Goal: Task Accomplishment & Management: Use online tool/utility

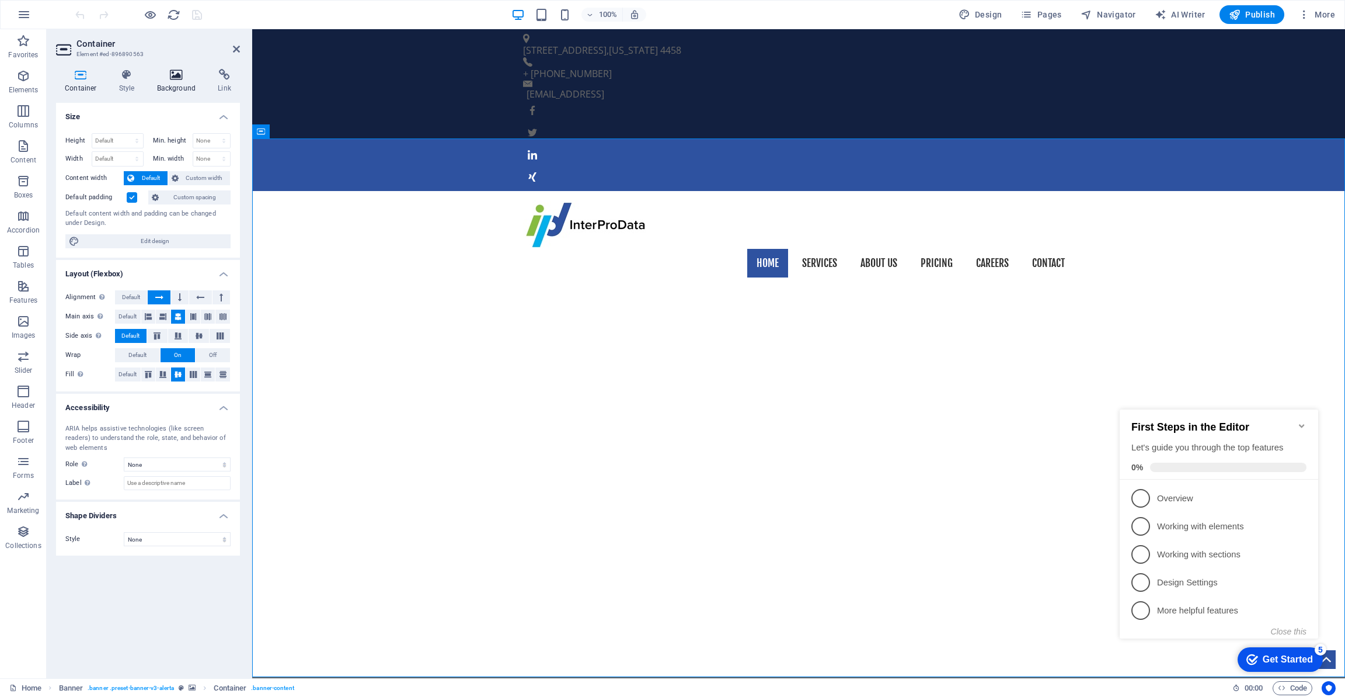
click at [178, 80] on icon at bounding box center [176, 75] width 57 height 12
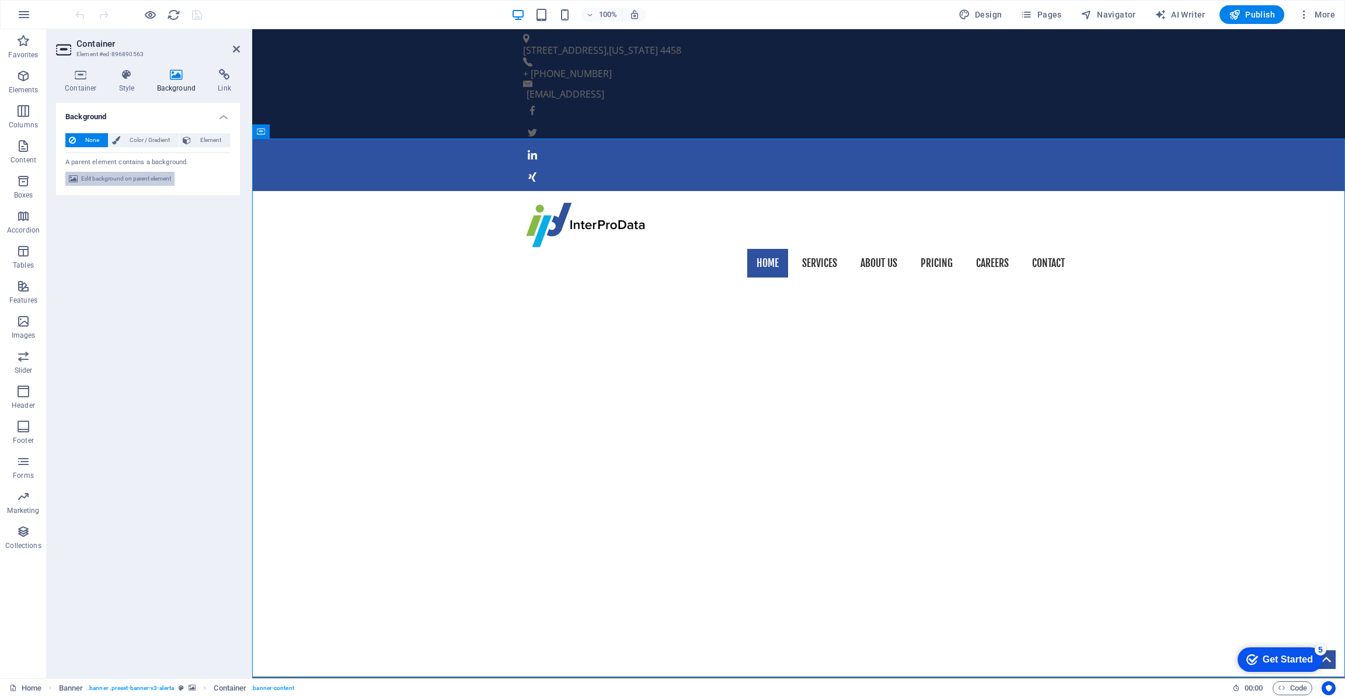
click at [142, 179] on span "Edit background on parent element" at bounding box center [126, 179] width 90 height 14
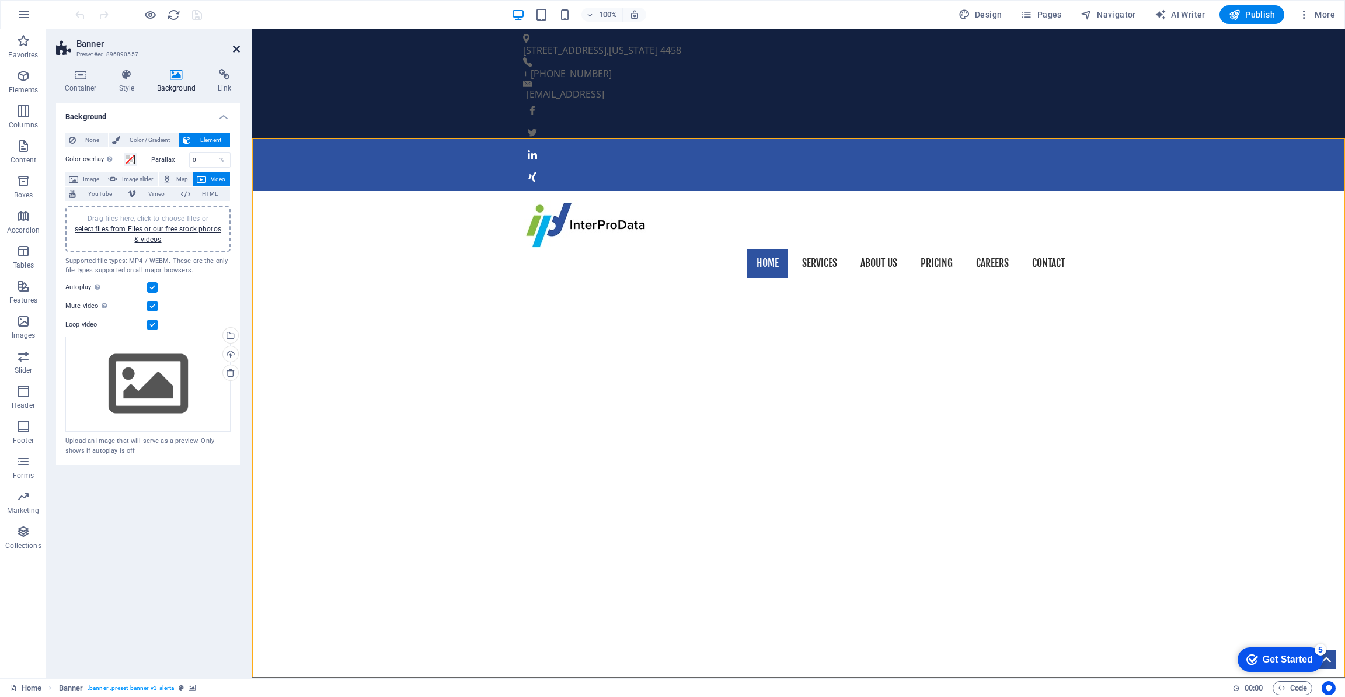
click at [235, 50] on icon at bounding box center [236, 48] width 7 height 9
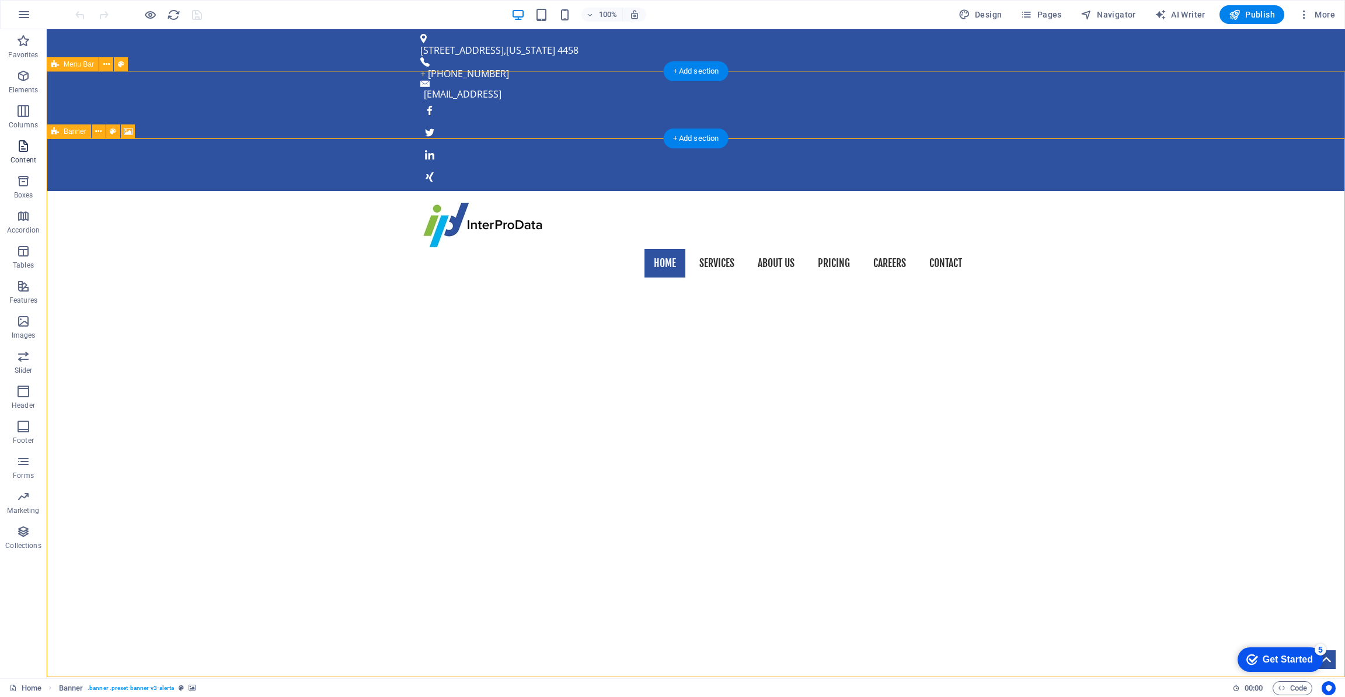
click at [22, 141] on icon "button" at bounding box center [23, 146] width 14 height 14
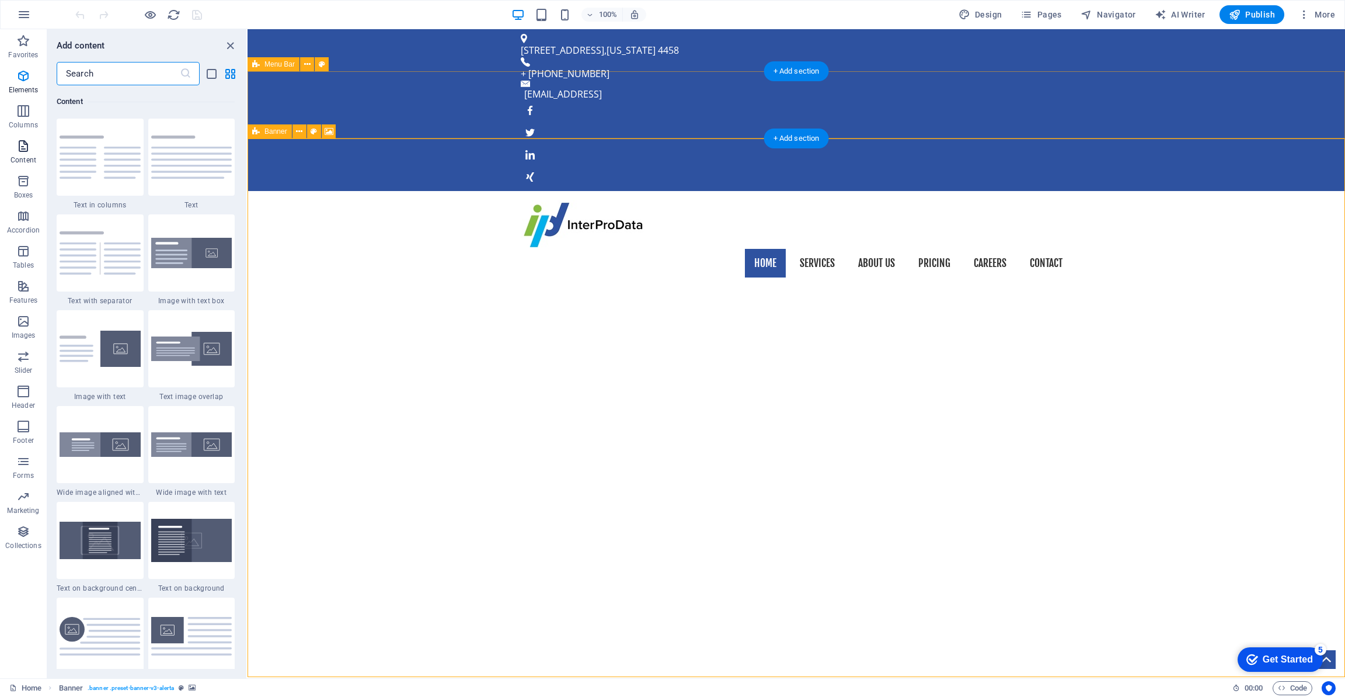
scroll to position [2043, 0]
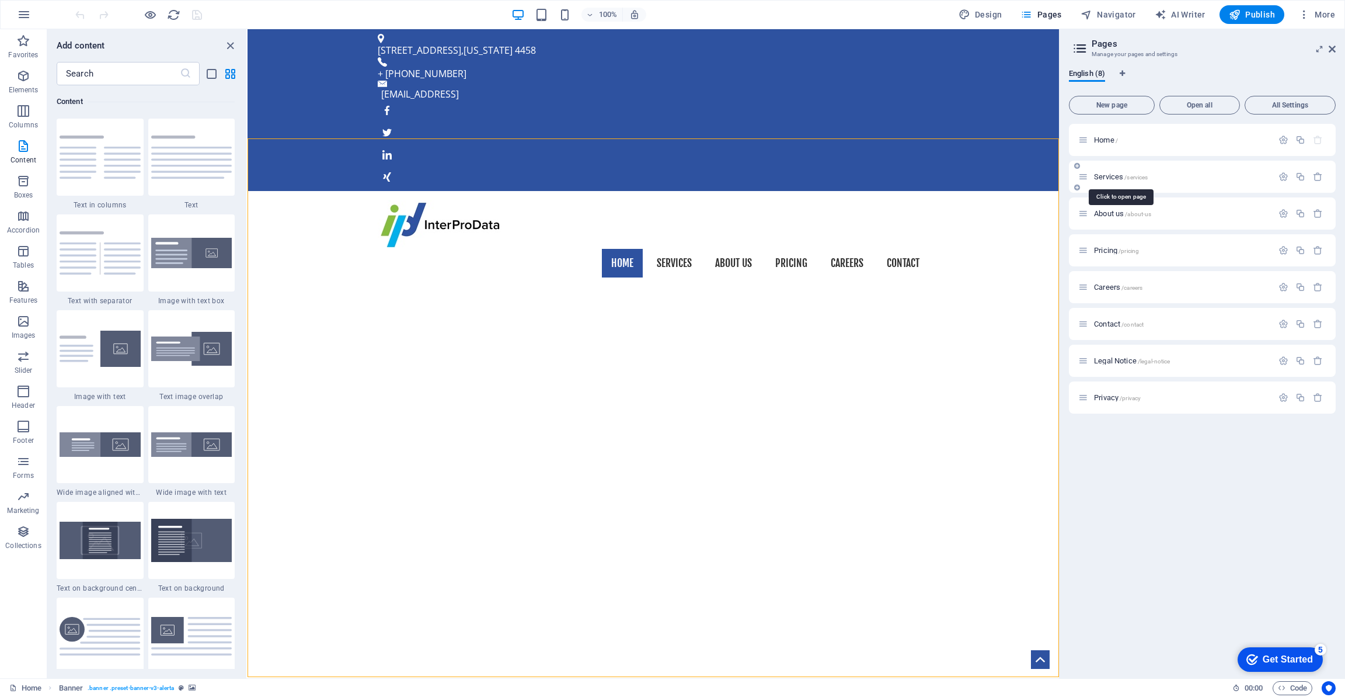
click at [1112, 178] on span "Services /services" at bounding box center [1121, 176] width 54 height 9
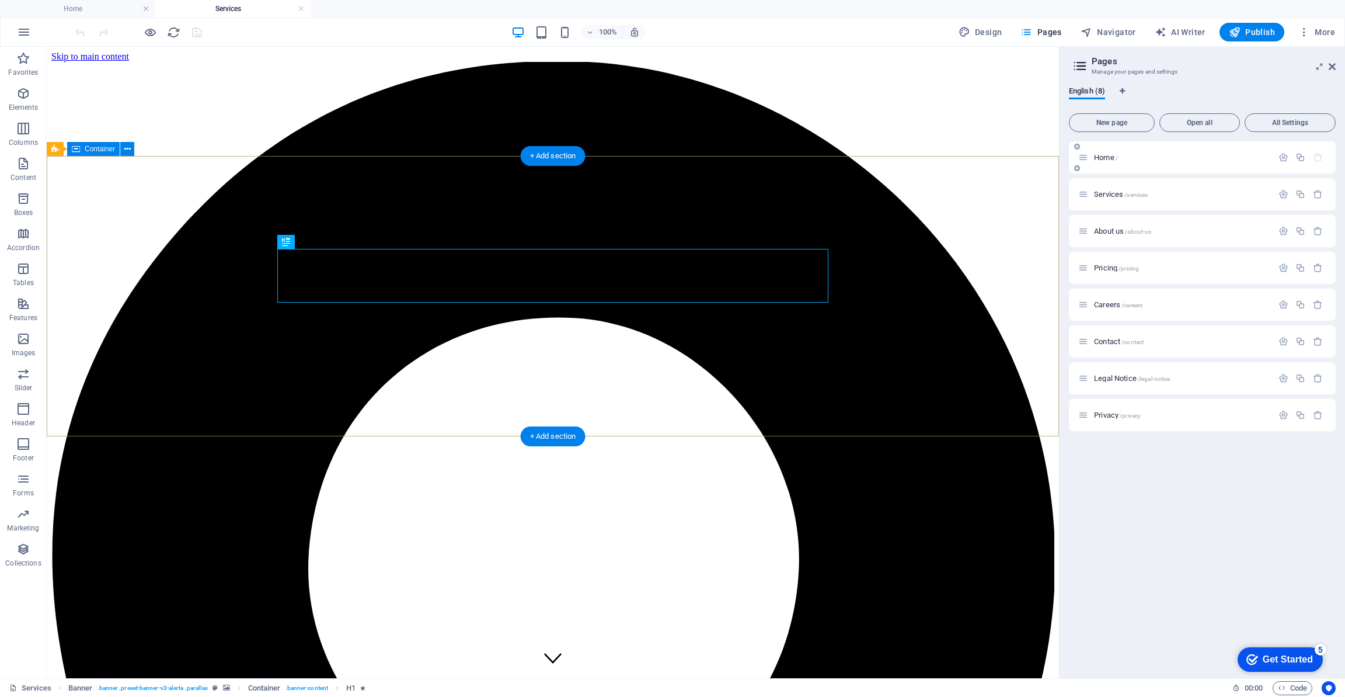
scroll to position [0, 0]
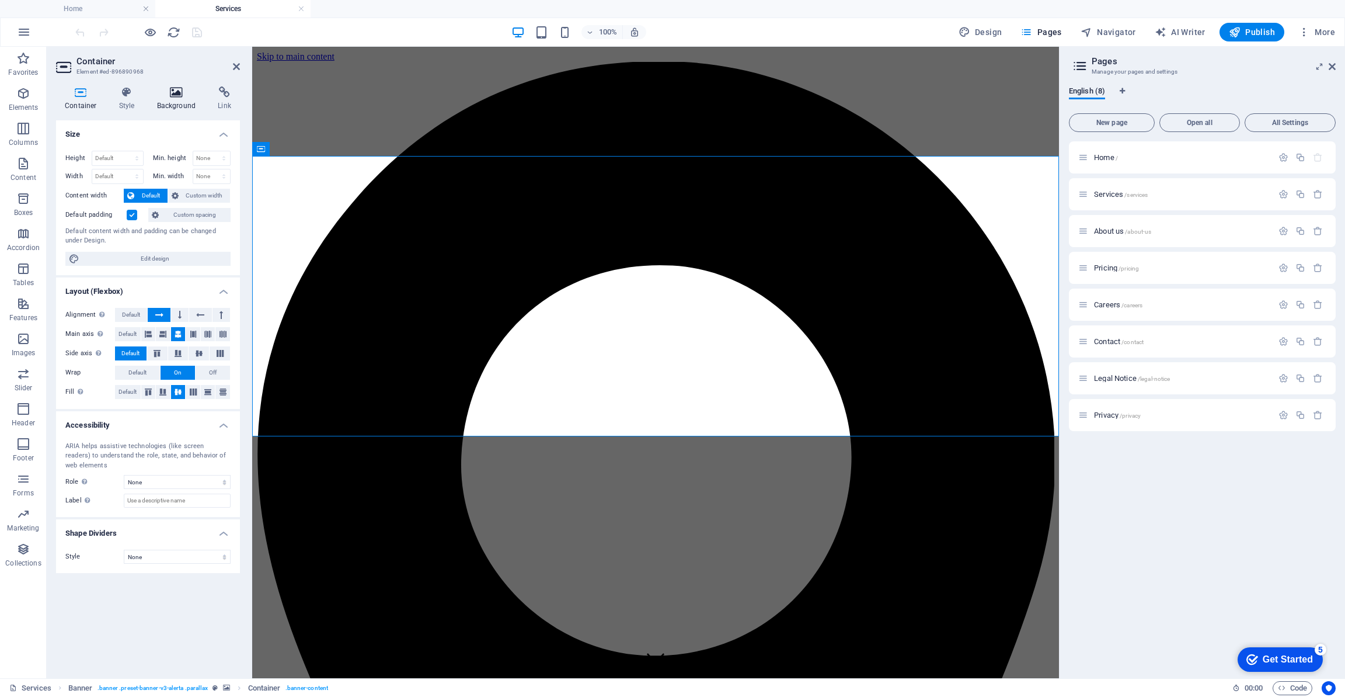
click at [182, 100] on h4 "Background" at bounding box center [178, 98] width 61 height 25
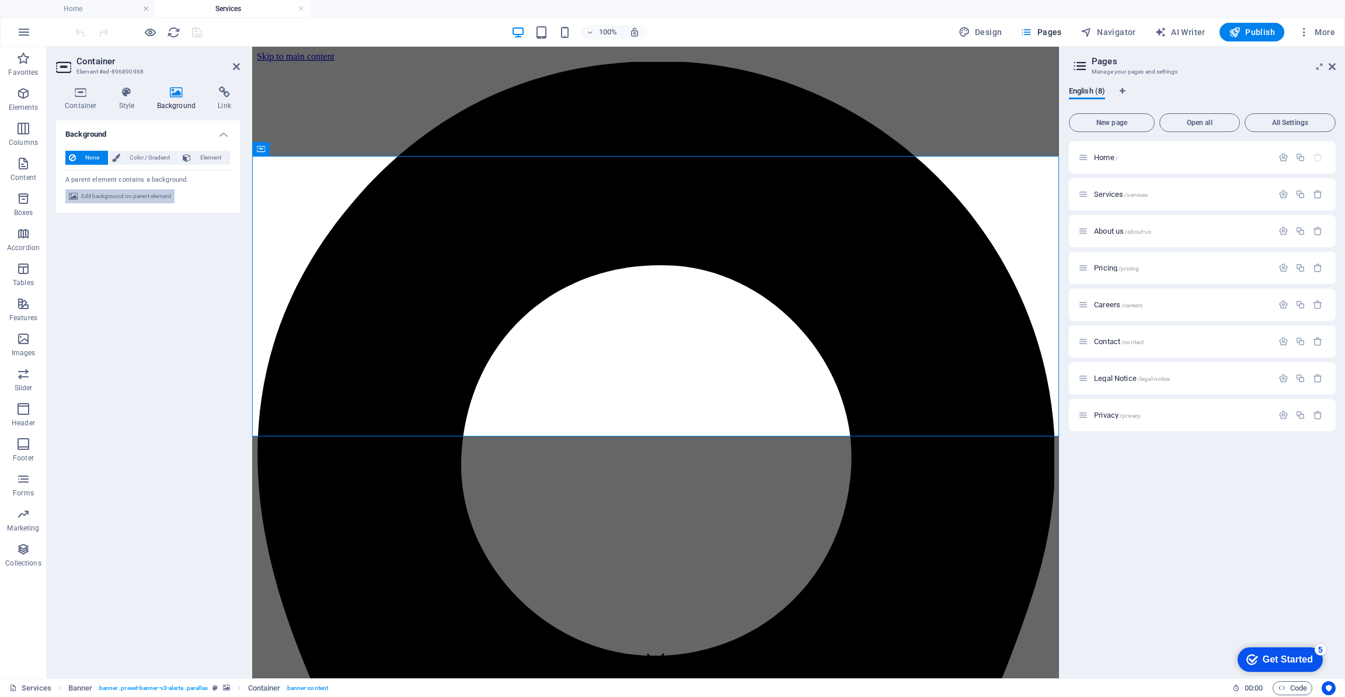
click at [148, 194] on span "Edit background on parent element" at bounding box center [126, 196] width 90 height 14
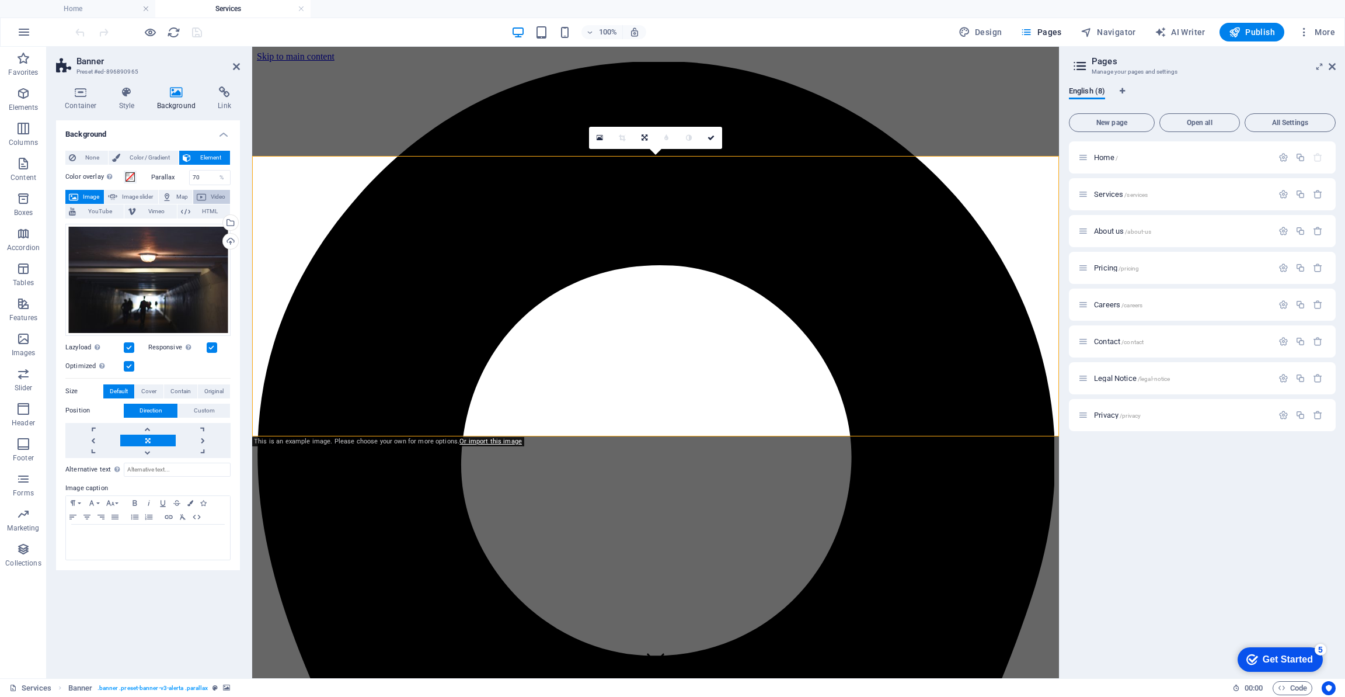
click at [212, 197] on span "Video" at bounding box center [218, 197] width 17 height 14
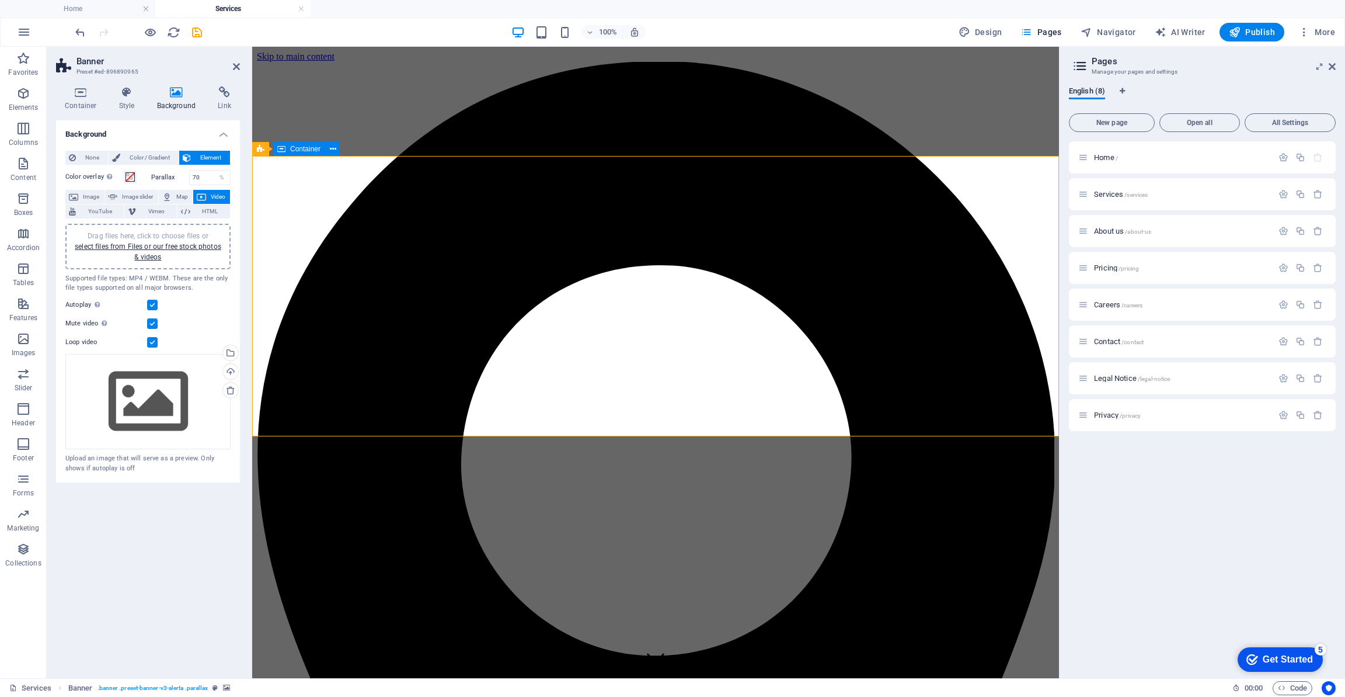
click at [182, 246] on link "select files from Files or our free stock photos & videos" at bounding box center [148, 251] width 147 height 19
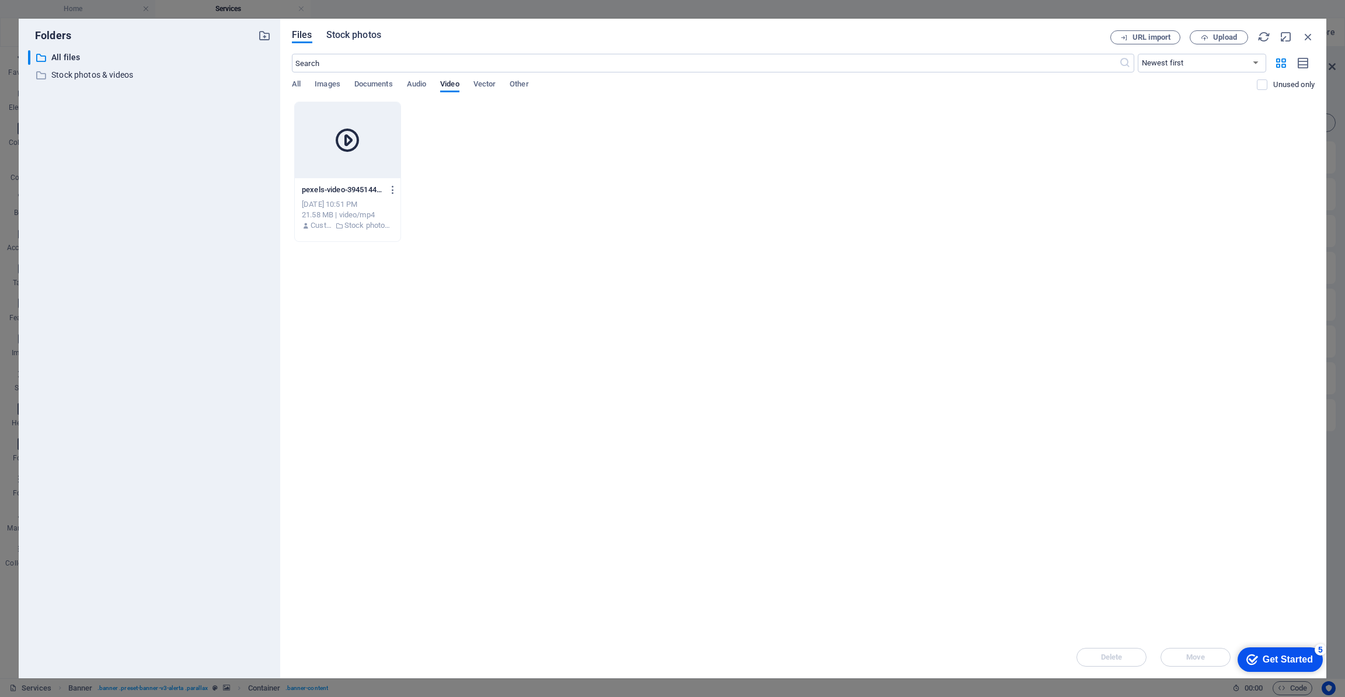
click at [356, 32] on span "Stock photos" at bounding box center [353, 35] width 55 height 14
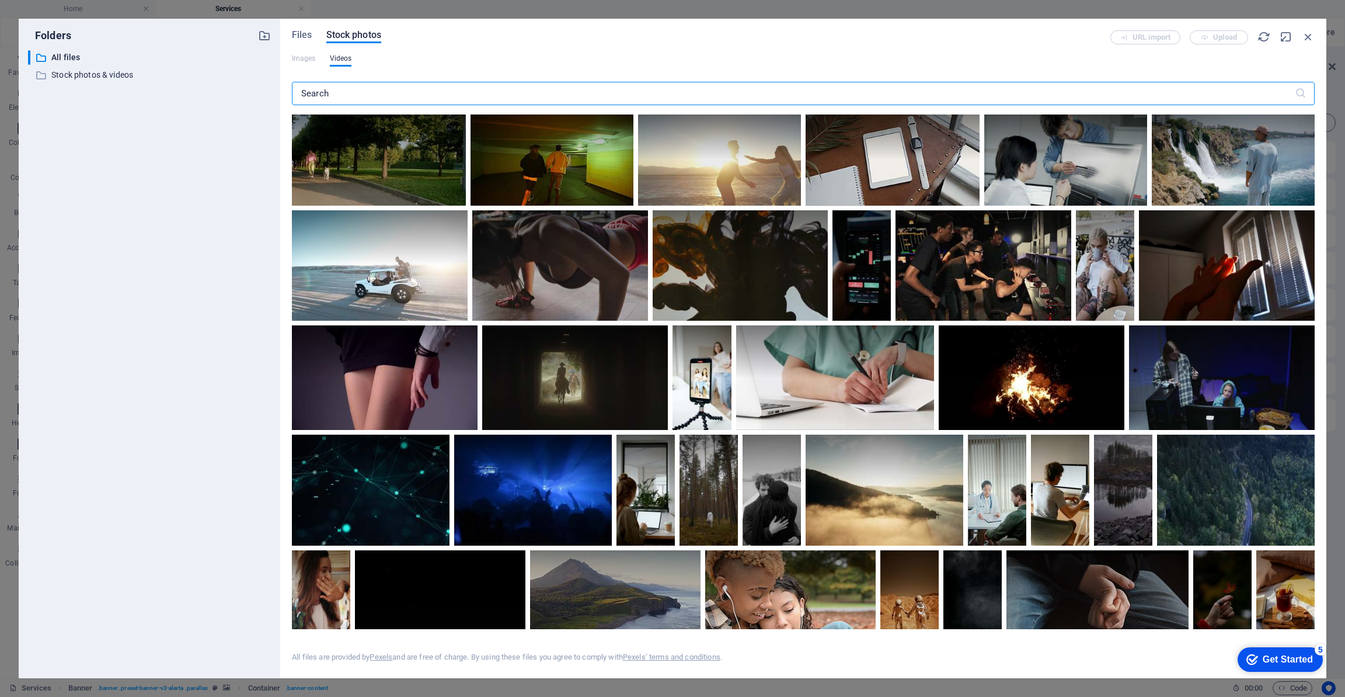
scroll to position [1382, 0]
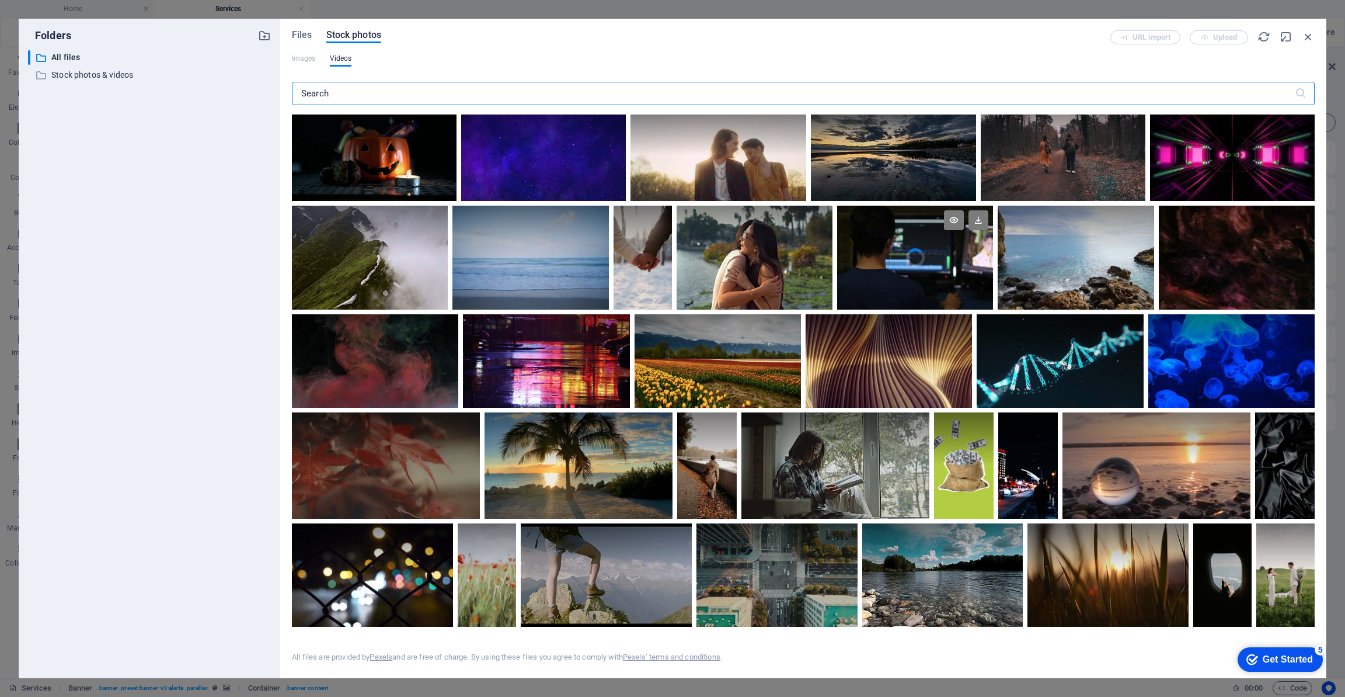
click at [903, 260] on video "Your browser does not support the video tag." at bounding box center [915, 257] width 156 height 103
click at [903, 260] on div at bounding box center [915, 284] width 156 height 52
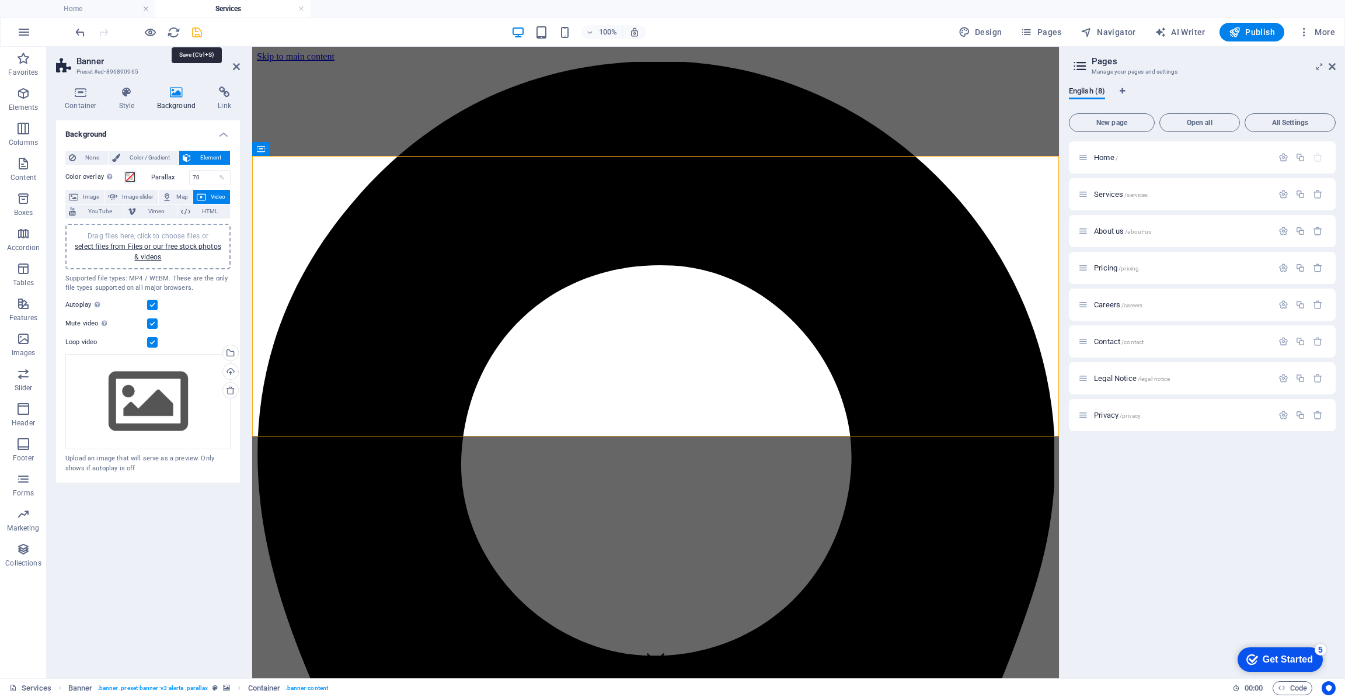
click at [194, 32] on icon "save" at bounding box center [196, 32] width 13 height 13
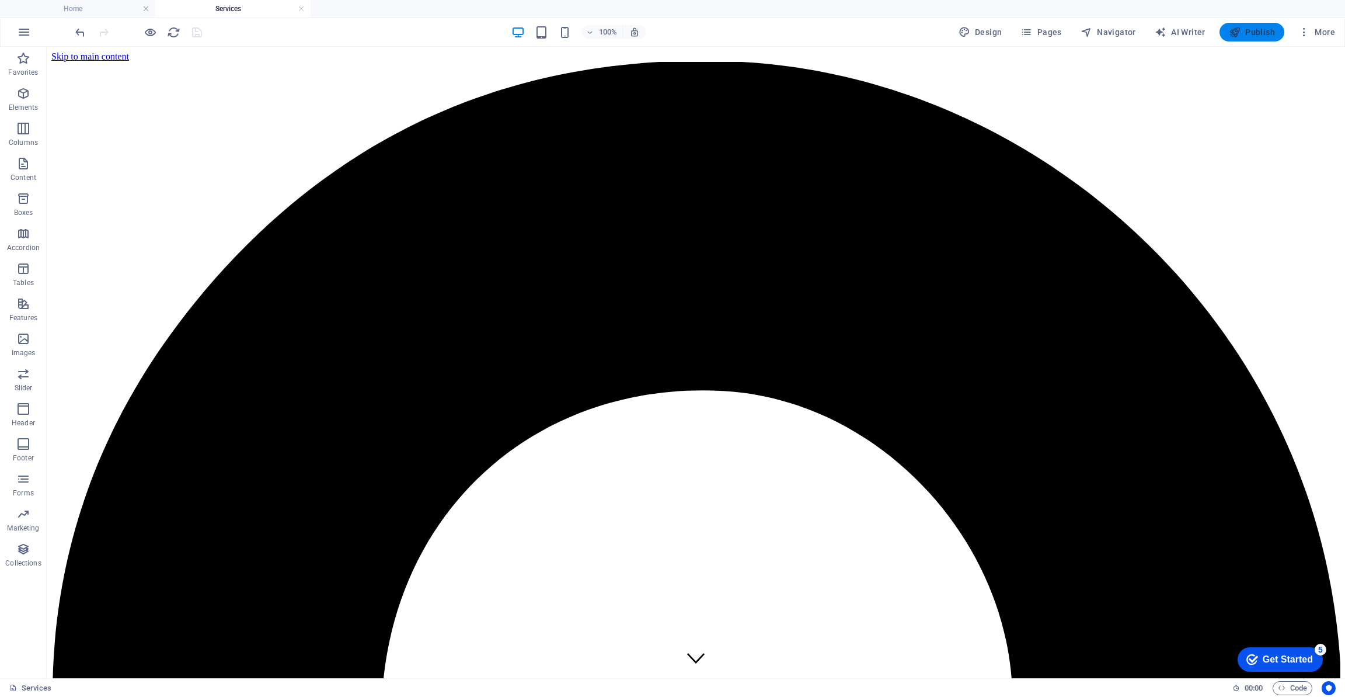
click at [1243, 31] on span "Publish" at bounding box center [1252, 32] width 46 height 12
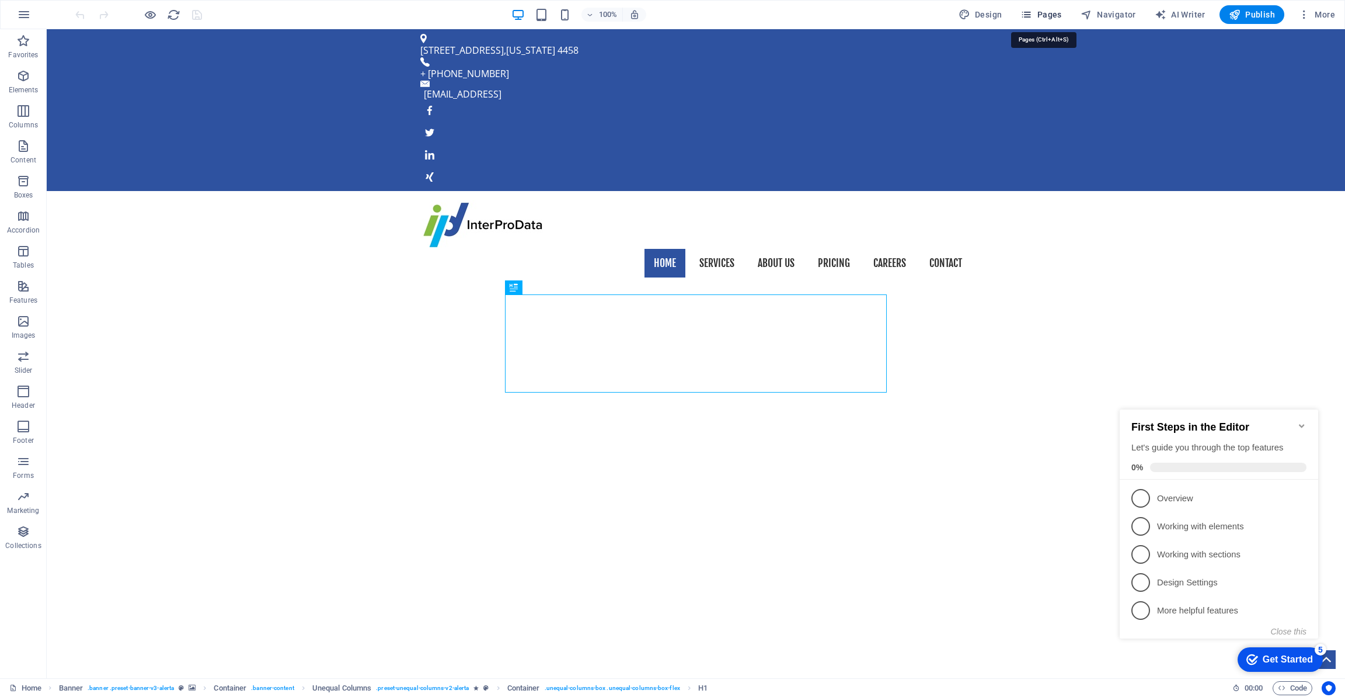
click at [1060, 14] on span "Pages" at bounding box center [1041, 15] width 41 height 12
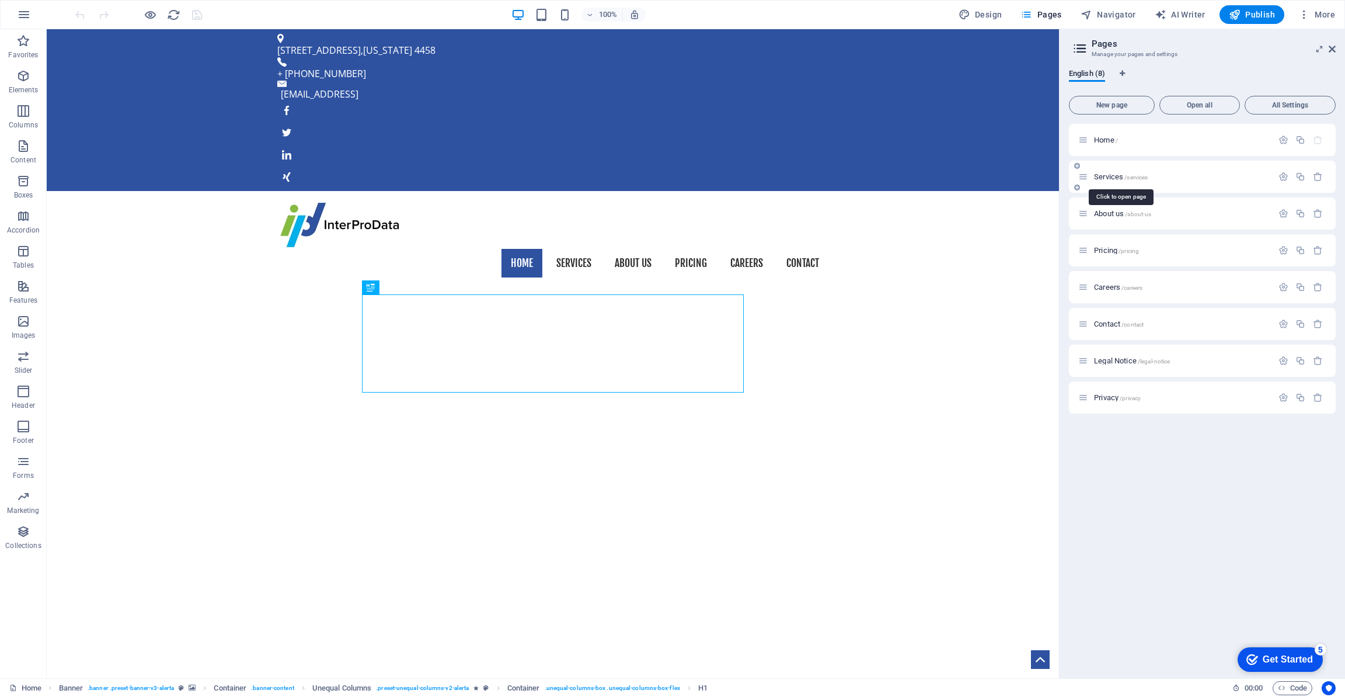
click at [1118, 177] on span "Services /services" at bounding box center [1121, 176] width 54 height 9
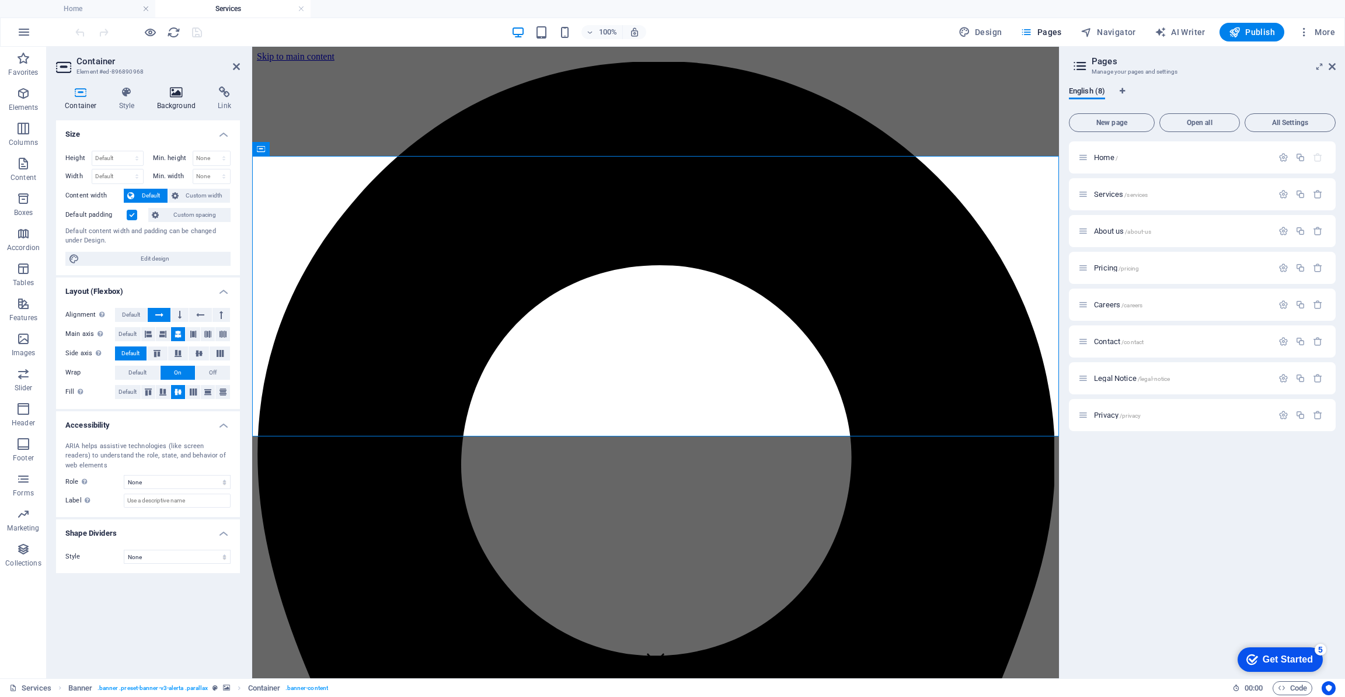
click at [176, 99] on h4 "Background" at bounding box center [178, 98] width 61 height 25
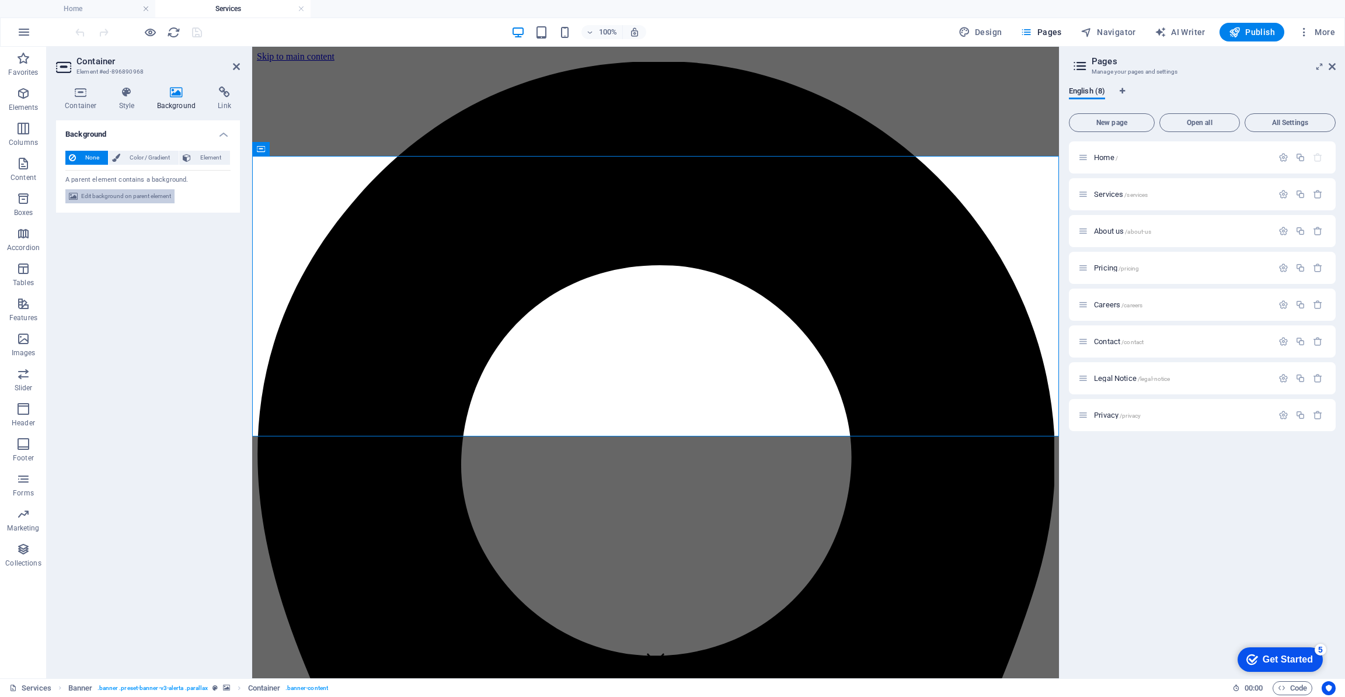
click at [144, 196] on span "Edit background on parent element" at bounding box center [126, 196] width 90 height 14
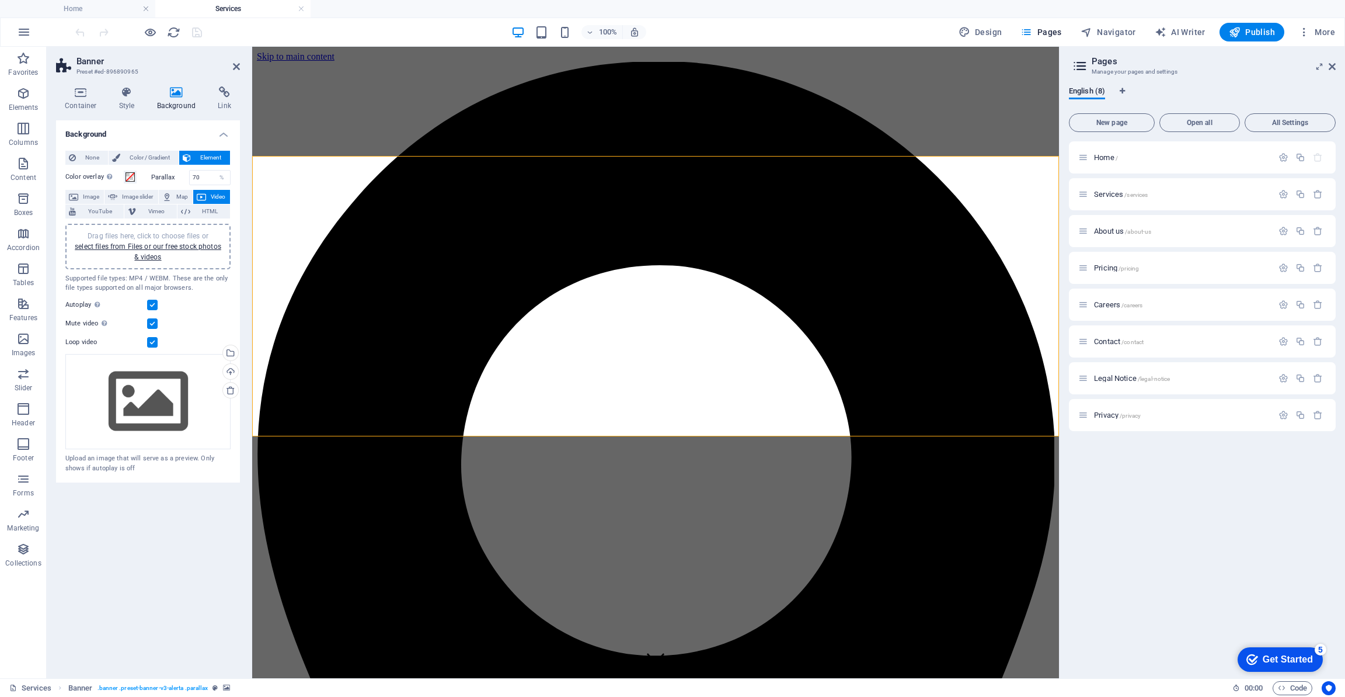
click at [210, 196] on span "Video" at bounding box center [218, 197] width 17 height 14
click at [158, 249] on link "select files from Files or our free stock photos & videos" at bounding box center [148, 251] width 147 height 19
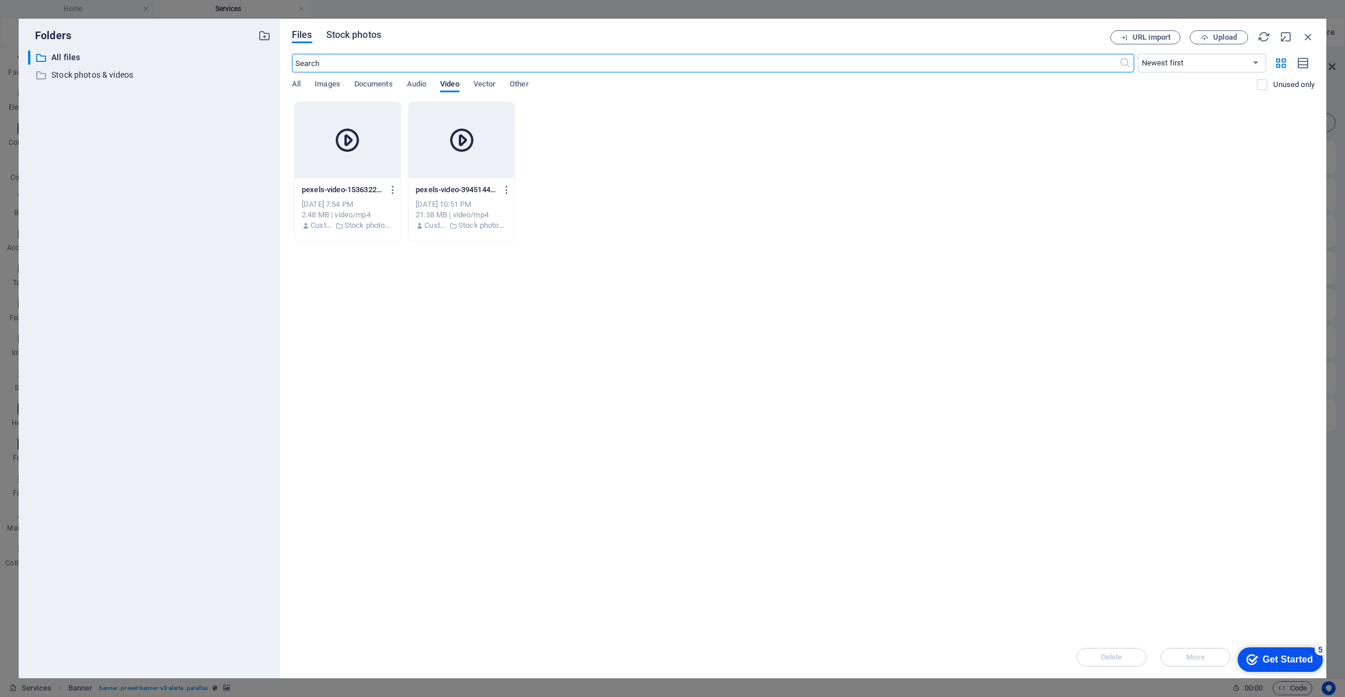
click at [370, 35] on span "Stock photos" at bounding box center [353, 35] width 55 height 14
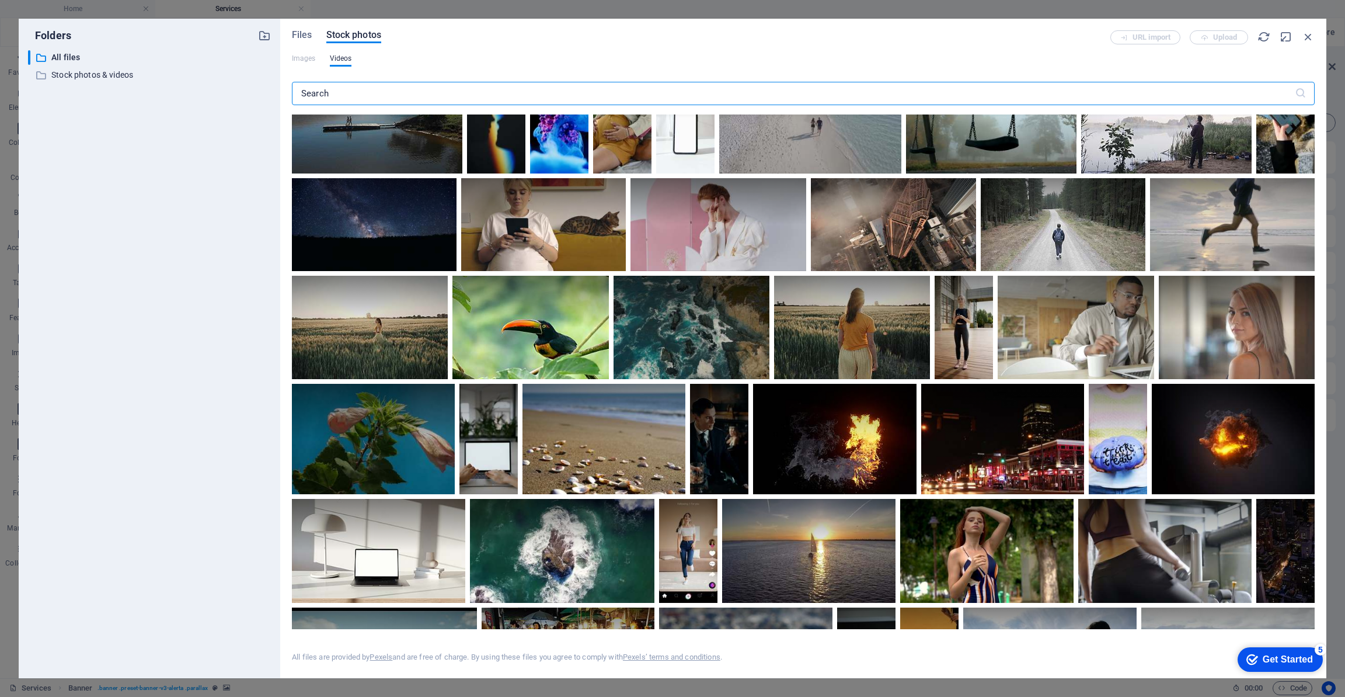
scroll to position [3131, 0]
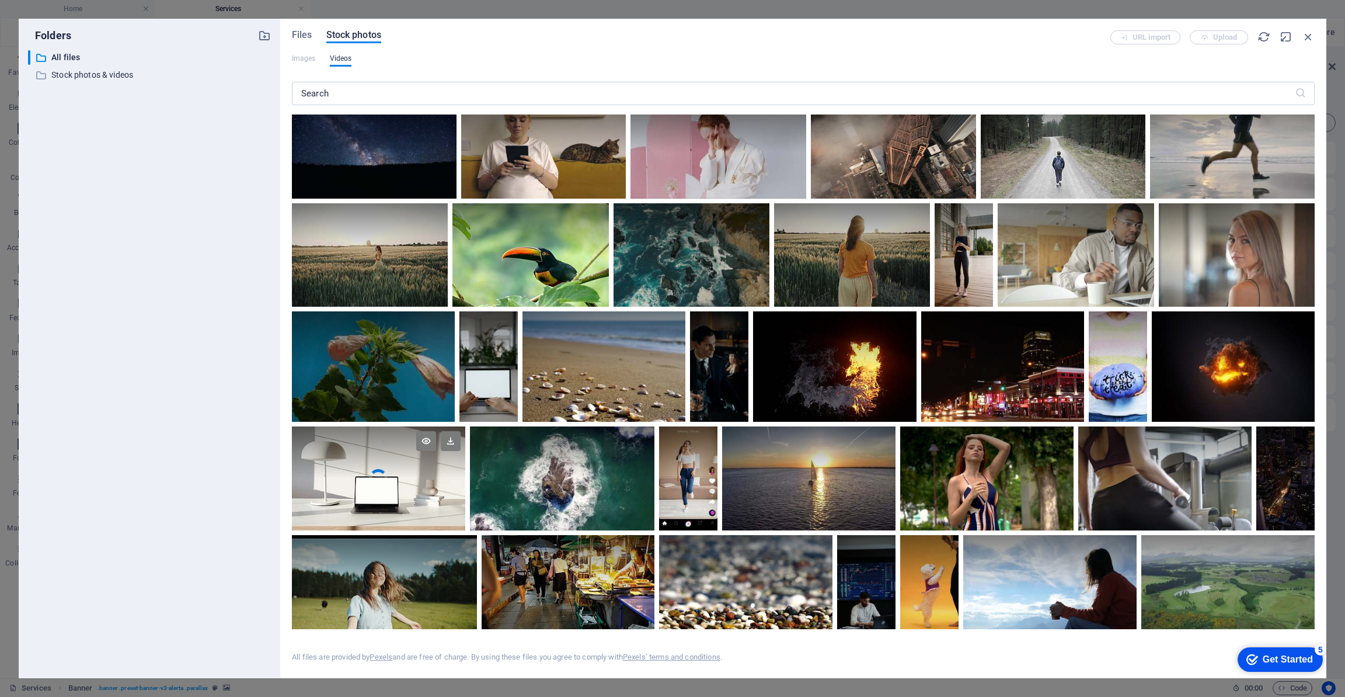
click at [380, 499] on video "Your browser does not support the video tag." at bounding box center [378, 477] width 173 height 103
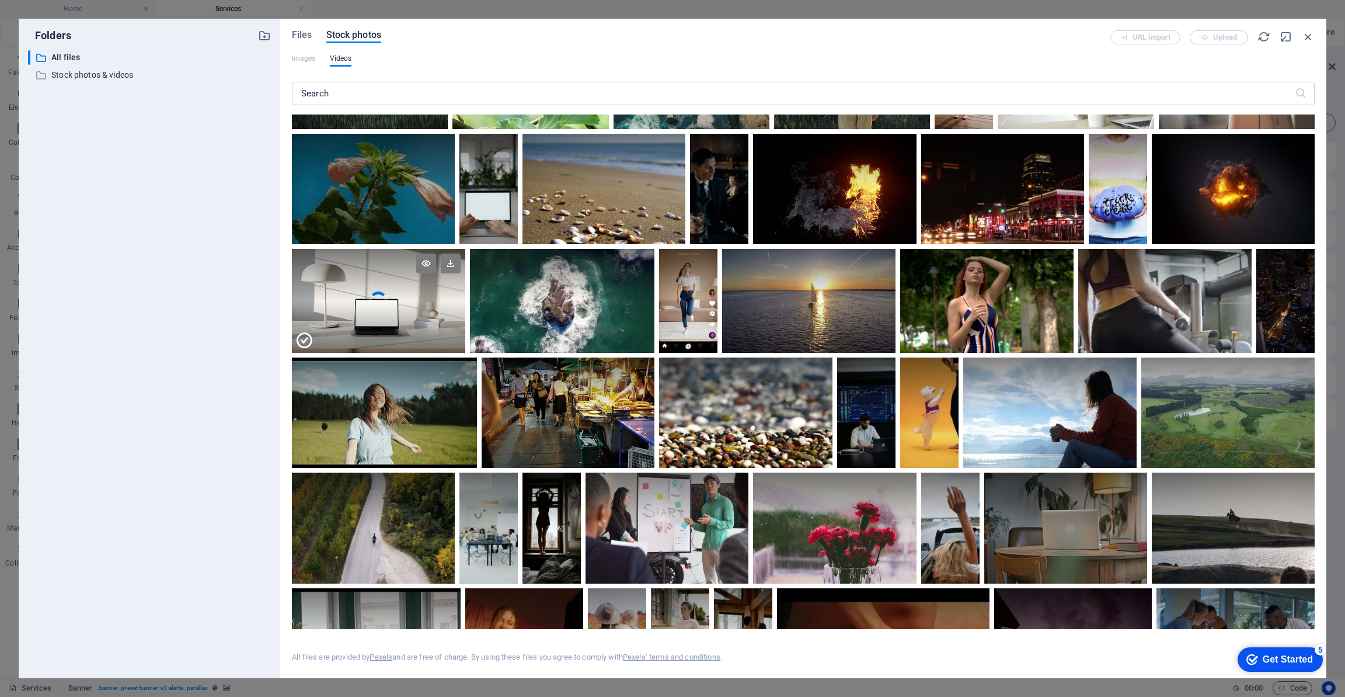
scroll to position [3312, 0]
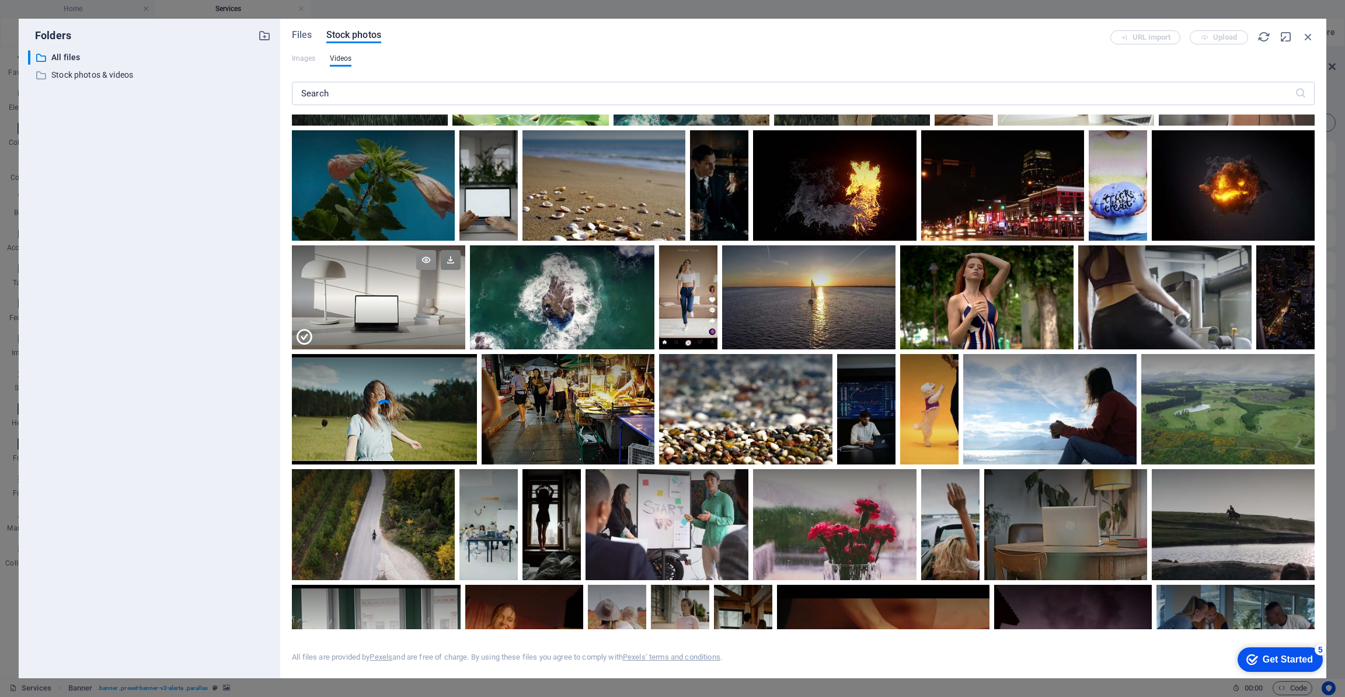
click at [428, 253] on icon at bounding box center [426, 260] width 20 height 20
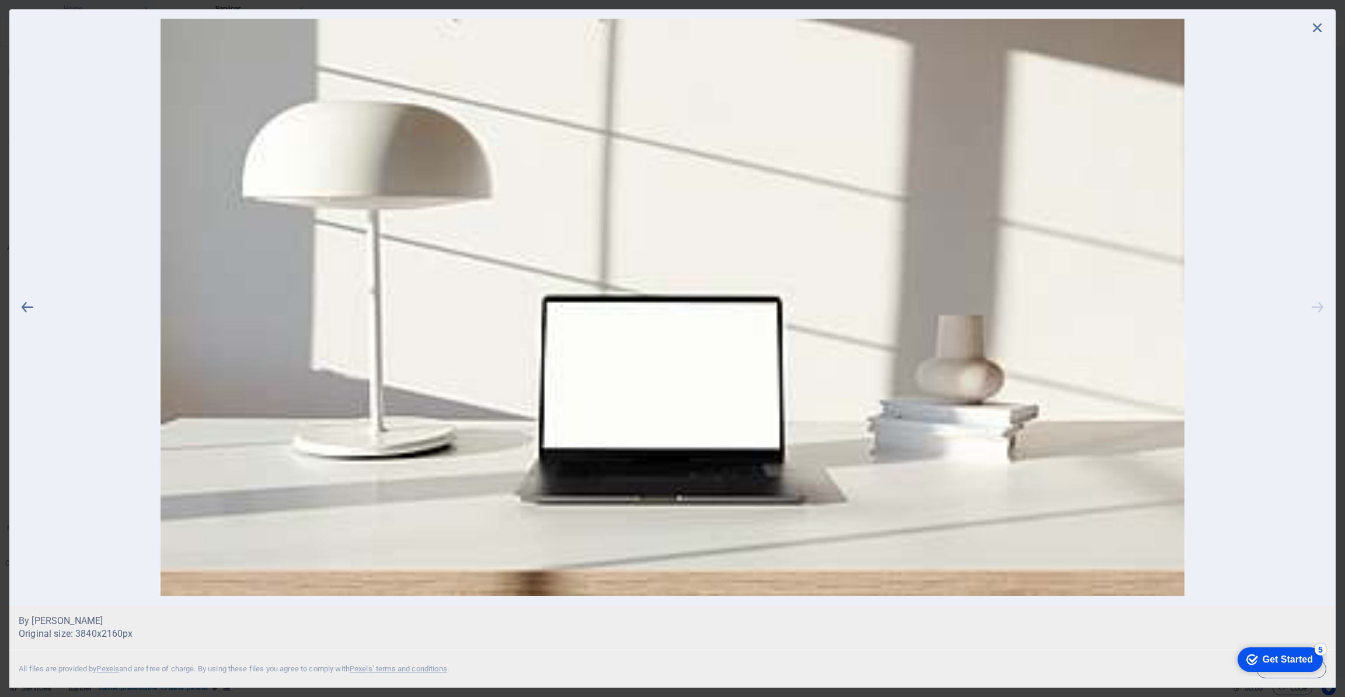
click at [1320, 311] on icon at bounding box center [1318, 307] width 18 height 577
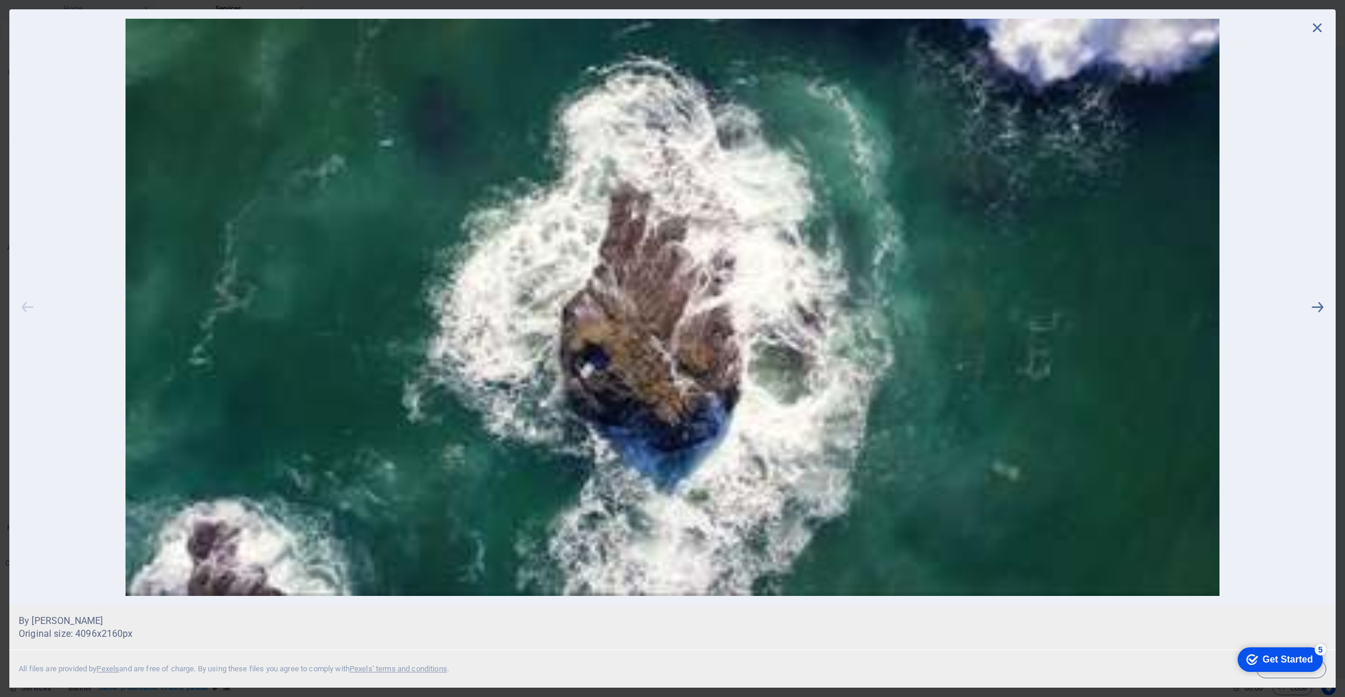
click at [27, 307] on icon at bounding box center [28, 307] width 18 height 577
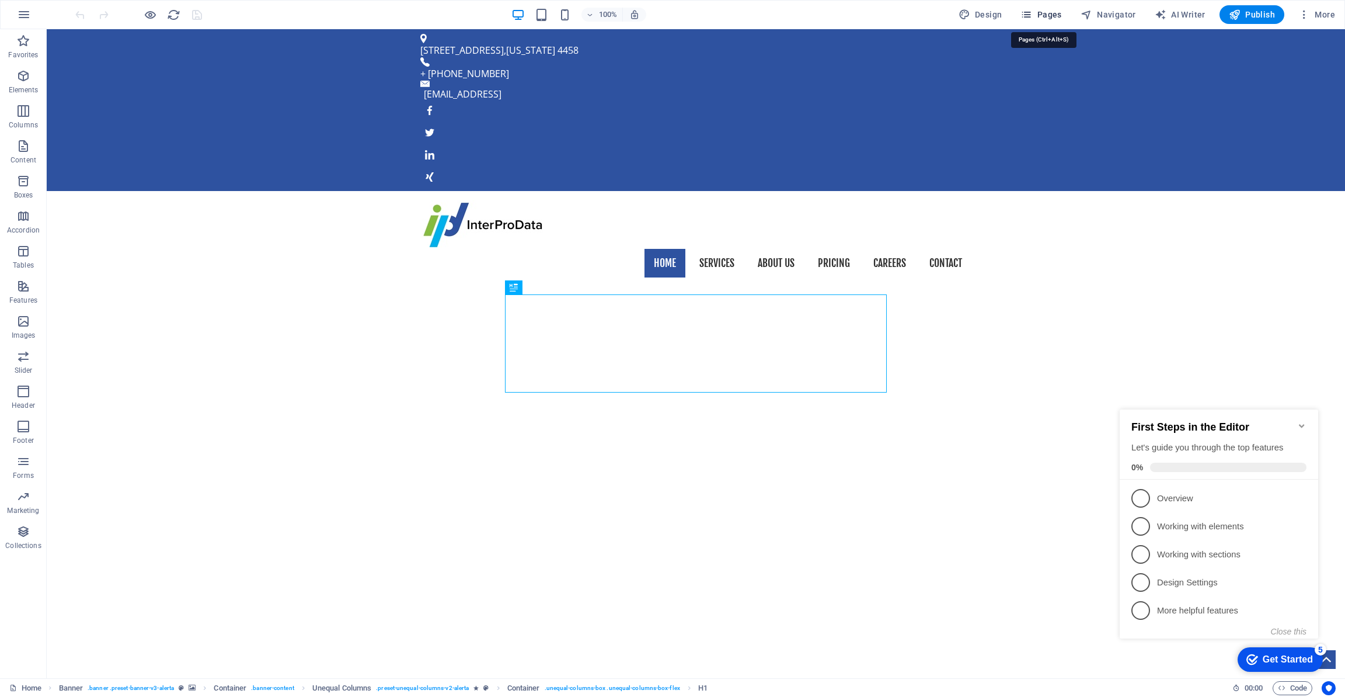
click at [1062, 15] on span "Pages" at bounding box center [1041, 15] width 41 height 12
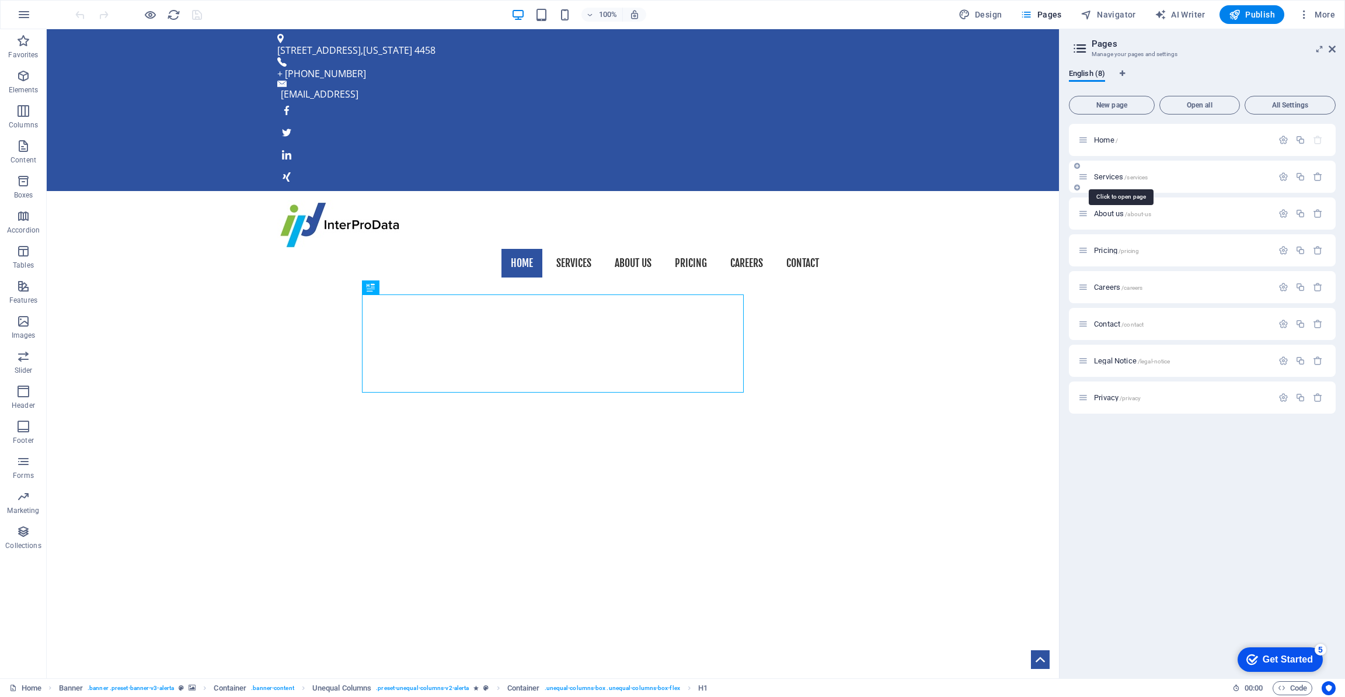
click at [1111, 175] on span "Services /services" at bounding box center [1121, 176] width 54 height 9
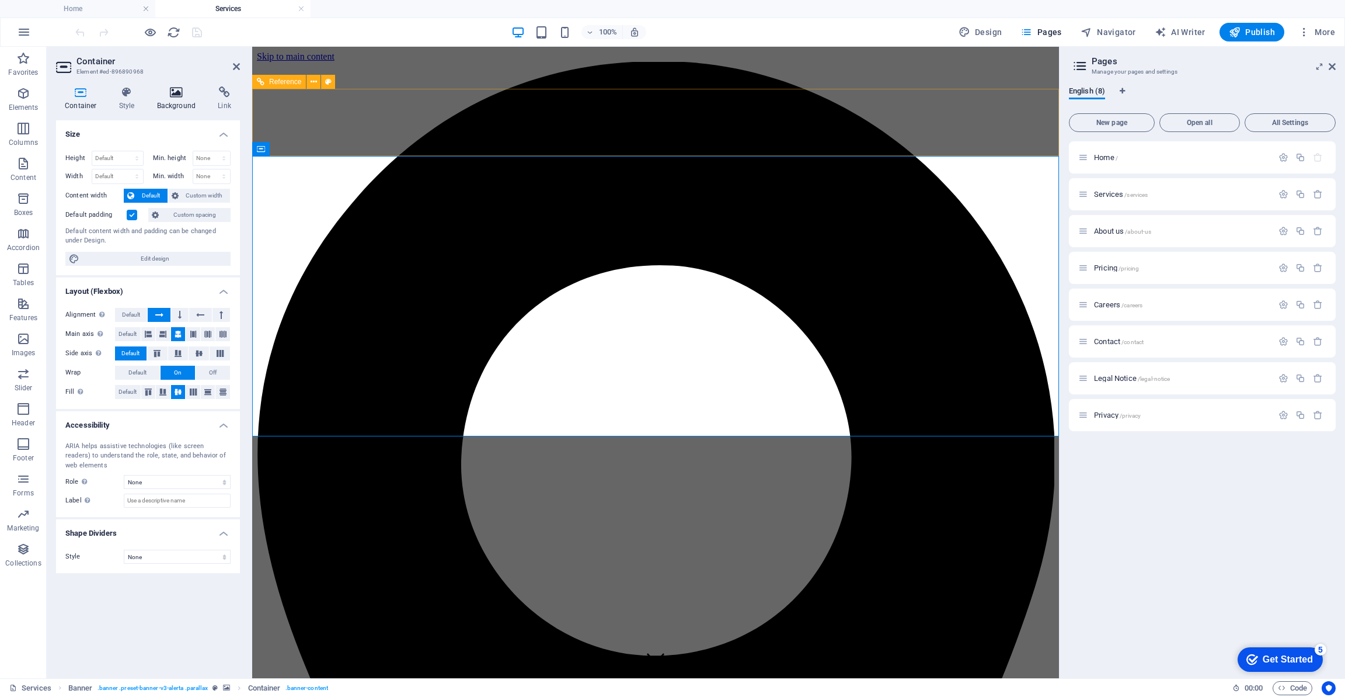
click at [174, 102] on h4 "Background" at bounding box center [178, 98] width 61 height 25
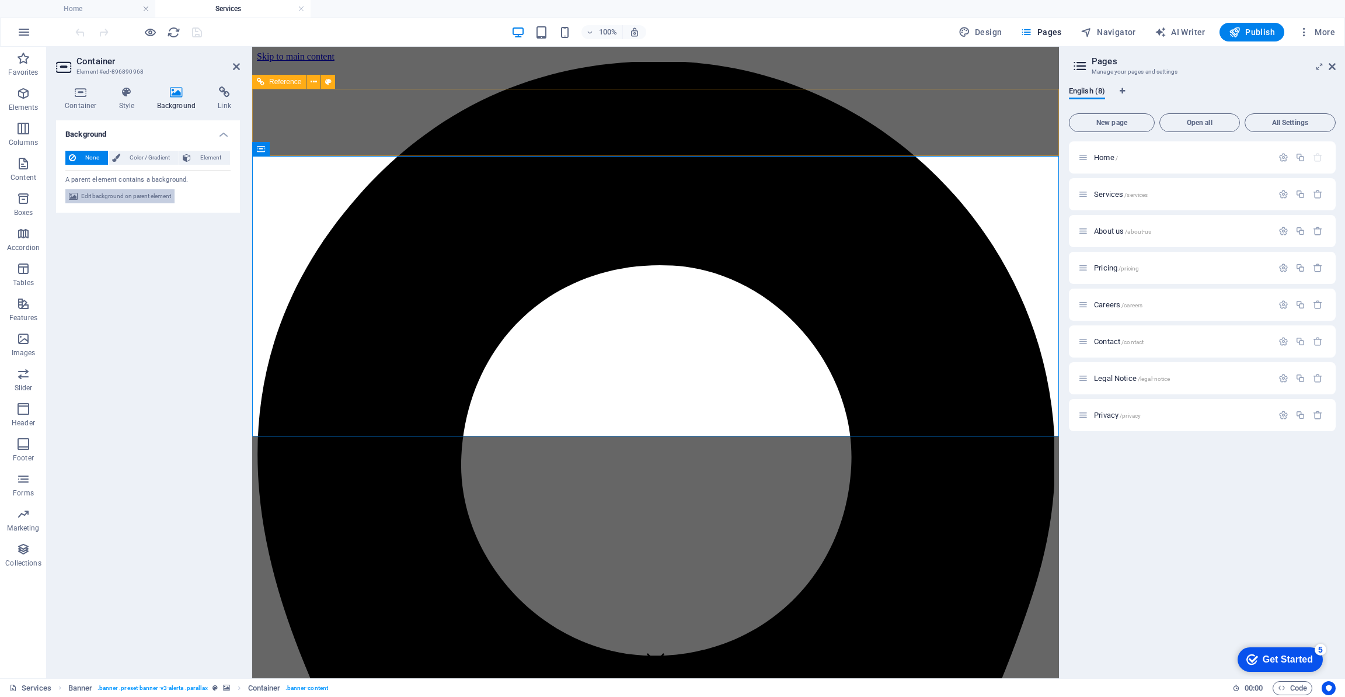
click at [140, 199] on span "Edit background on parent element" at bounding box center [126, 196] width 90 height 14
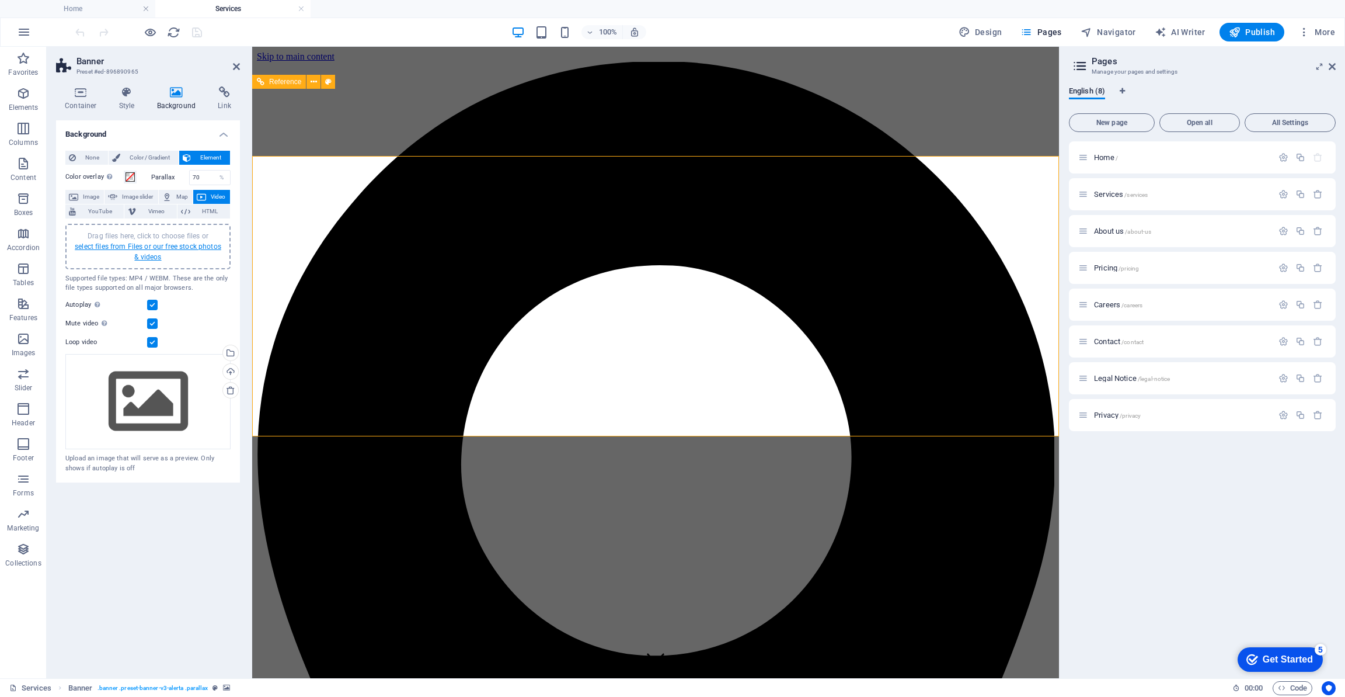
click at [140, 245] on link "select files from Files or our free stock photos & videos" at bounding box center [148, 251] width 147 height 19
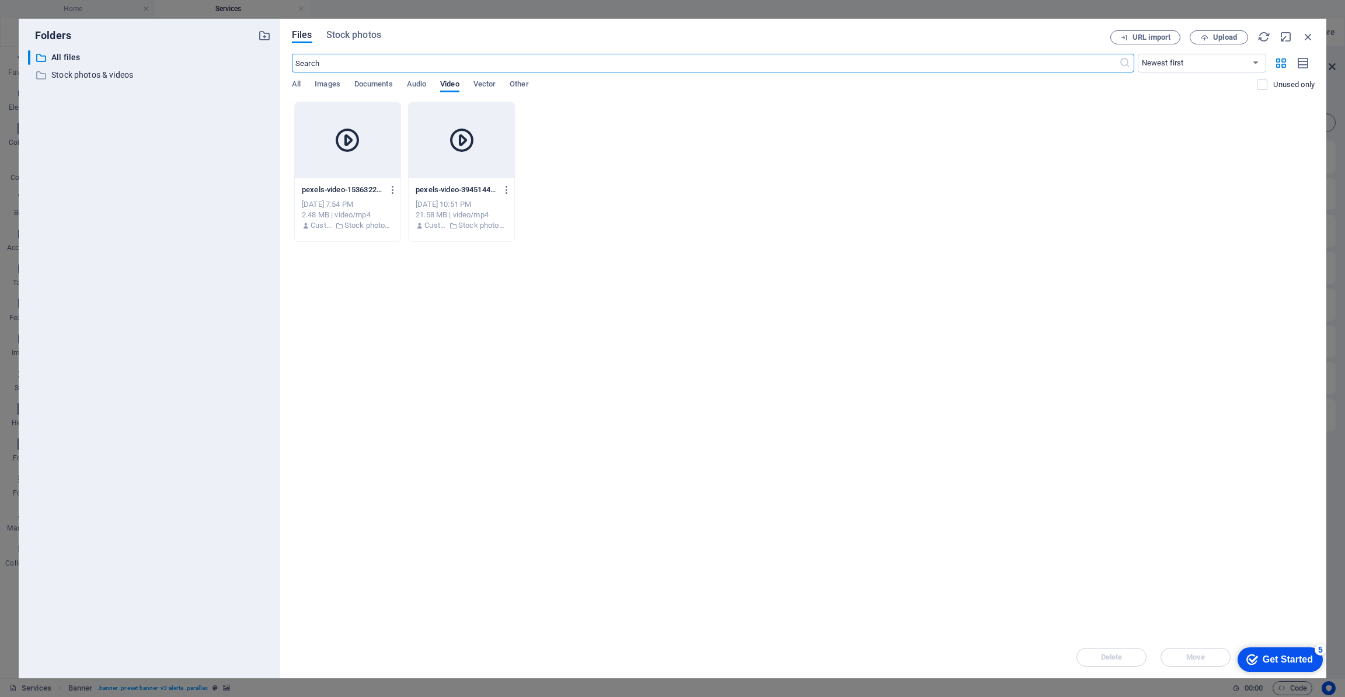
click at [140, 245] on div "​ All files All files ​ Stock photos & videos Stock photos & videos" at bounding box center [149, 359] width 243 height 618
click at [369, 34] on span "Stock photos" at bounding box center [353, 35] width 55 height 14
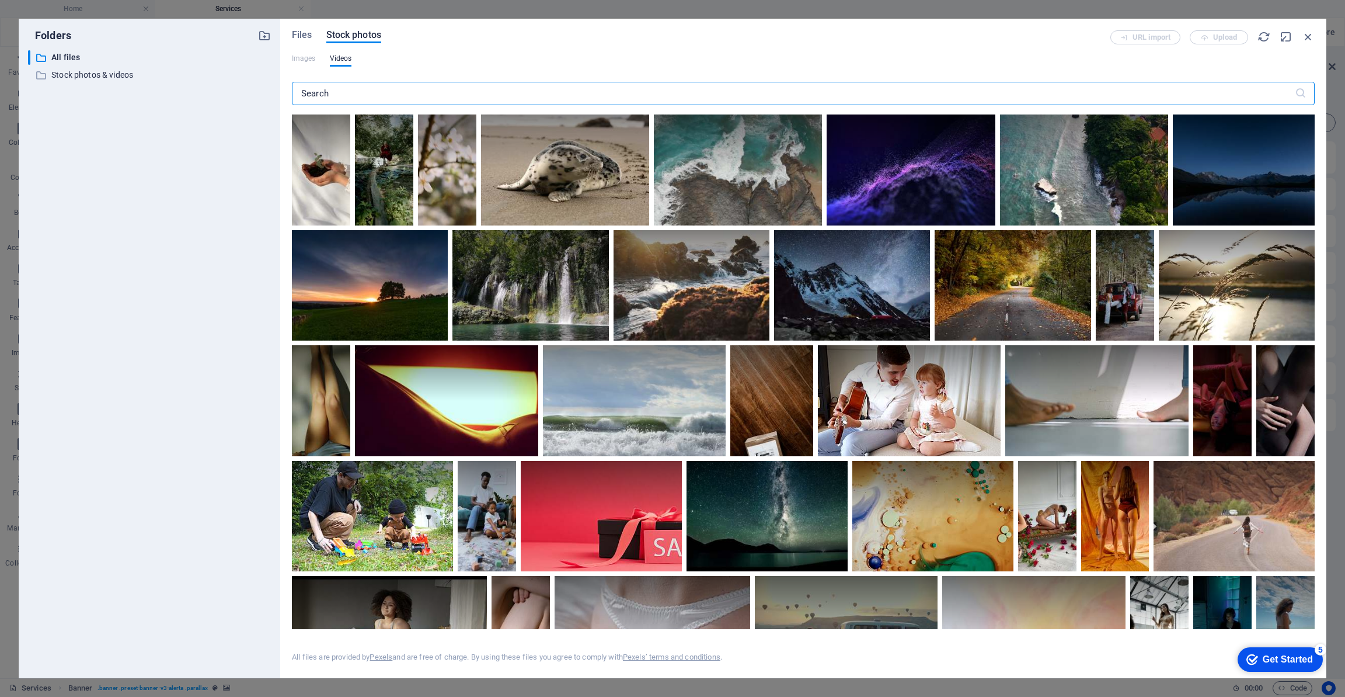
click at [354, 95] on input "text" at bounding box center [793, 93] width 1003 height 23
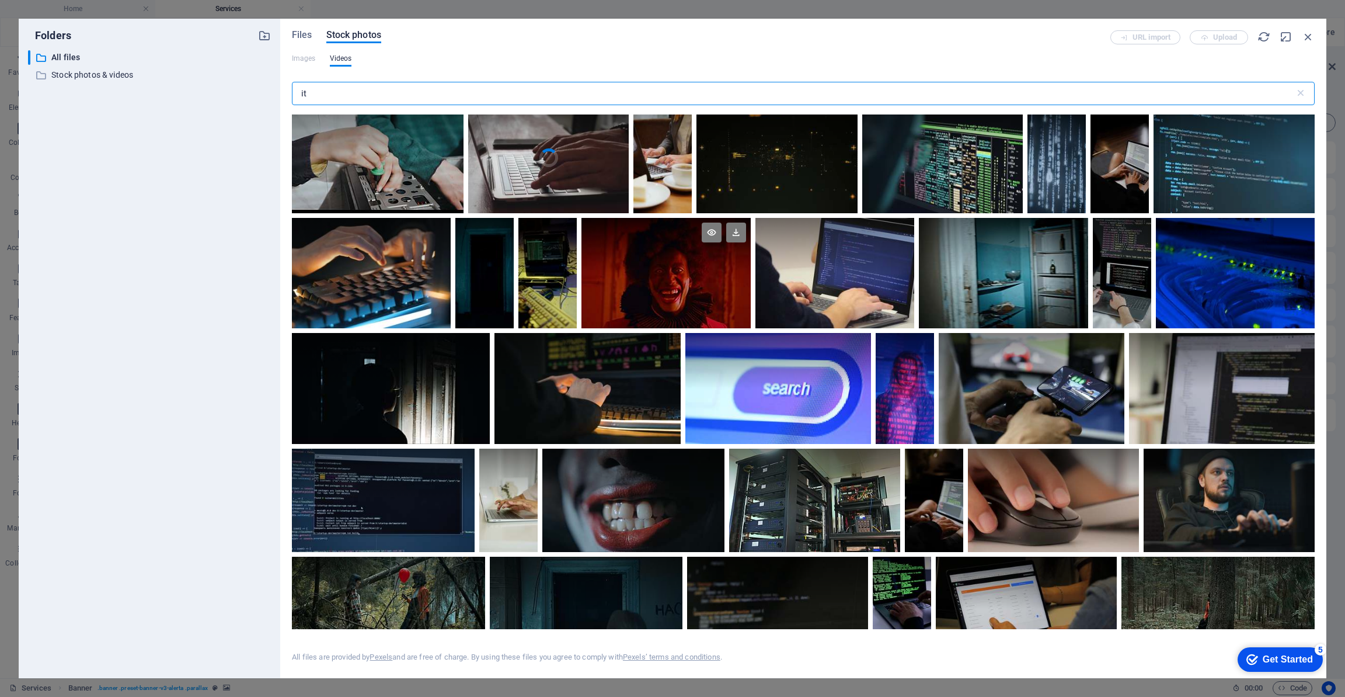
scroll to position [14, 0]
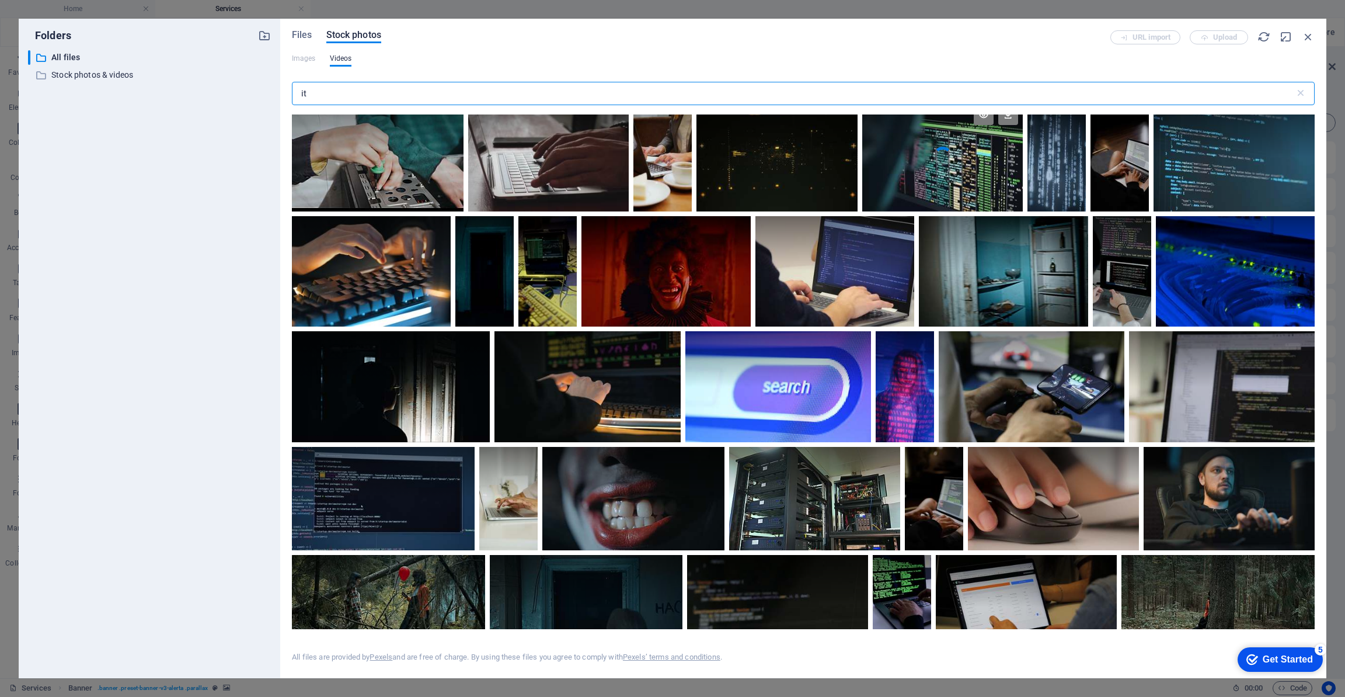
click at [945, 174] on video "Your browser does not support the video tag." at bounding box center [942, 155] width 161 height 111
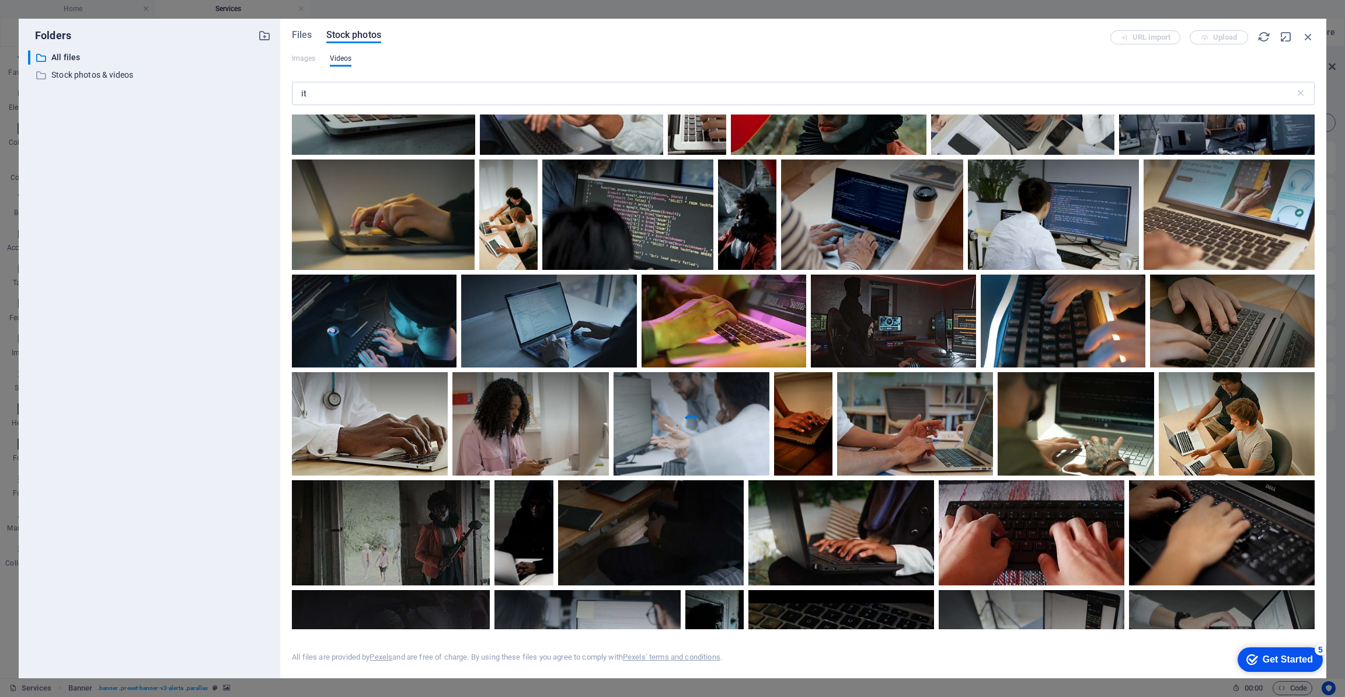
scroll to position [1440, 0]
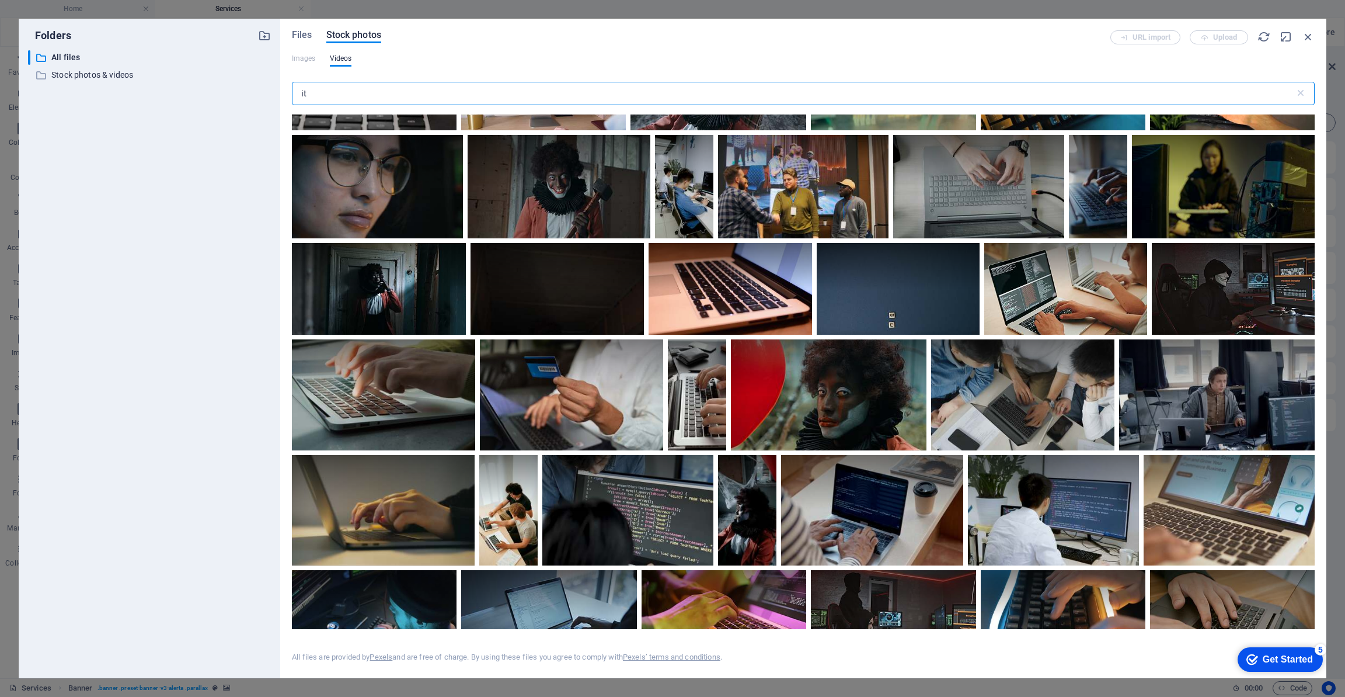
click at [380, 92] on input "it" at bounding box center [793, 93] width 1003 height 23
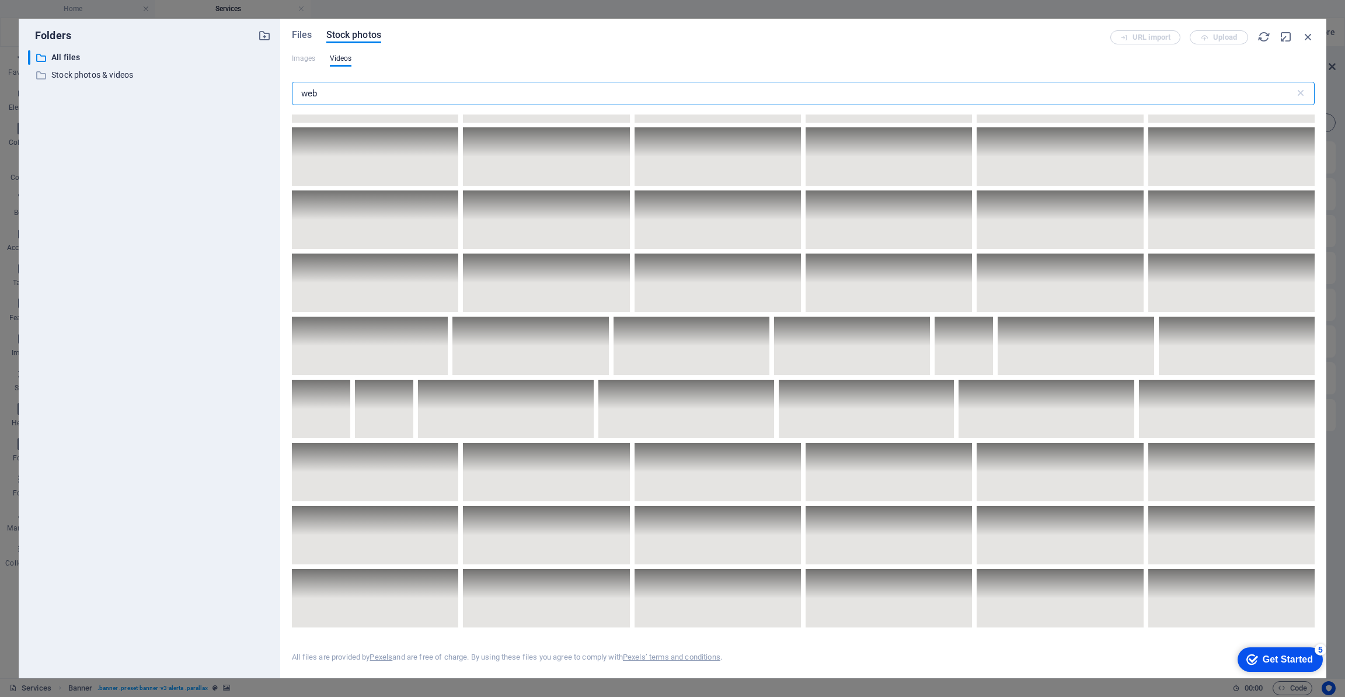
scroll to position [3236, 0]
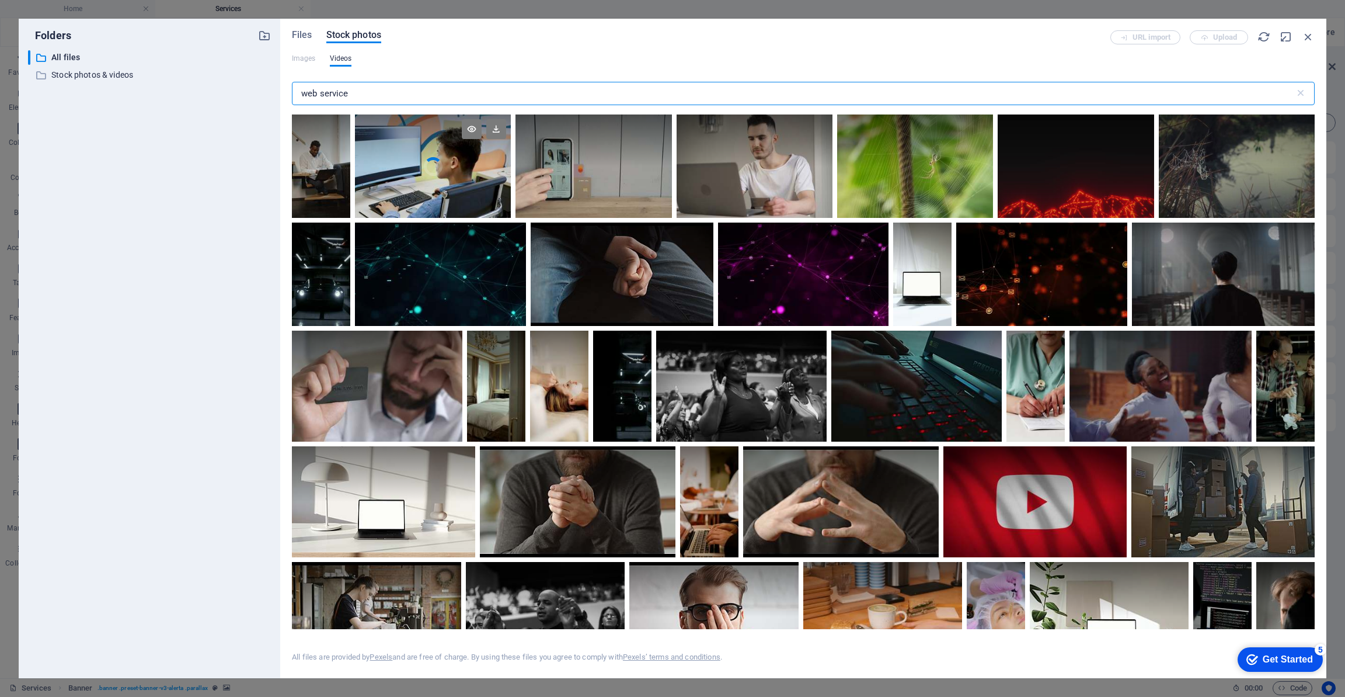
type input "web service"
click at [422, 152] on div at bounding box center [433, 140] width 156 height 52
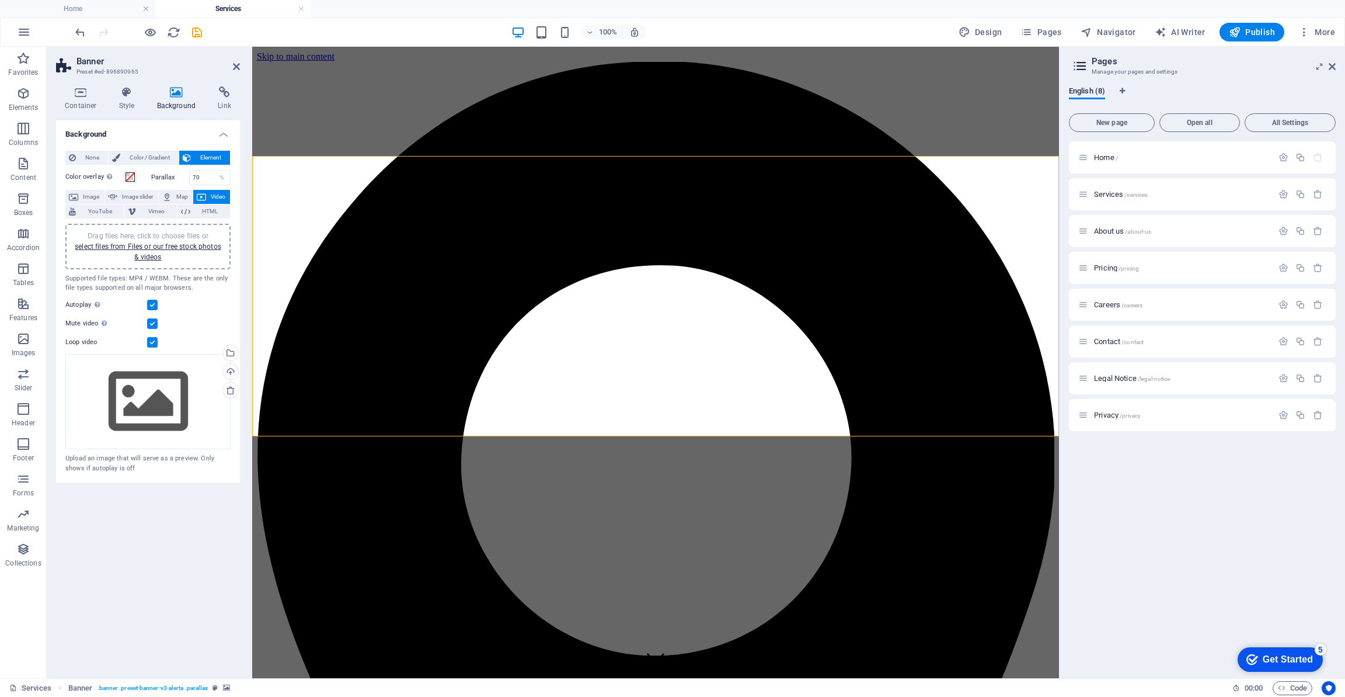
click at [214, 197] on span "Video" at bounding box center [218, 197] width 17 height 14
click at [170, 246] on link "select files from Files or our free stock photos & videos" at bounding box center [148, 251] width 147 height 19
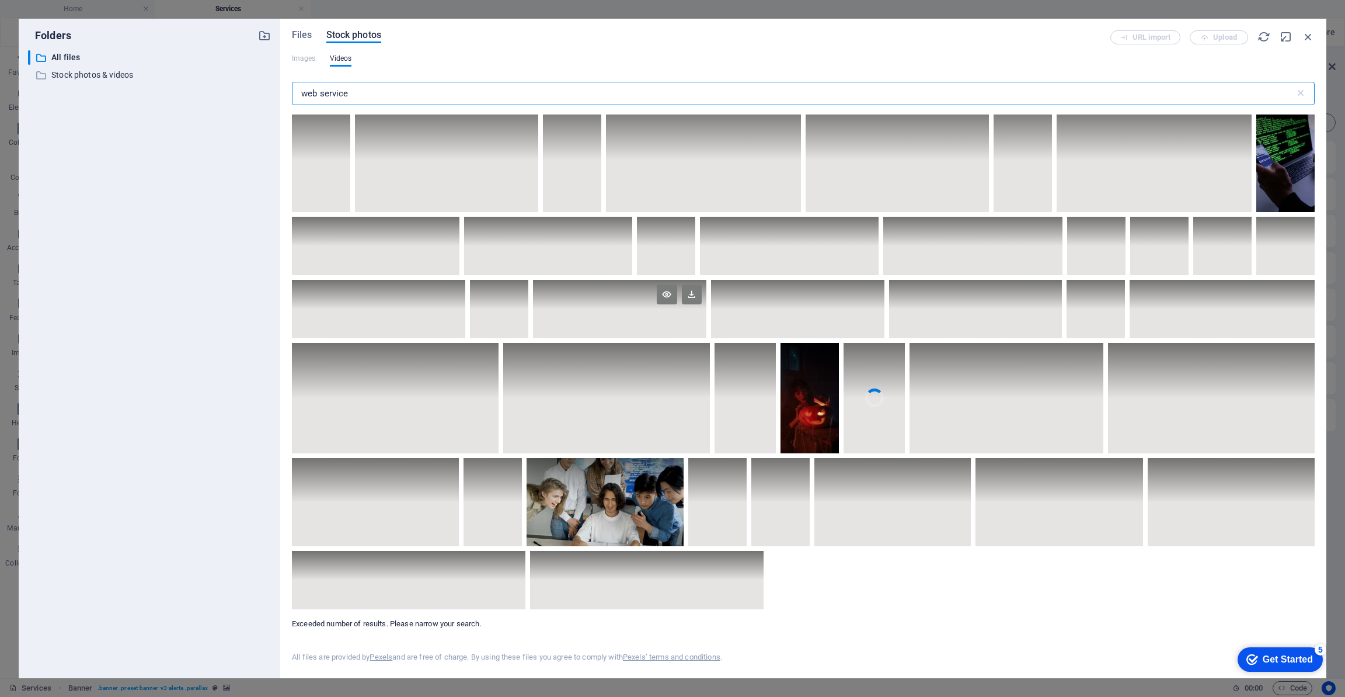
scroll to position [6705, 0]
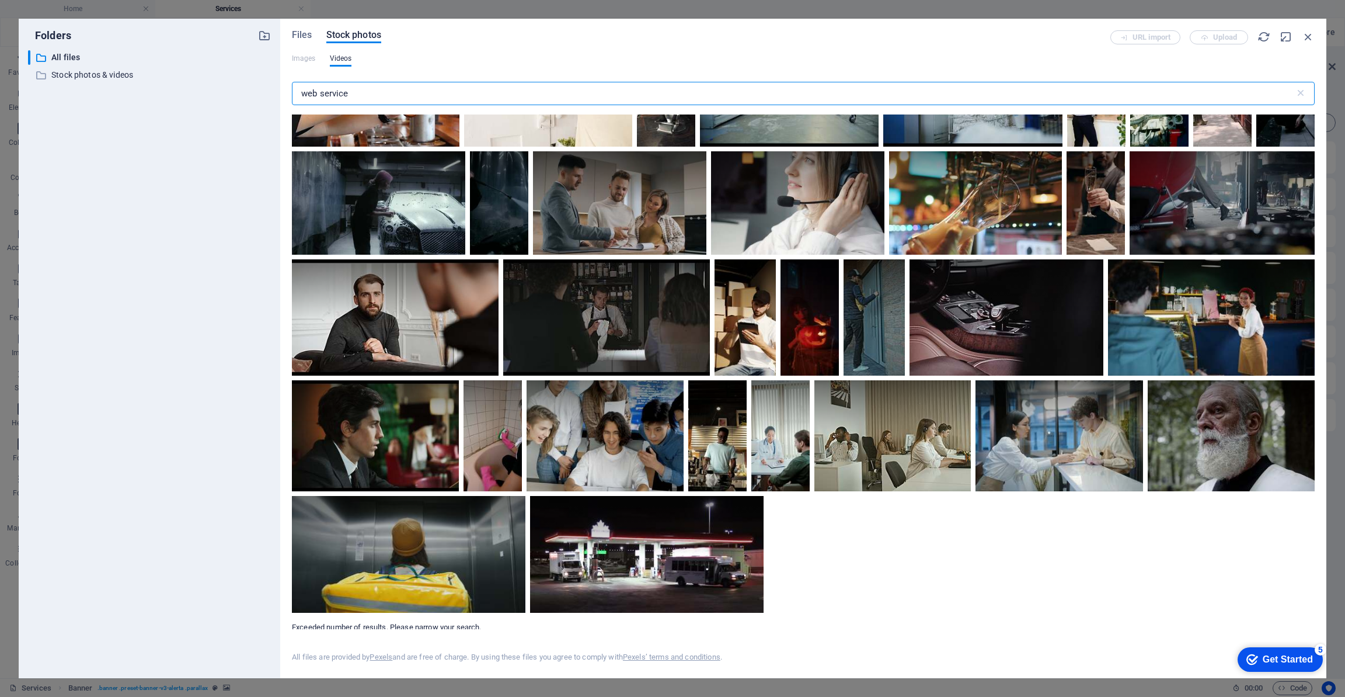
drag, startPoint x: 317, startPoint y: 94, endPoint x: 269, endPoint y: 94, distance: 48.5
click at [269, 94] on div "Folders ​ All files All files ​ Stock photos & videos Stock photos & videos Fil…" at bounding box center [673, 348] width 1308 height 659
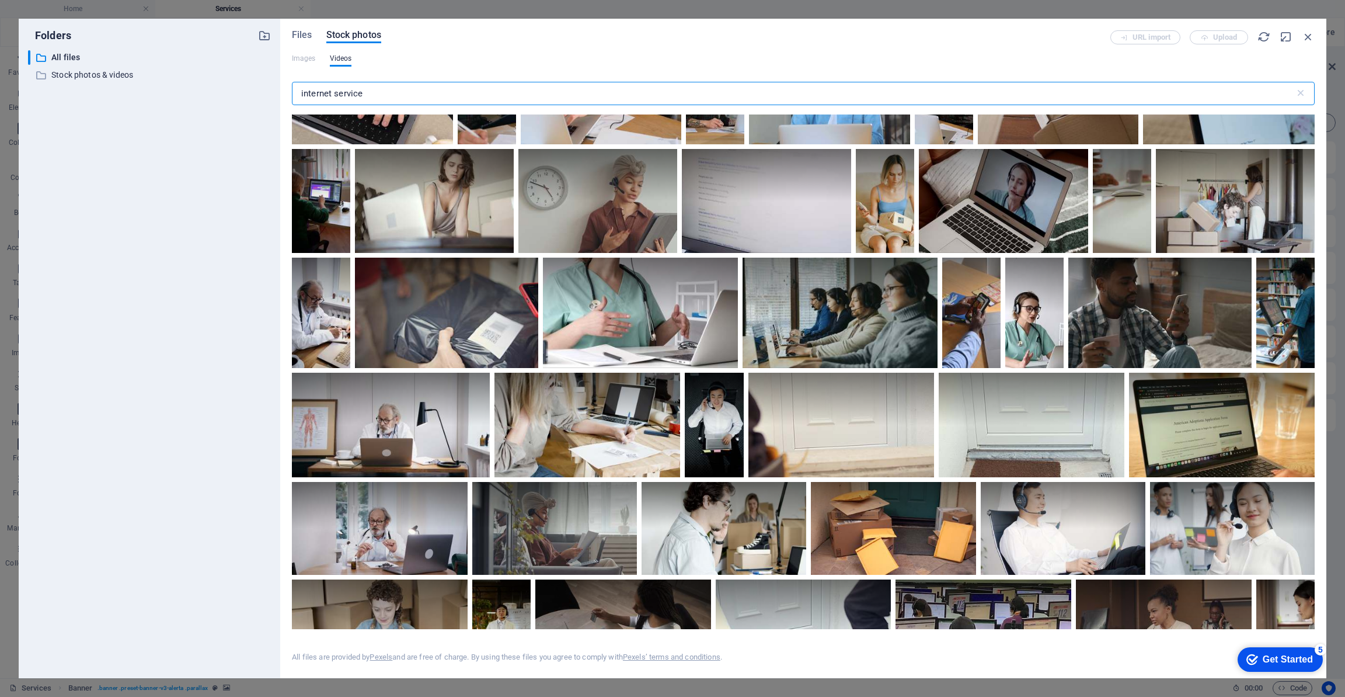
scroll to position [1351, 0]
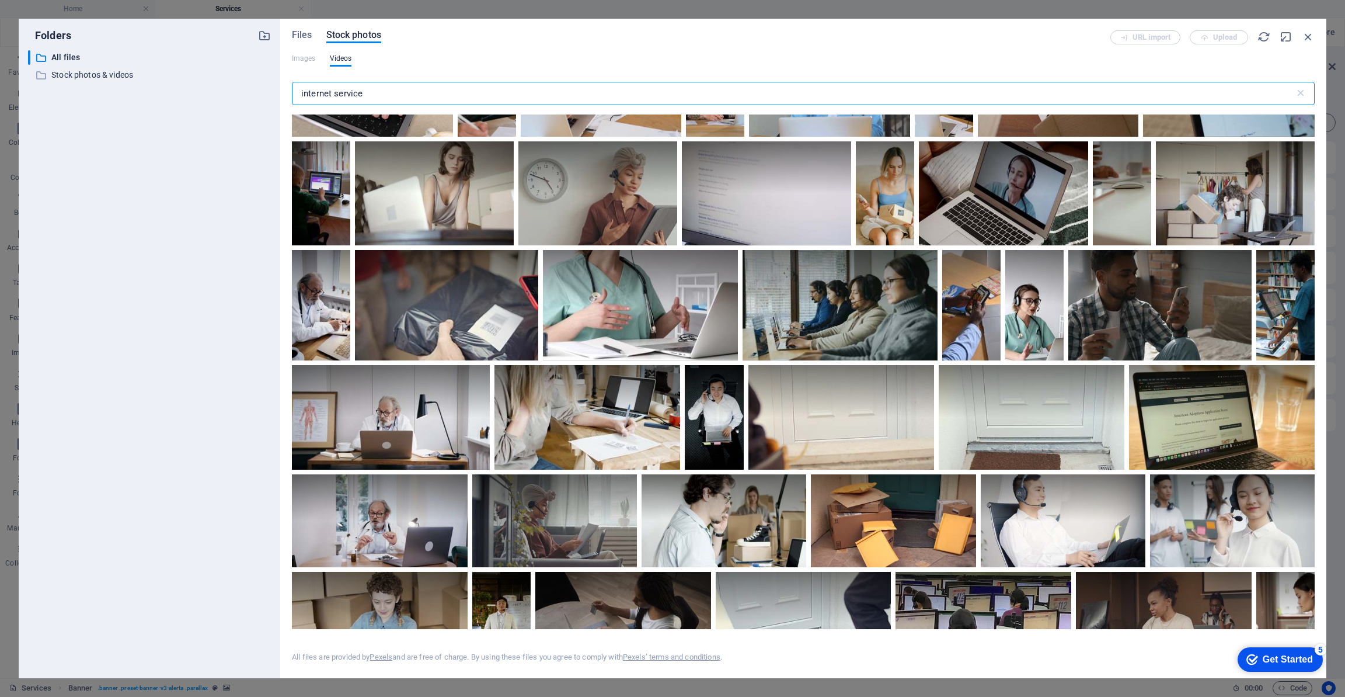
click at [412, 99] on input "internet service" at bounding box center [793, 93] width 1003 height 23
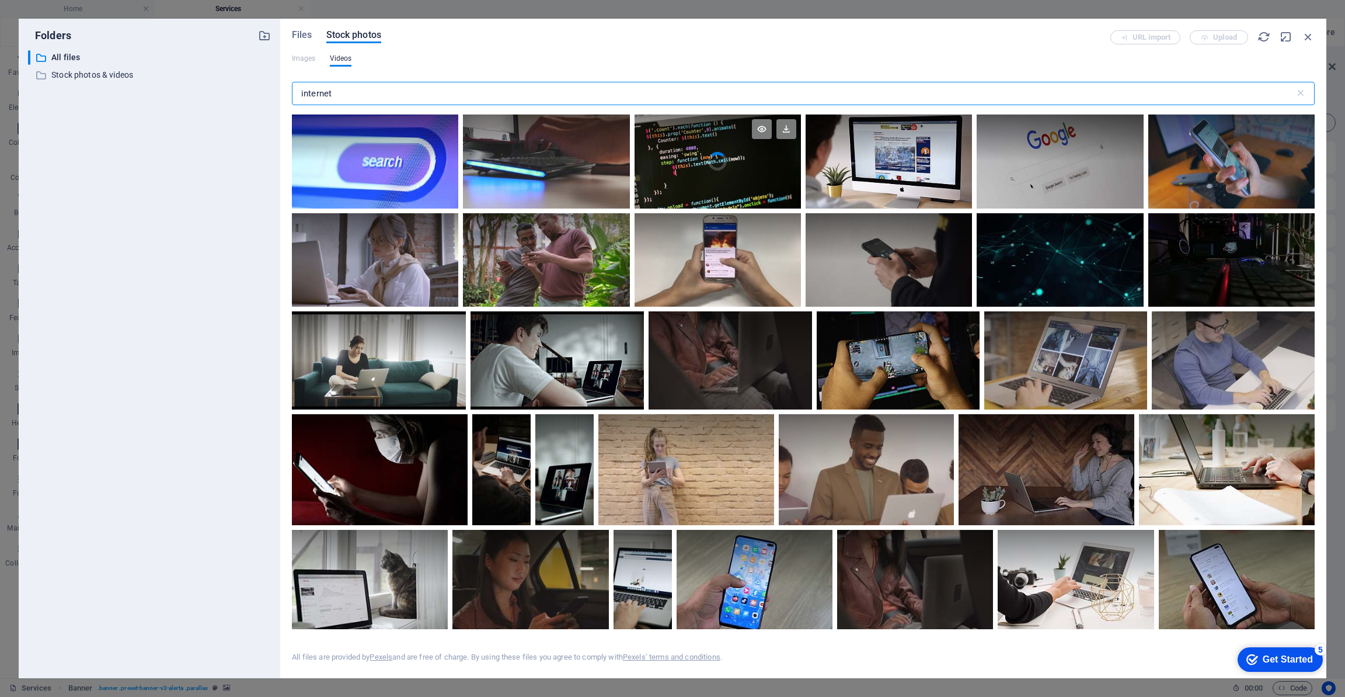
type input "internet"
click at [687, 162] on video "Your browser does not support the video tag." at bounding box center [718, 161] width 166 height 94
click at [687, 162] on div at bounding box center [718, 184] width 166 height 47
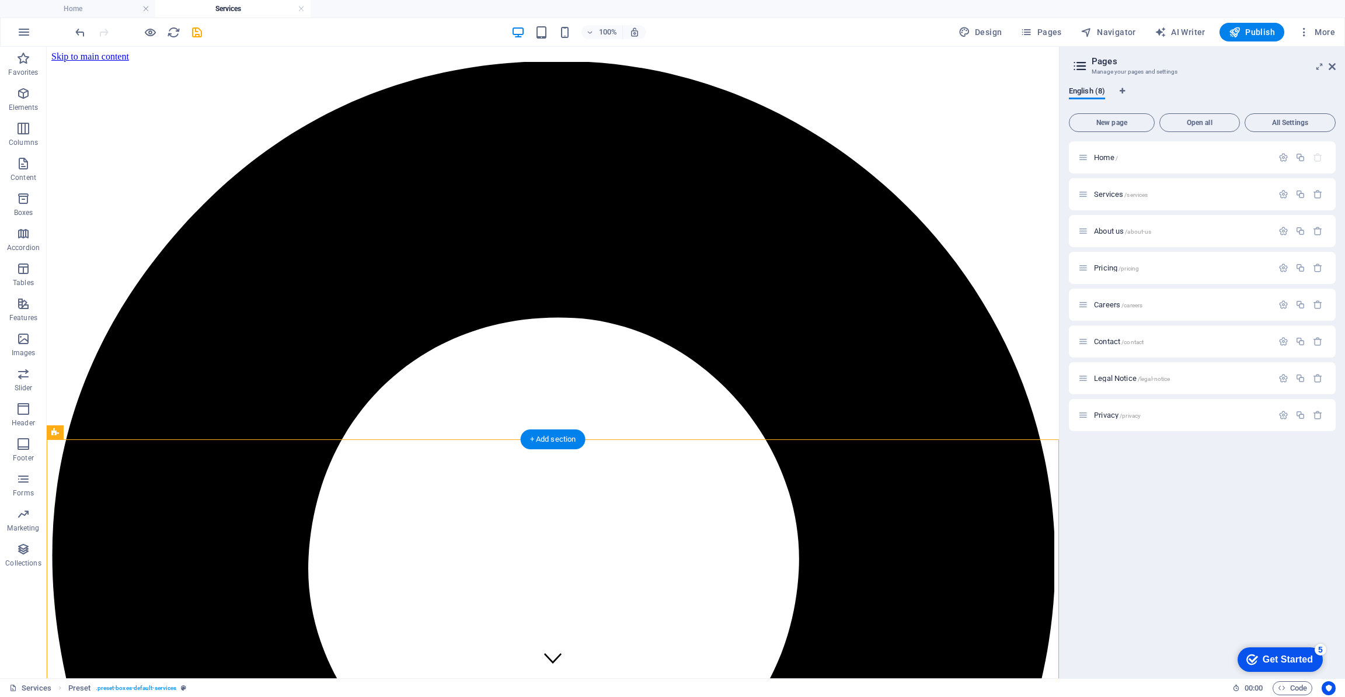
scroll to position [0, 0]
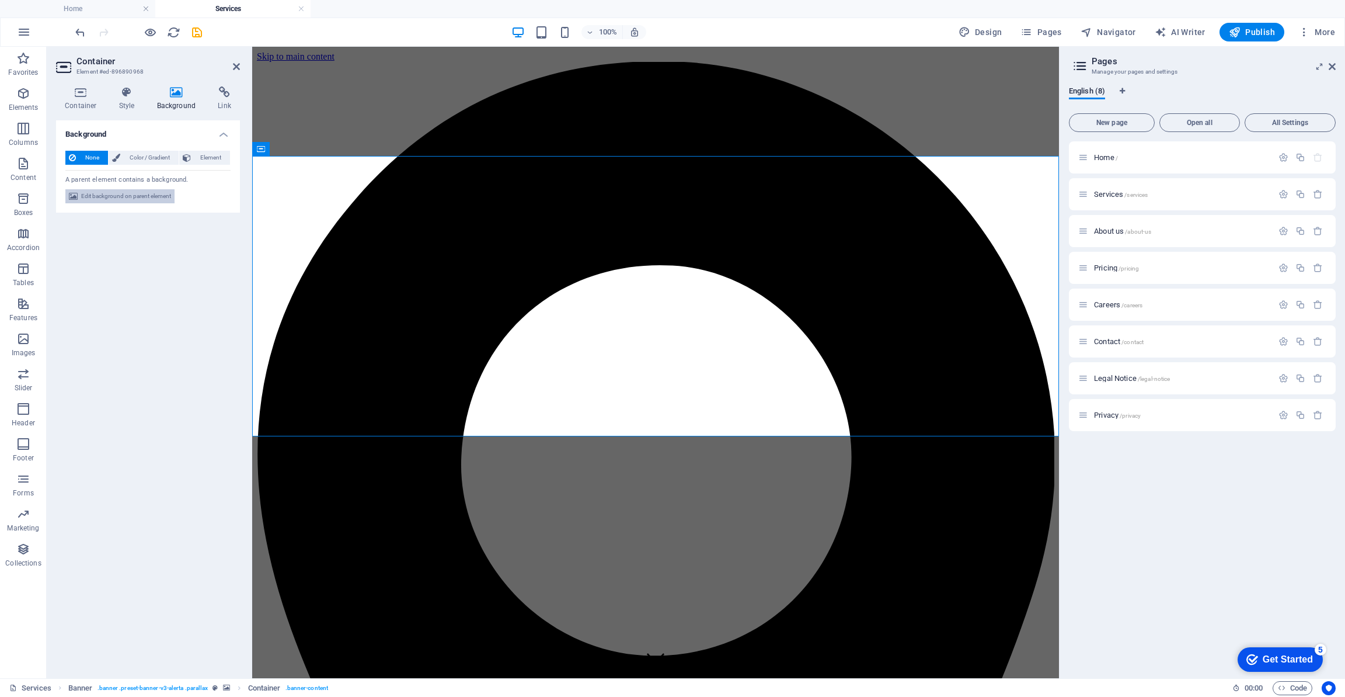
click at [152, 194] on span "Edit background on parent element" at bounding box center [126, 196] width 90 height 14
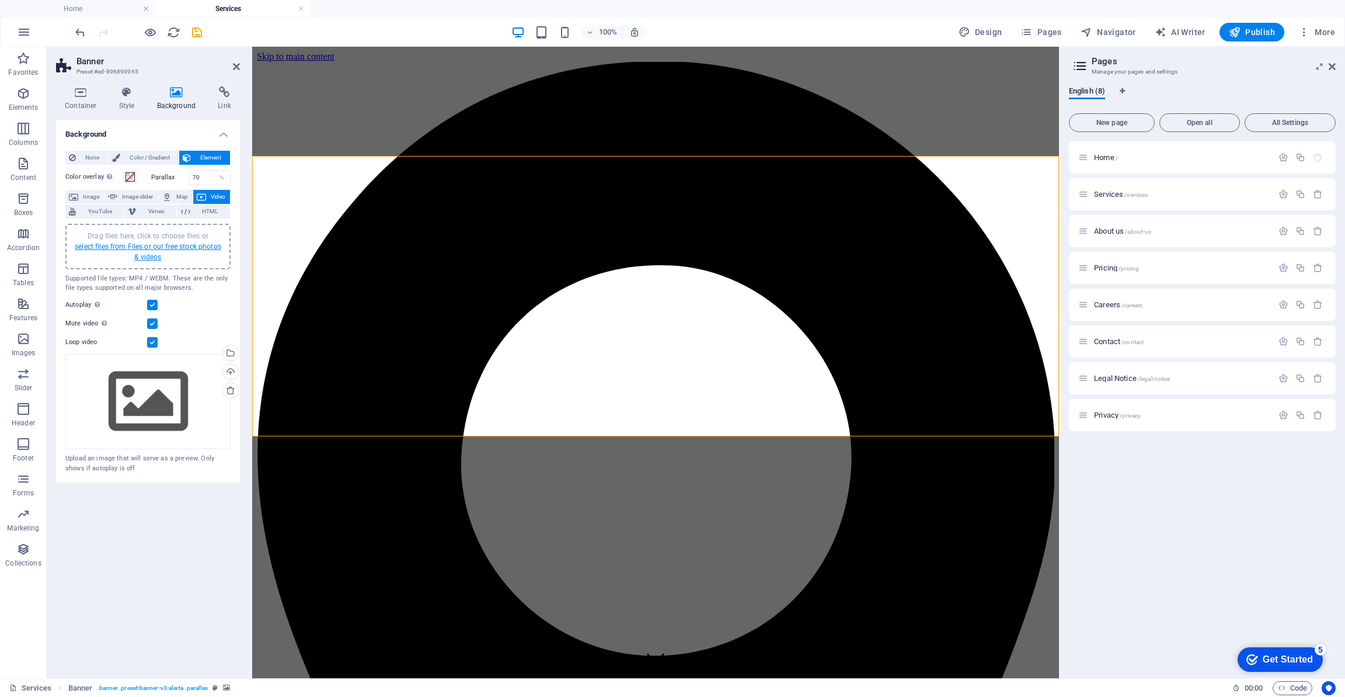
click at [149, 248] on link "select files from Files or our free stock photos & videos" at bounding box center [148, 251] width 147 height 19
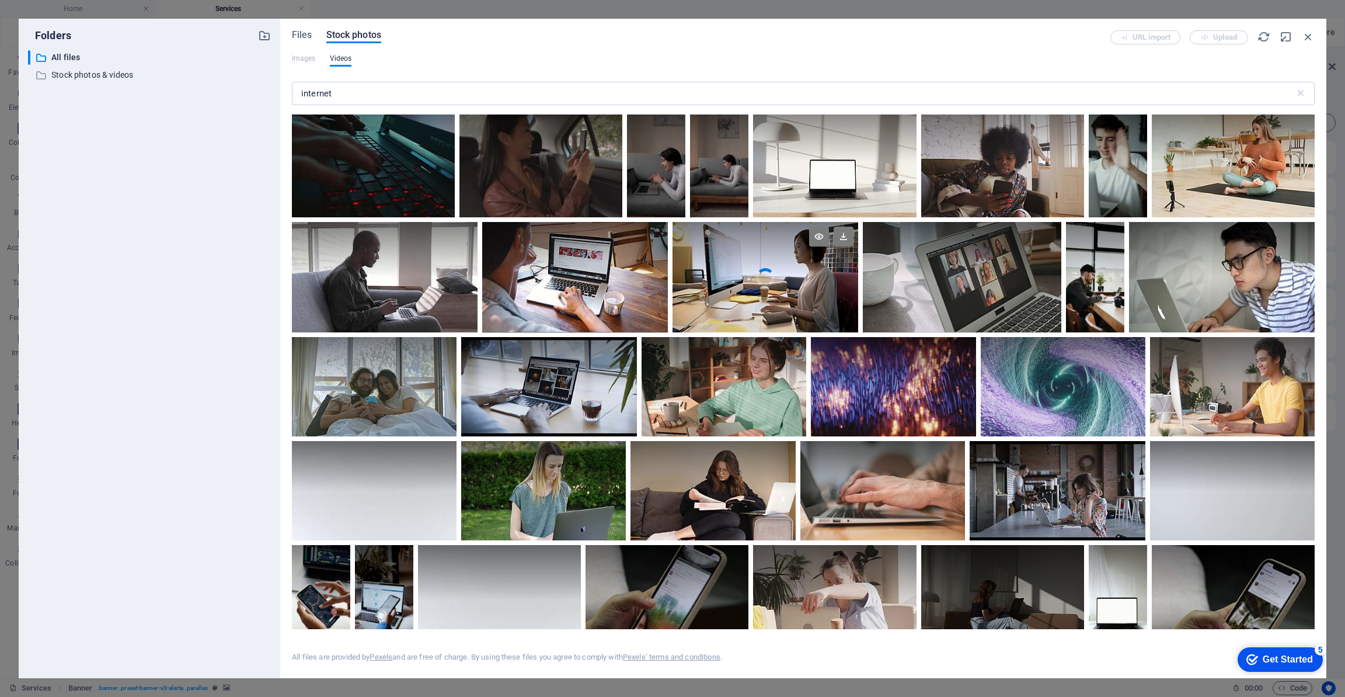
scroll to position [1114, 0]
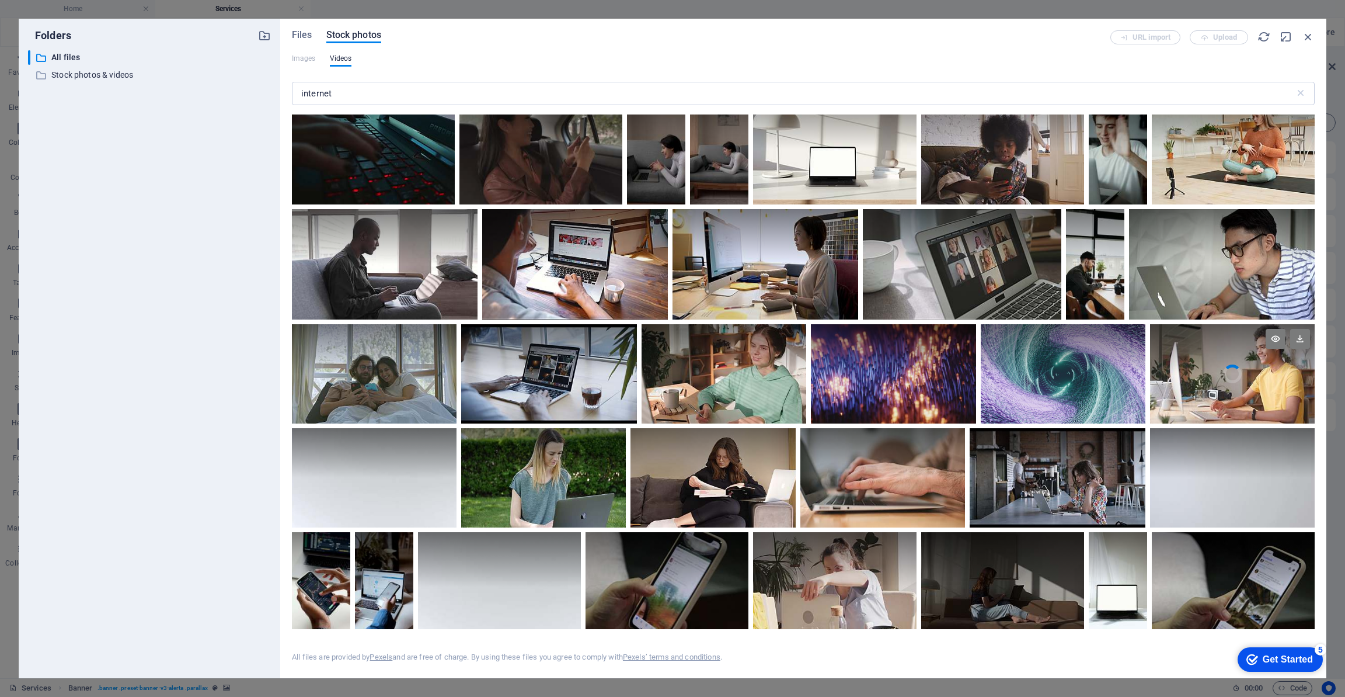
click at [1197, 383] on video "Your browser does not support the video tag." at bounding box center [1232, 373] width 165 height 99
click at [1197, 383] on div at bounding box center [1232, 399] width 165 height 50
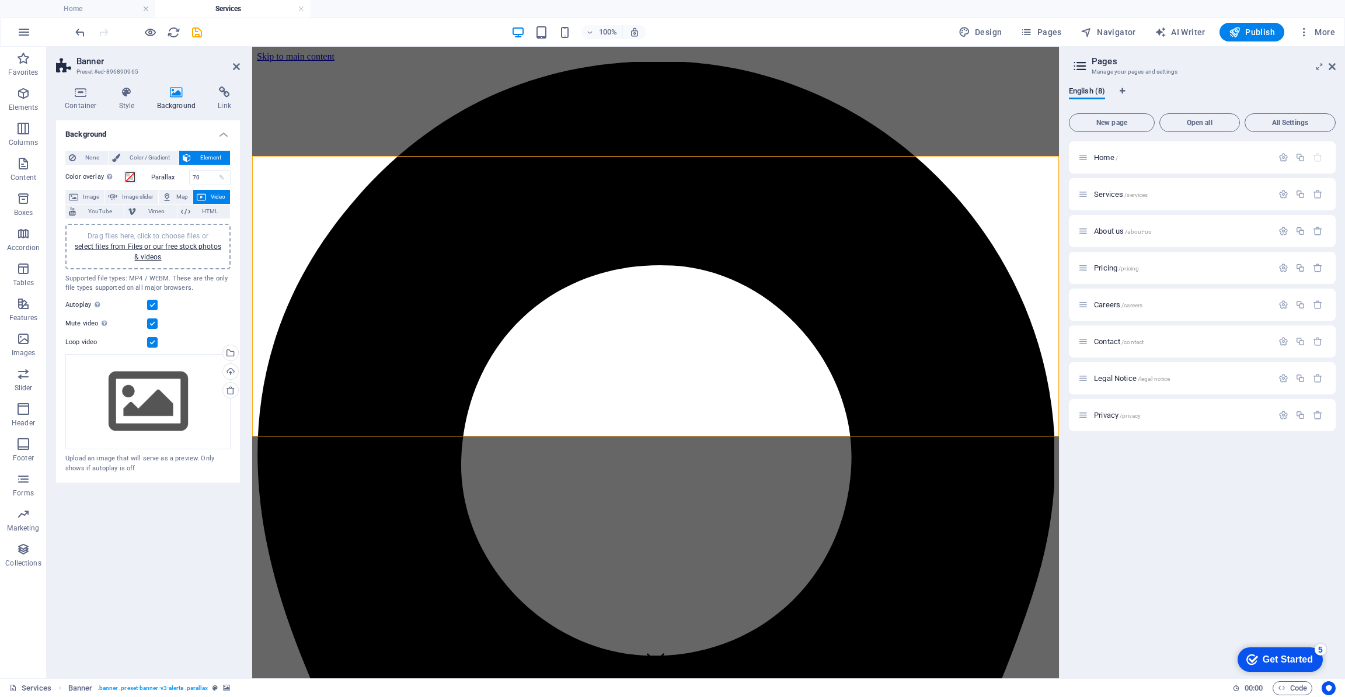
click at [1194, 365] on div "Legal Notice /legal-notice" at bounding box center [1202, 378] width 267 height 32
click at [192, 245] on link "select files from Files or our free stock photos & videos" at bounding box center [148, 251] width 147 height 19
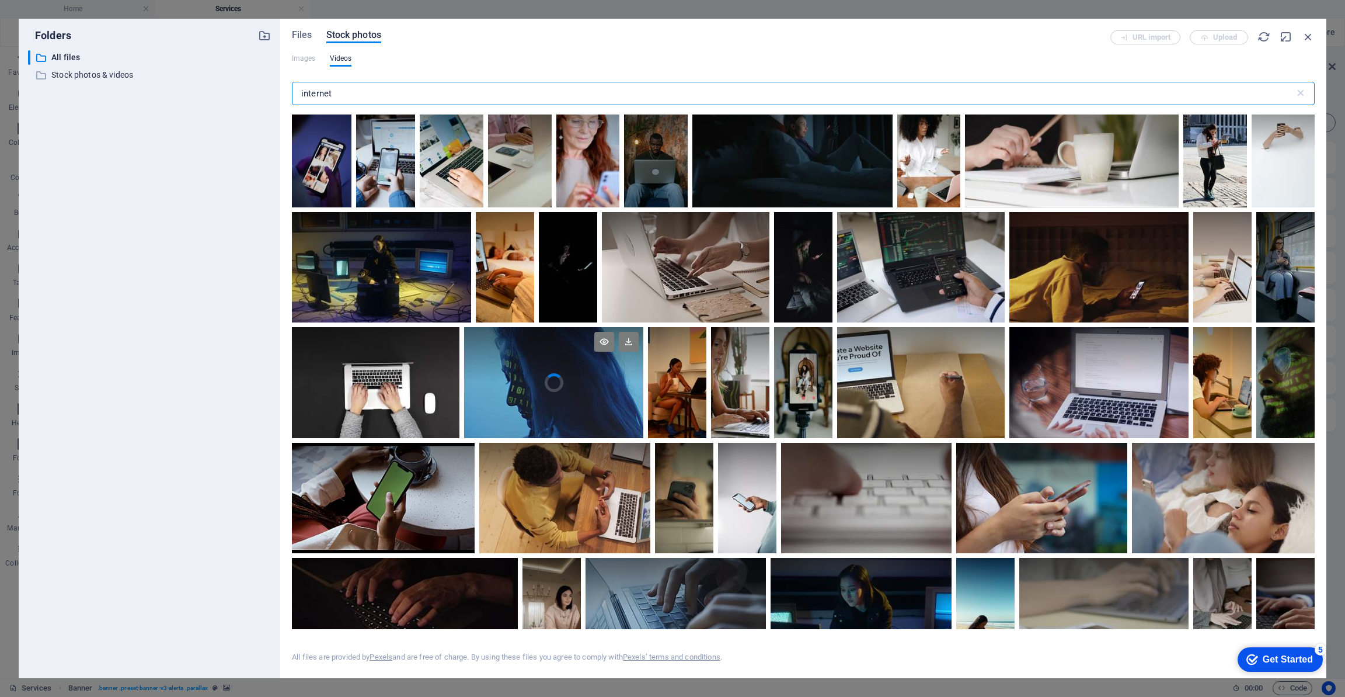
scroll to position [5277, 0]
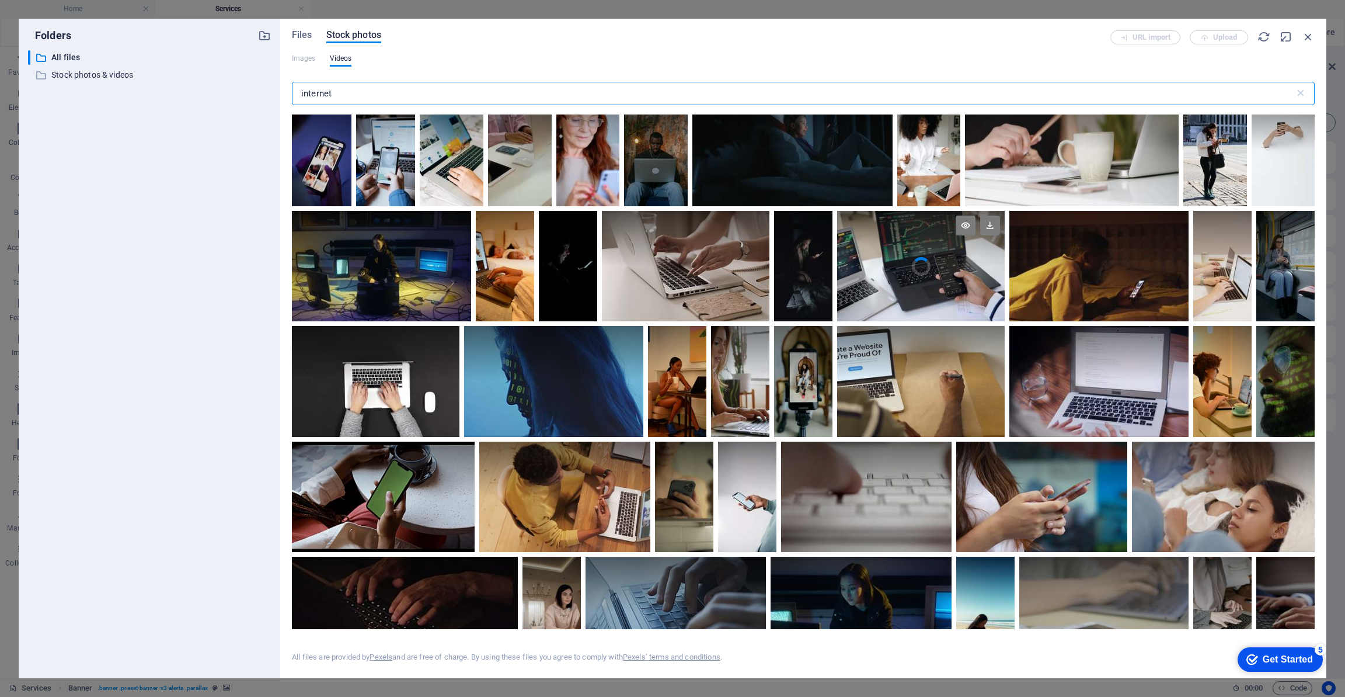
click at [894, 269] on video "Your browser does not support the video tag." at bounding box center [921, 266] width 168 height 111
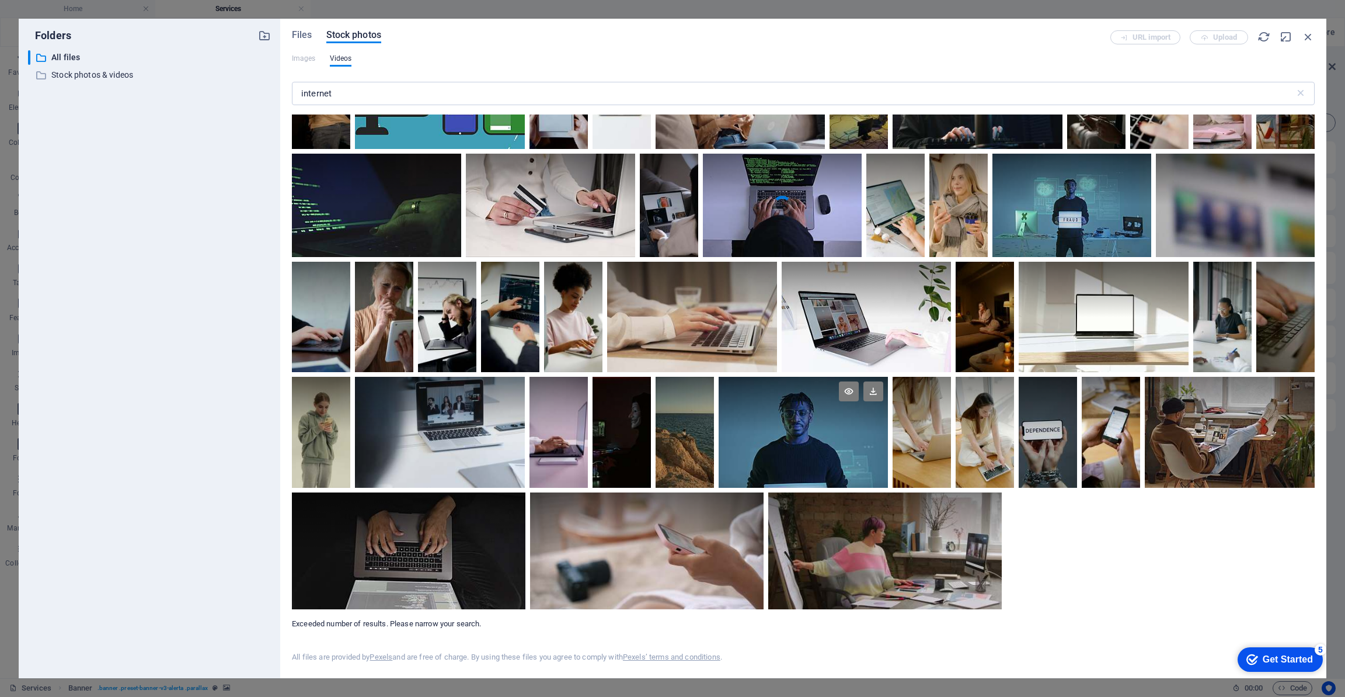
scroll to position [6239, 0]
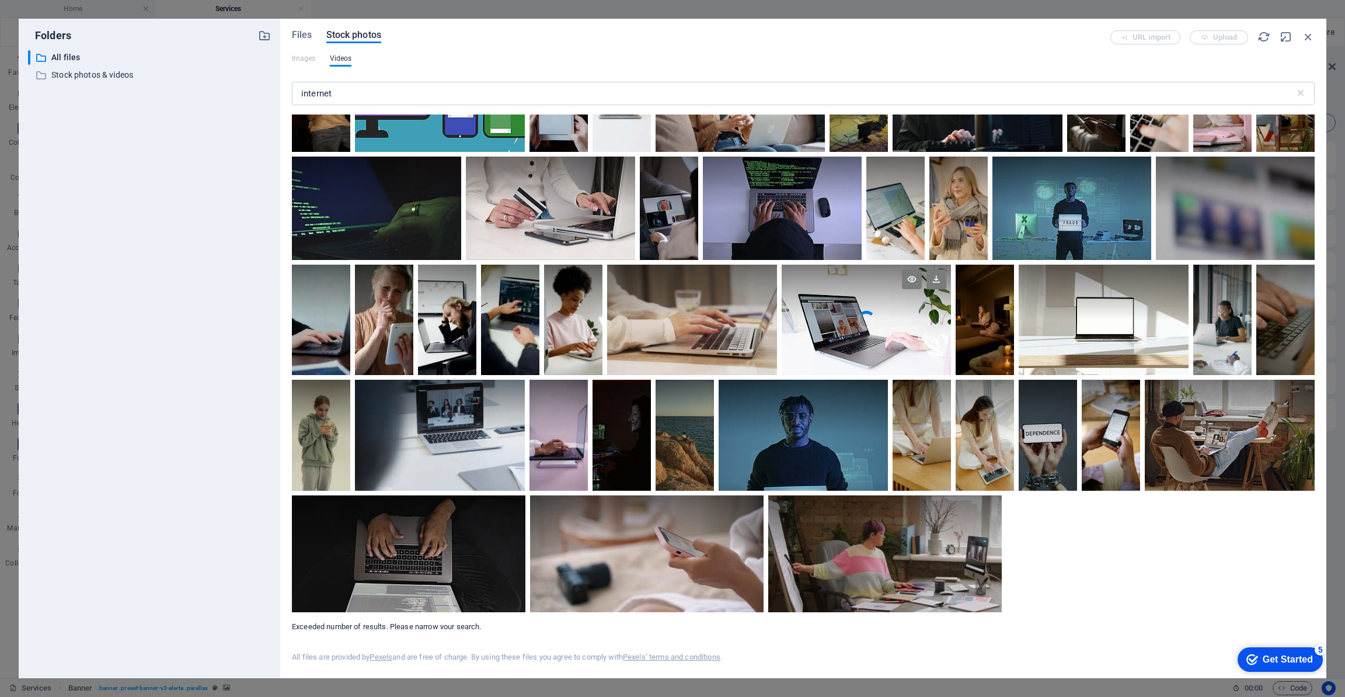
click at [834, 336] on video "Your browser does not support the video tag." at bounding box center [867, 320] width 170 height 111
click at [834, 336] on div at bounding box center [867, 347] width 170 height 55
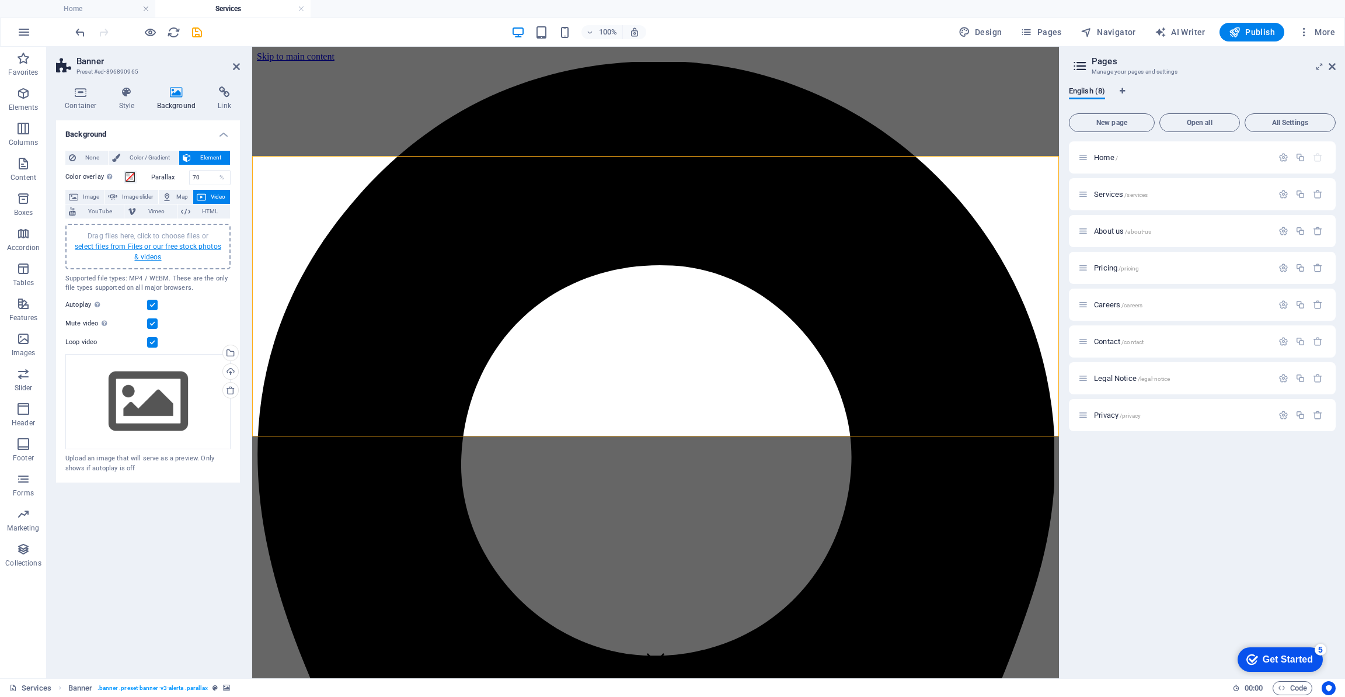
click at [196, 245] on link "select files from Files or our free stock photos & videos" at bounding box center [148, 251] width 147 height 19
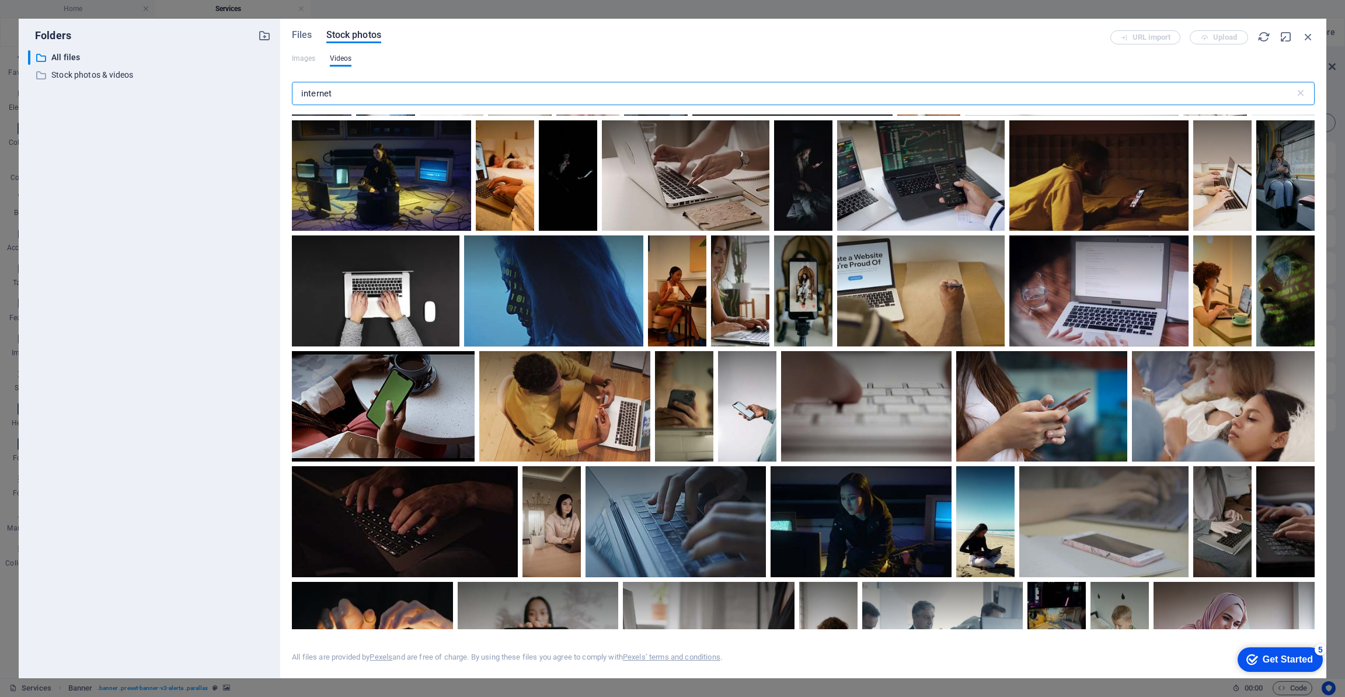
scroll to position [5369, 0]
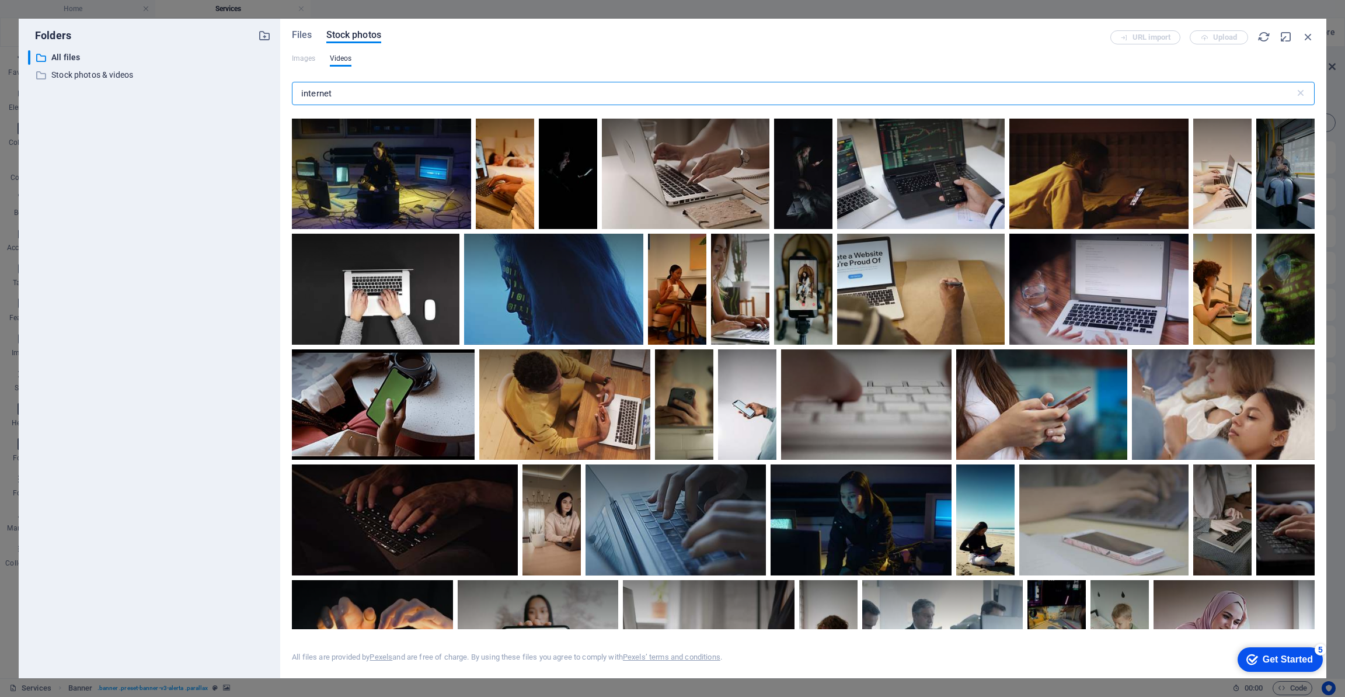
click at [428, 93] on input "internet" at bounding box center [793, 93] width 1003 height 23
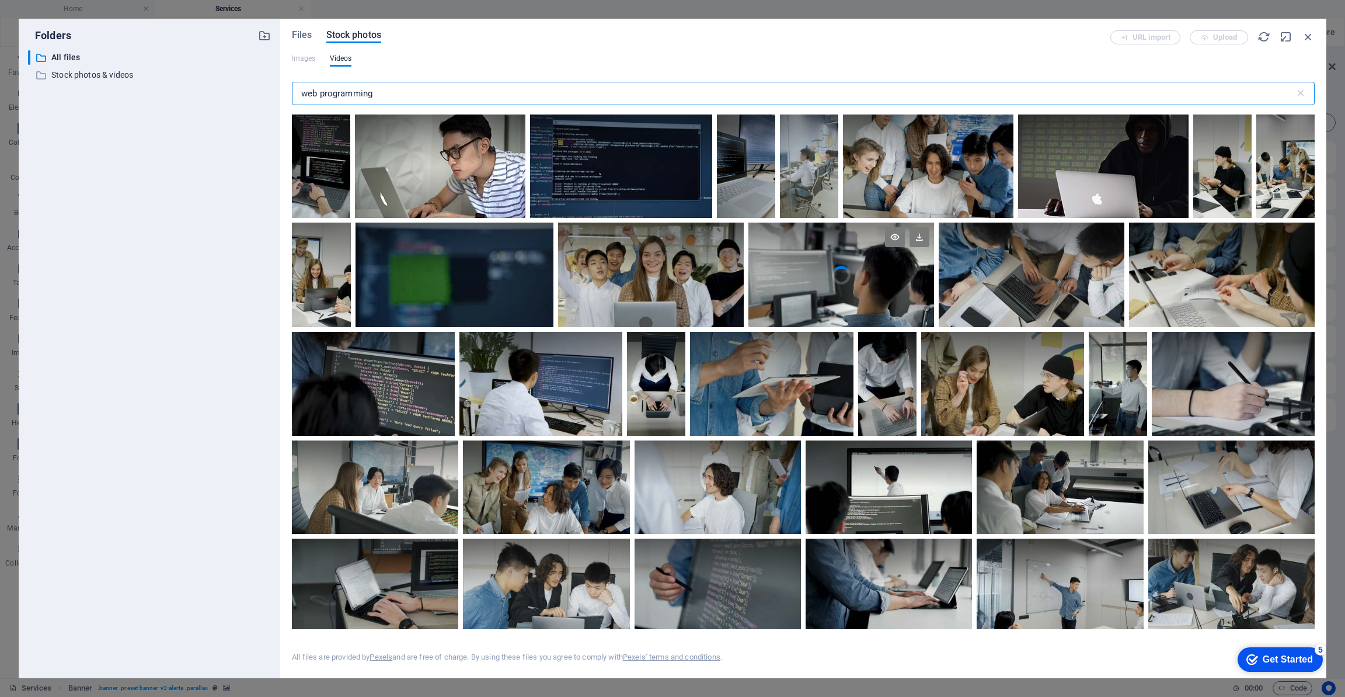
click at [818, 288] on video "Your browser does not support the video tag." at bounding box center [842, 274] width 186 height 105
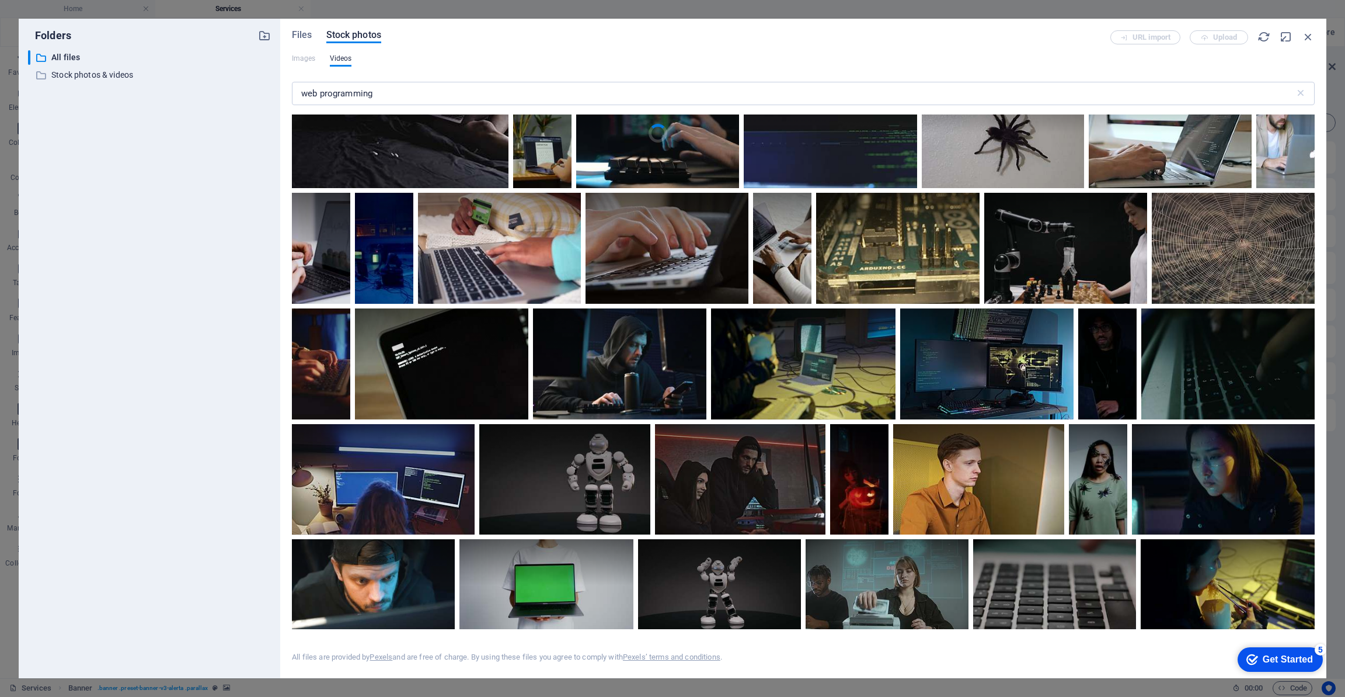
scroll to position [4200, 0]
click at [444, 99] on input "web programming" at bounding box center [793, 93] width 1003 height 23
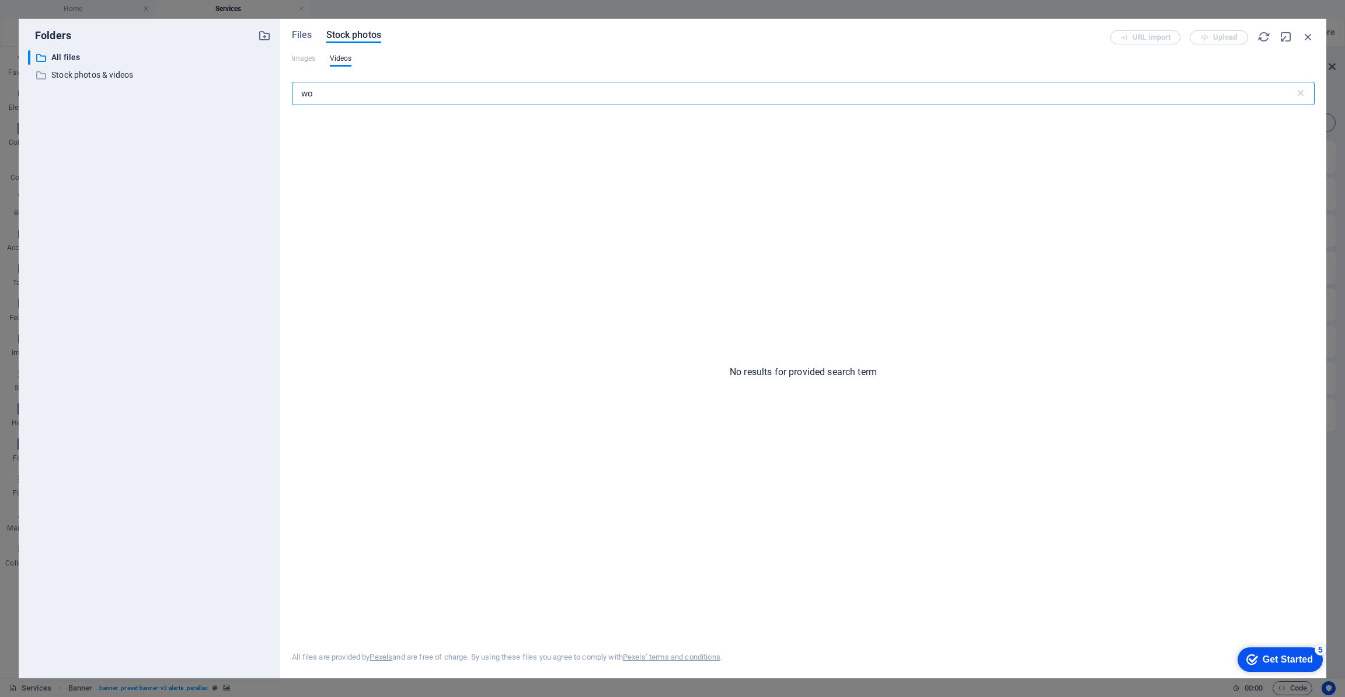
type input "w"
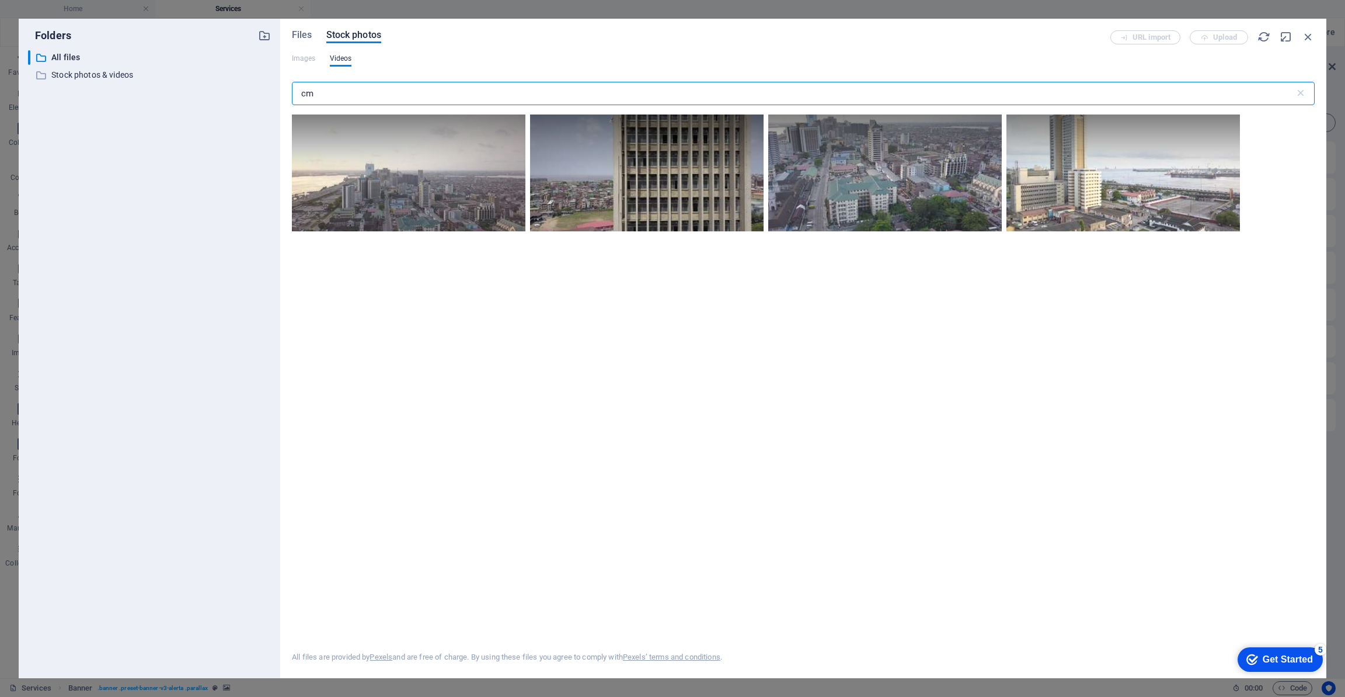
type input "c"
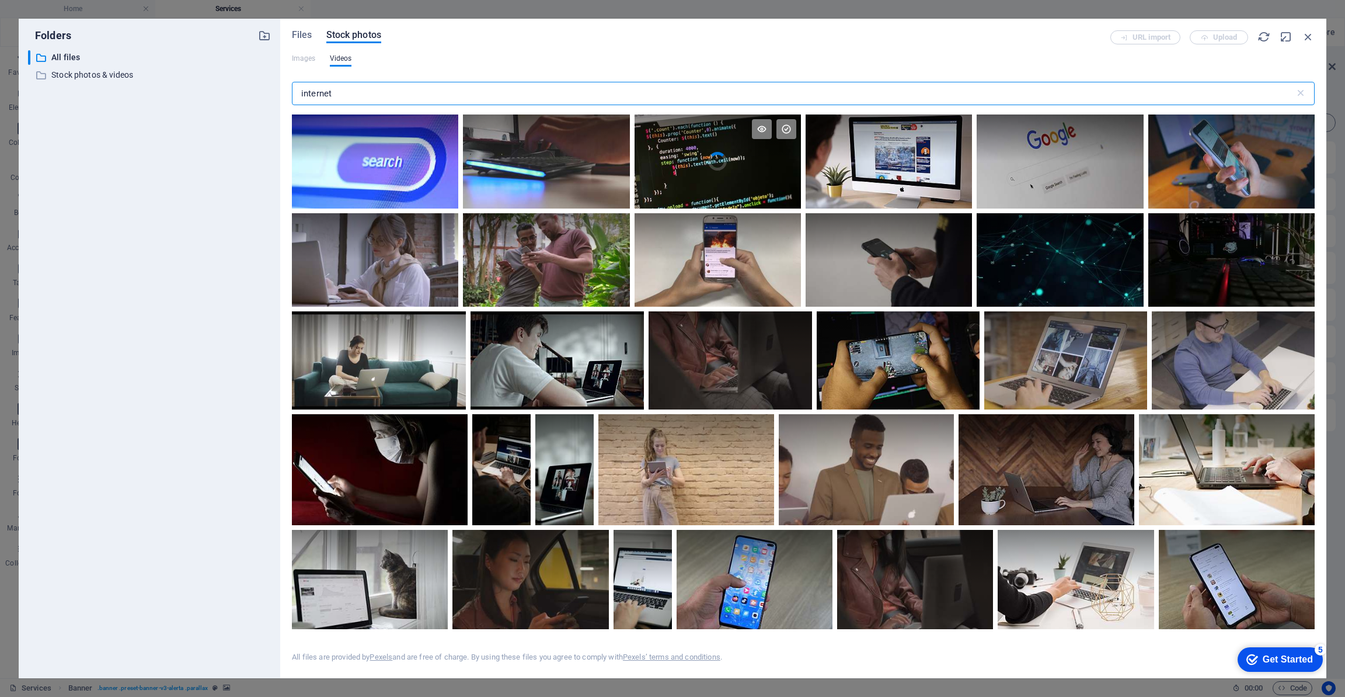
type input "internet"
click at [726, 172] on video "Your browser does not support the video tag." at bounding box center [718, 161] width 166 height 94
click at [726, 172] on div at bounding box center [718, 184] width 166 height 47
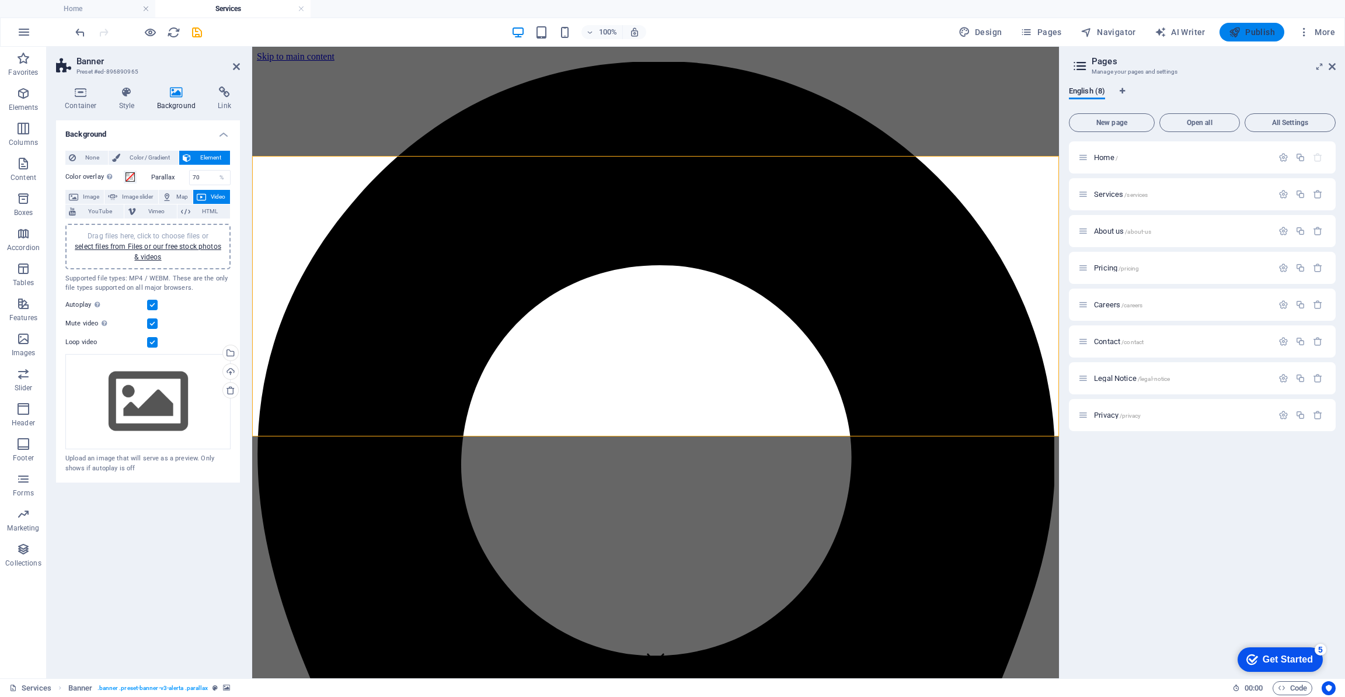
click at [1248, 34] on span "Publish" at bounding box center [1252, 32] width 46 height 12
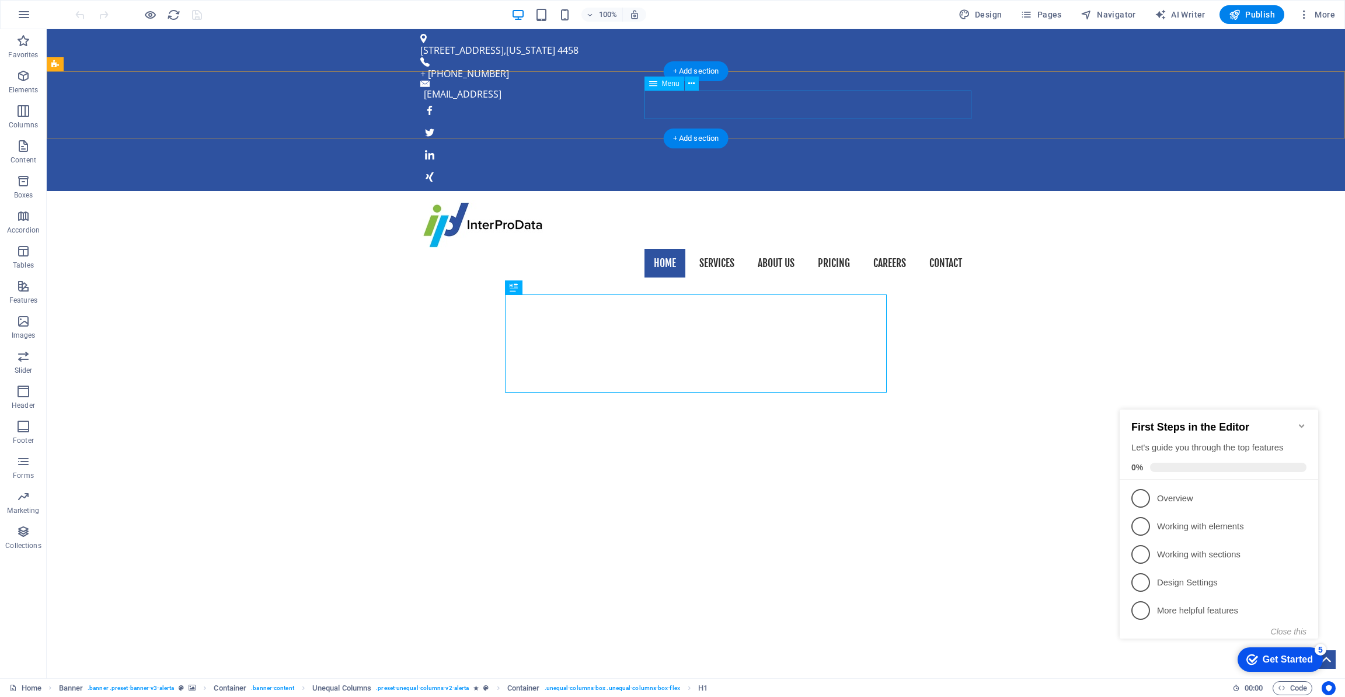
click at [720, 249] on nav "Home Services About us Pricing Careers Contact" at bounding box center [695, 263] width 551 height 29
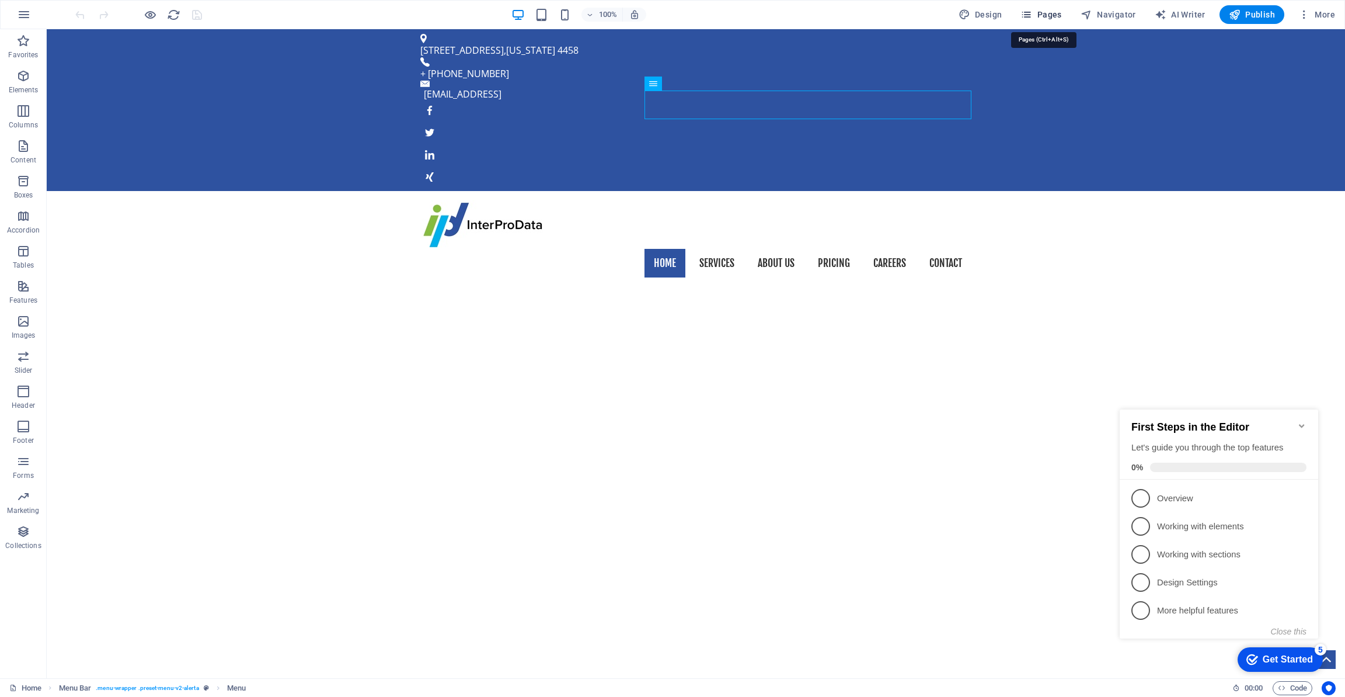
click at [1056, 15] on span "Pages" at bounding box center [1041, 15] width 41 height 12
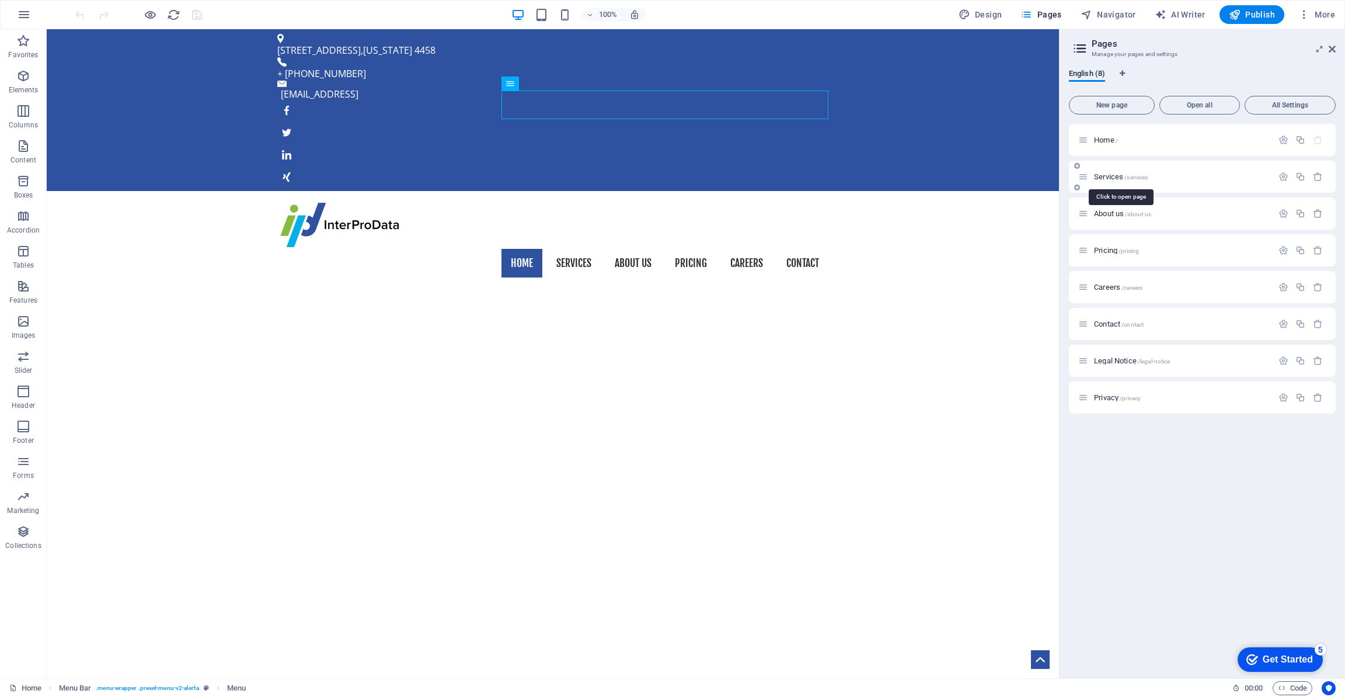
click at [1118, 179] on span "Services /services" at bounding box center [1121, 176] width 54 height 9
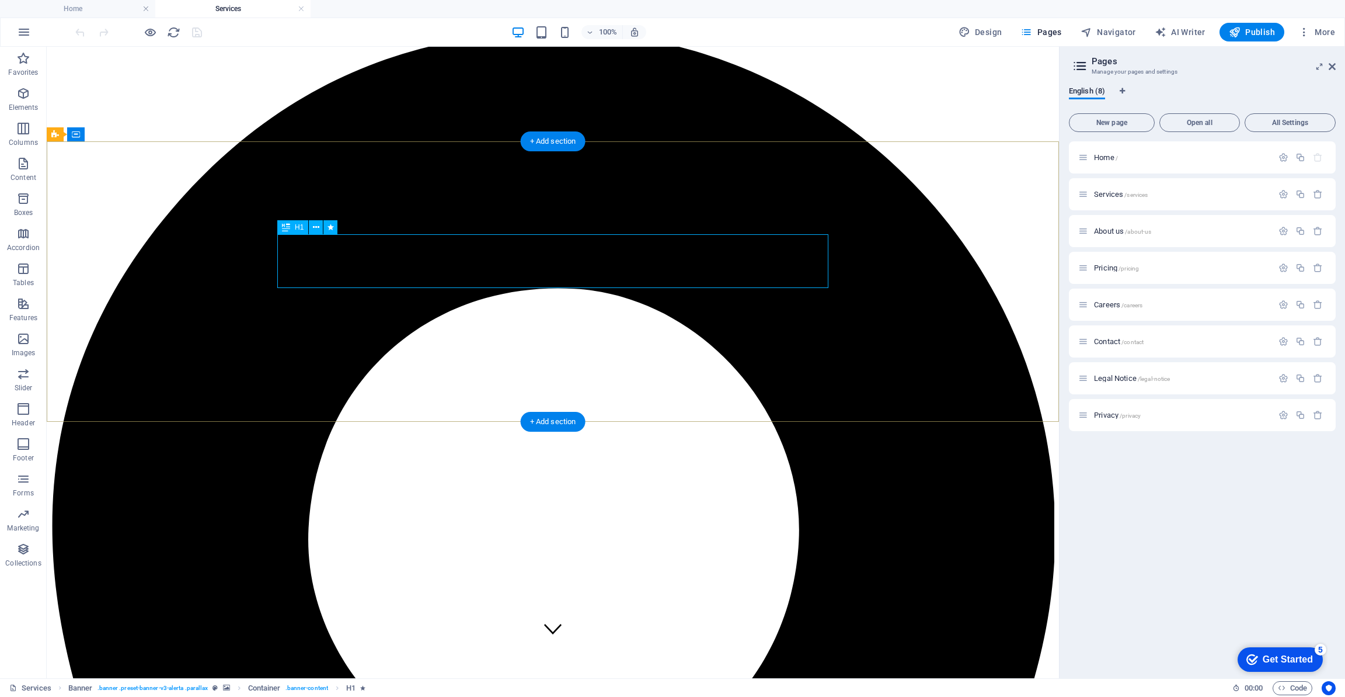
scroll to position [30, 0]
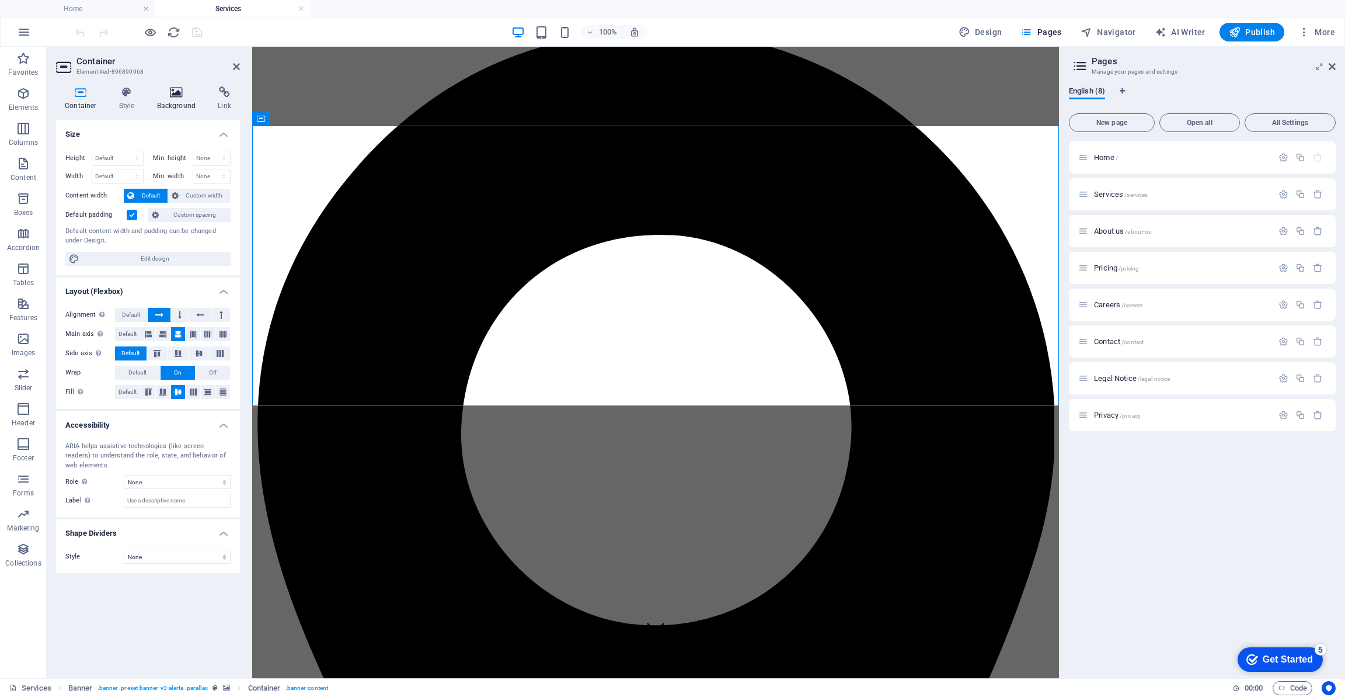
click at [176, 100] on h4 "Background" at bounding box center [178, 98] width 61 height 25
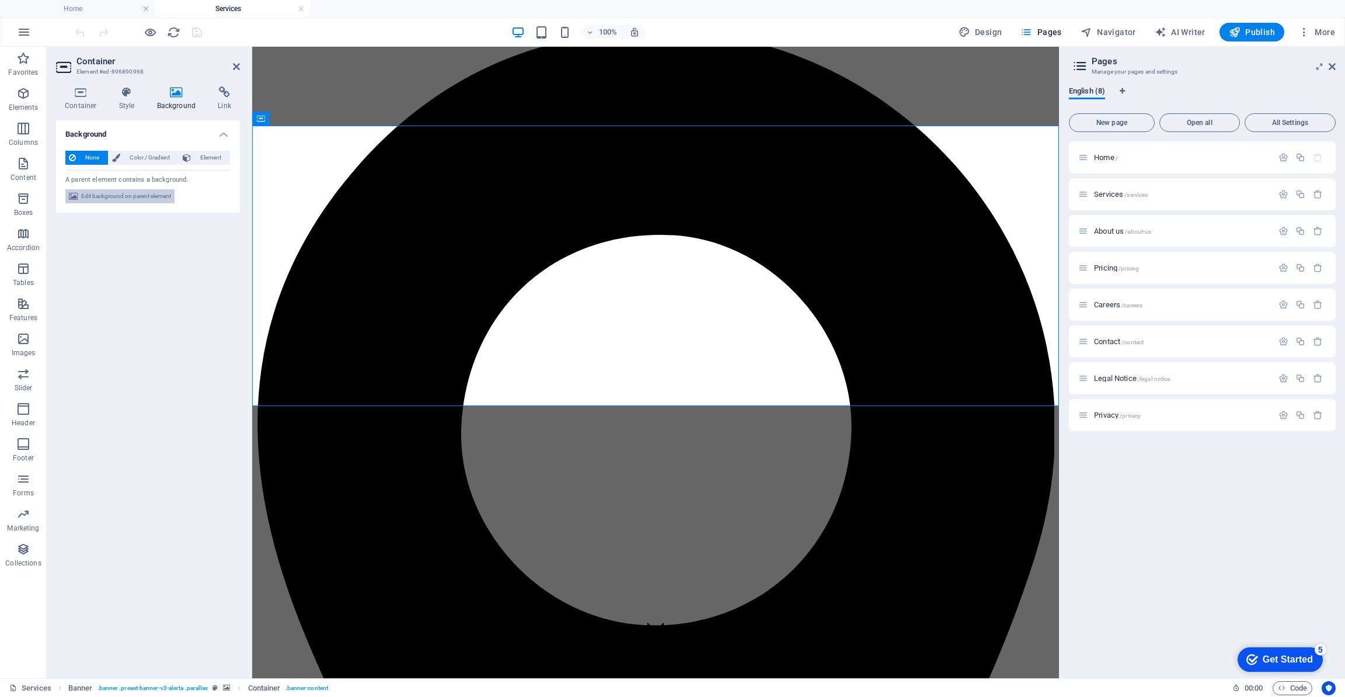
click at [151, 194] on span "Edit background on parent element" at bounding box center [126, 196] width 90 height 14
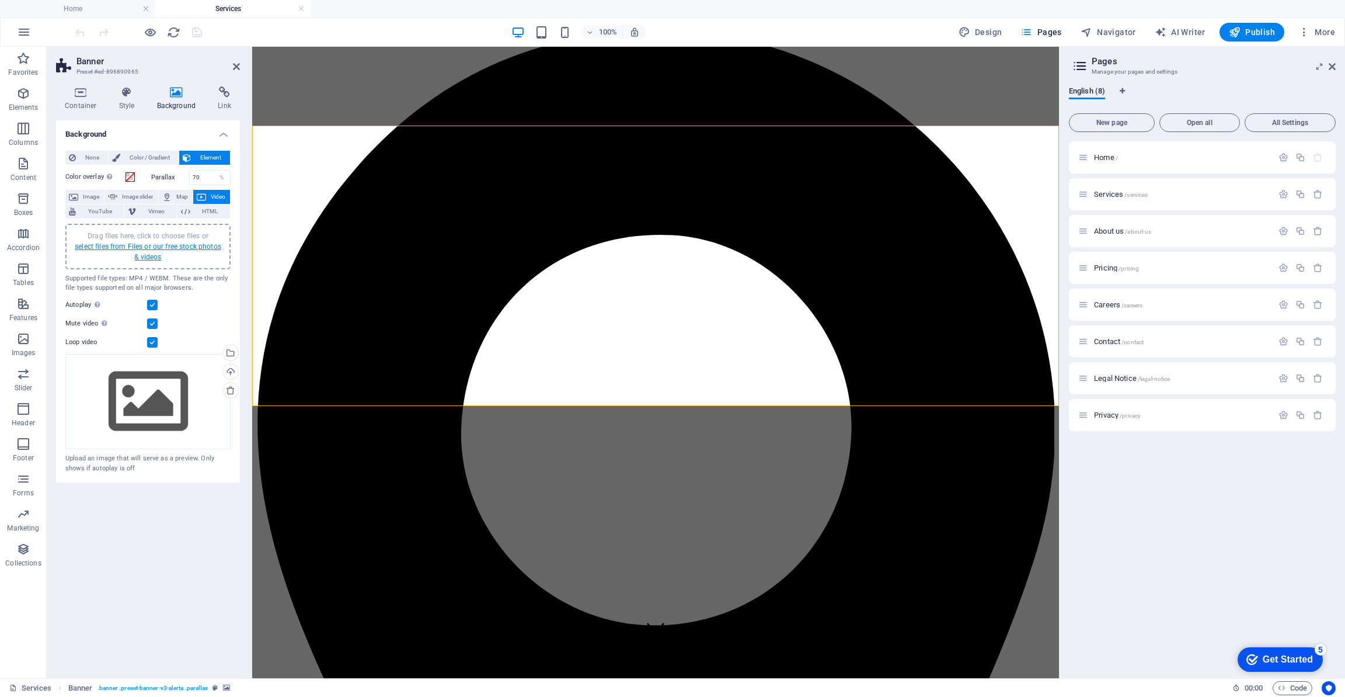
click at [169, 249] on link "select files from Files or our free stock photos & videos" at bounding box center [148, 251] width 147 height 19
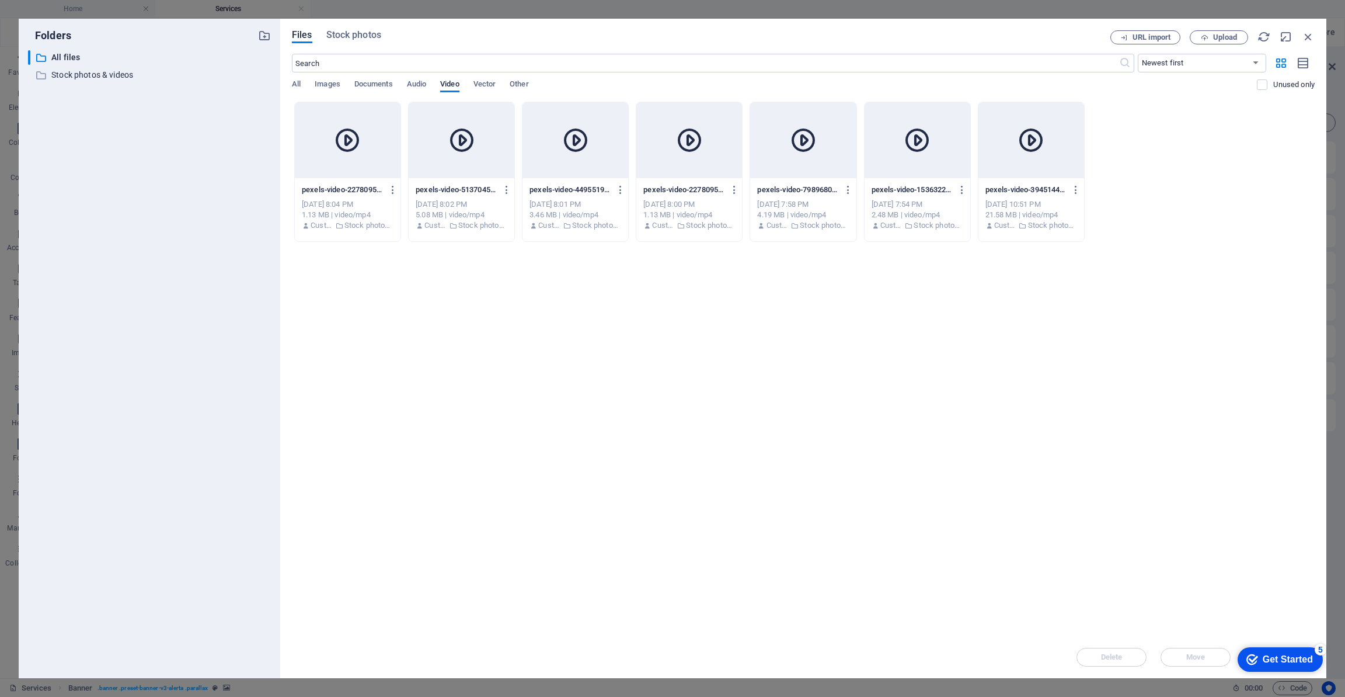
click at [397, 331] on div "Drop files here to upload them instantly pexels-video-2278095-5P8xSeGaASHVAuRWV…" at bounding box center [803, 369] width 1023 height 534
click at [344, 144] on icon at bounding box center [347, 140] width 28 height 28
click at [440, 149] on div at bounding box center [462, 140] width 106 height 76
click at [379, 151] on div at bounding box center [348, 140] width 106 height 76
click at [383, 335] on h6 "Delete" at bounding box center [390, 337] width 48 height 14
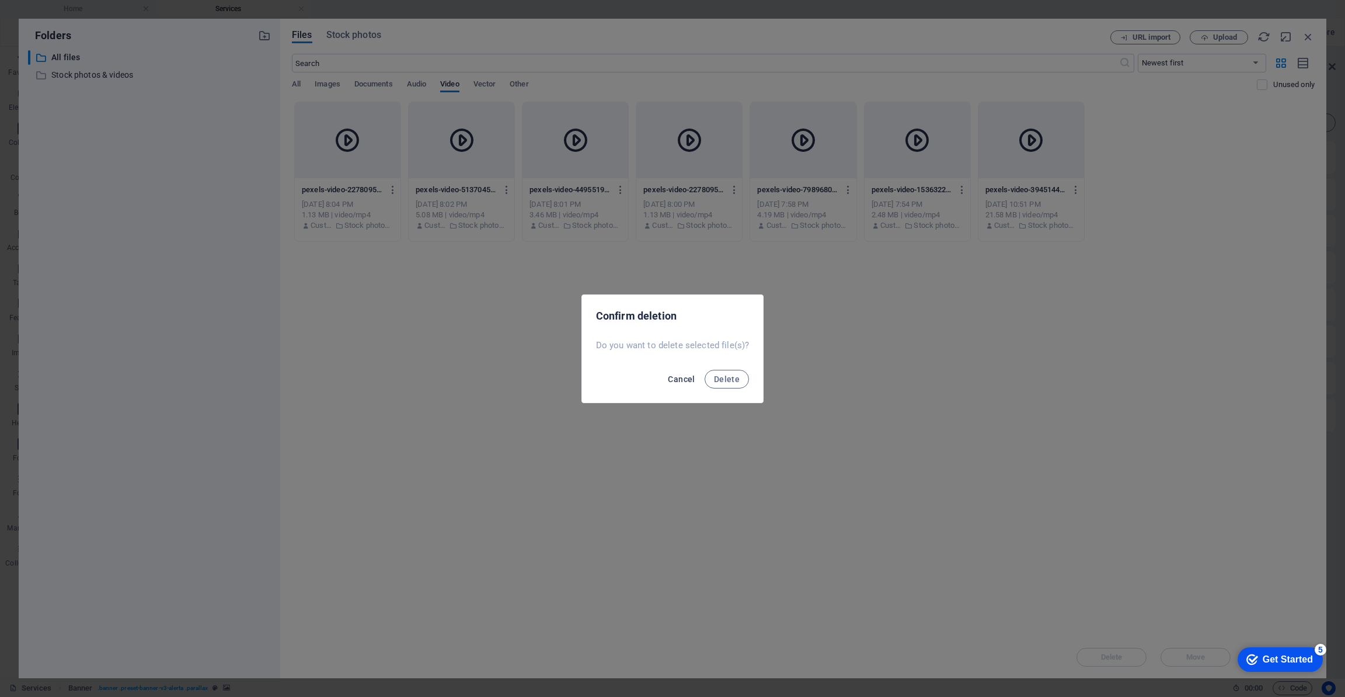
click at [673, 380] on span "Cancel" at bounding box center [681, 378] width 27 height 9
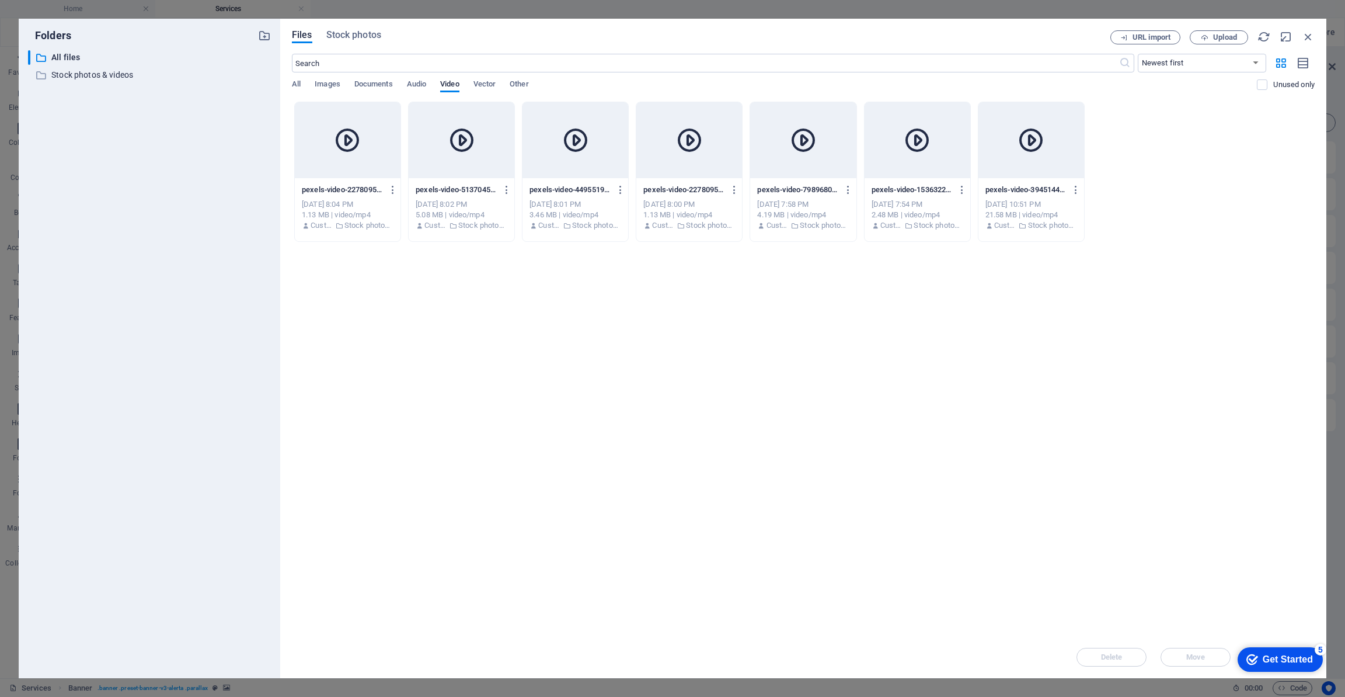
drag, startPoint x: 1154, startPoint y: 172, endPoint x: 792, endPoint y: 164, distance: 361.6
click at [792, 164] on div "pexels-video-2278095-5P8xSeGaASHVAuRWV10Beg.mp4 pexels-video-2278095-5P8xSeGaAS…" at bounding box center [803, 172] width 1023 height 140
click at [781, 343] on h6 "Delete" at bounding box center [800, 336] width 48 height 14
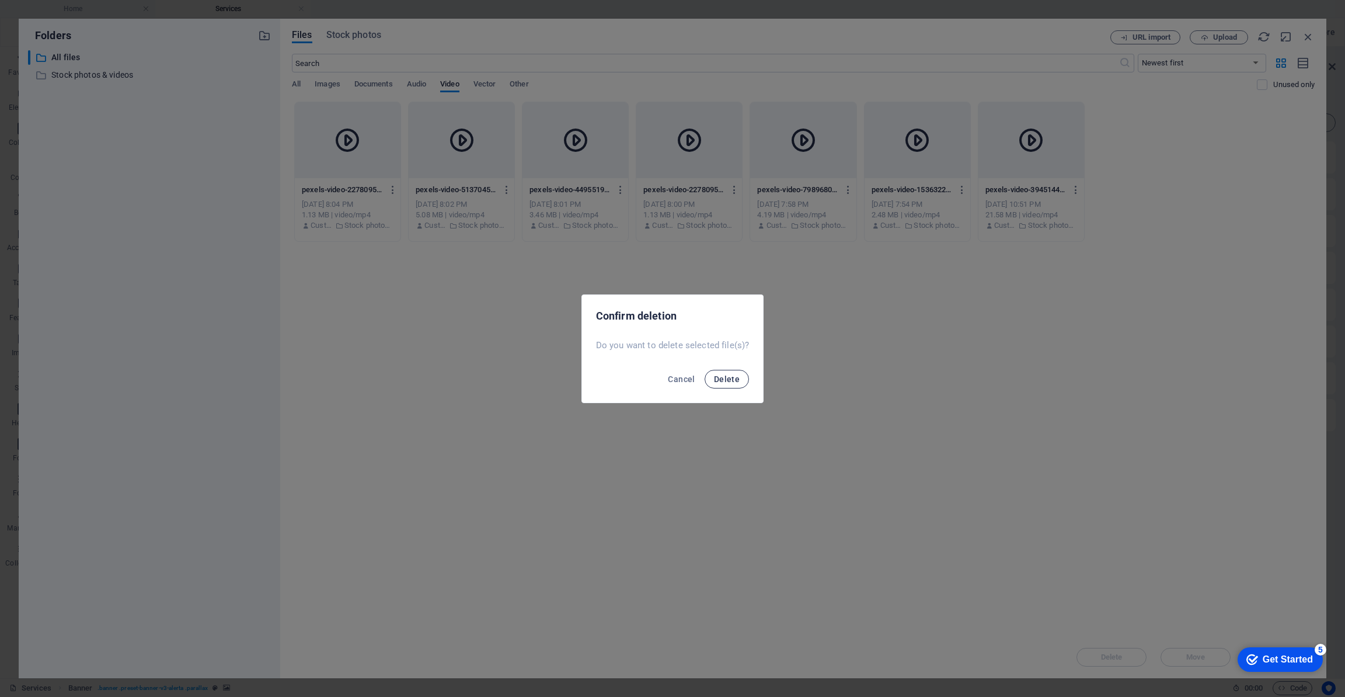
click at [733, 378] on span "Delete" at bounding box center [727, 378] width 26 height 9
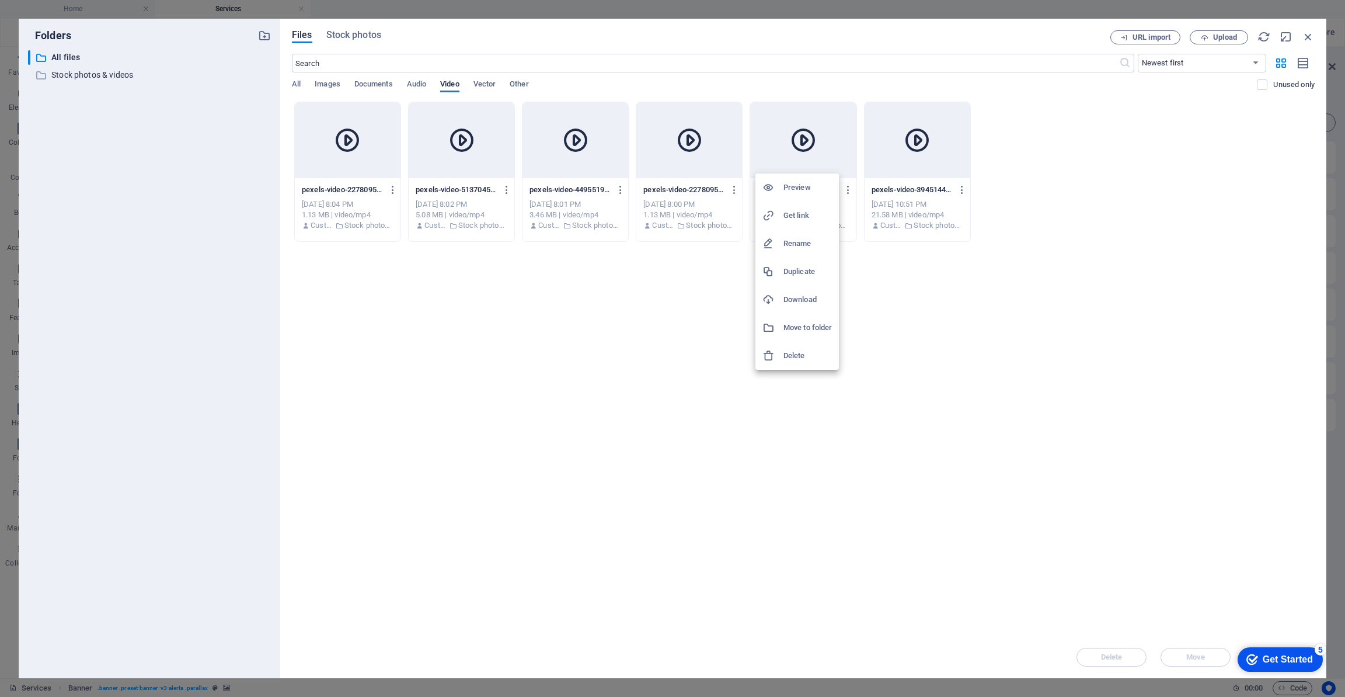
click at [788, 357] on h6 "Delete" at bounding box center [808, 356] width 48 height 14
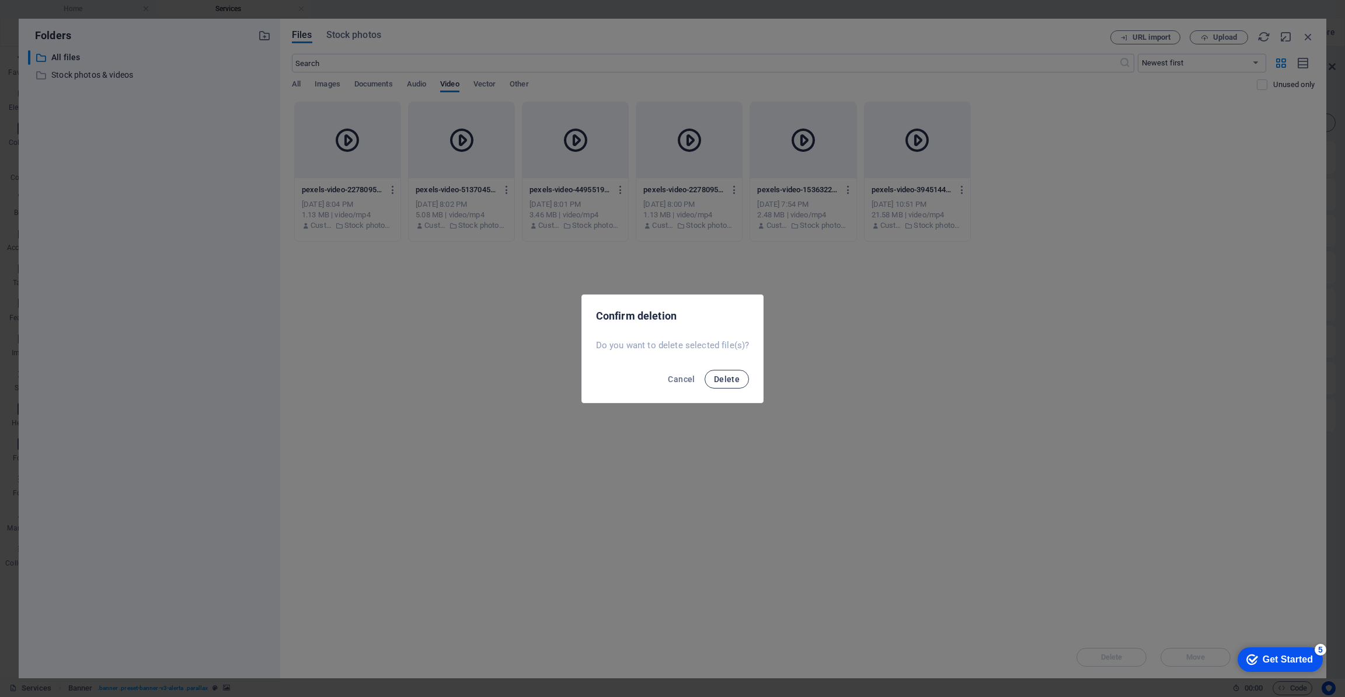
click at [720, 371] on button "Delete" at bounding box center [727, 379] width 44 height 19
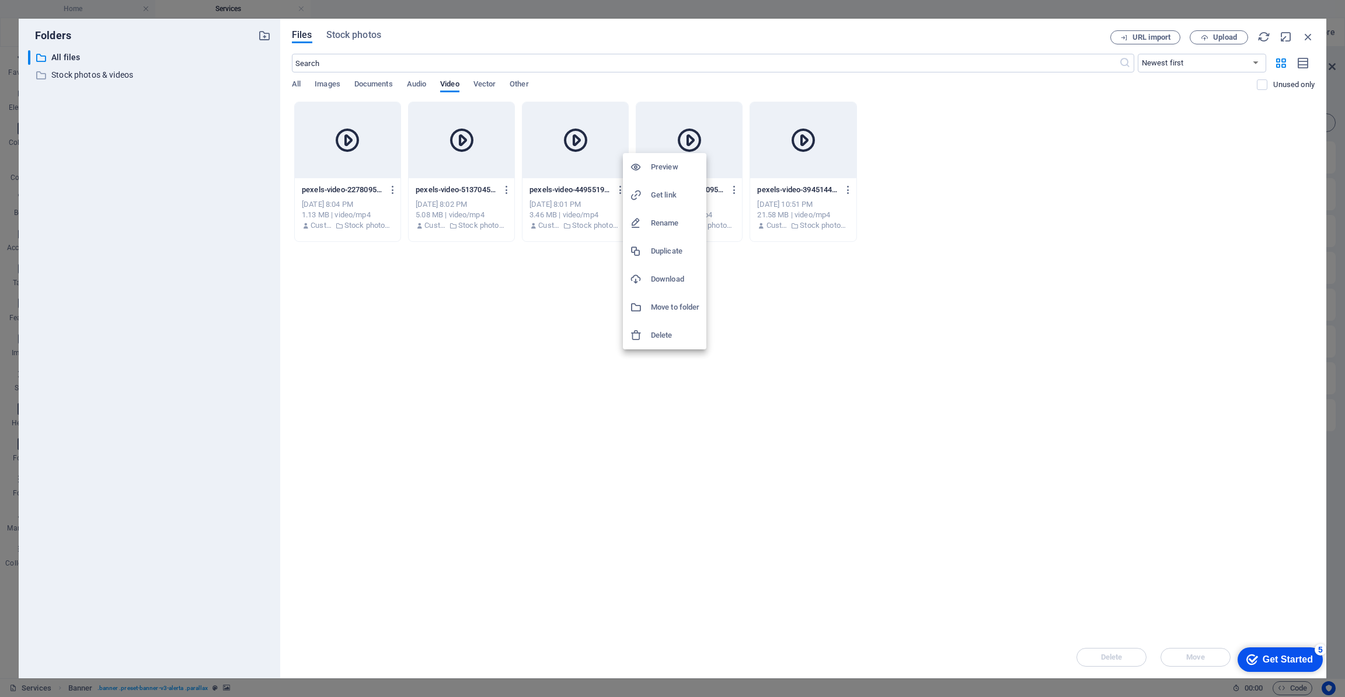
click at [652, 334] on h6 "Delete" at bounding box center [675, 335] width 48 height 14
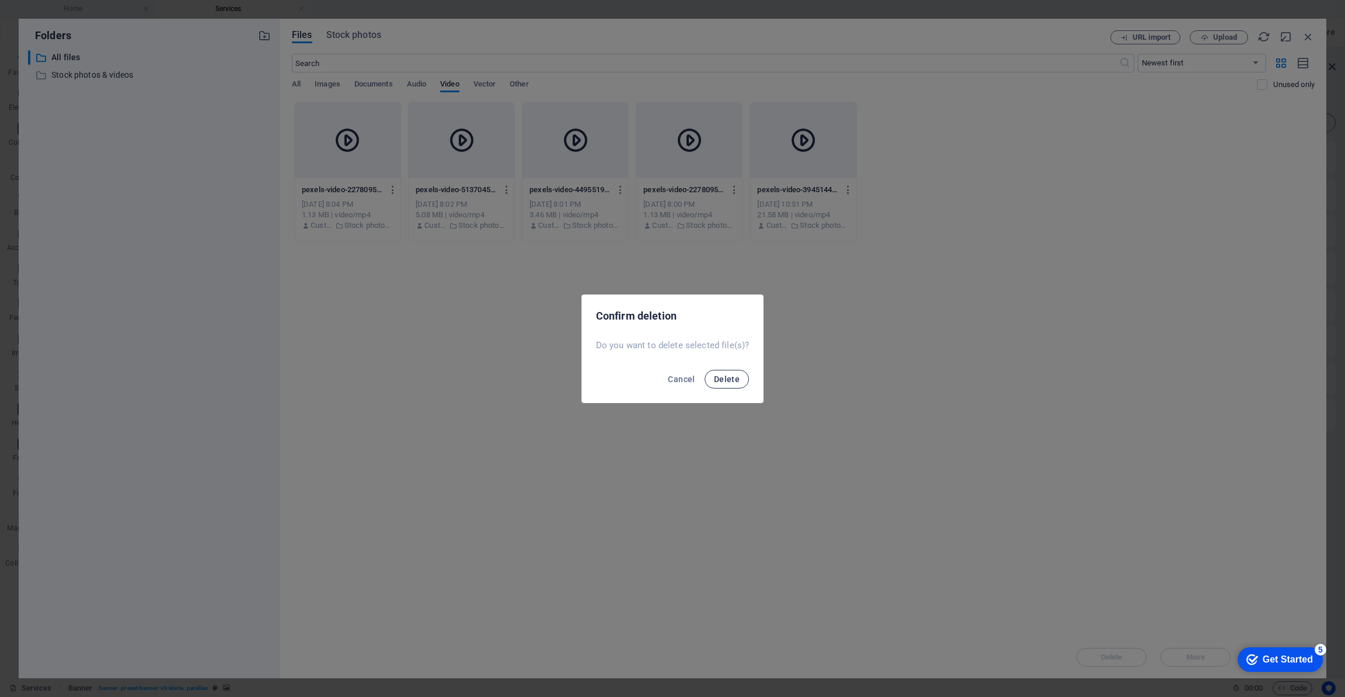
click at [712, 378] on button "Delete" at bounding box center [727, 379] width 44 height 19
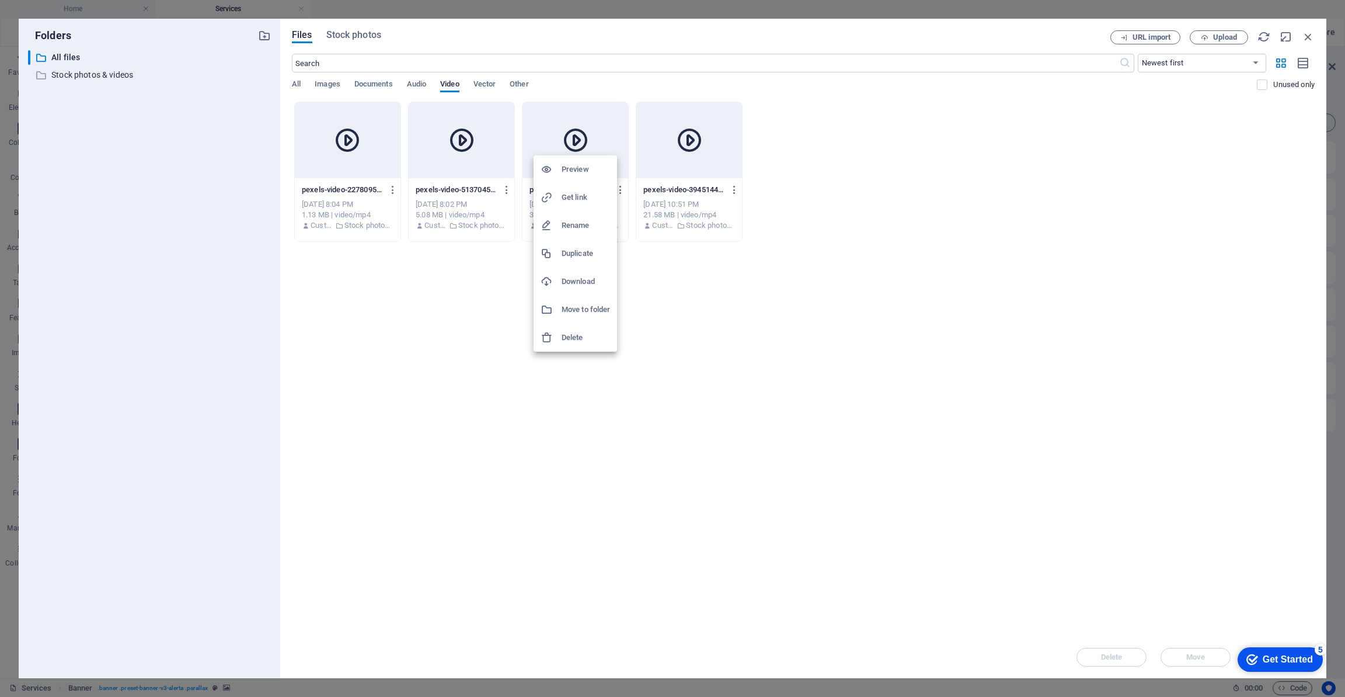
click at [575, 335] on h6 "Delete" at bounding box center [586, 338] width 48 height 14
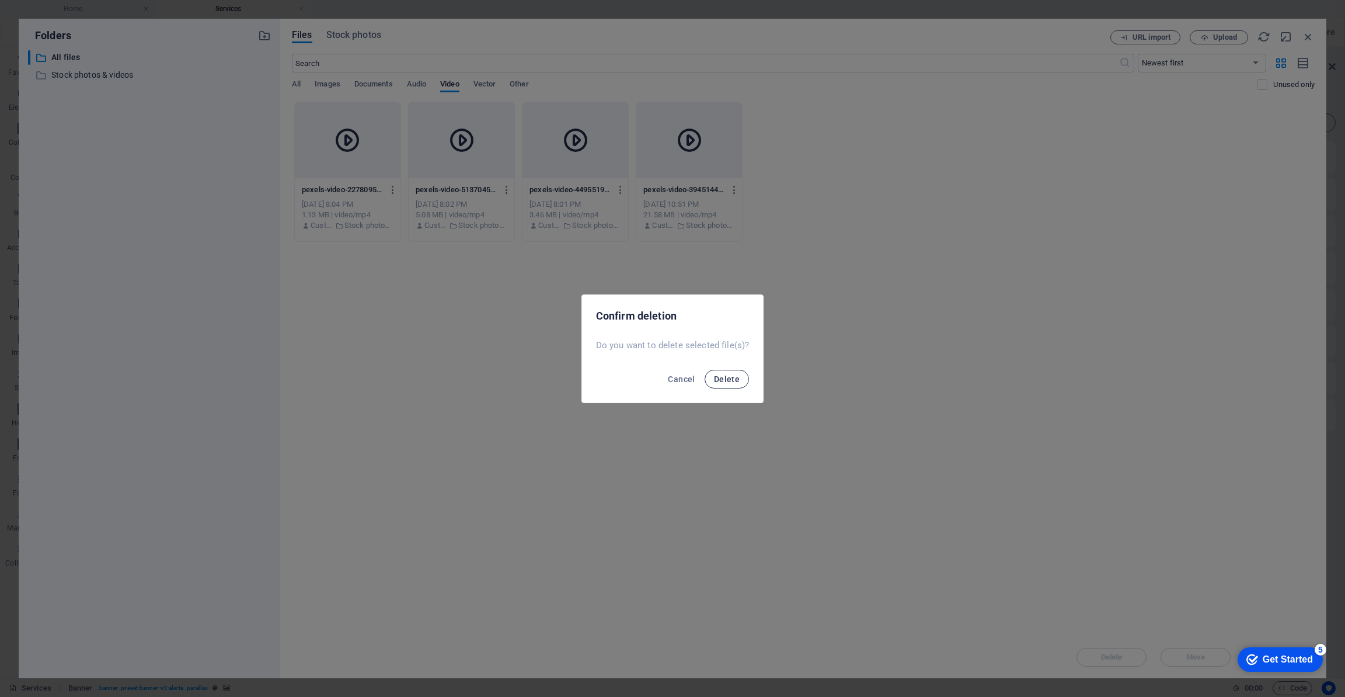
click at [714, 380] on span "Delete" at bounding box center [727, 378] width 26 height 9
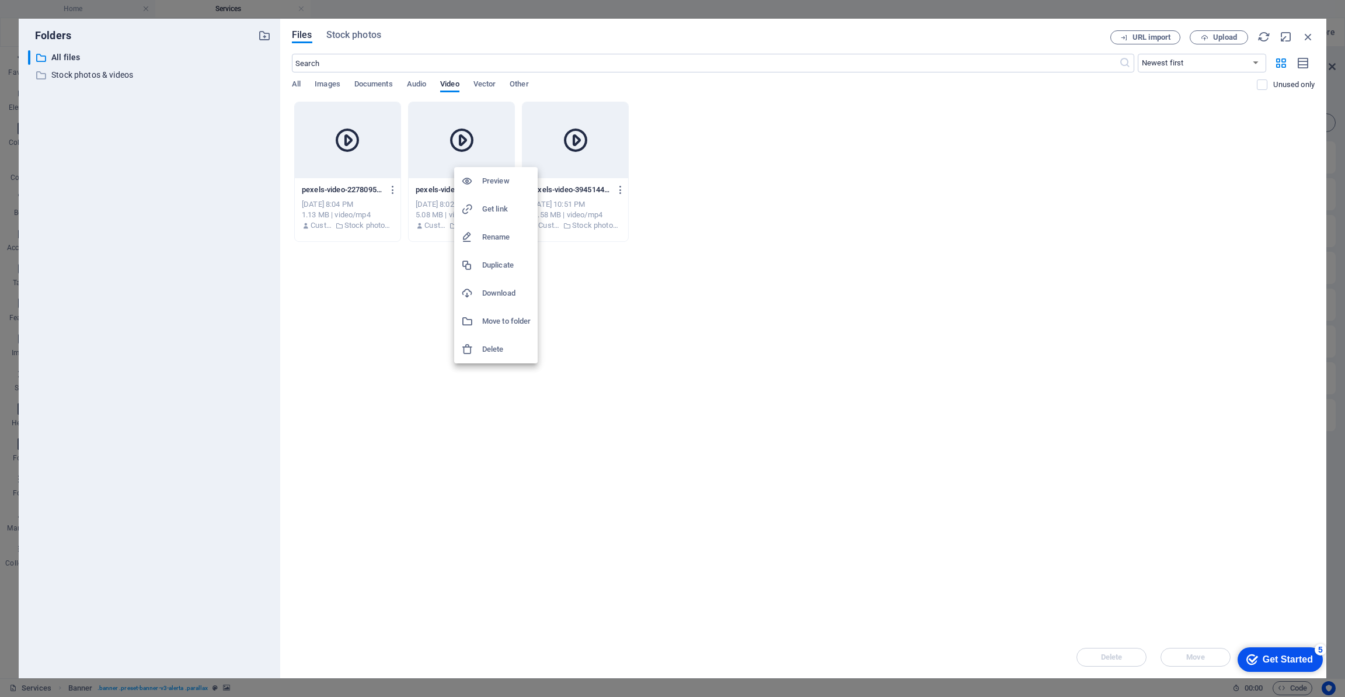
click at [486, 345] on h6 "Delete" at bounding box center [506, 349] width 48 height 14
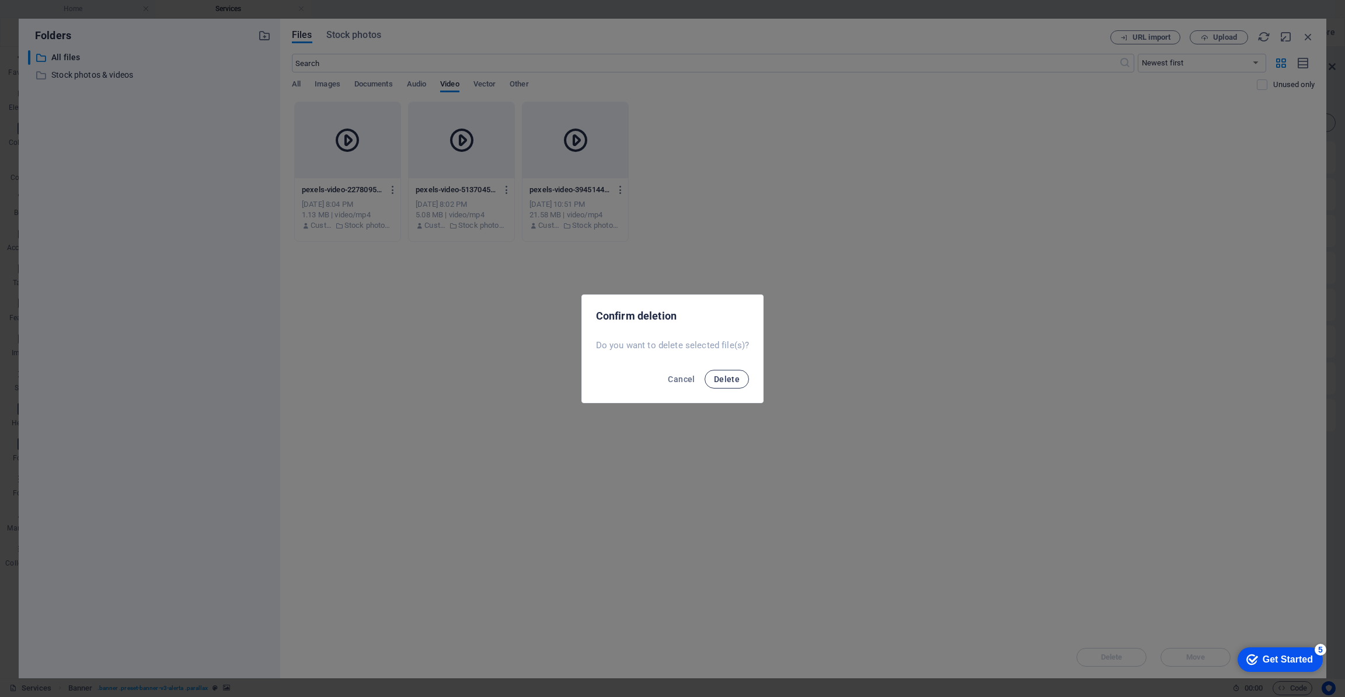
click at [717, 377] on span "Delete" at bounding box center [727, 378] width 26 height 9
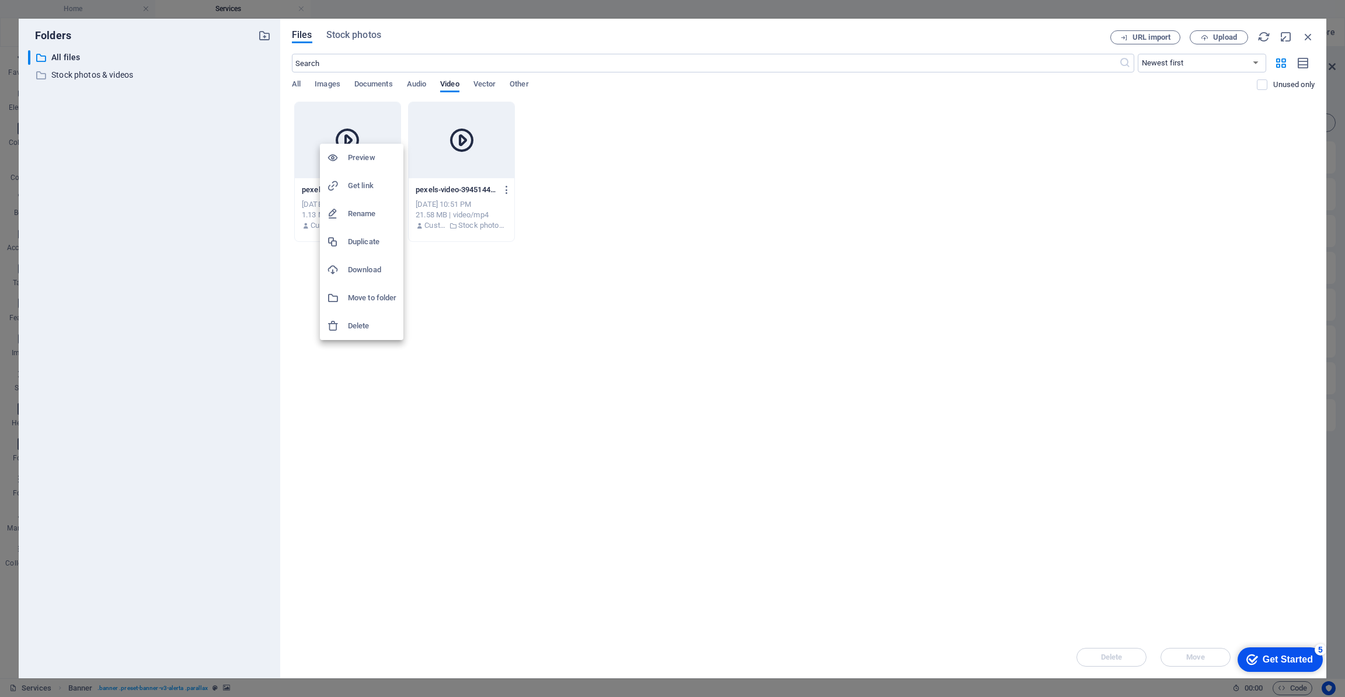
click at [350, 325] on h6 "Delete" at bounding box center [372, 326] width 48 height 14
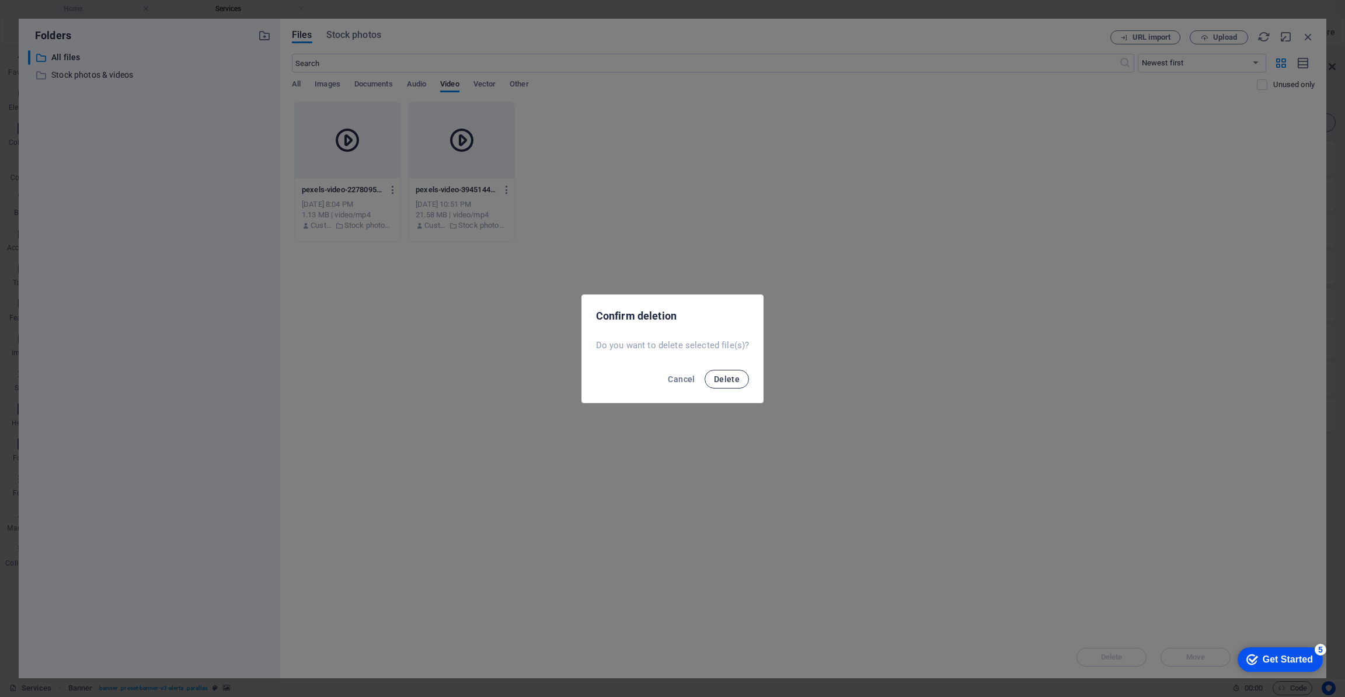
click at [714, 381] on span "Delete" at bounding box center [727, 378] width 26 height 9
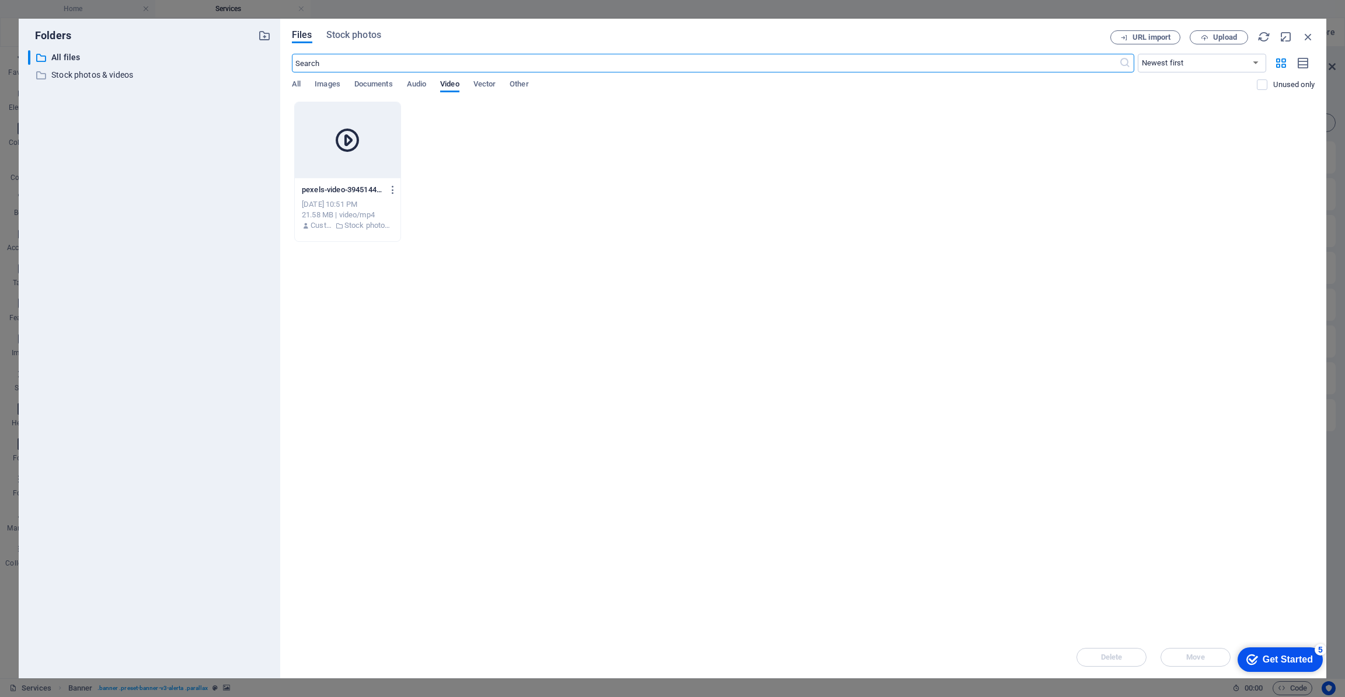
click at [346, 58] on input "text" at bounding box center [705, 63] width 827 height 19
click at [356, 30] on div "Files Stock photos URL import Upload ​ Newest first Oldest first Name (A-Z) Nam…" at bounding box center [803, 348] width 1046 height 659
click at [354, 34] on span "Stock photos" at bounding box center [353, 35] width 55 height 14
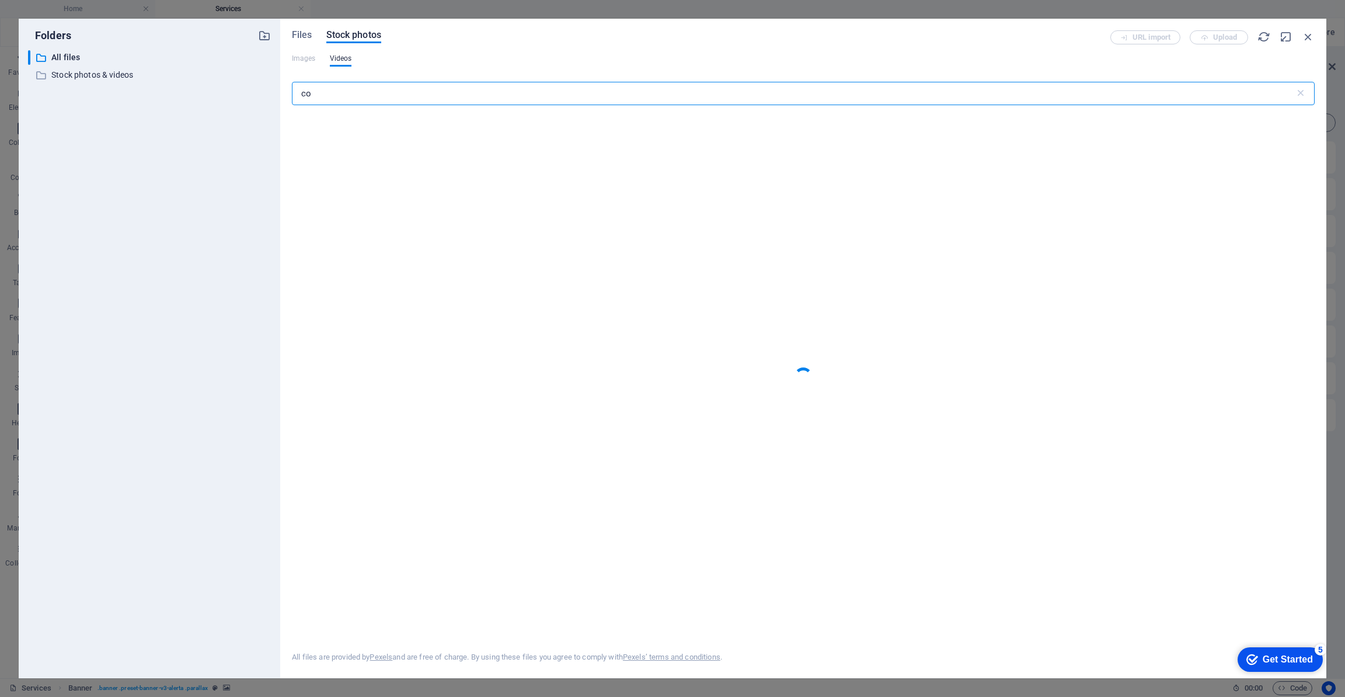
type input "c"
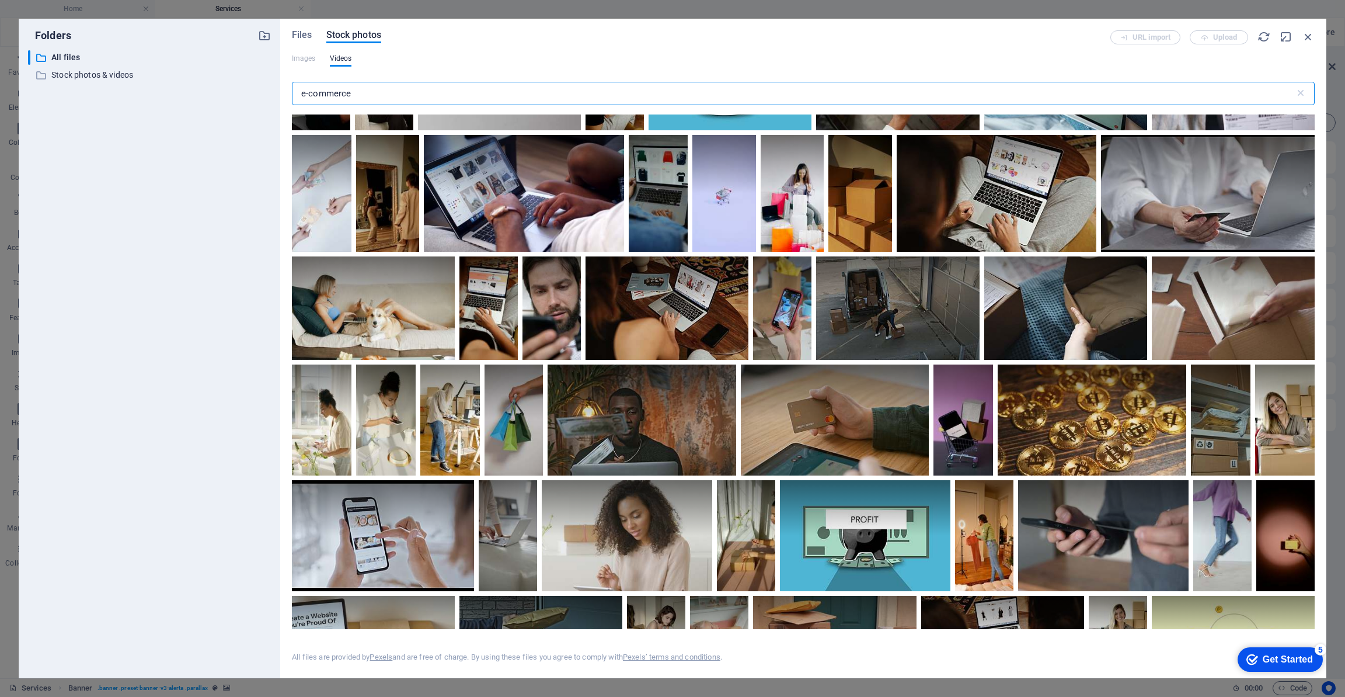
scroll to position [90, 0]
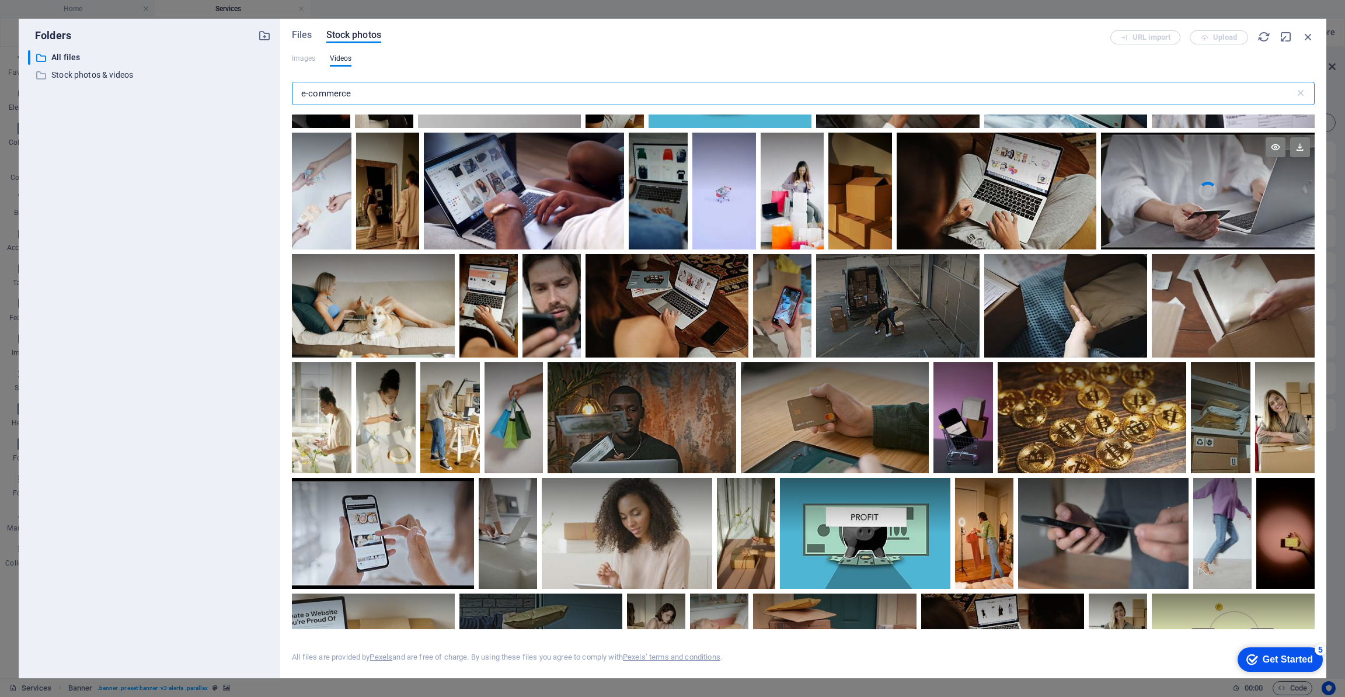
type input "e-commerce"
click at [1178, 189] on div at bounding box center [1208, 162] width 214 height 58
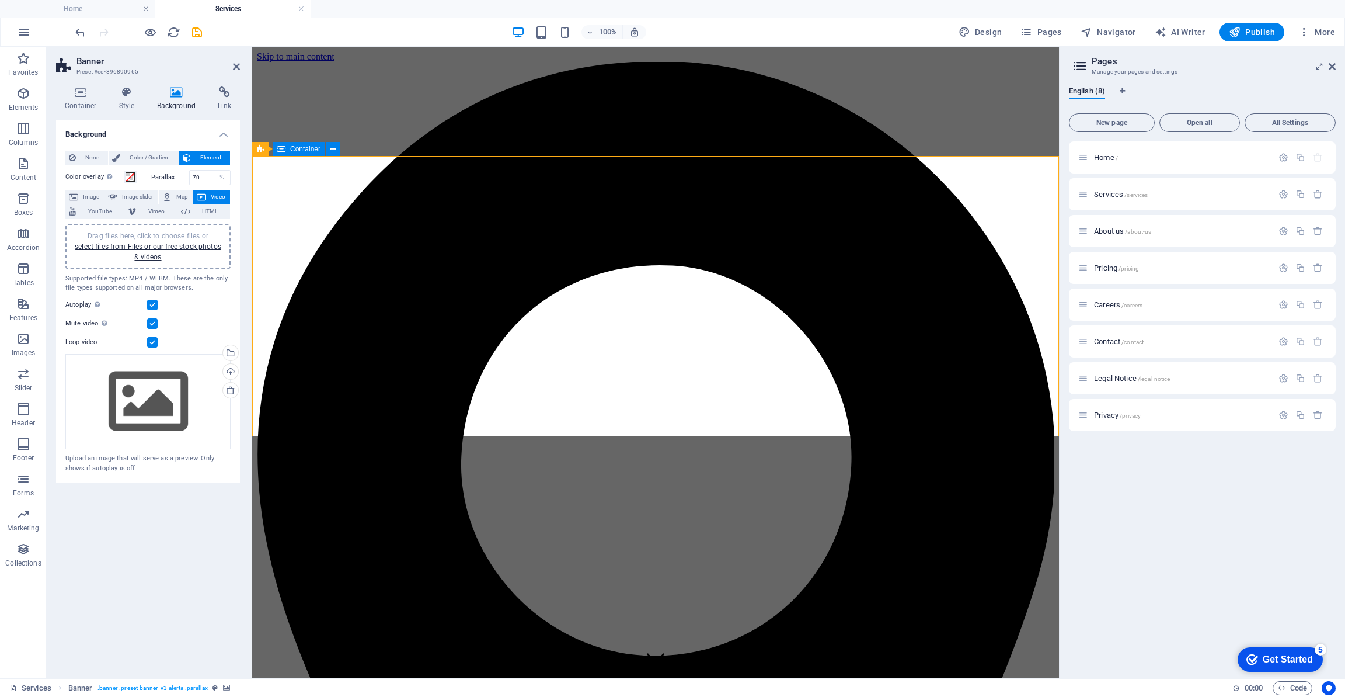
scroll to position [0, 0]
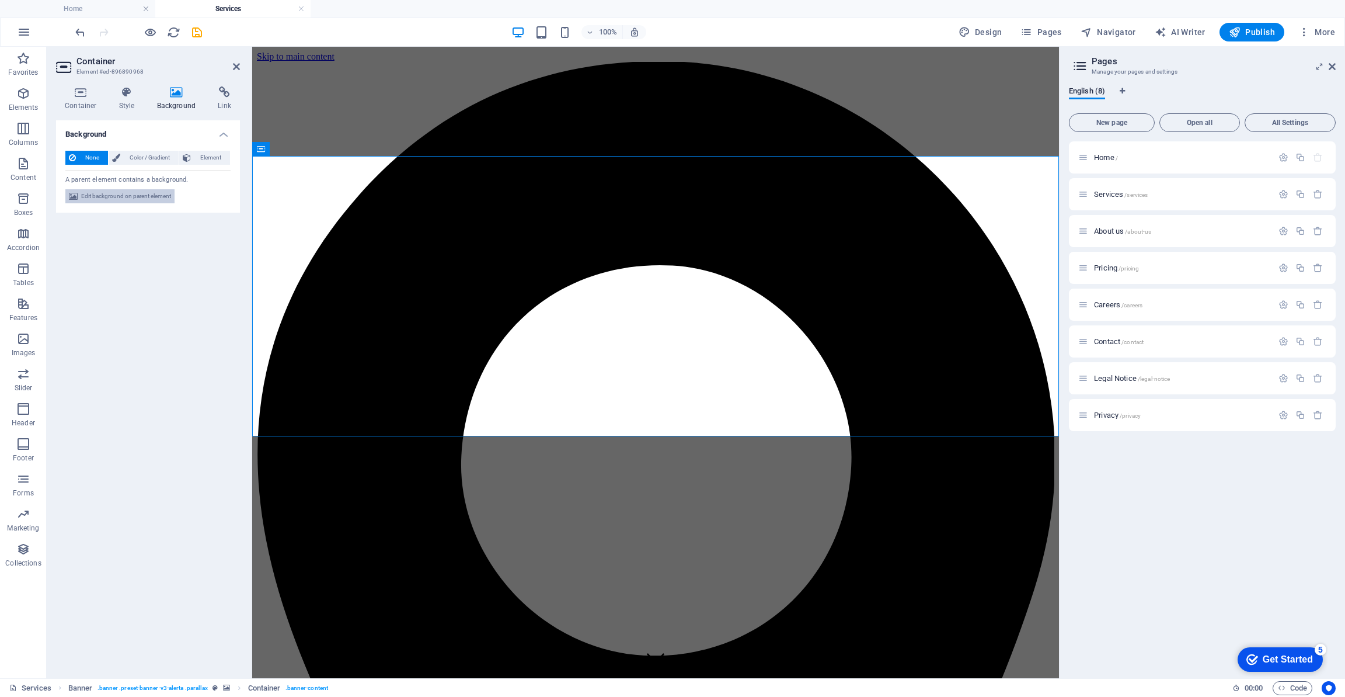
click at [136, 196] on span "Edit background on parent element" at bounding box center [126, 196] width 90 height 14
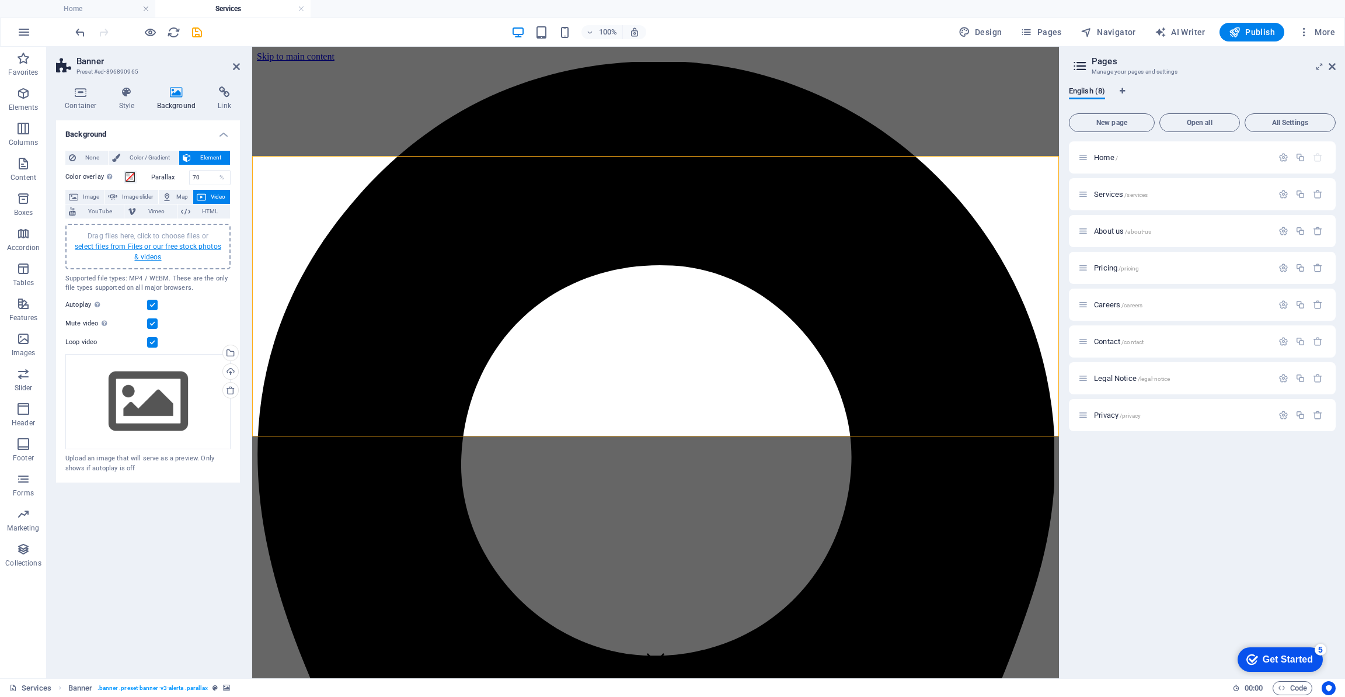
click at [147, 245] on link "select files from Files or our free stock photos & videos" at bounding box center [148, 251] width 147 height 19
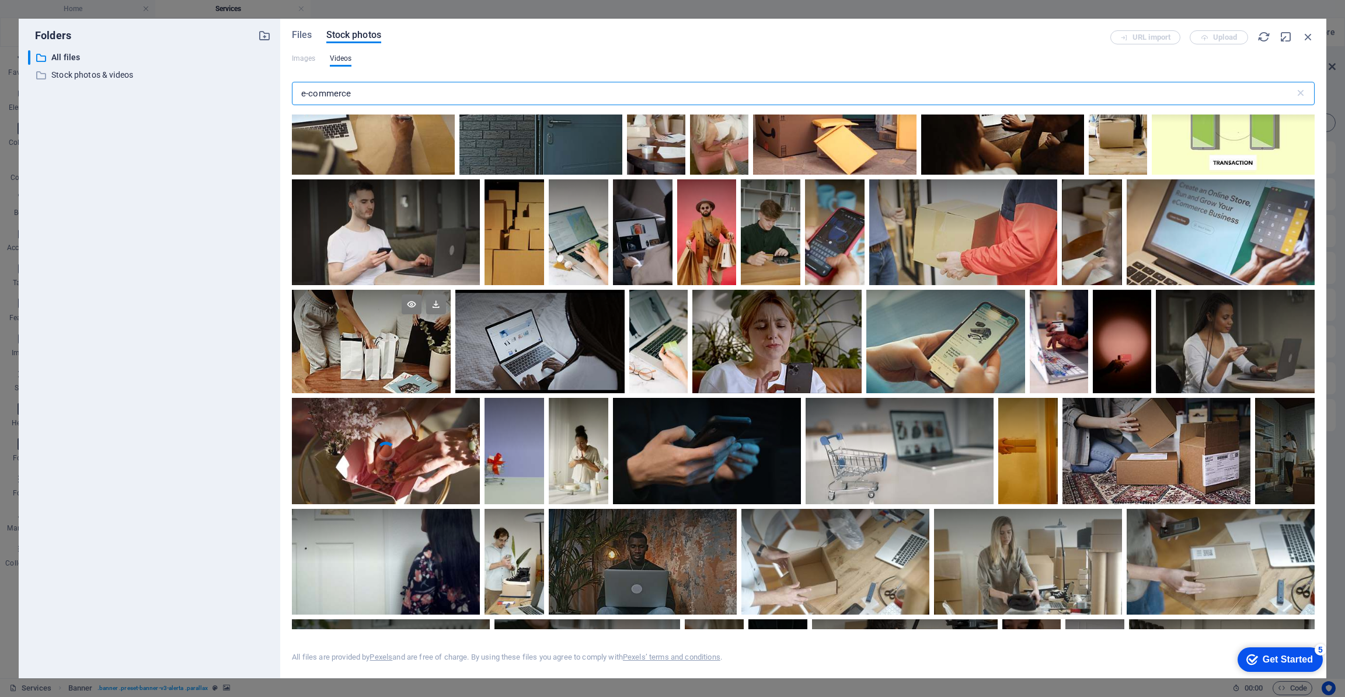
scroll to position [615, 0]
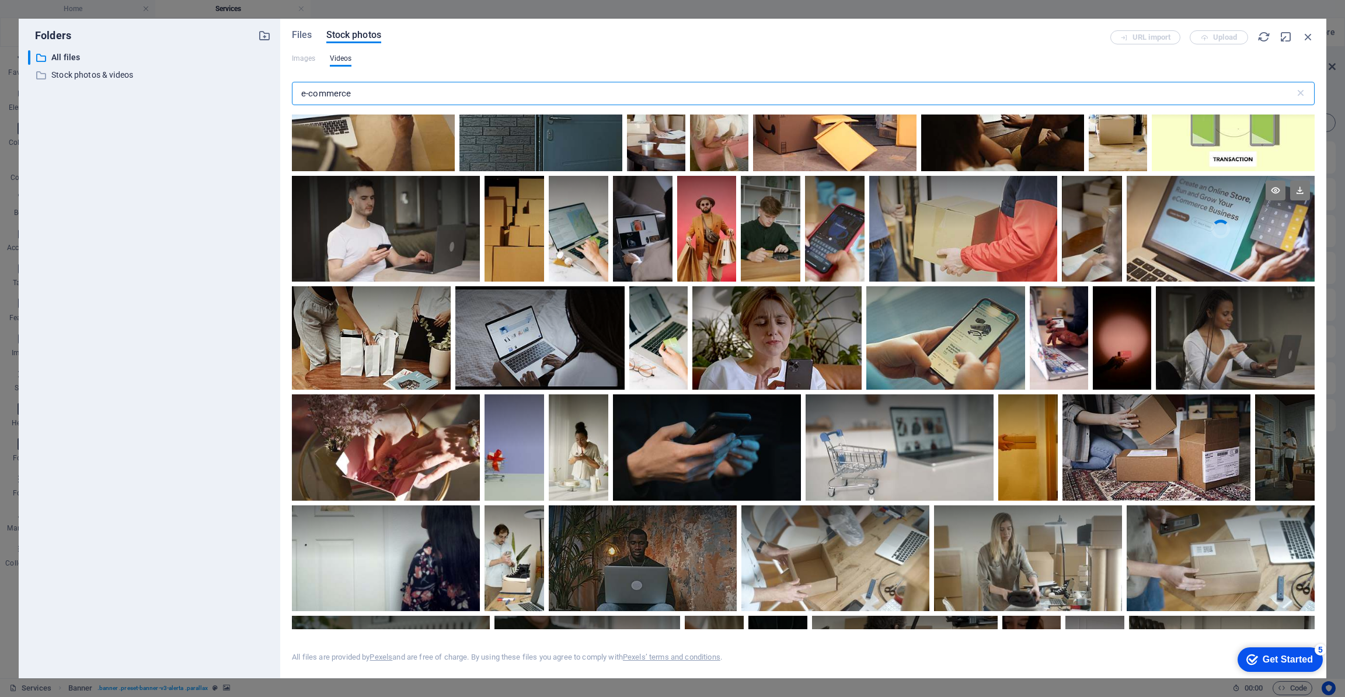
click at [1189, 221] on div at bounding box center [1221, 202] width 188 height 53
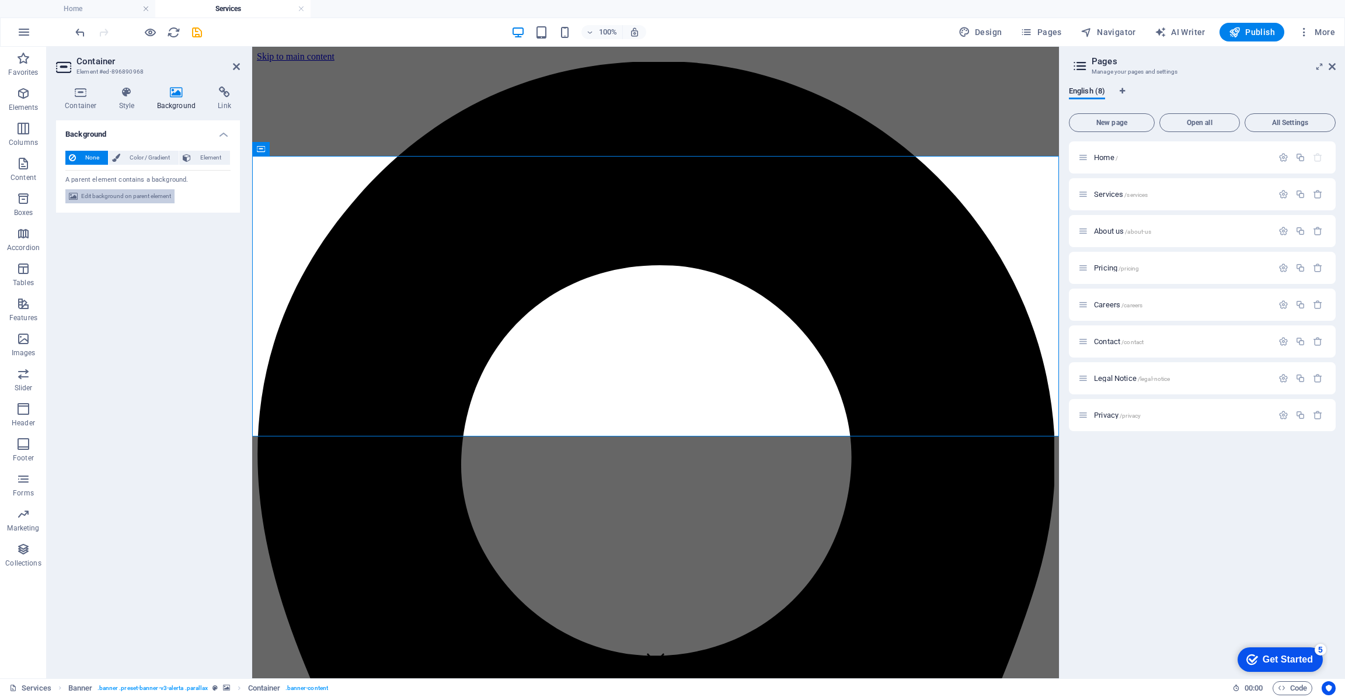
click at [140, 192] on span "Edit background on parent element" at bounding box center [126, 196] width 90 height 14
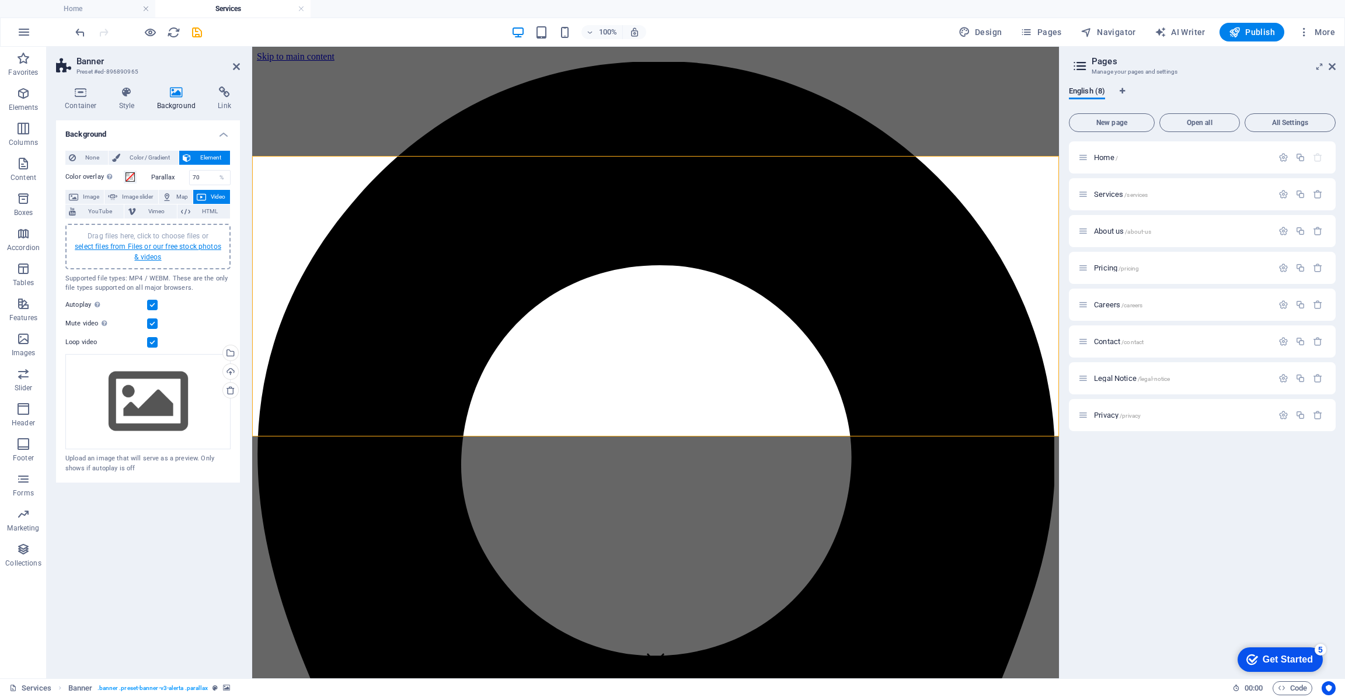
click at [149, 252] on link "select files from Files or our free stock photos & videos" at bounding box center [148, 251] width 147 height 19
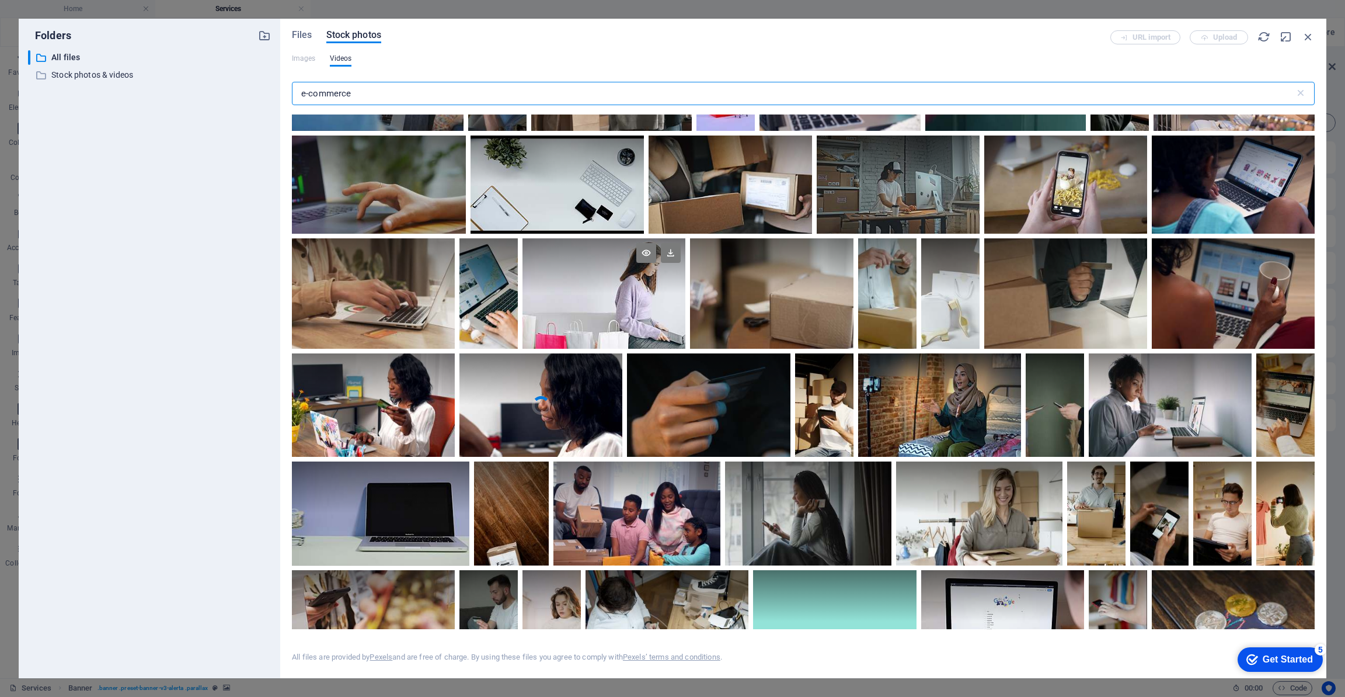
scroll to position [1423, 0]
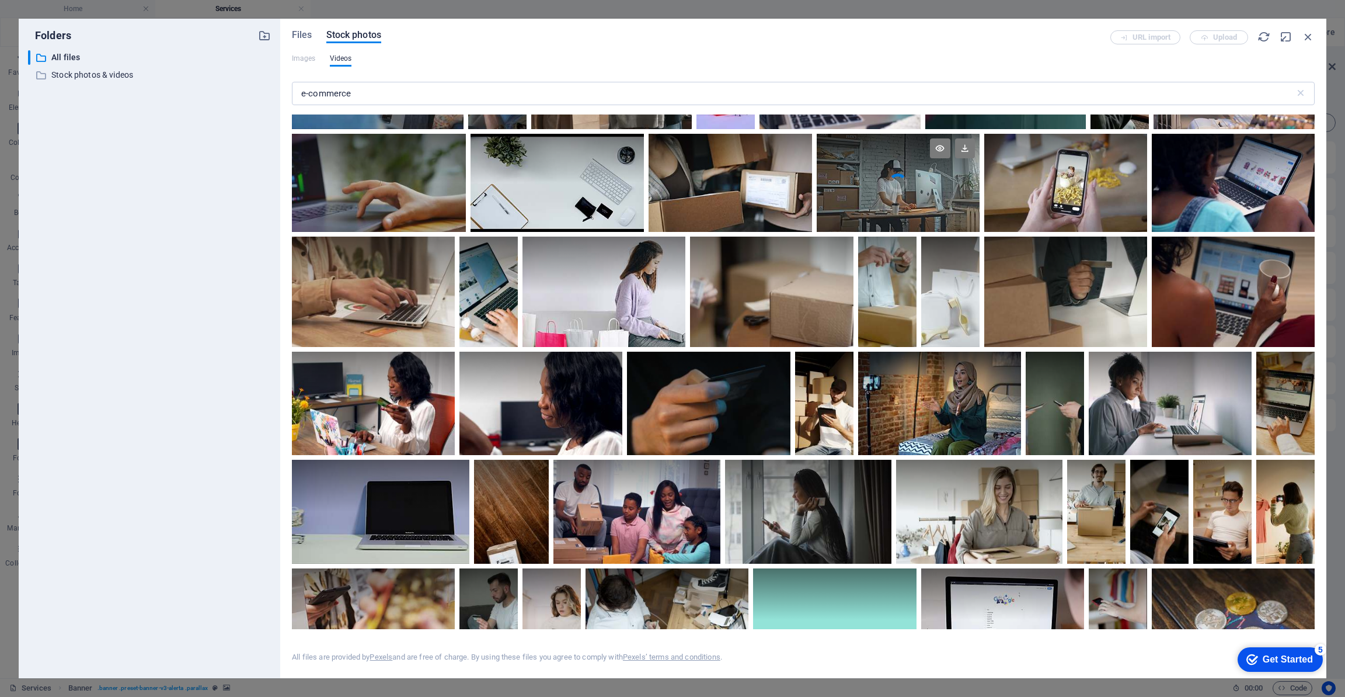
click at [874, 187] on video "Your browser does not support the video tag." at bounding box center [898, 183] width 163 height 98
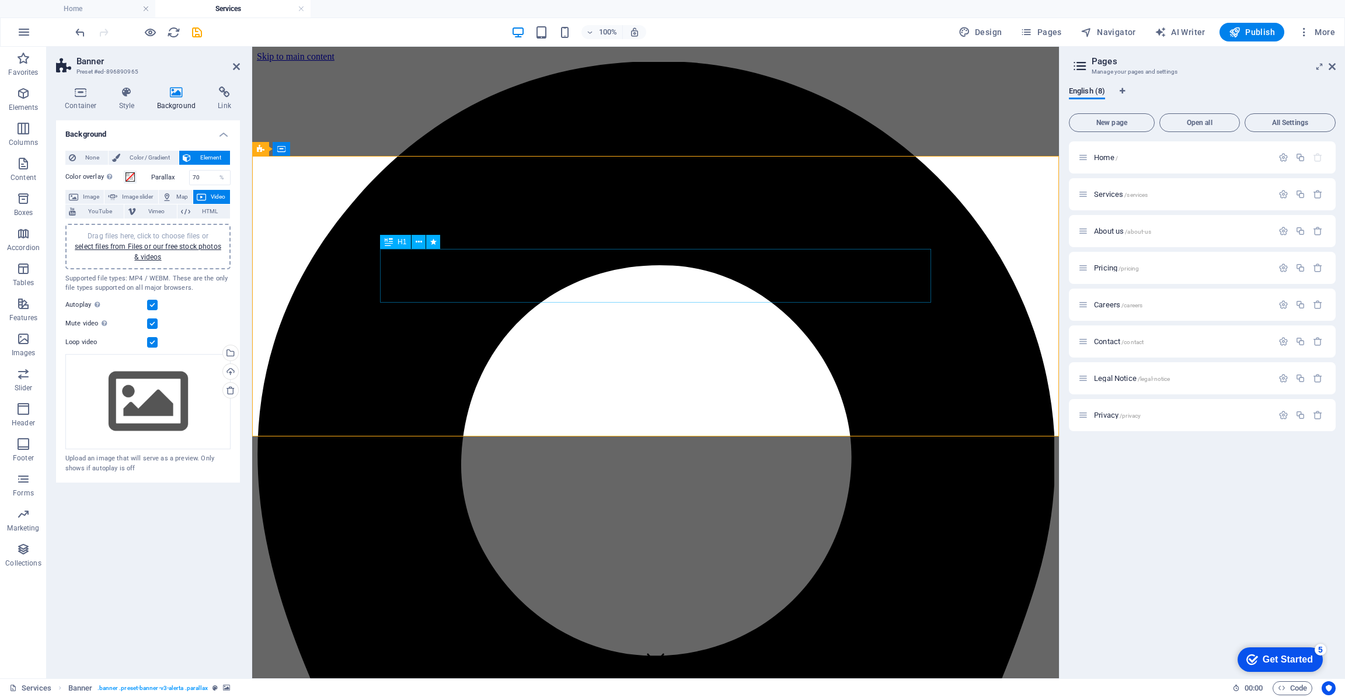
scroll to position [0, 0]
click at [1254, 33] on span "Publish" at bounding box center [1252, 32] width 46 height 12
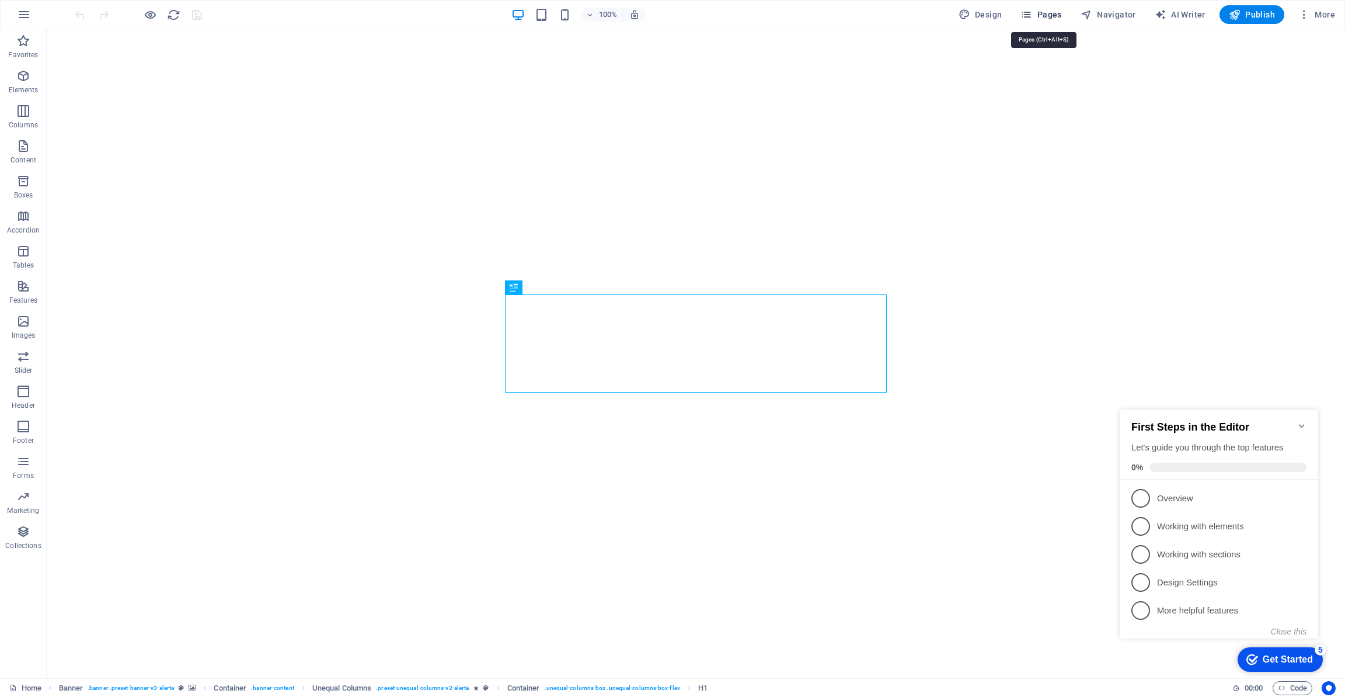
click at [1049, 16] on span "Pages" at bounding box center [1041, 15] width 41 height 12
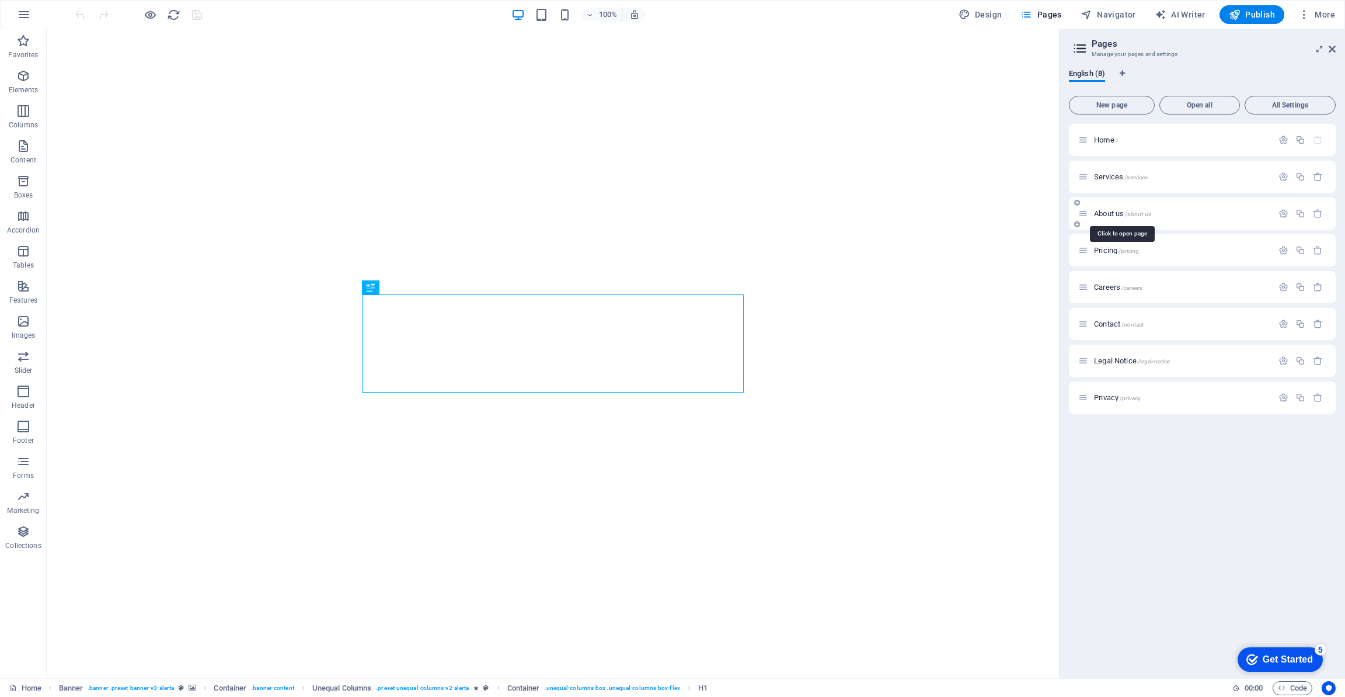
click at [1107, 213] on span "About us /about-us" at bounding box center [1122, 213] width 57 height 9
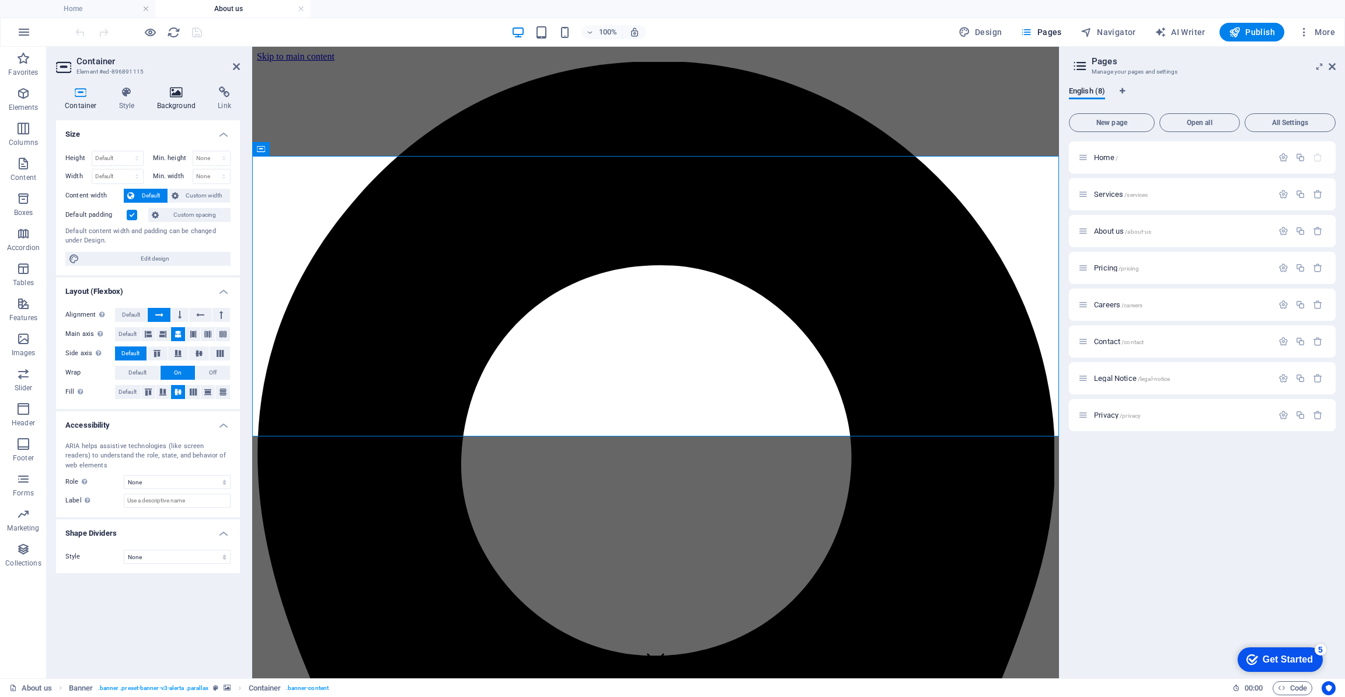
click at [173, 98] on h4 "Background" at bounding box center [178, 98] width 61 height 25
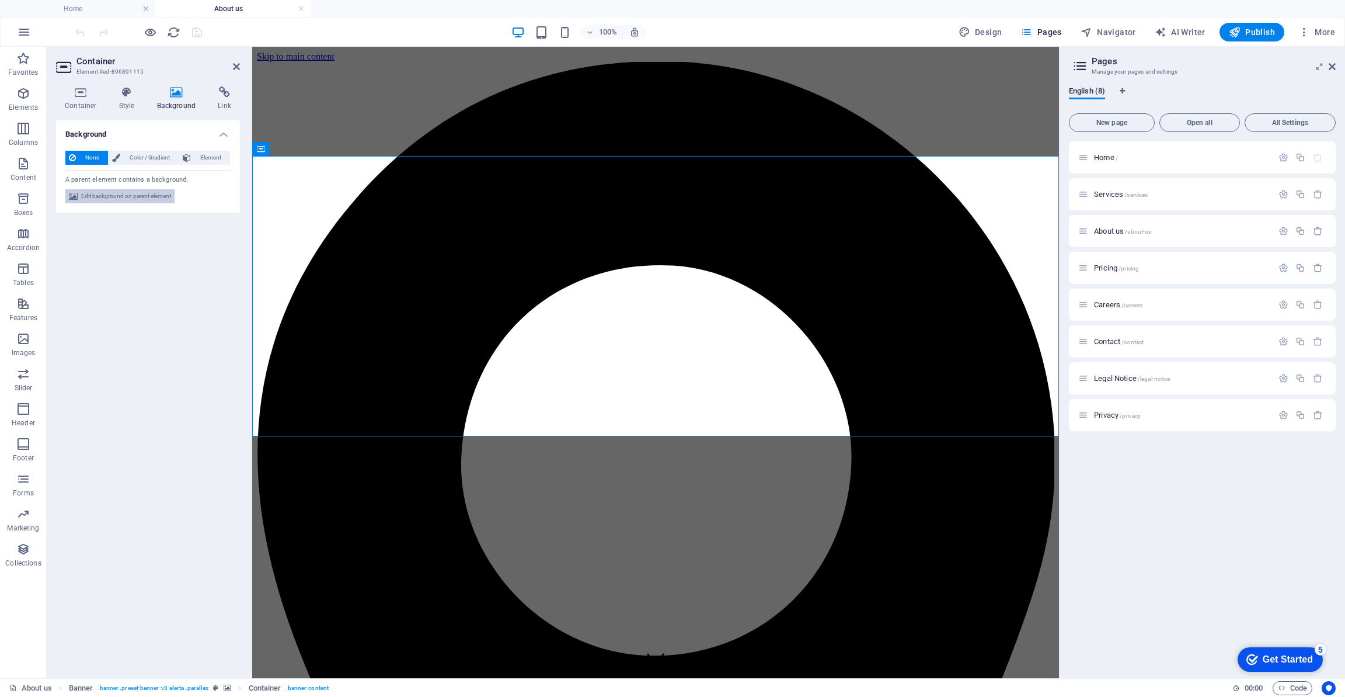
click at [134, 197] on span "Edit background on parent element" at bounding box center [126, 196] width 90 height 14
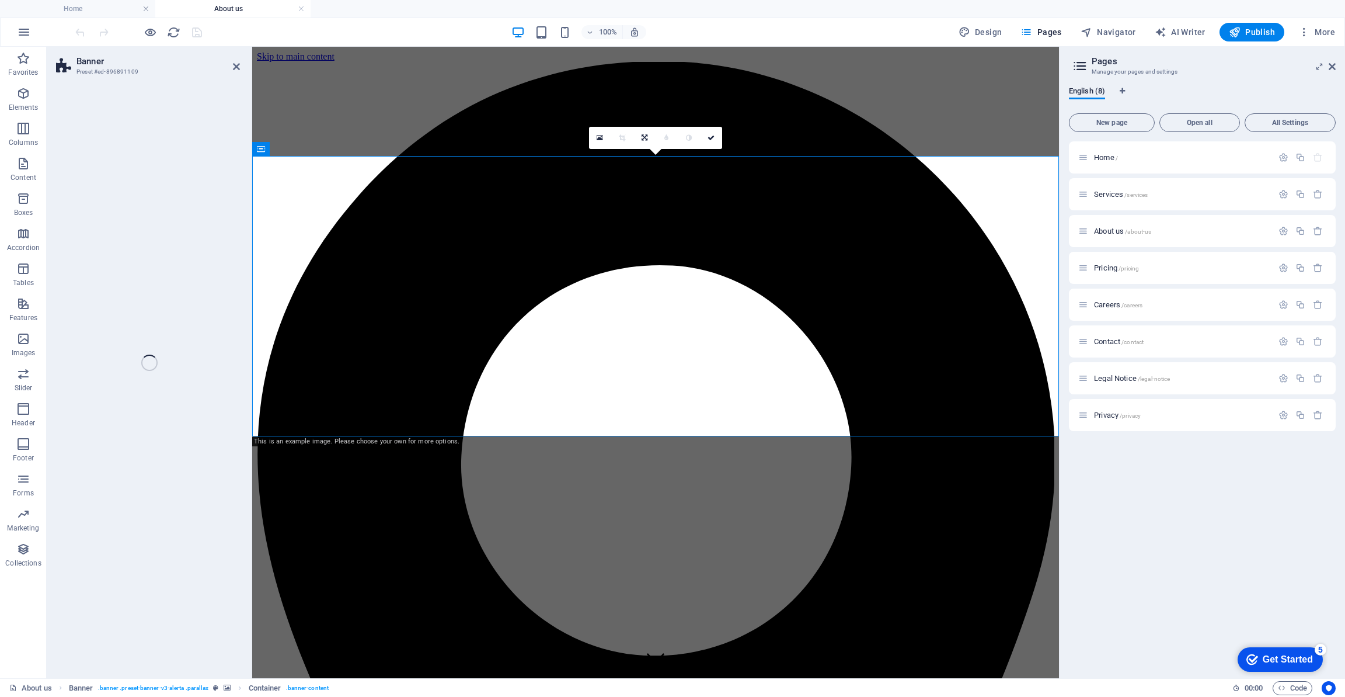
select select "%"
select select "px"
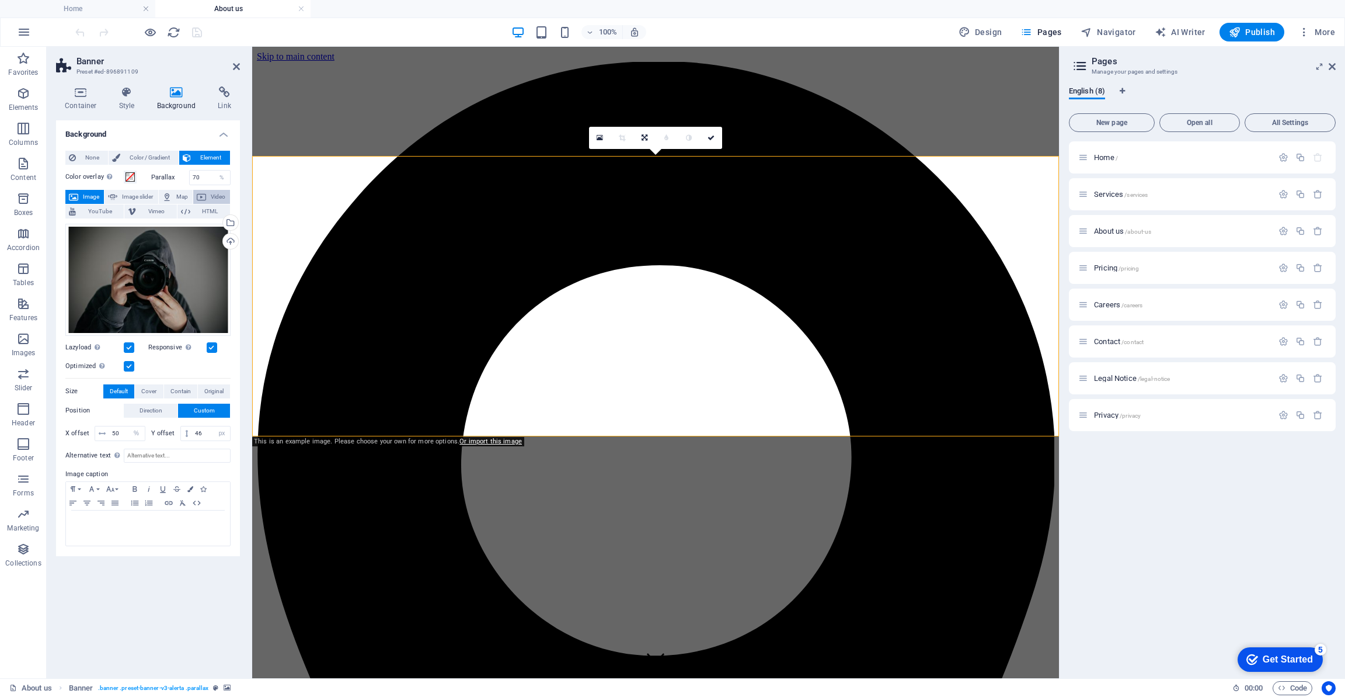
click at [207, 194] on button "Video" at bounding box center [211, 197] width 37 height 14
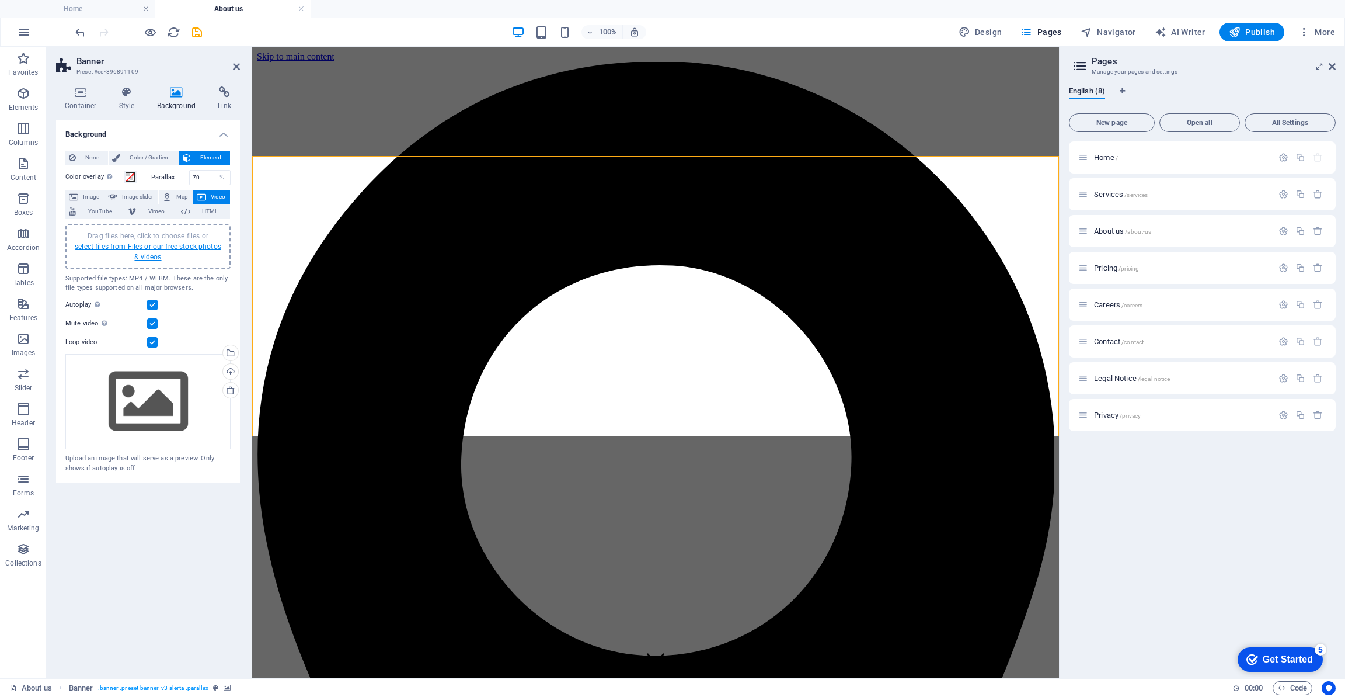
click at [158, 245] on link "select files from Files or our free stock photos & videos" at bounding box center [148, 251] width 147 height 19
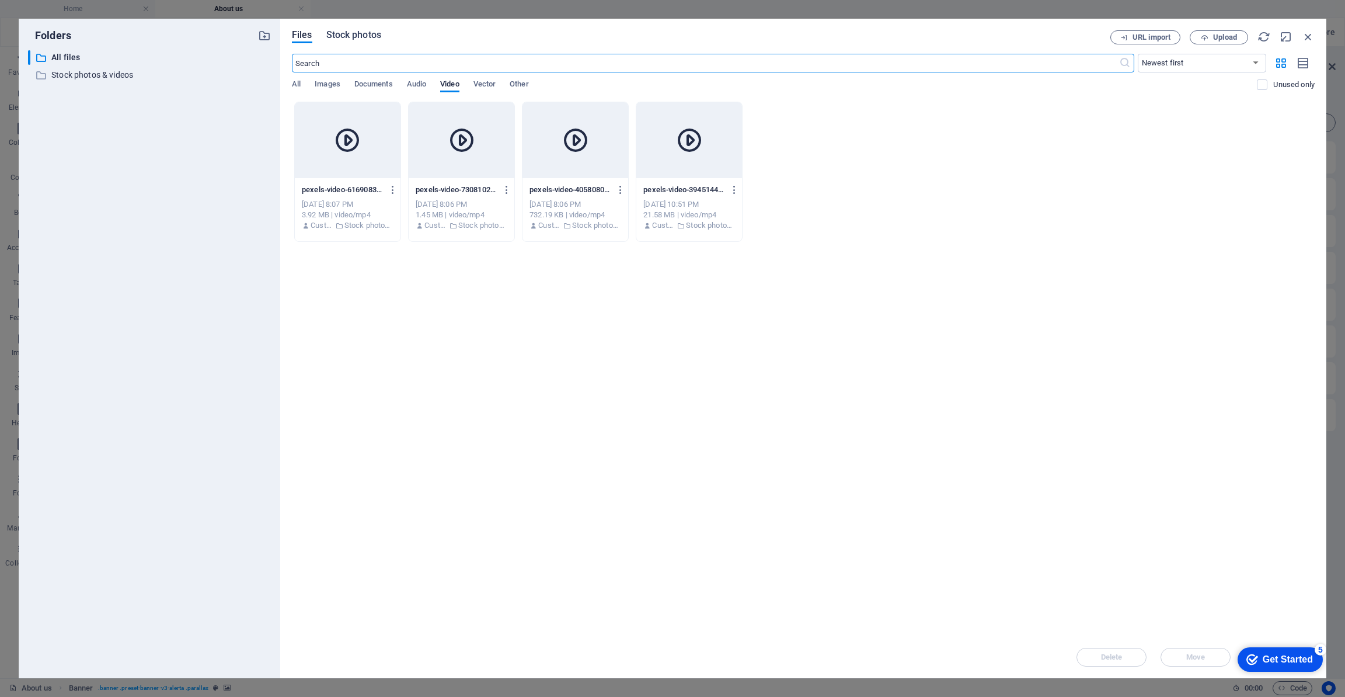
click at [359, 30] on span "Stock photos" at bounding box center [353, 35] width 55 height 14
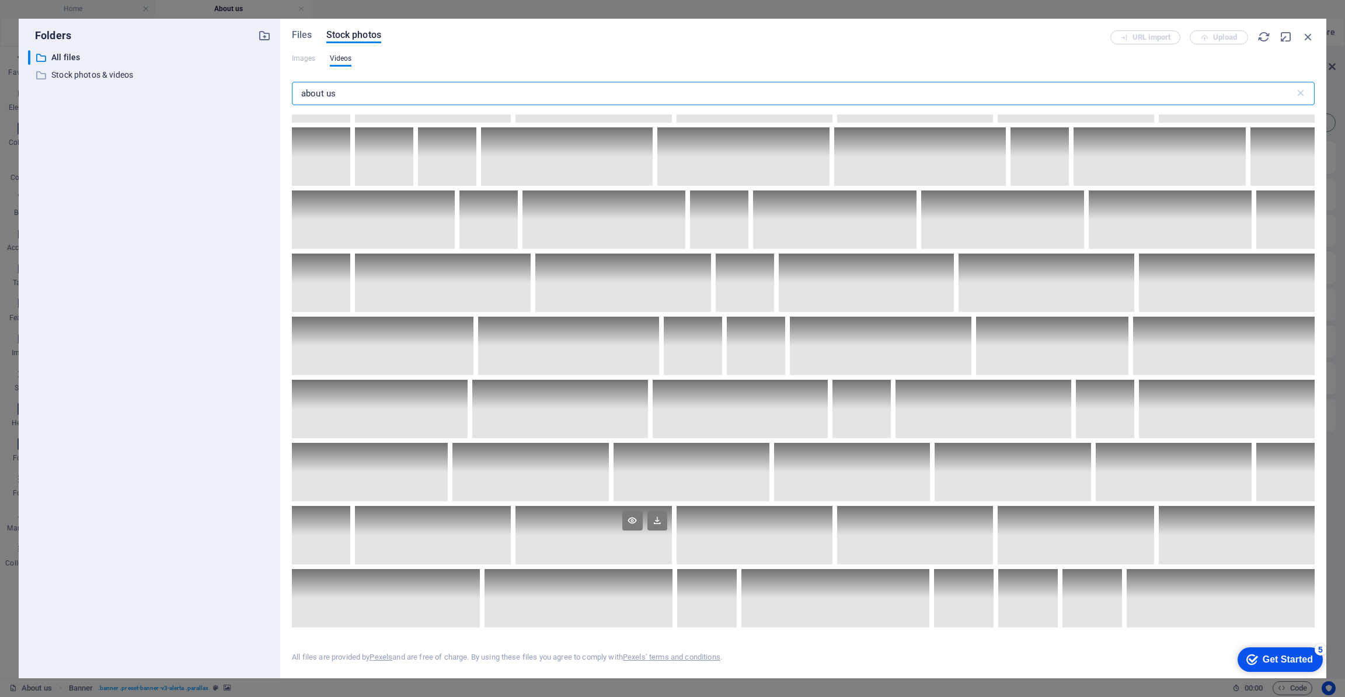
scroll to position [688, 0]
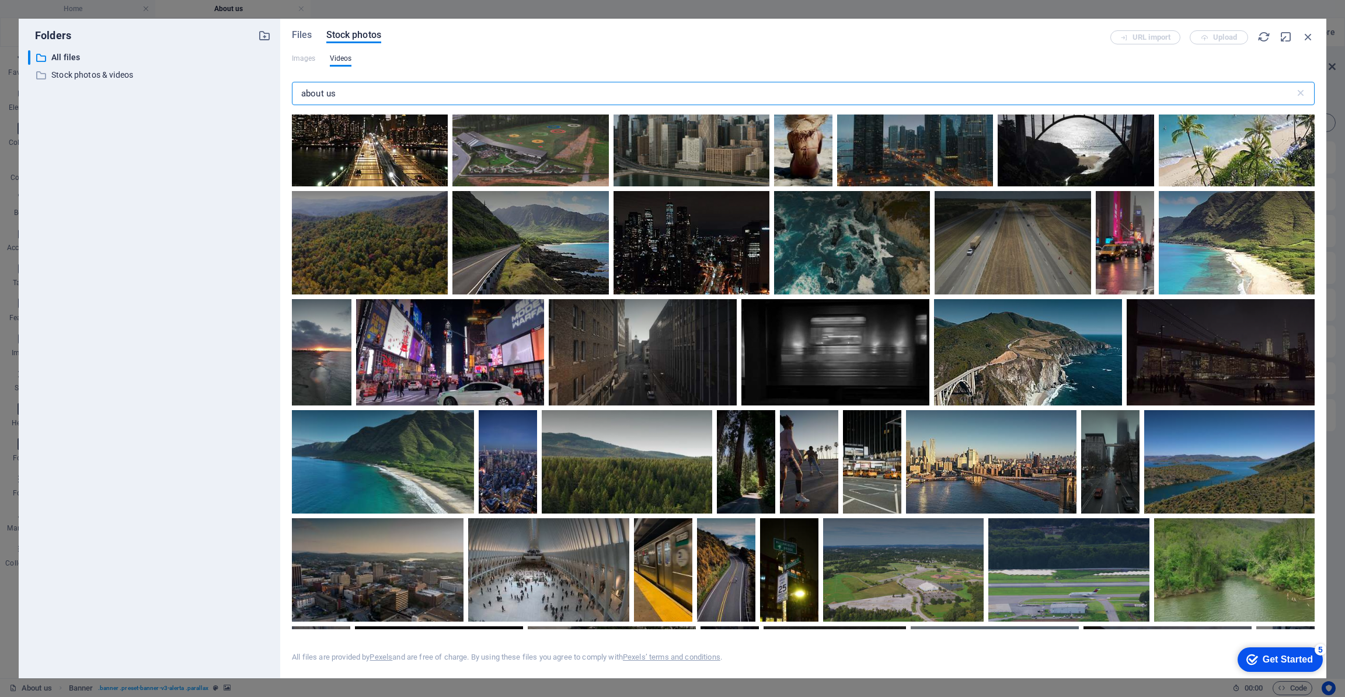
click at [412, 98] on input "about us" at bounding box center [793, 93] width 1003 height 23
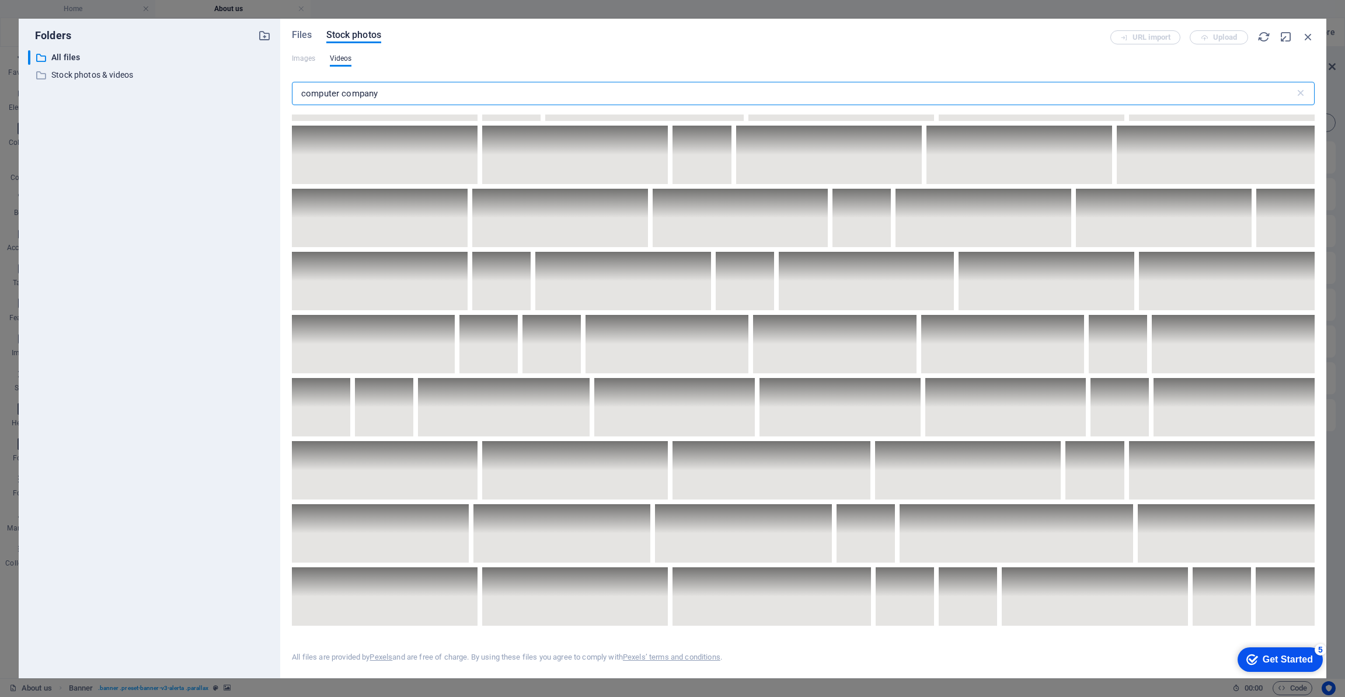
scroll to position [0, 0]
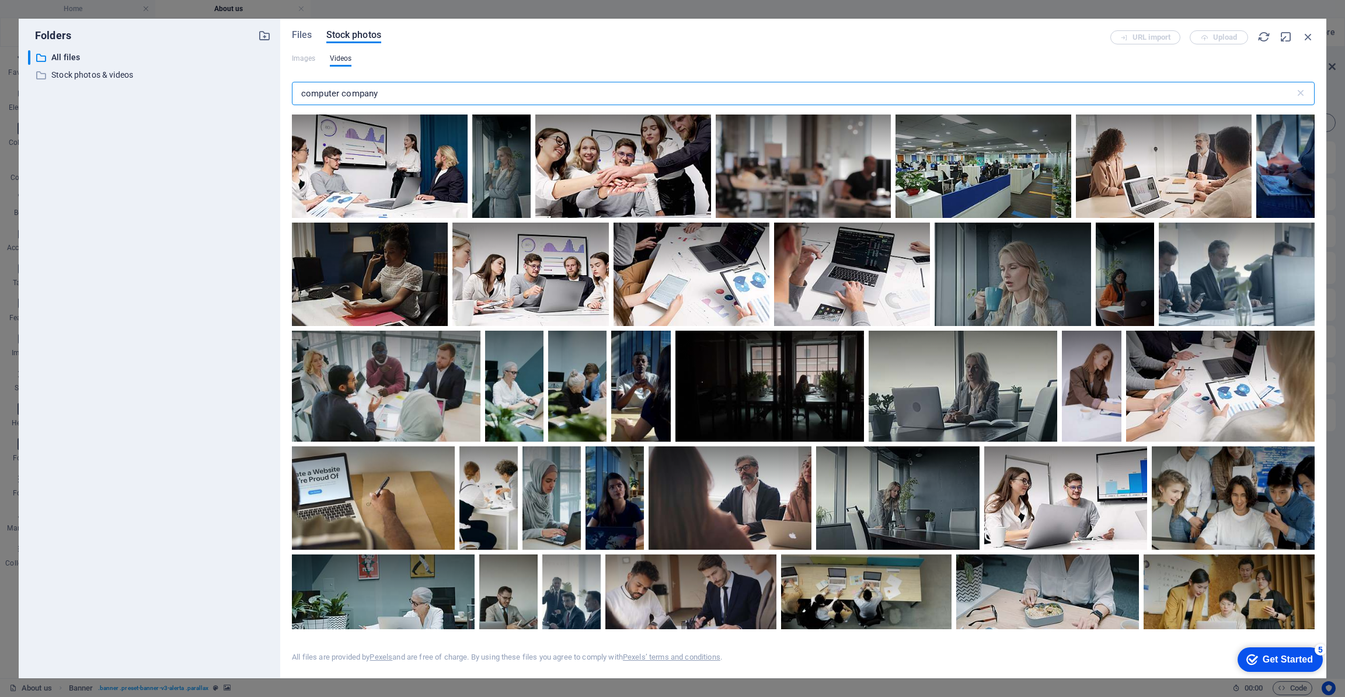
click at [335, 99] on input "computer company" at bounding box center [793, 93] width 1003 height 23
click at [342, 95] on input "computer company" at bounding box center [793, 93] width 1003 height 23
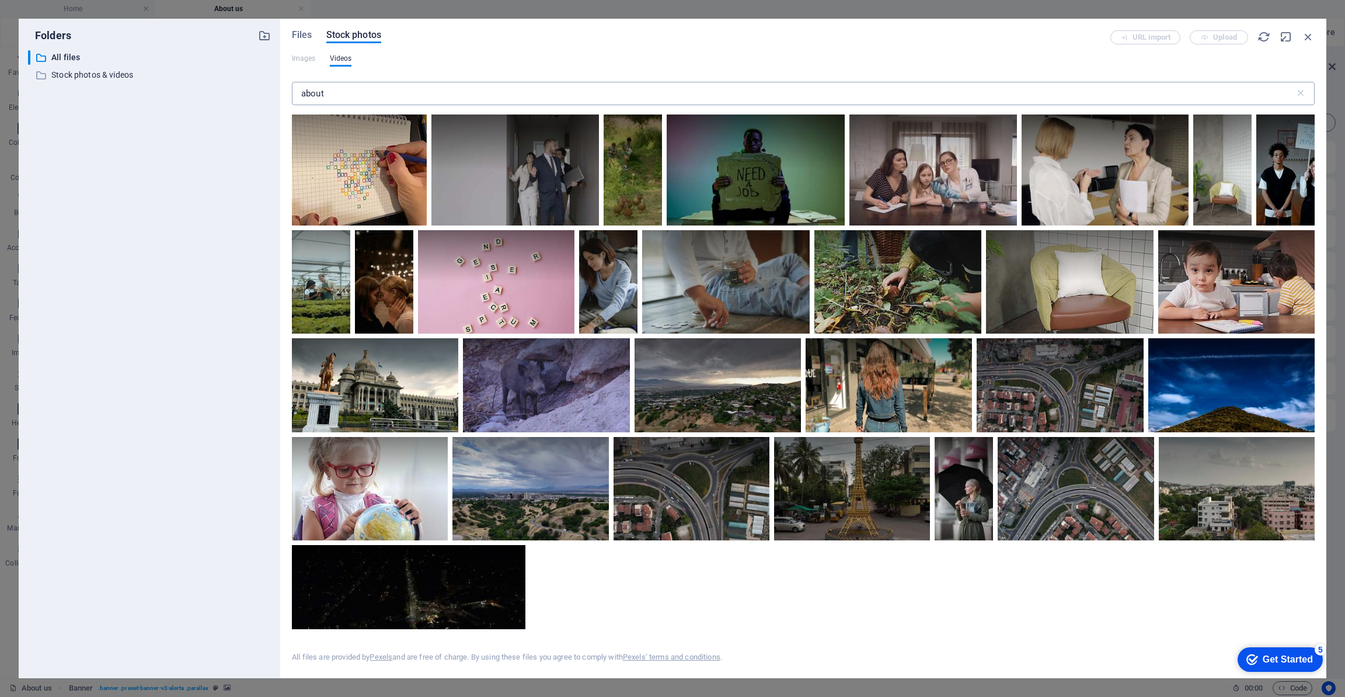
click at [387, 93] on input "about" at bounding box center [793, 93] width 1003 height 23
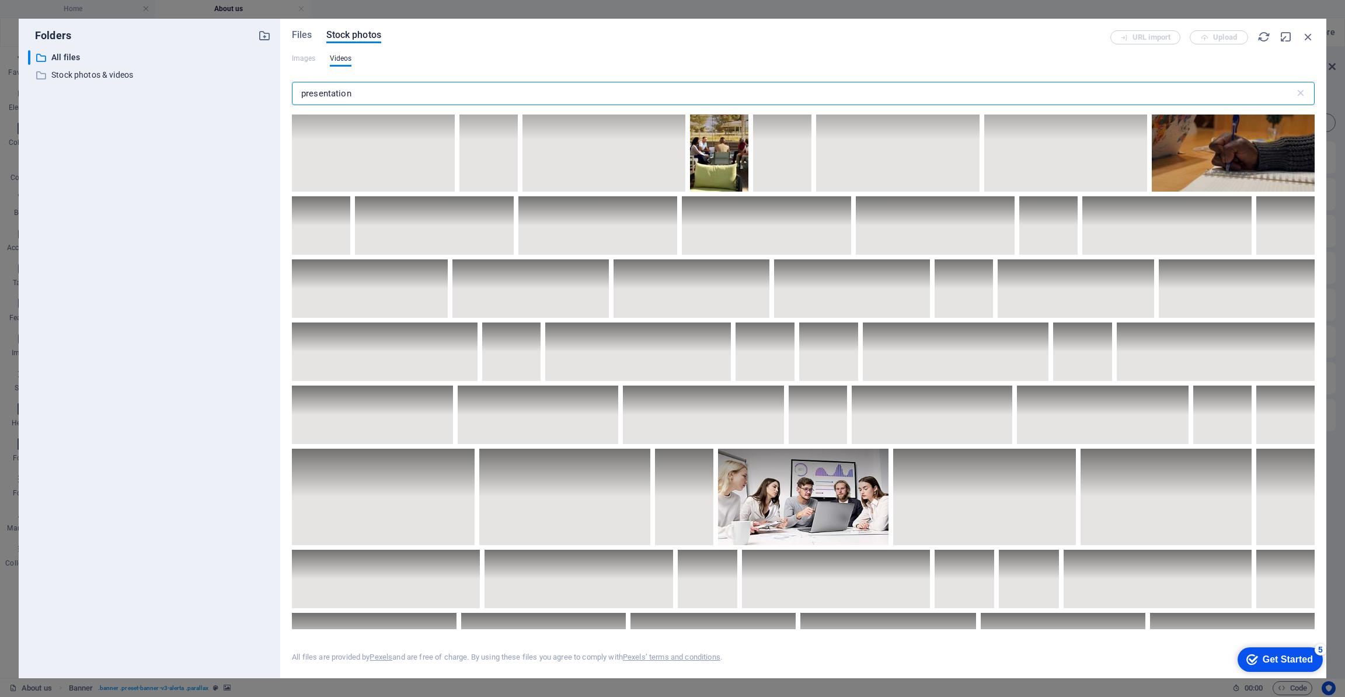
scroll to position [1465, 0]
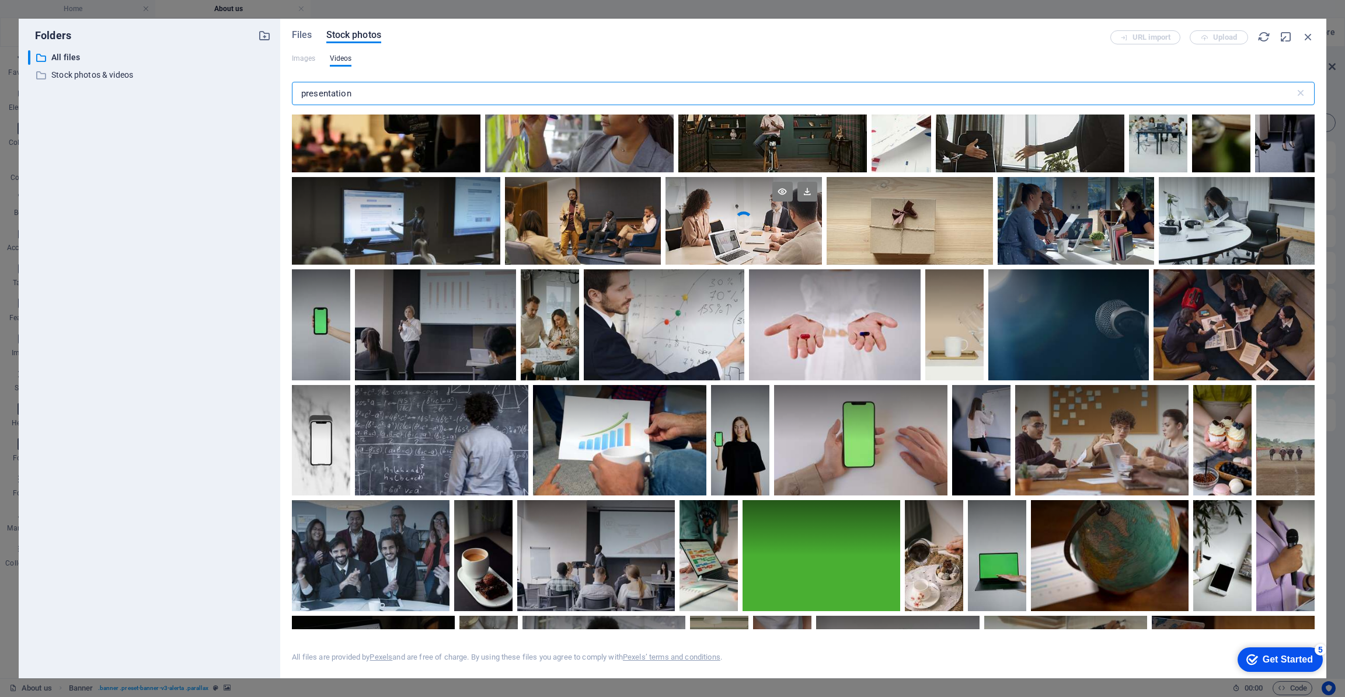
type input "presentation"
click at [729, 229] on video "Your browser does not support the video tag." at bounding box center [744, 221] width 156 height 88
click at [728, 229] on div at bounding box center [744, 243] width 156 height 44
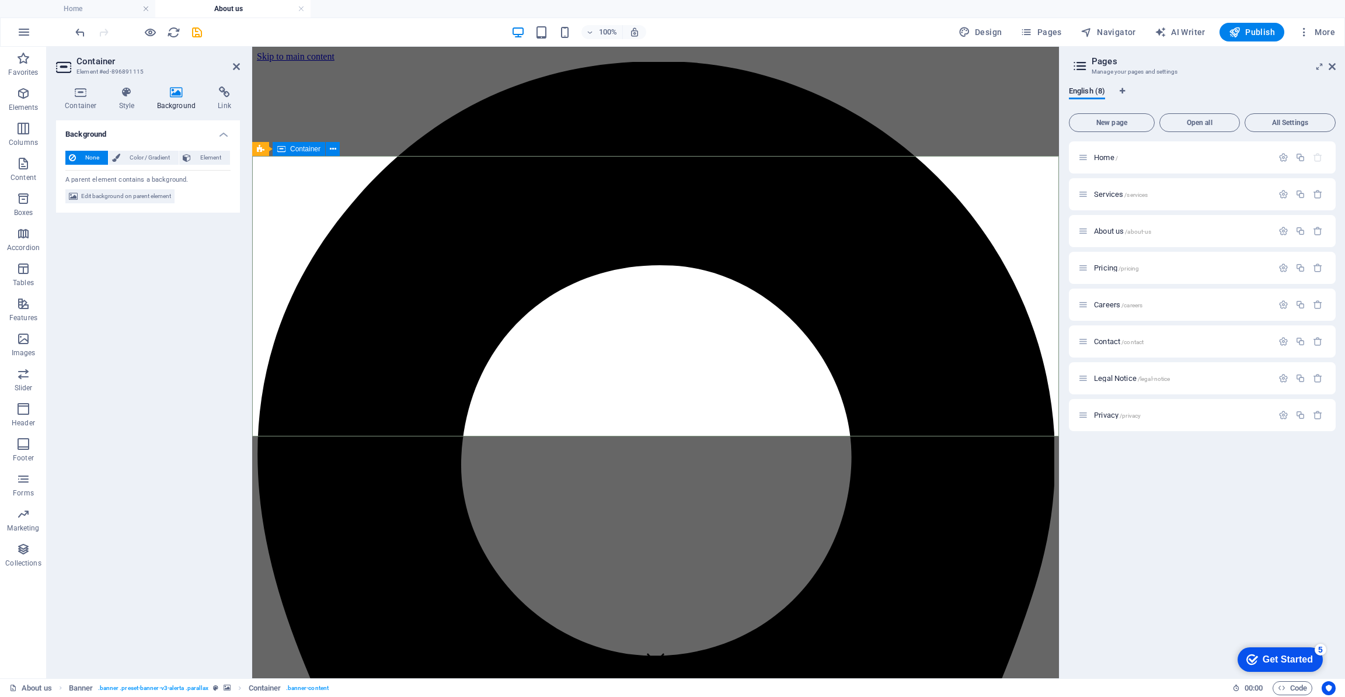
click at [162, 194] on span "Edit background on parent element" at bounding box center [126, 196] width 90 height 14
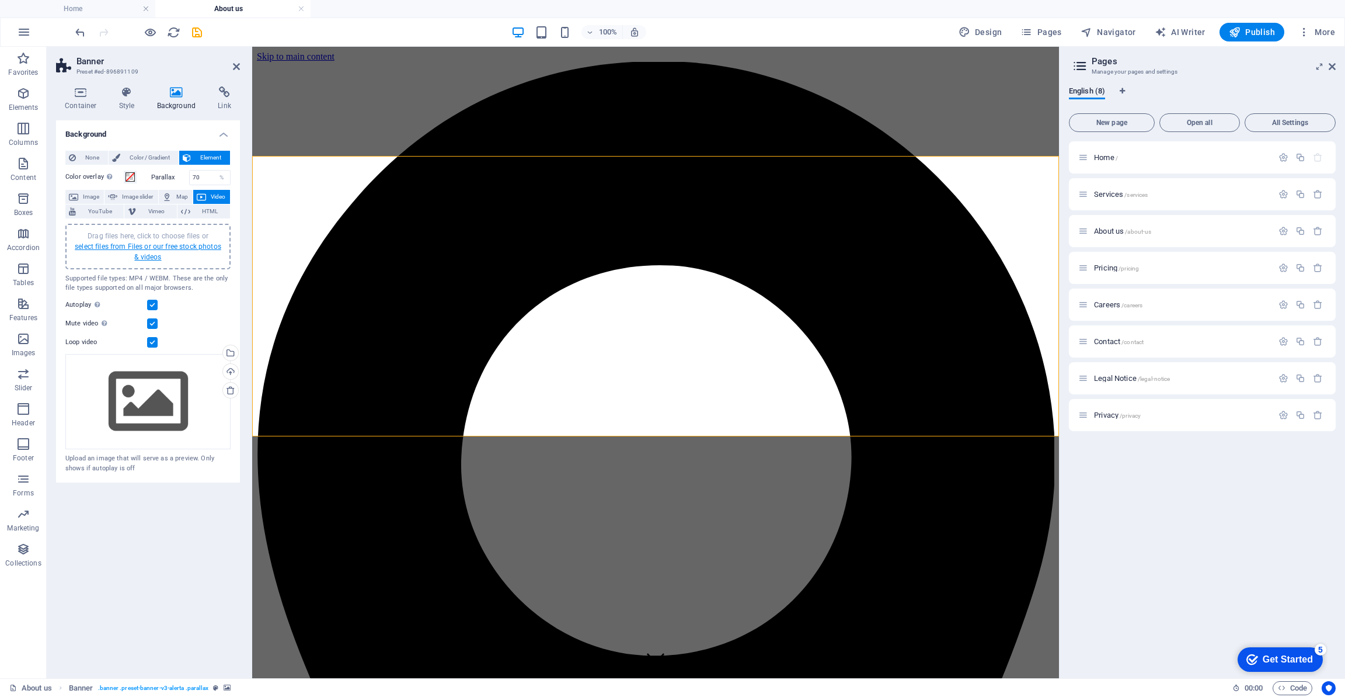
click at [146, 248] on link "select files from Files or our free stock photos & videos" at bounding box center [148, 251] width 147 height 19
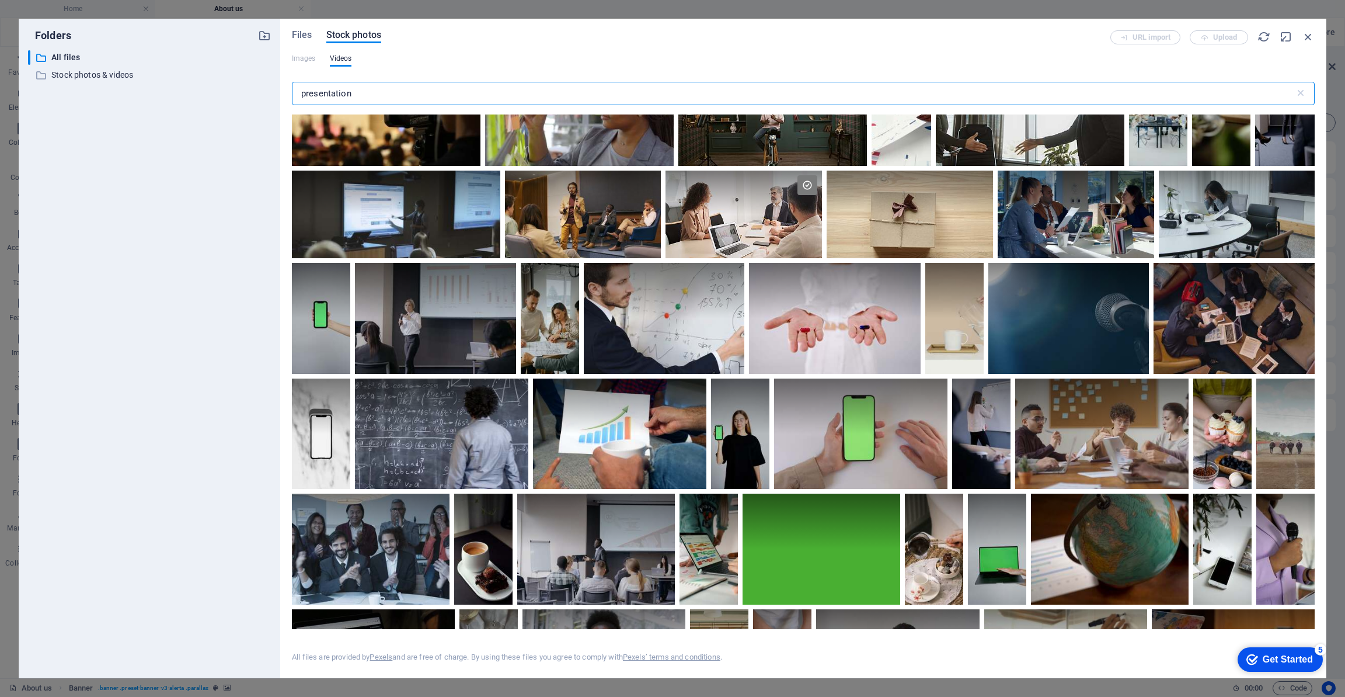
scroll to position [1473, 0]
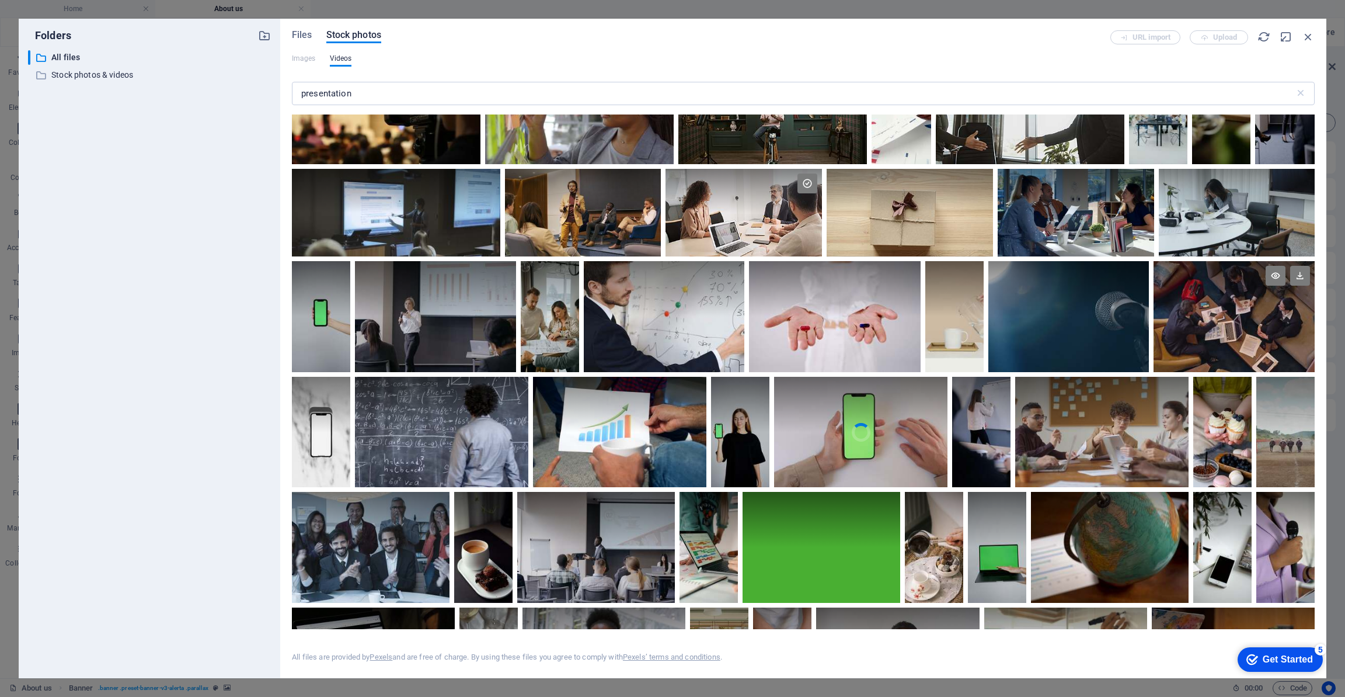
click at [1238, 318] on div at bounding box center [1234, 316] width 161 height 111
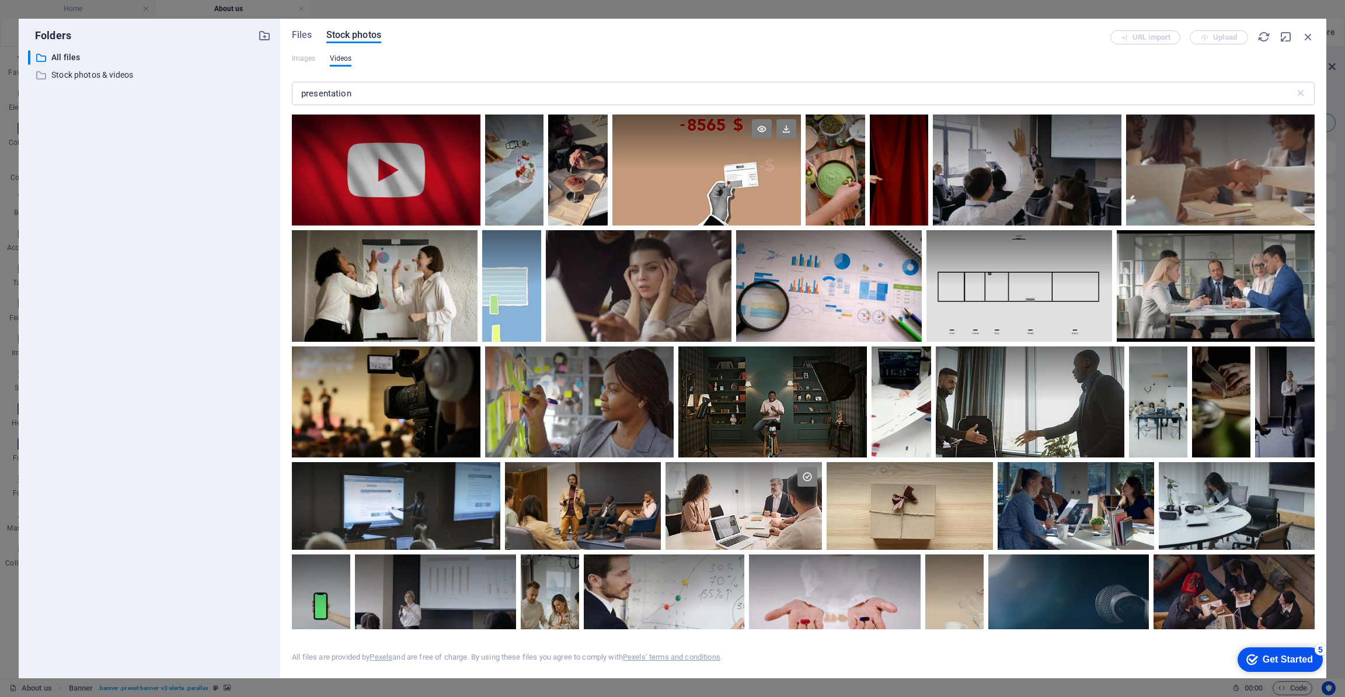
scroll to position [1055, 0]
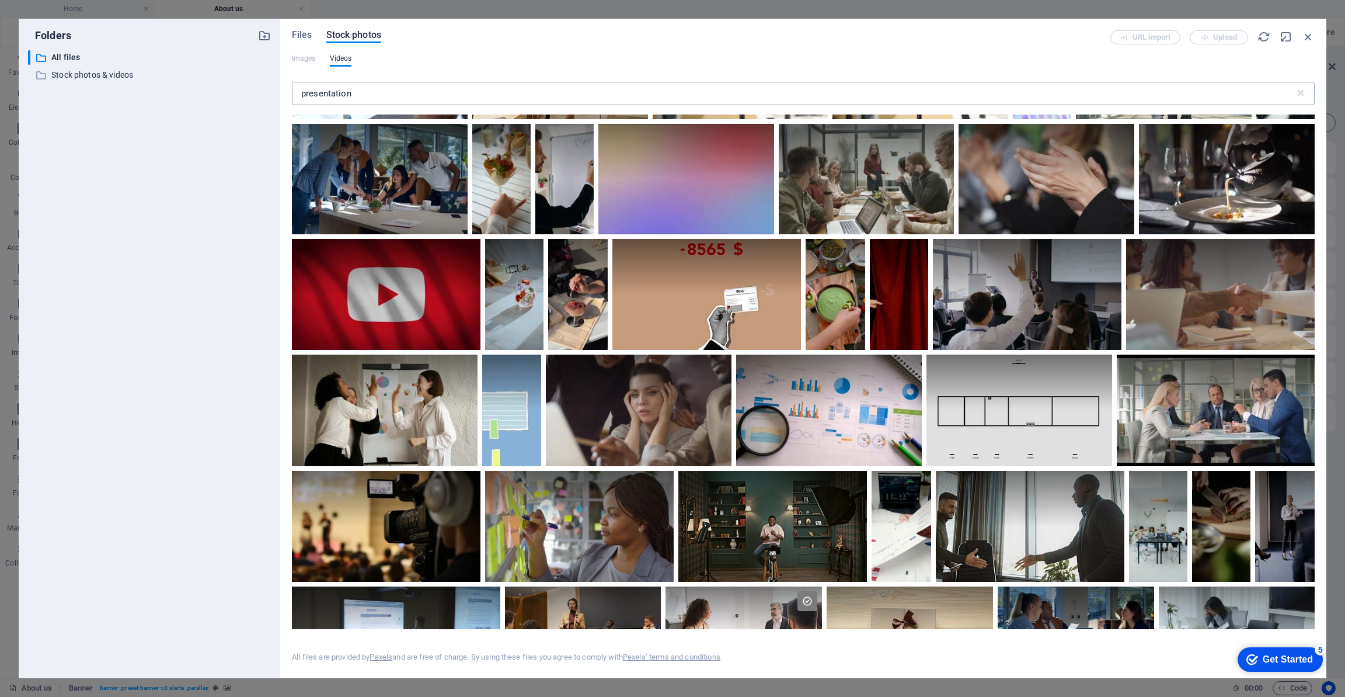
click at [501, 94] on input "presentation" at bounding box center [793, 93] width 1003 height 23
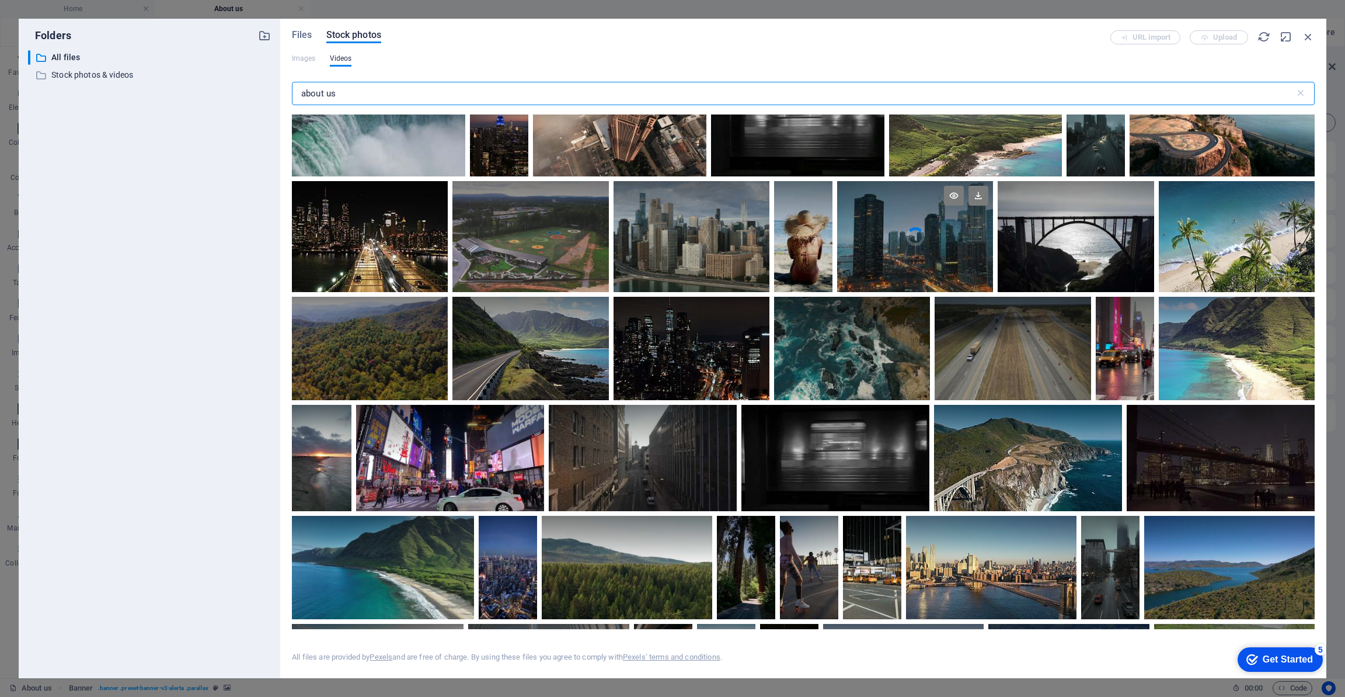
scroll to position [1079, 0]
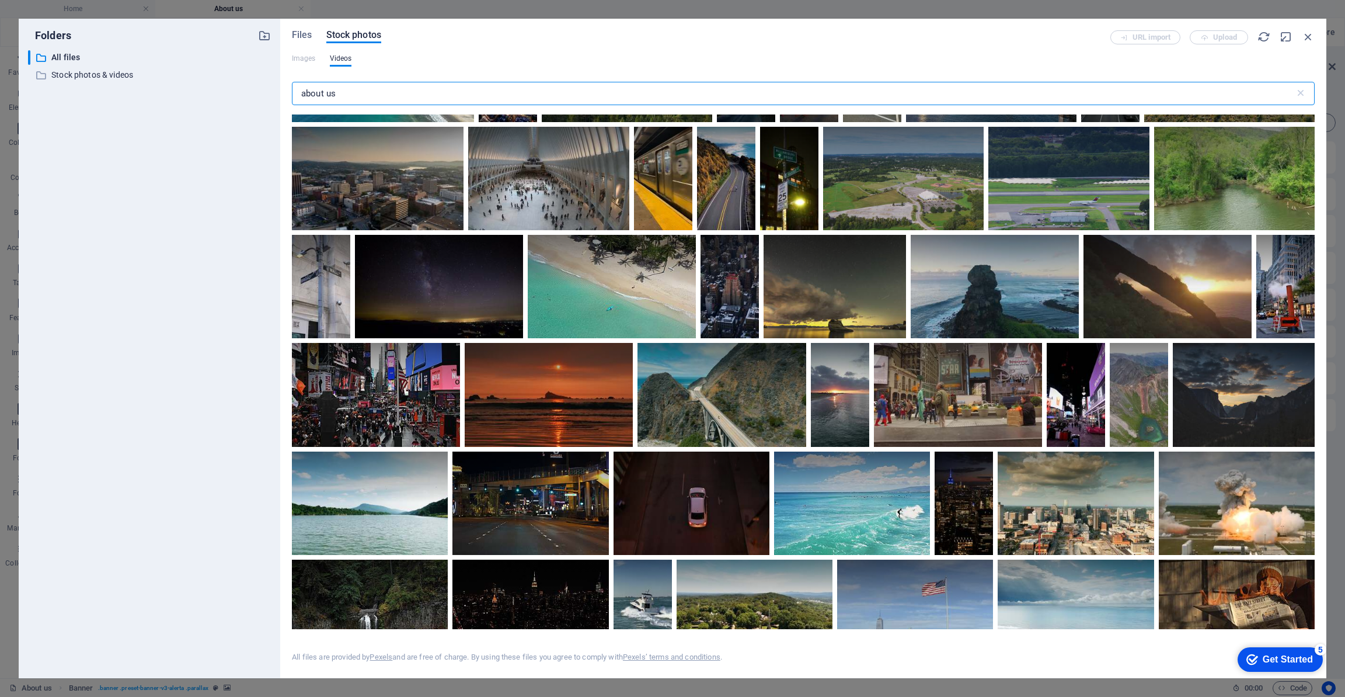
click at [447, 96] on input "about us" at bounding box center [793, 93] width 1003 height 23
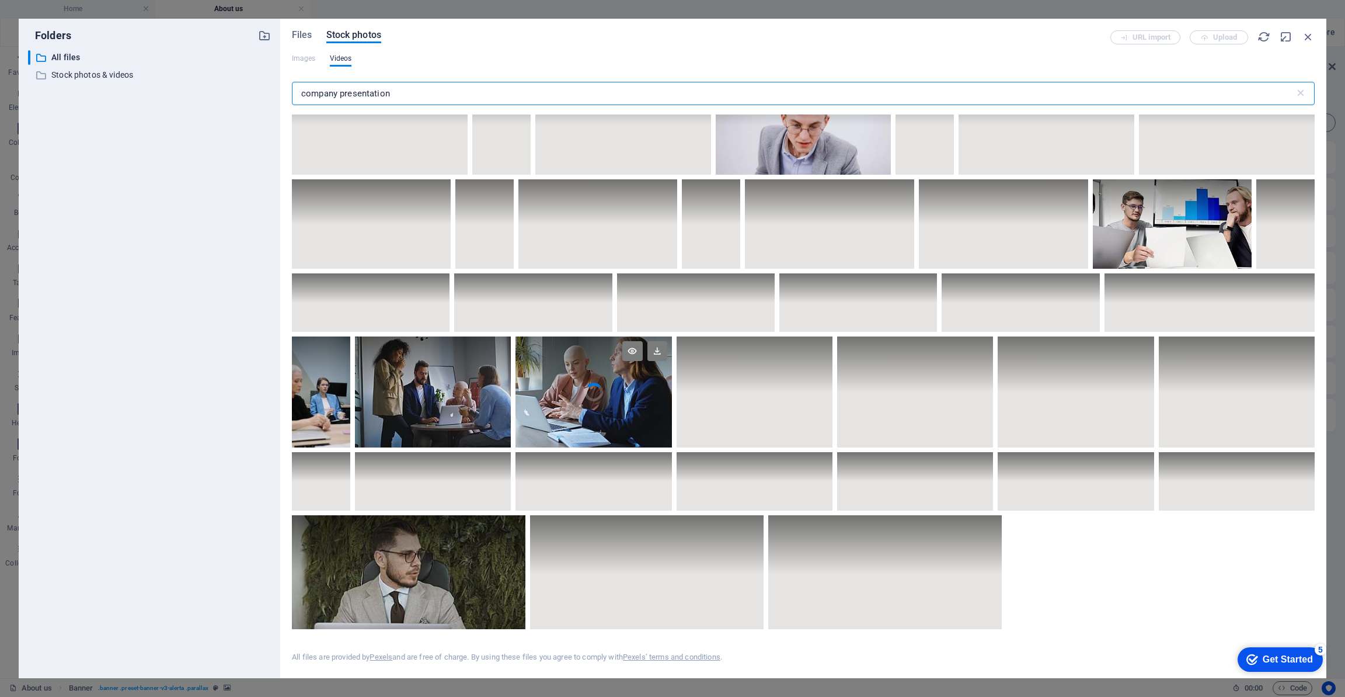
scroll to position [5354, 0]
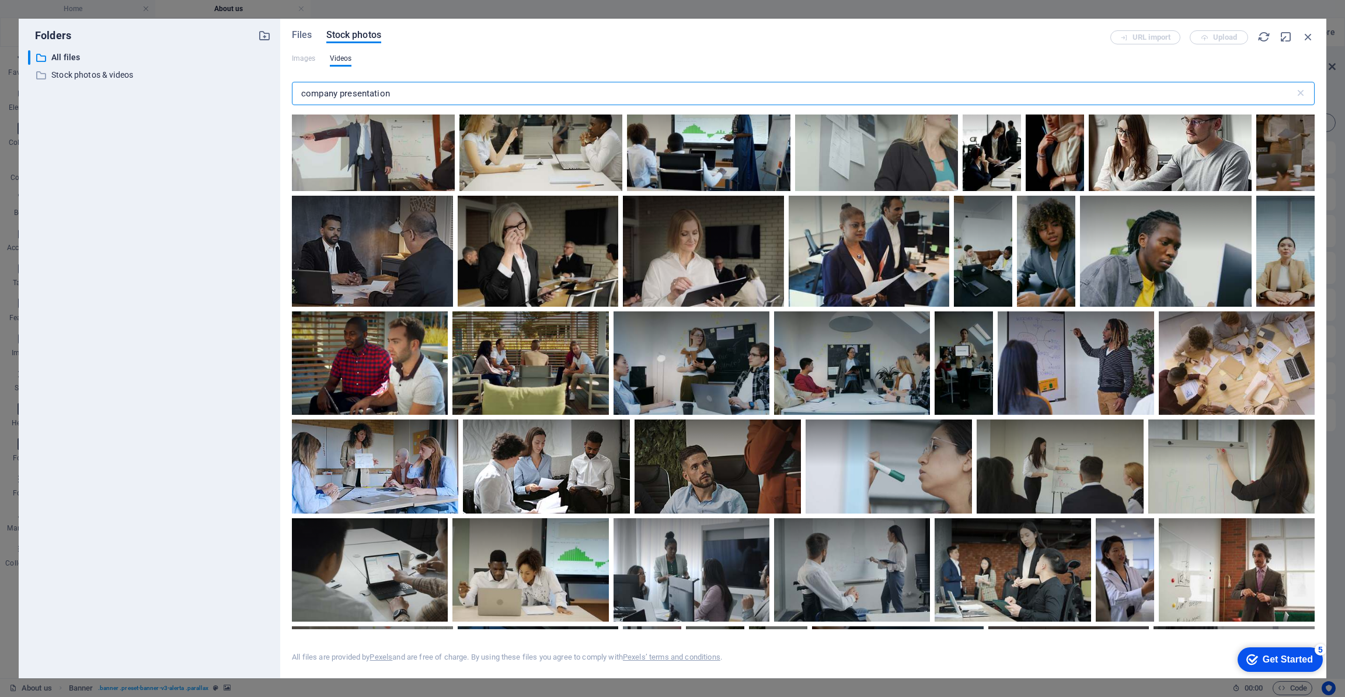
click at [397, 98] on input "company presentation" at bounding box center [793, 93] width 1003 height 23
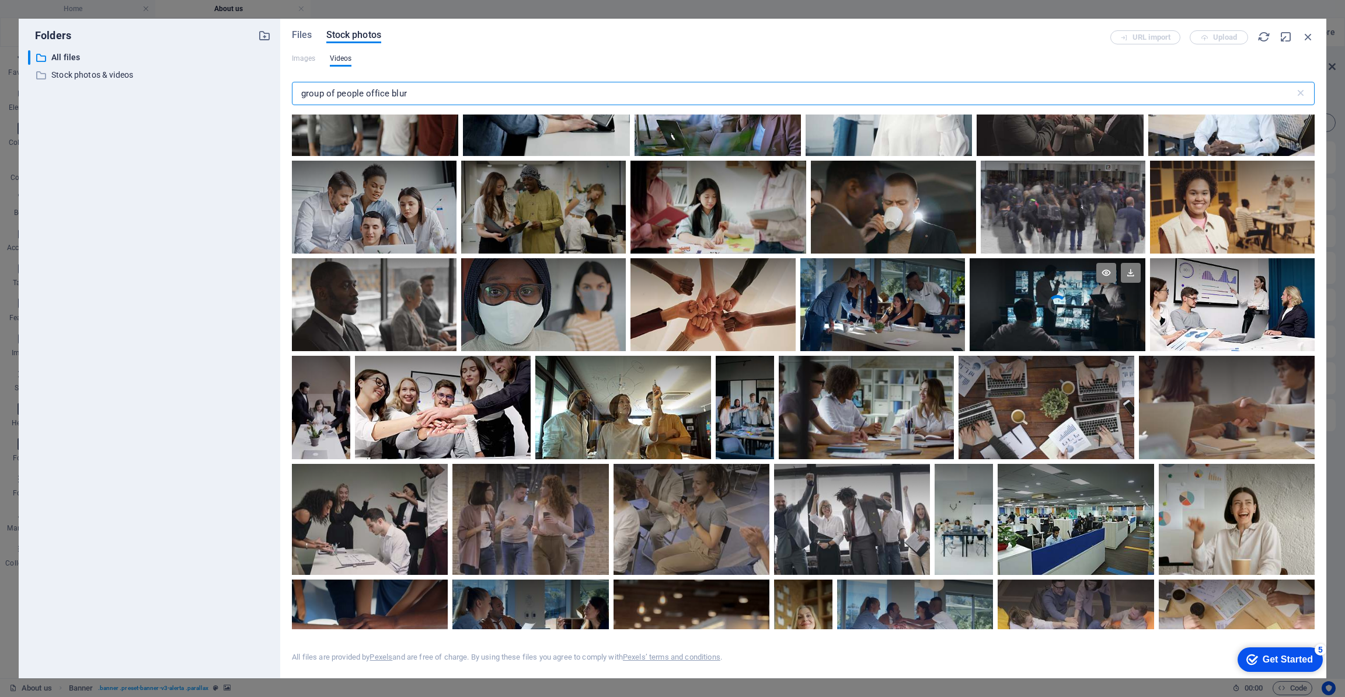
scroll to position [168, 0]
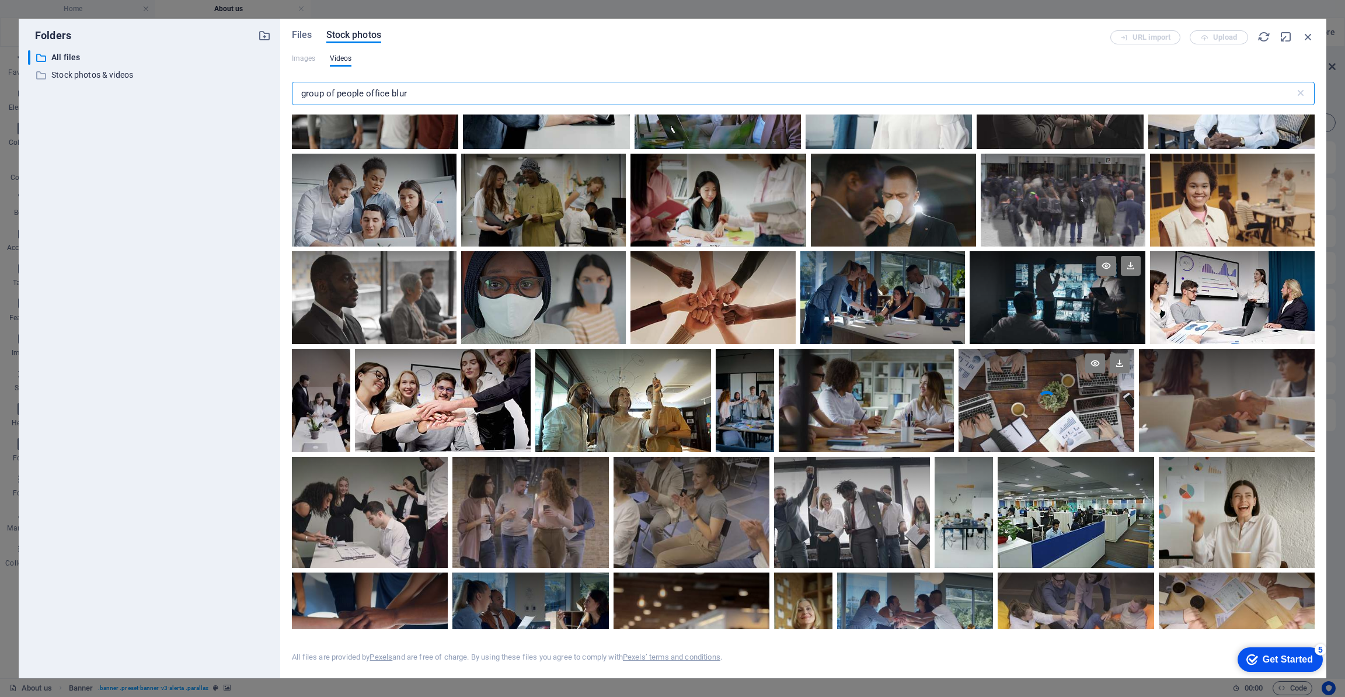
type input "group of people office blur"
click at [1027, 403] on video "Your browser does not support the video tag." at bounding box center [1047, 400] width 176 height 103
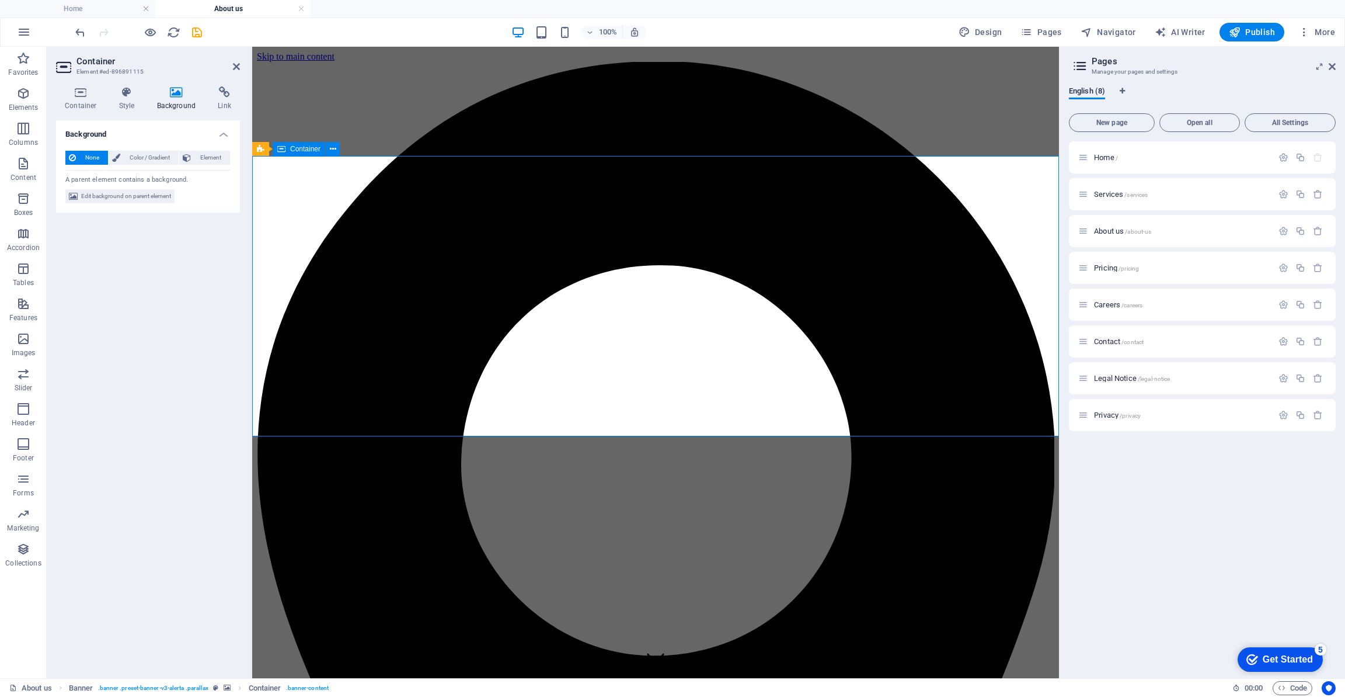
click at [123, 199] on span "Edit background on parent element" at bounding box center [126, 196] width 90 height 14
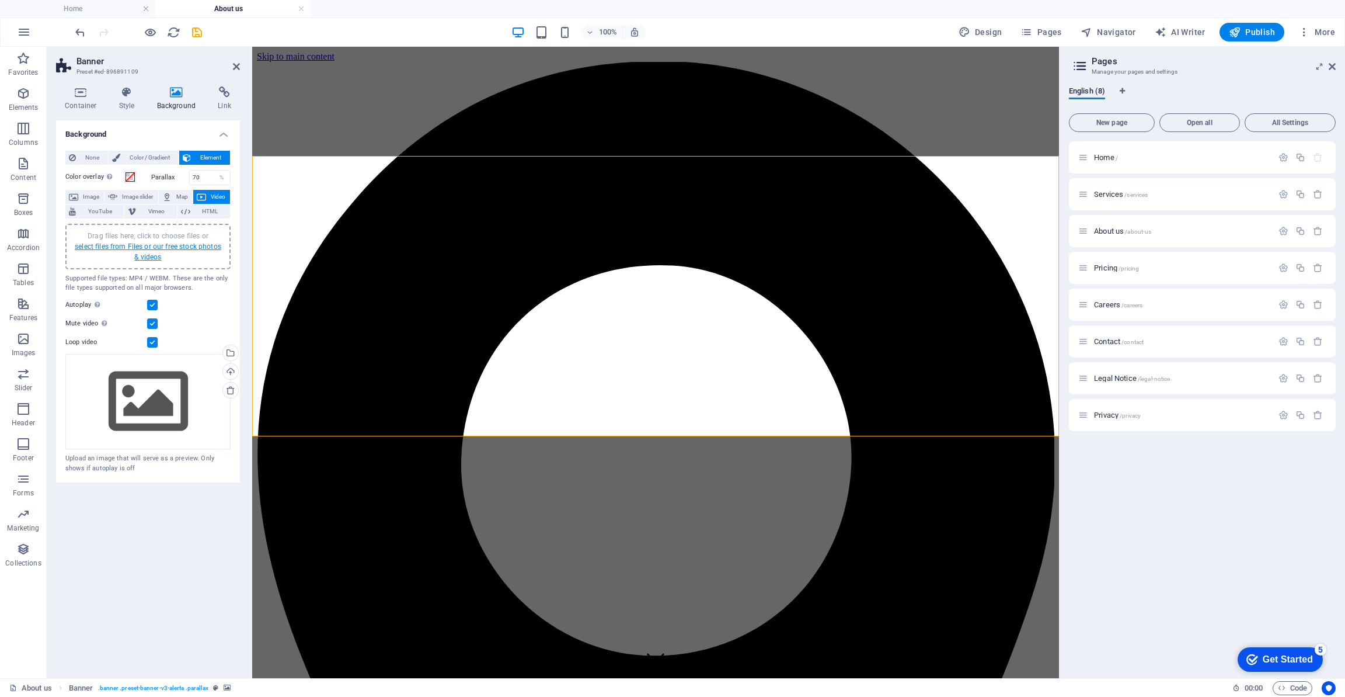
click at [176, 245] on link "select files from Files or our free stock photos & videos" at bounding box center [148, 251] width 147 height 19
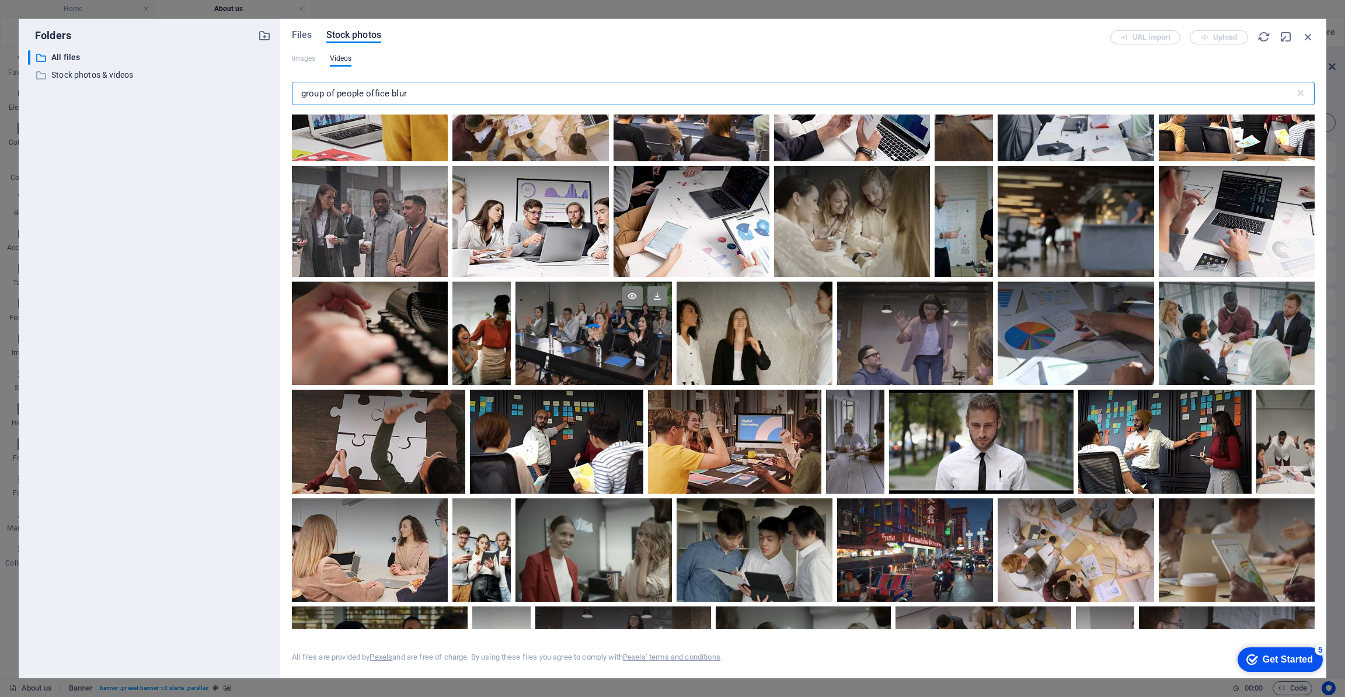
scroll to position [888, 0]
click at [1083, 221] on video "Your browser does not support the video tag." at bounding box center [1076, 220] width 156 height 111
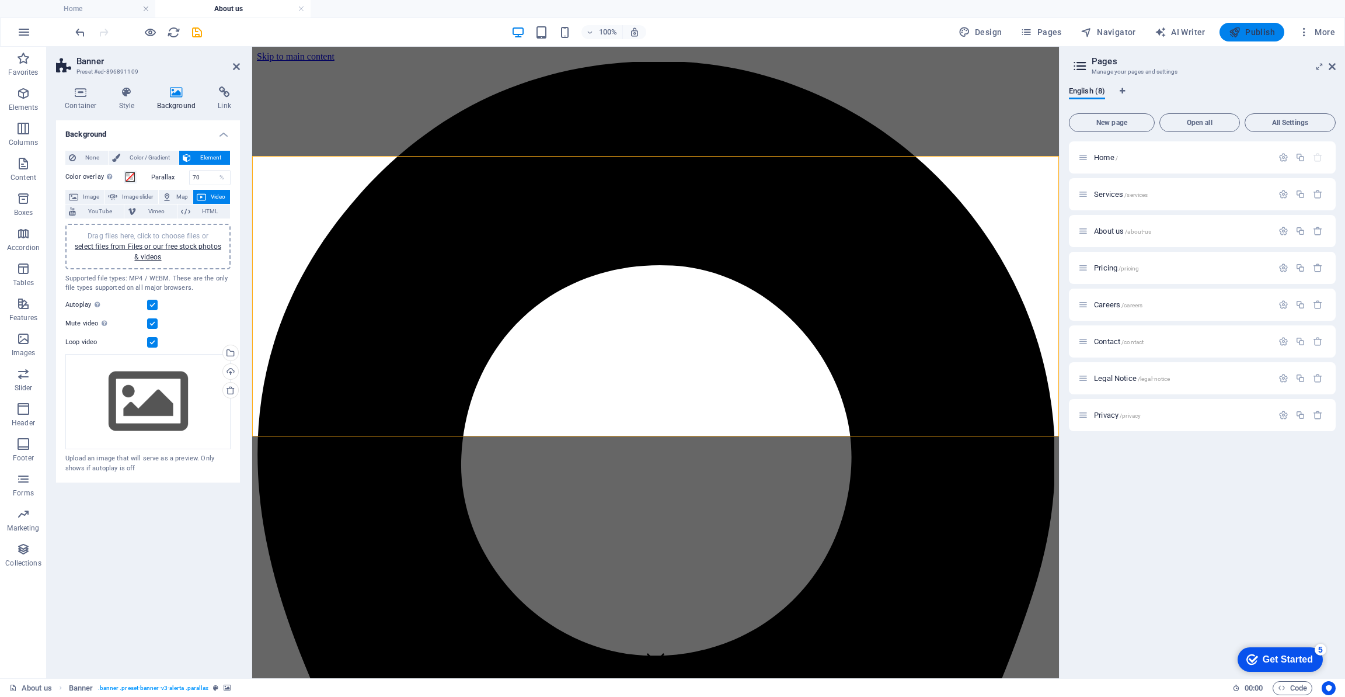
click at [1247, 34] on span "Publish" at bounding box center [1252, 32] width 46 height 12
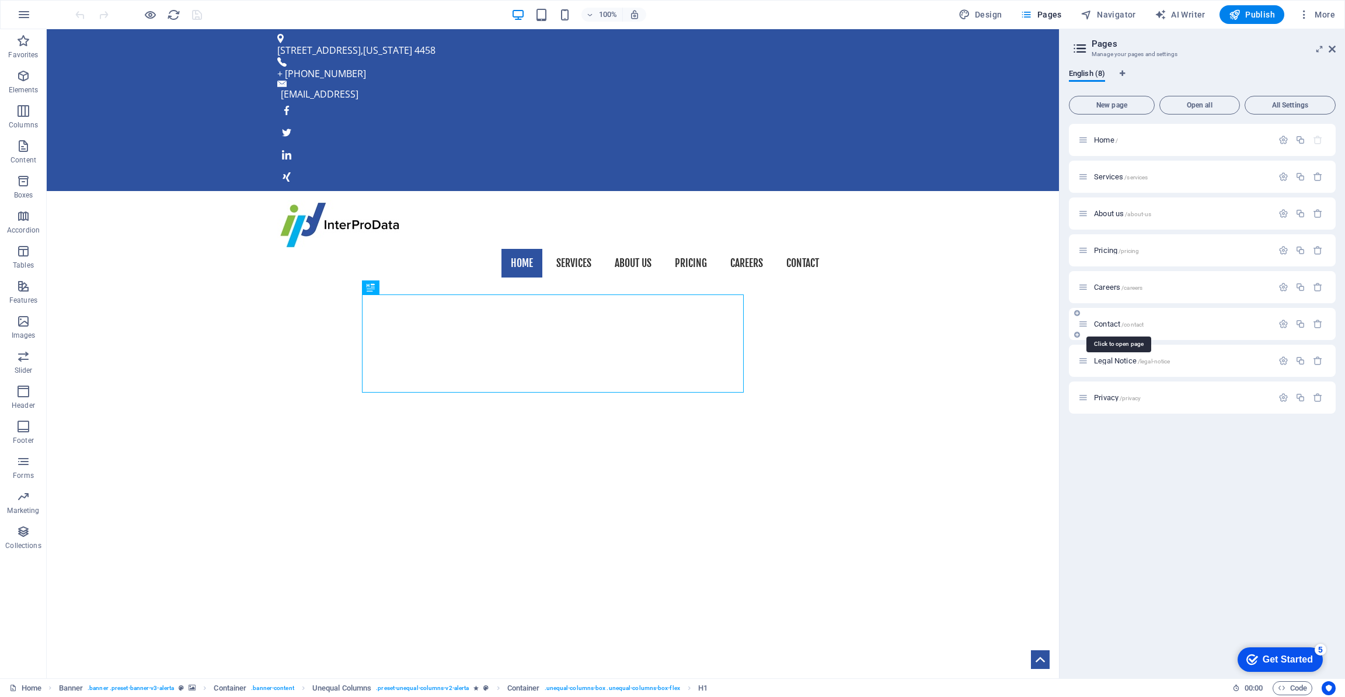
click at [1110, 324] on span "Contact /contact" at bounding box center [1119, 323] width 50 height 9
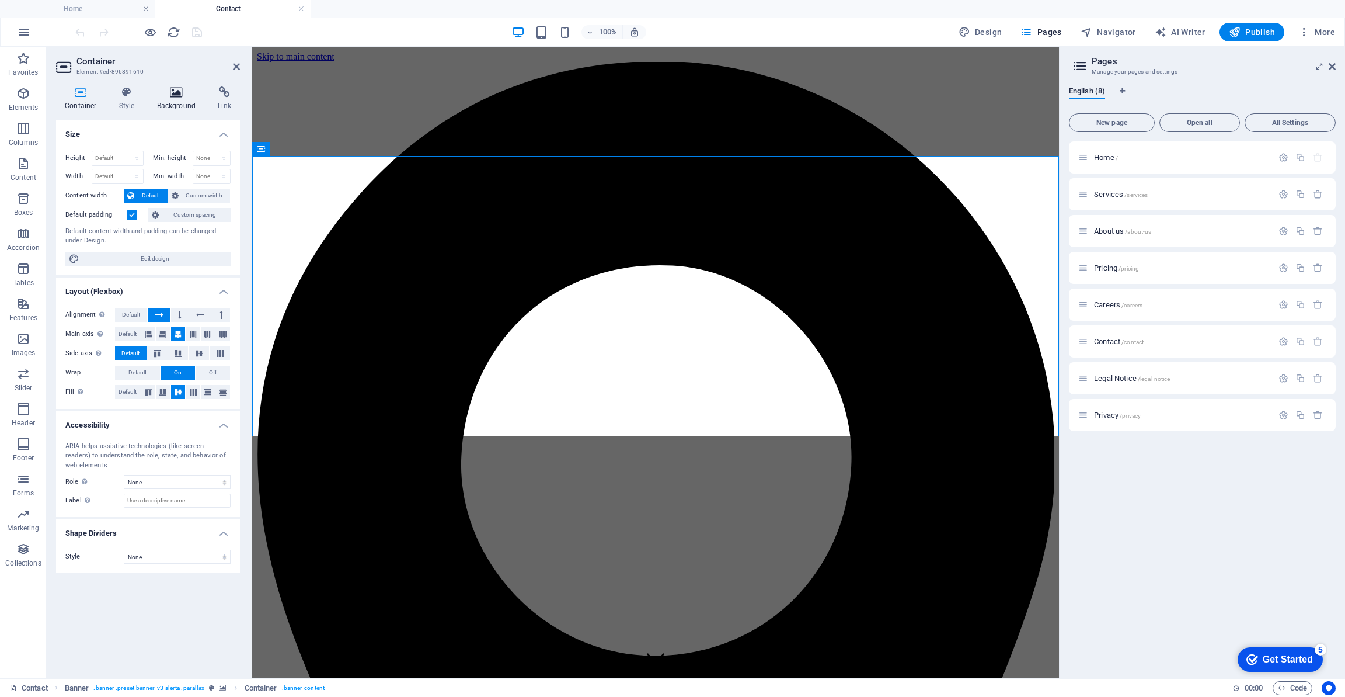
click at [171, 94] on icon at bounding box center [176, 92] width 57 height 12
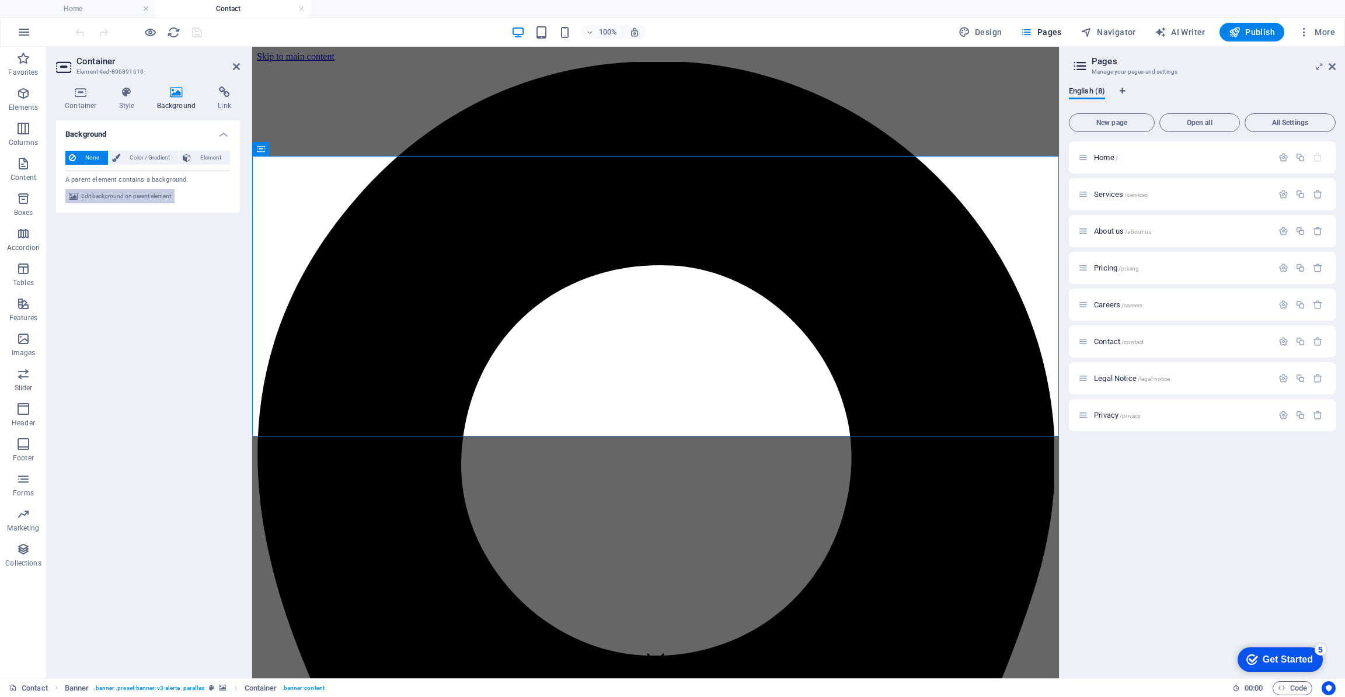
click at [151, 197] on span "Edit background on parent element" at bounding box center [126, 196] width 90 height 14
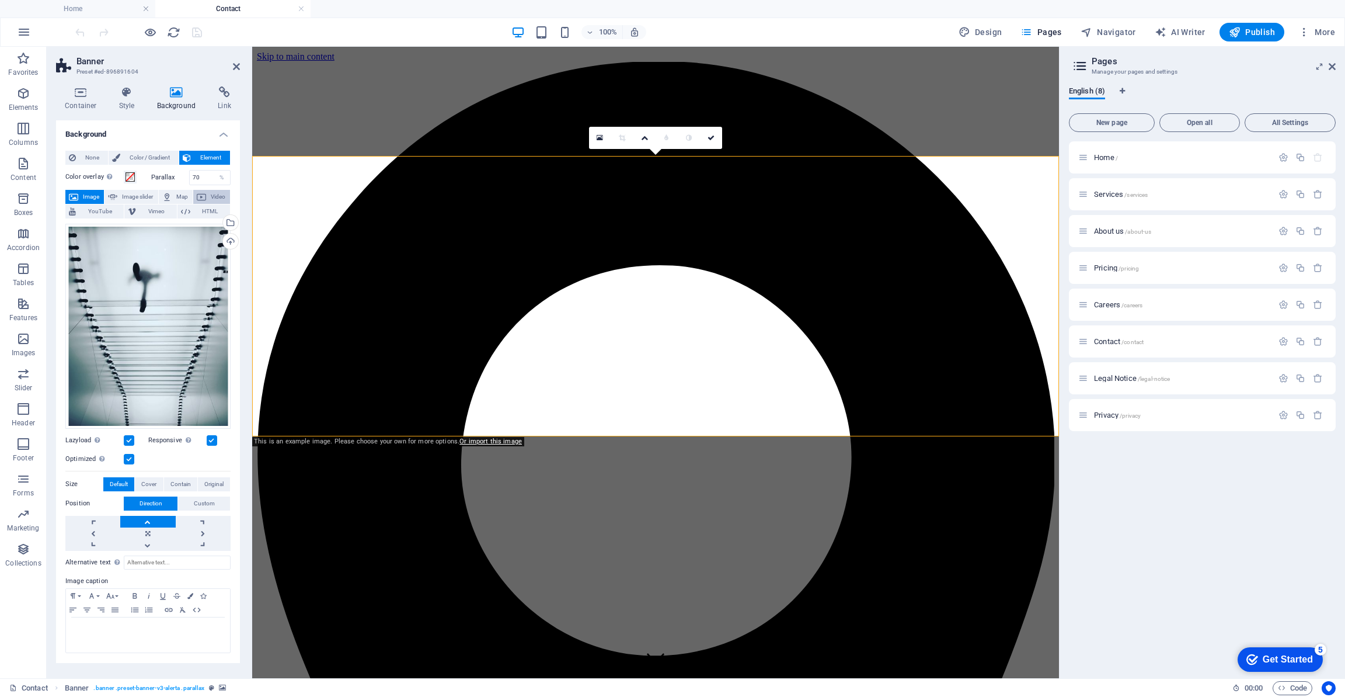
click at [218, 193] on span "Video" at bounding box center [218, 197] width 17 height 14
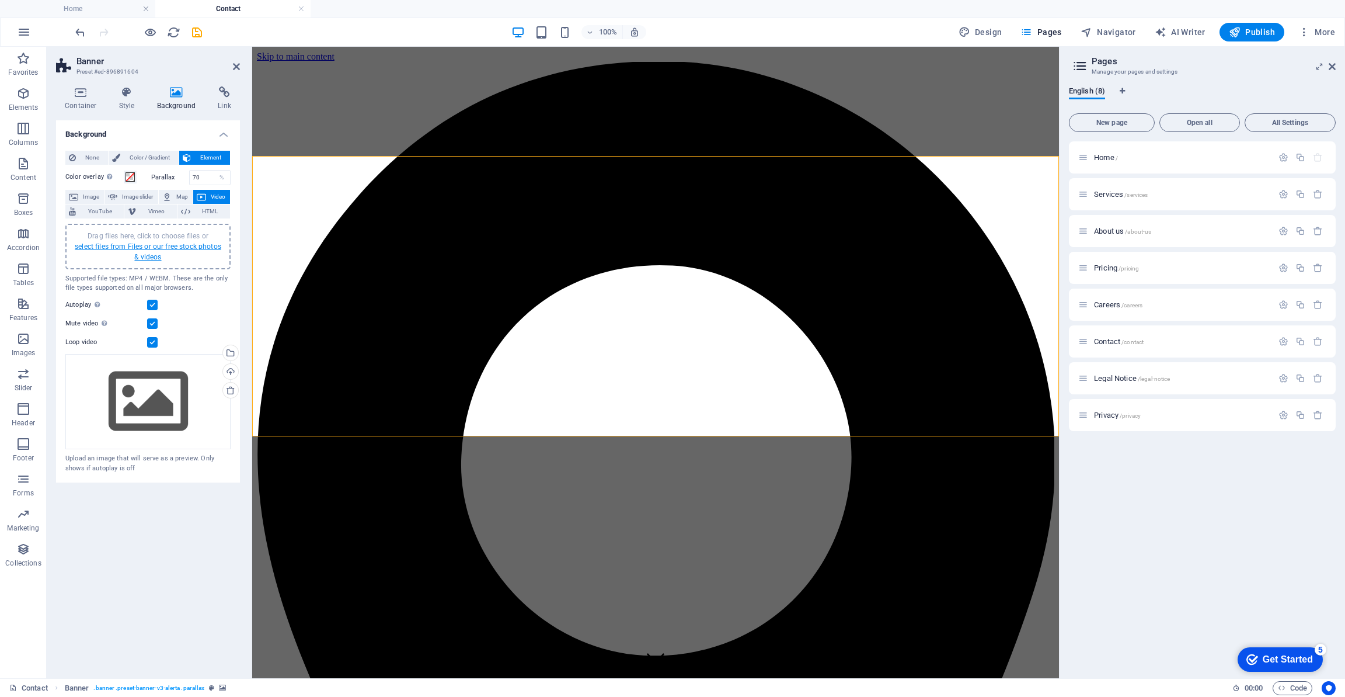
click at [169, 248] on link "select files from Files or our free stock photos & videos" at bounding box center [148, 251] width 147 height 19
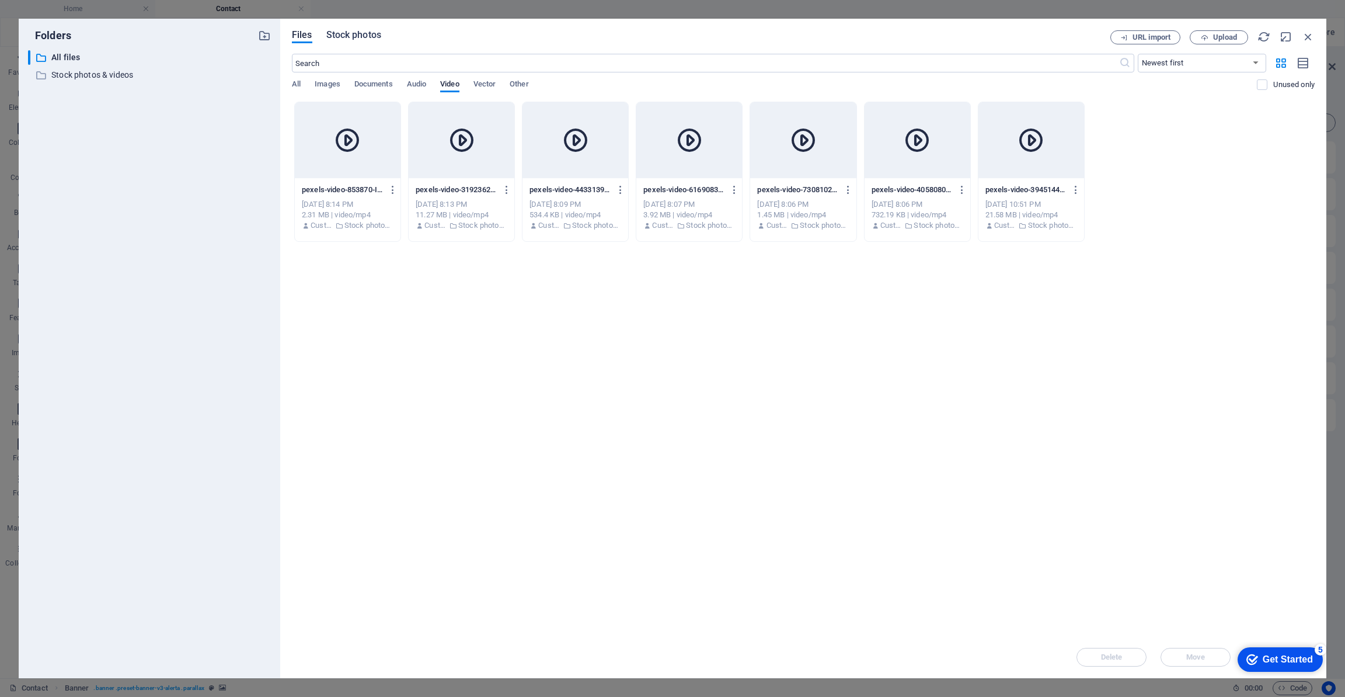
click at [363, 36] on span "Stock photos" at bounding box center [353, 35] width 55 height 14
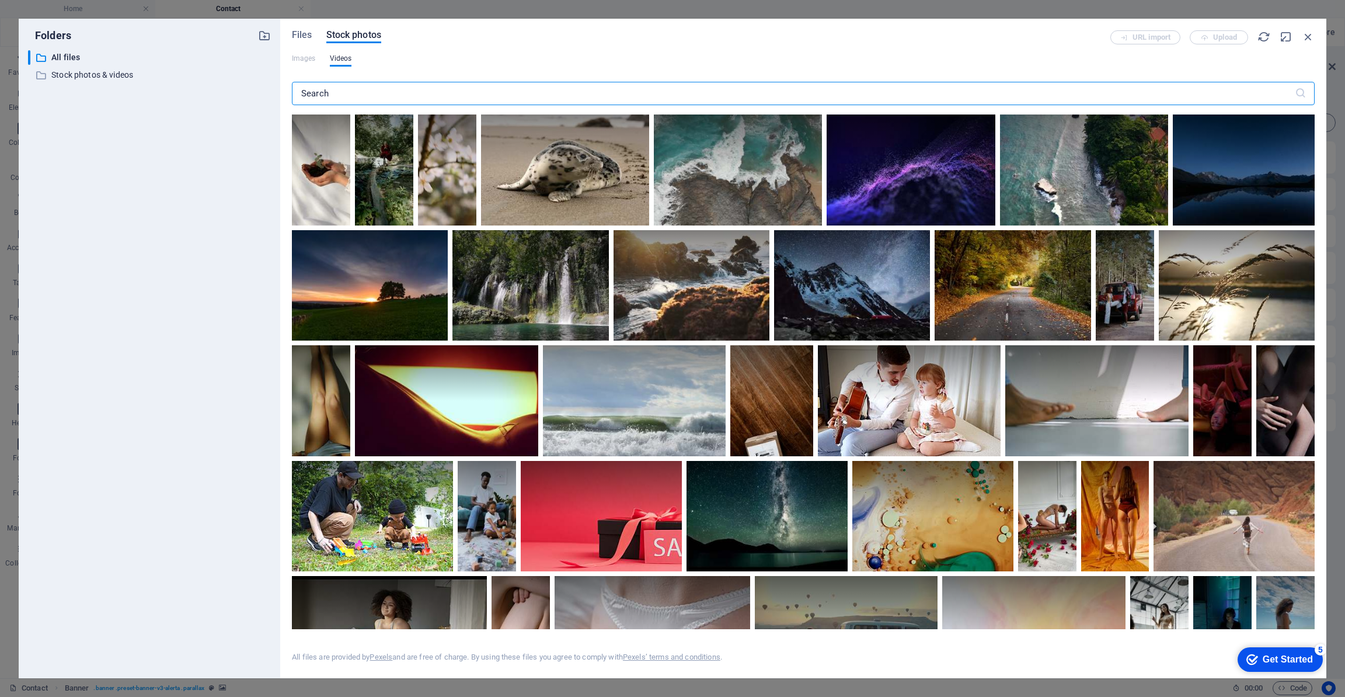
click at [352, 92] on input "text" at bounding box center [793, 93] width 1003 height 23
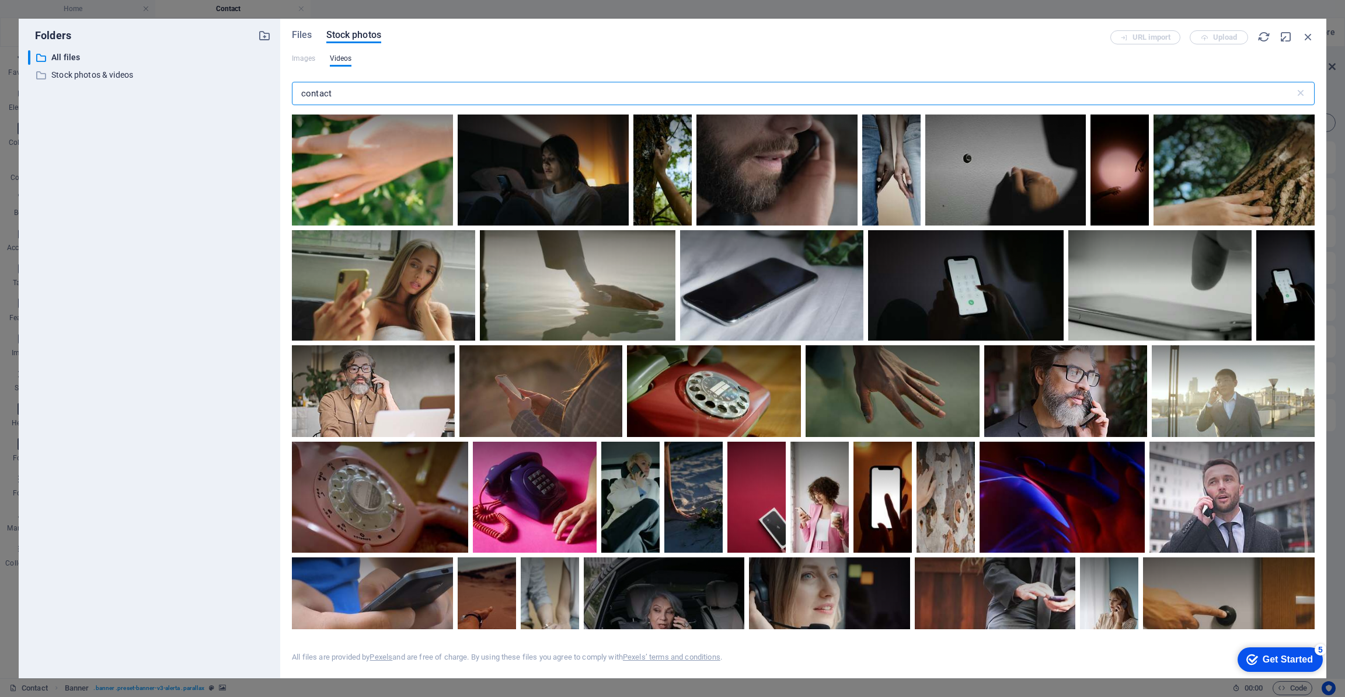
click at [347, 93] on input "contact" at bounding box center [793, 93] width 1003 height 23
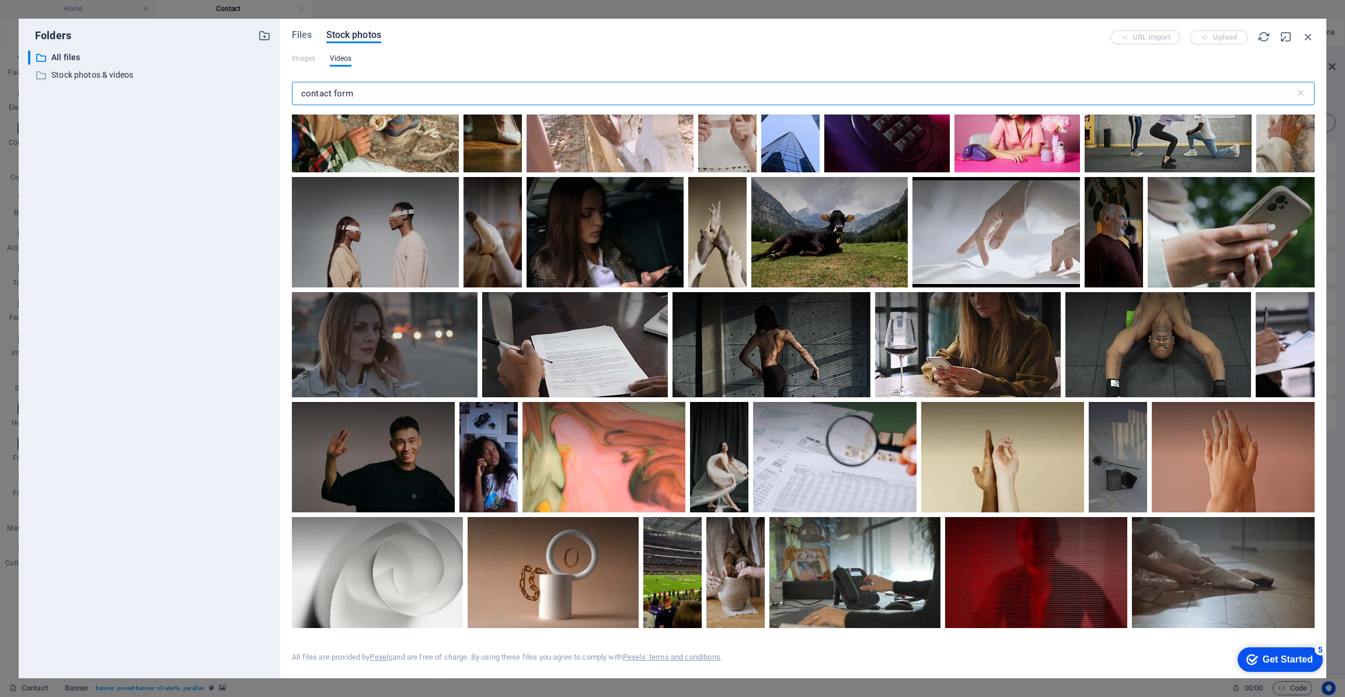
scroll to position [2165, 0]
drag, startPoint x: 333, startPoint y: 92, endPoint x: 510, endPoint y: 97, distance: 176.4
click at [510, 97] on input "contact form" at bounding box center [793, 93] width 1003 height 23
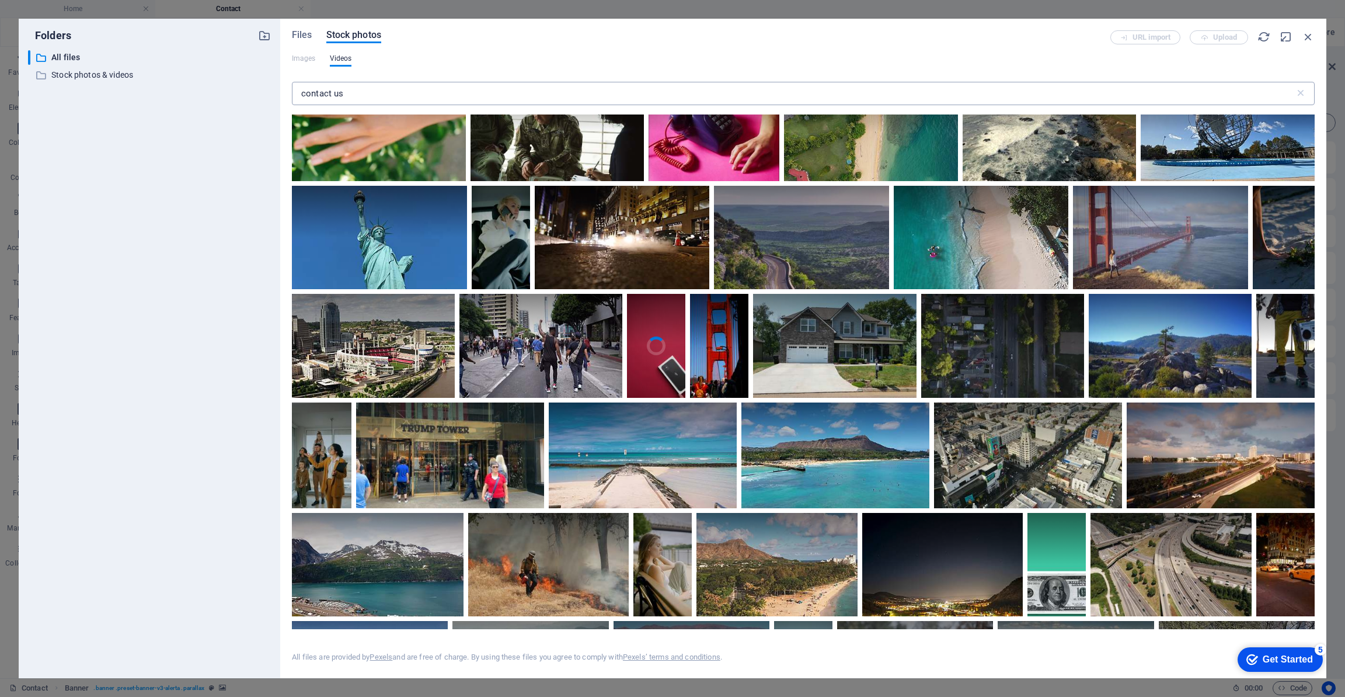
scroll to position [5676, 0]
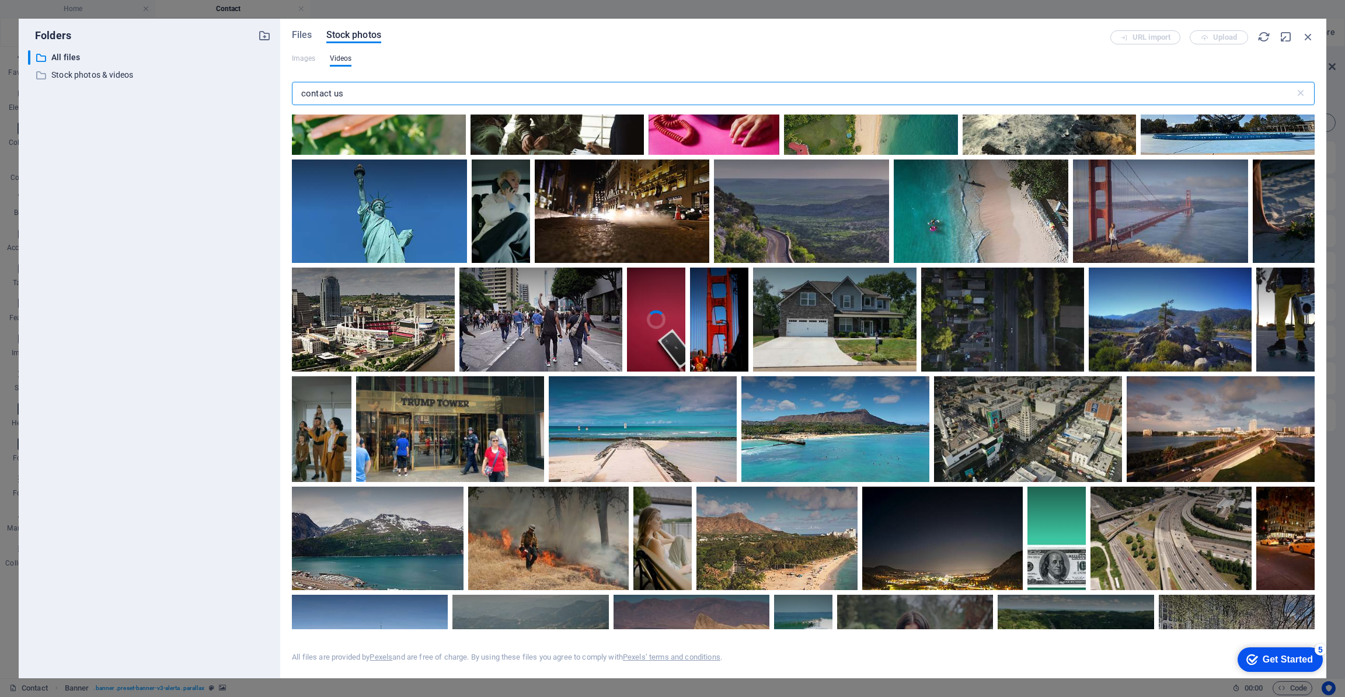
drag, startPoint x: 334, startPoint y: 93, endPoint x: 431, endPoint y: 93, distance: 96.9
click at [431, 93] on input "contact us" at bounding box center [793, 93] width 1003 height 23
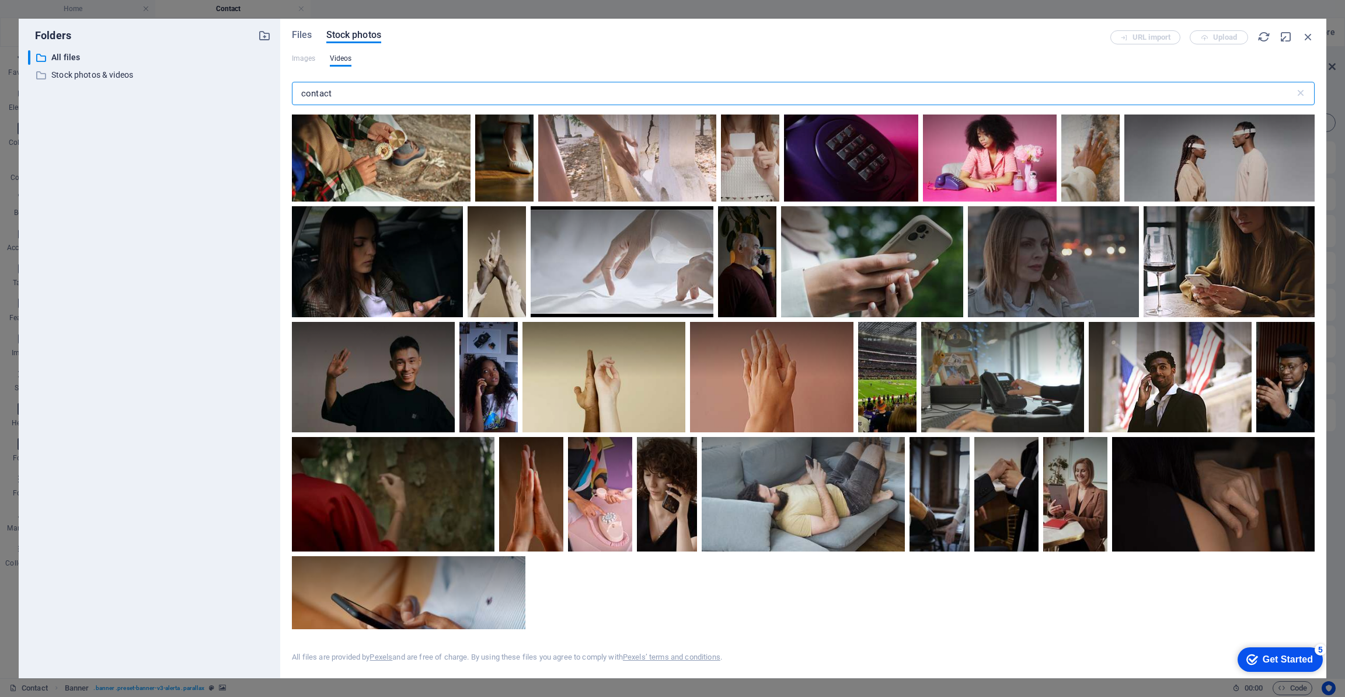
scroll to position [761, 0]
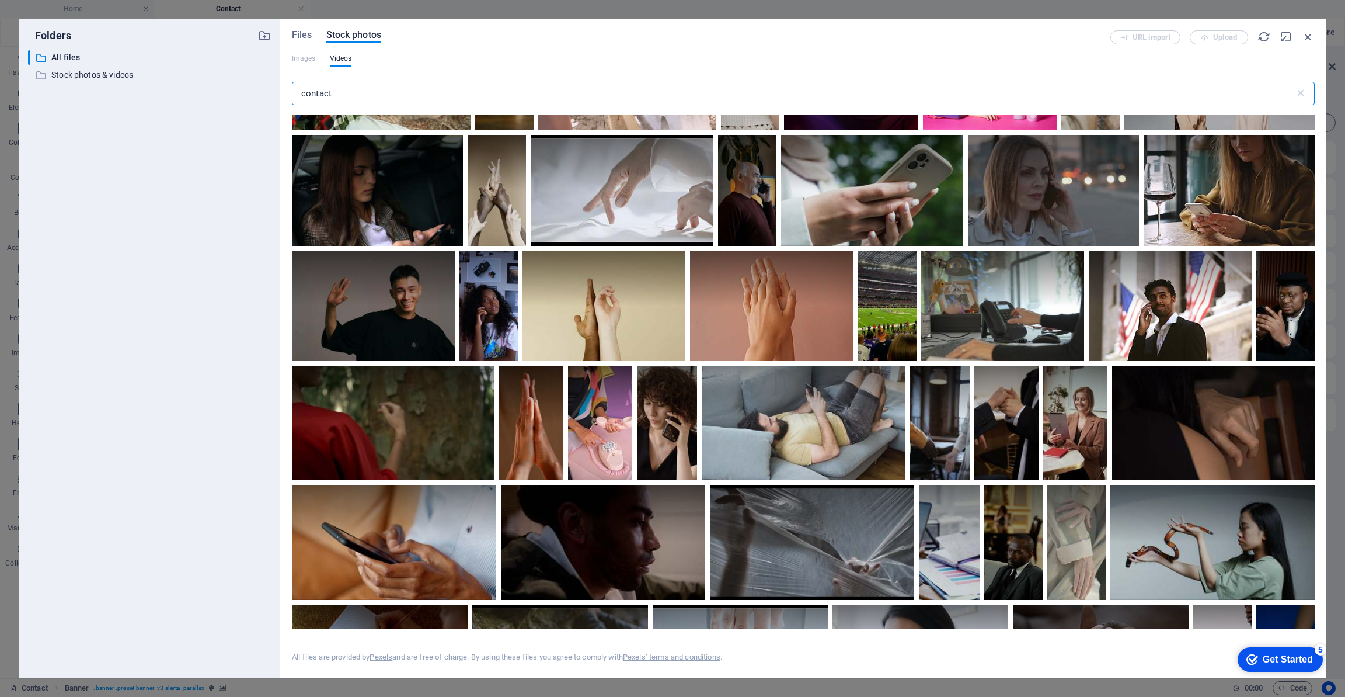
click at [374, 89] on input "contact" at bounding box center [793, 93] width 1003 height 23
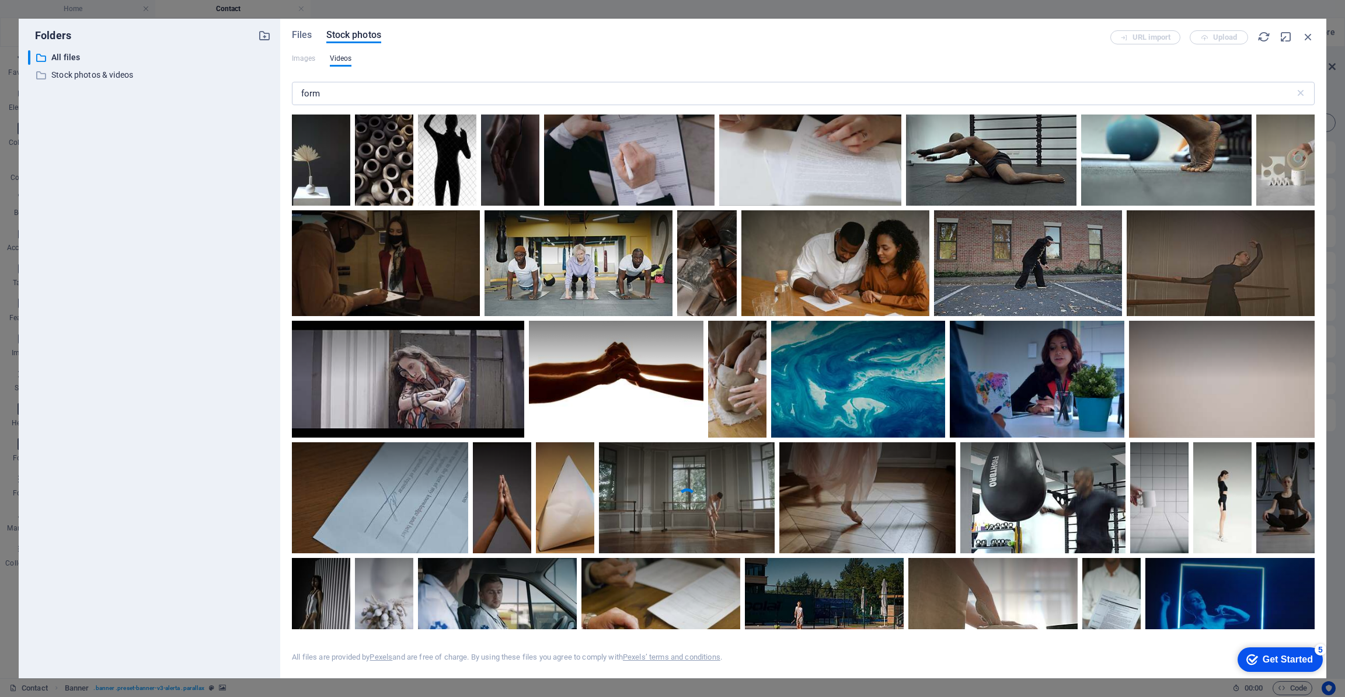
scroll to position [3792, 0]
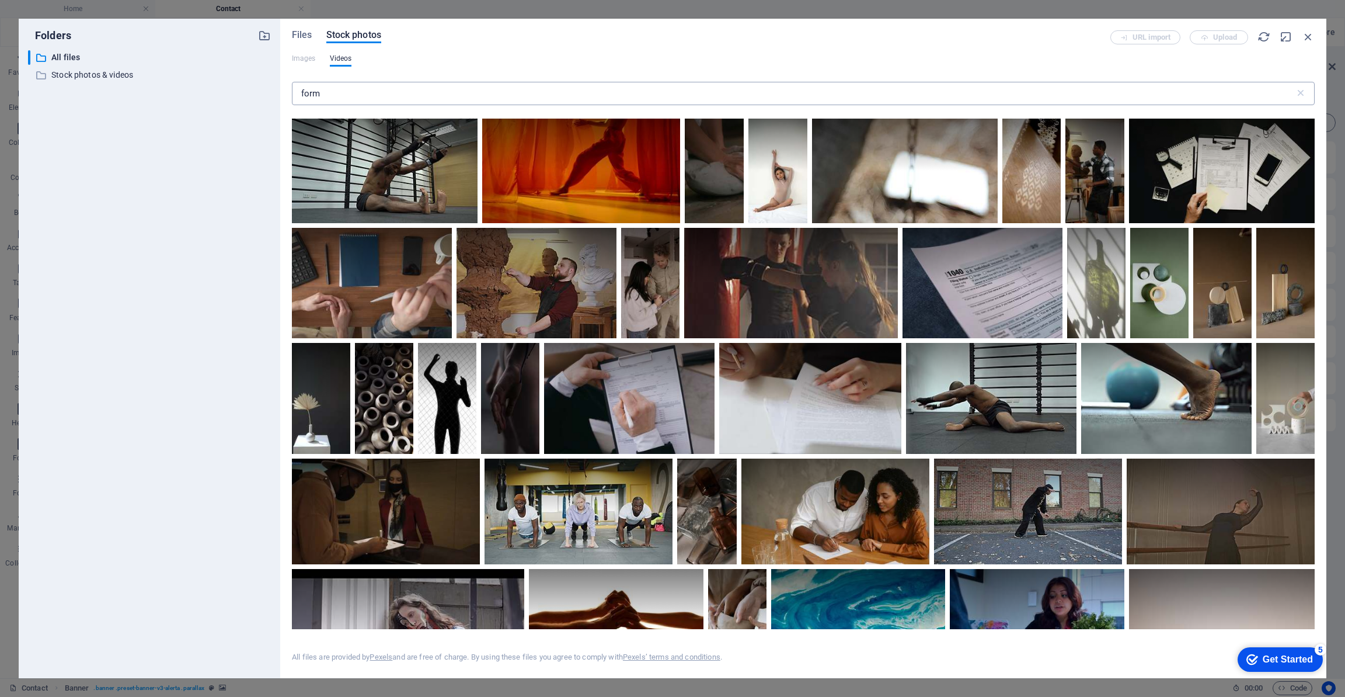
click at [368, 96] on input "form" at bounding box center [793, 93] width 1003 height 23
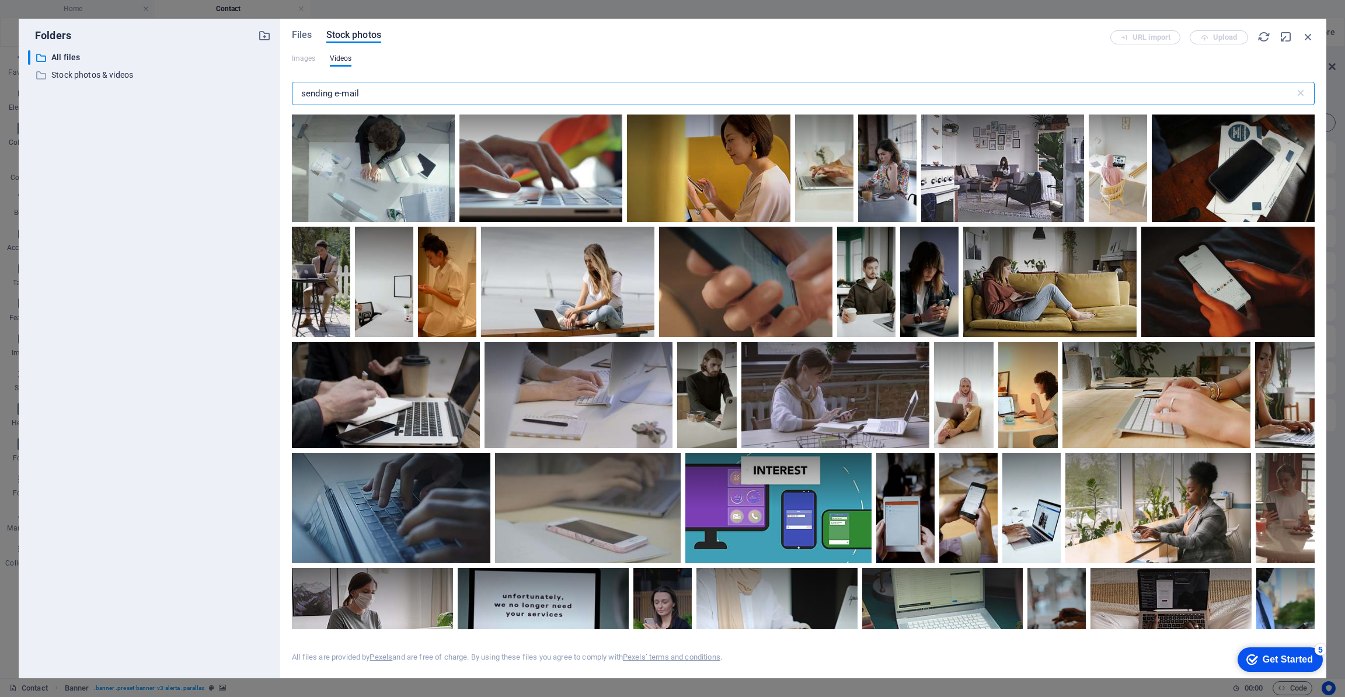
scroll to position [0, 0]
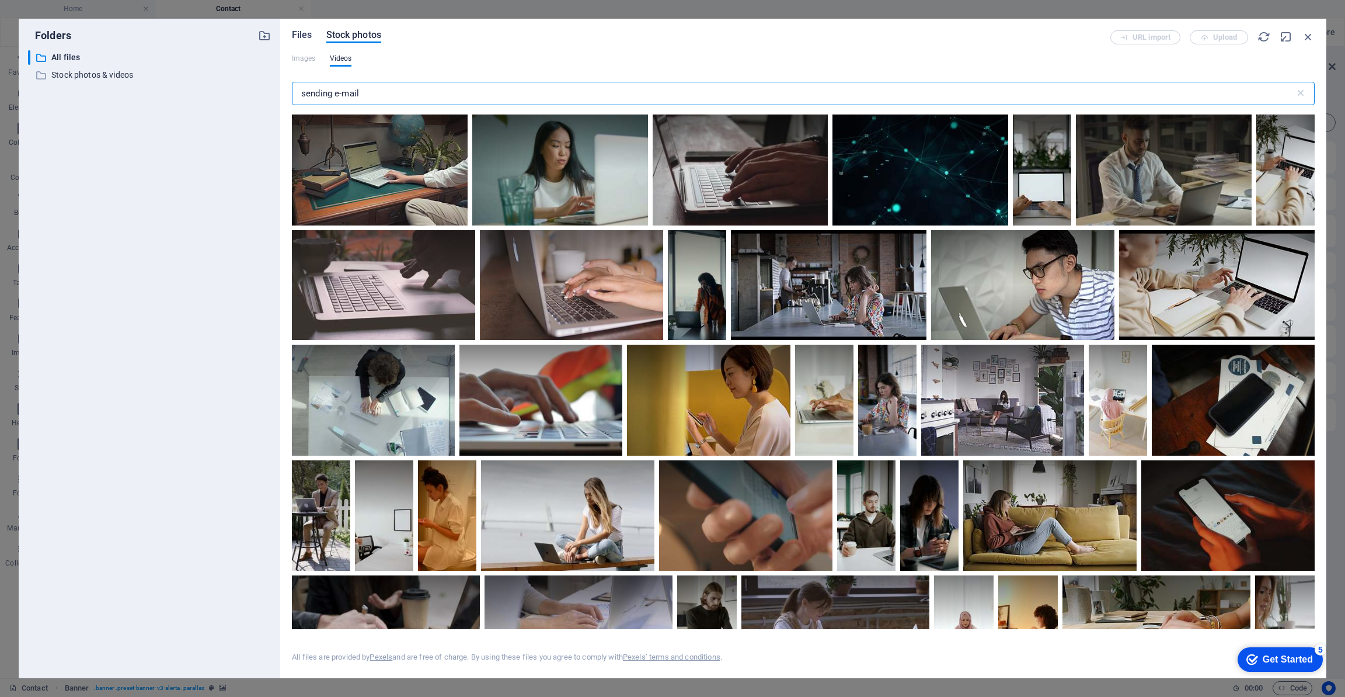
type input "sending e-mail"
click at [304, 36] on span "Files" at bounding box center [302, 35] width 20 height 14
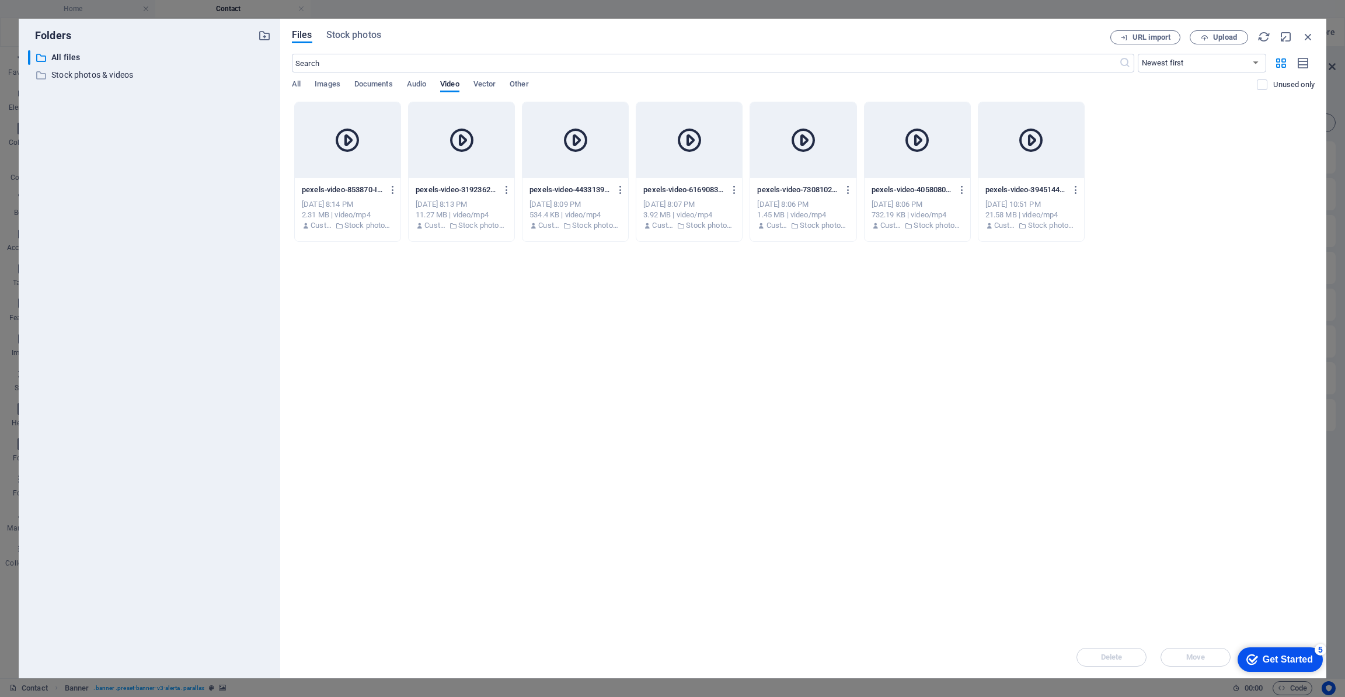
click at [482, 164] on div at bounding box center [462, 140] width 106 height 76
click at [485, 290] on h6 "Download" at bounding box center [493, 293] width 48 height 14
click at [364, 39] on span "Stock photos" at bounding box center [353, 35] width 55 height 14
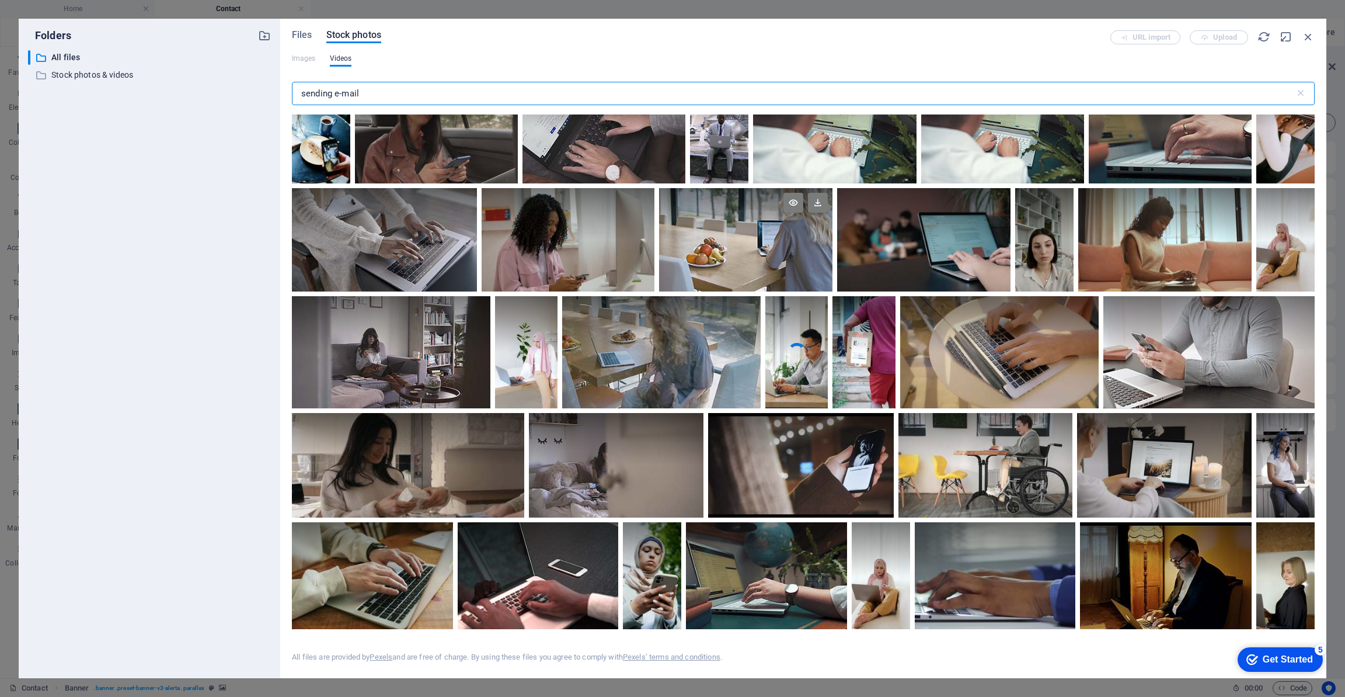
scroll to position [1300, 0]
click at [964, 230] on div at bounding box center [923, 213] width 173 height 52
click at [948, 241] on div at bounding box center [923, 265] width 173 height 52
click at [948, 241] on video "Your browser does not support the video tag." at bounding box center [923, 238] width 173 height 103
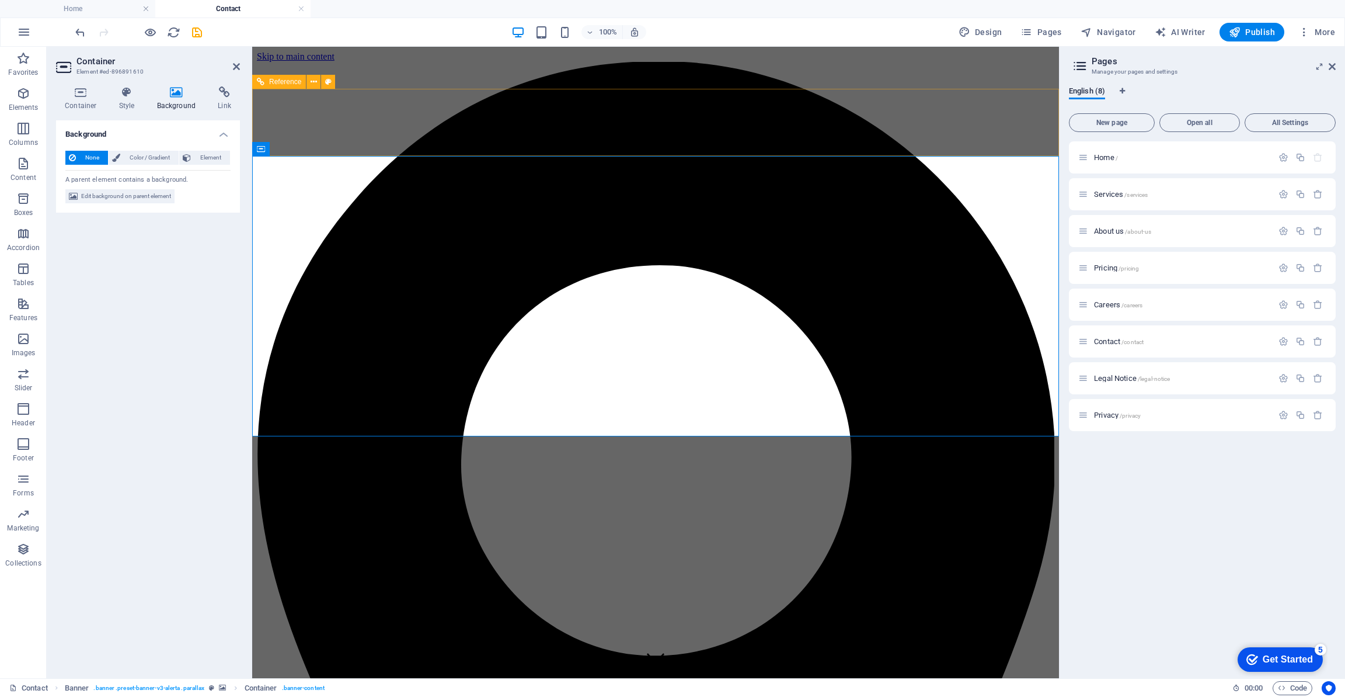
click at [172, 186] on div "None Color / Gradient Element Stretch background to full-width Color overlay Pl…" at bounding box center [148, 177] width 184 height 72
click at [160, 198] on span "Edit background on parent element" at bounding box center [126, 196] width 90 height 14
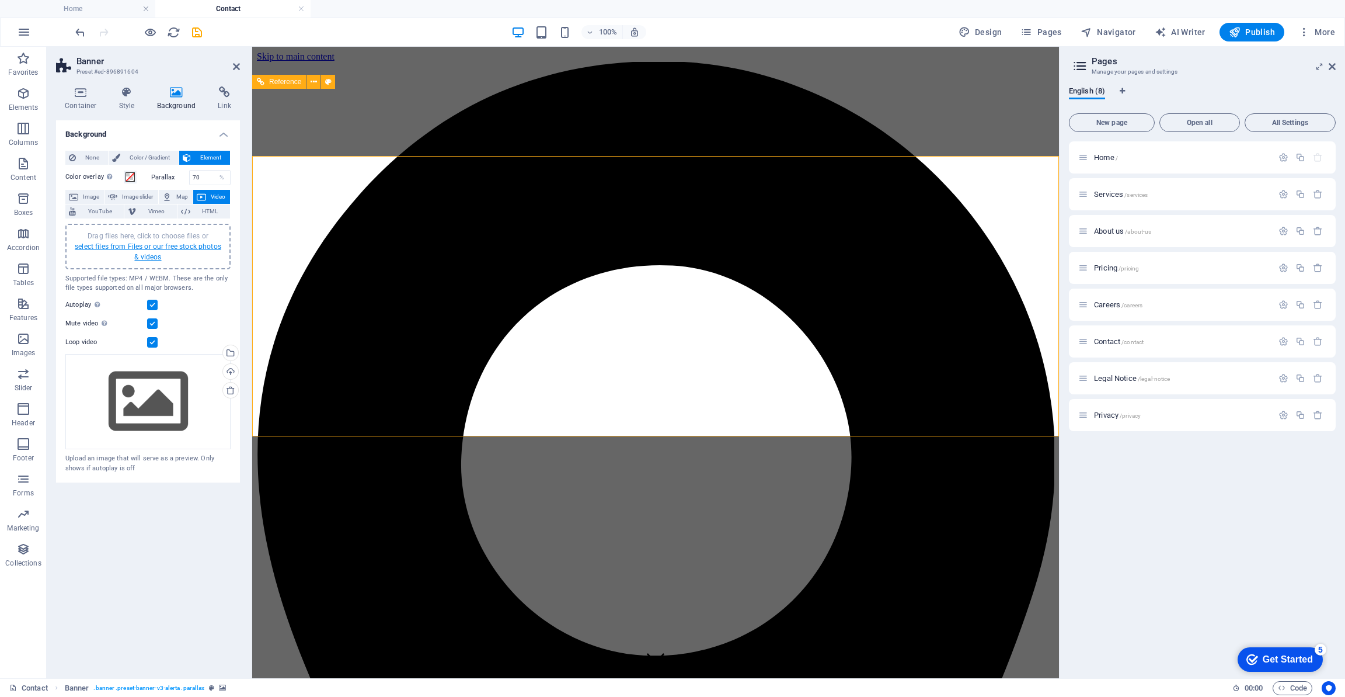
click at [148, 249] on link "select files from Files or our free stock photos & videos" at bounding box center [148, 251] width 147 height 19
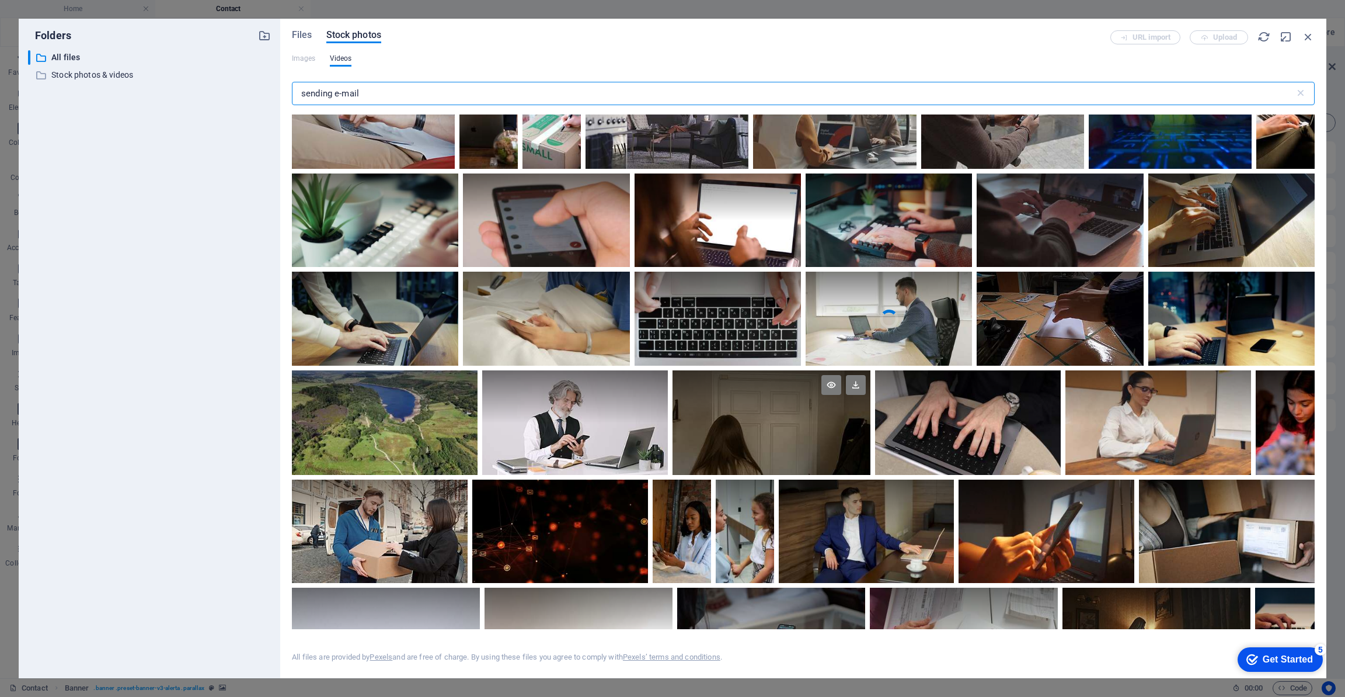
scroll to position [2536, 0]
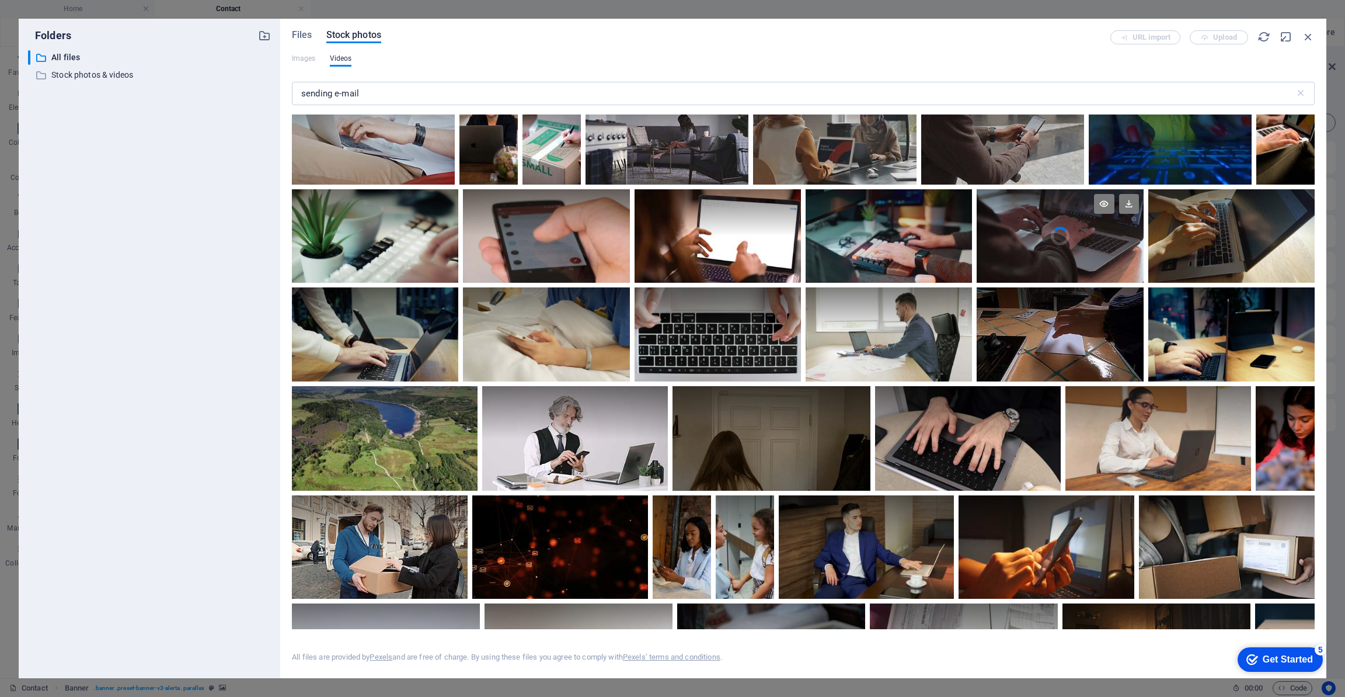
click at [1060, 231] on div at bounding box center [1060, 212] width 166 height 47
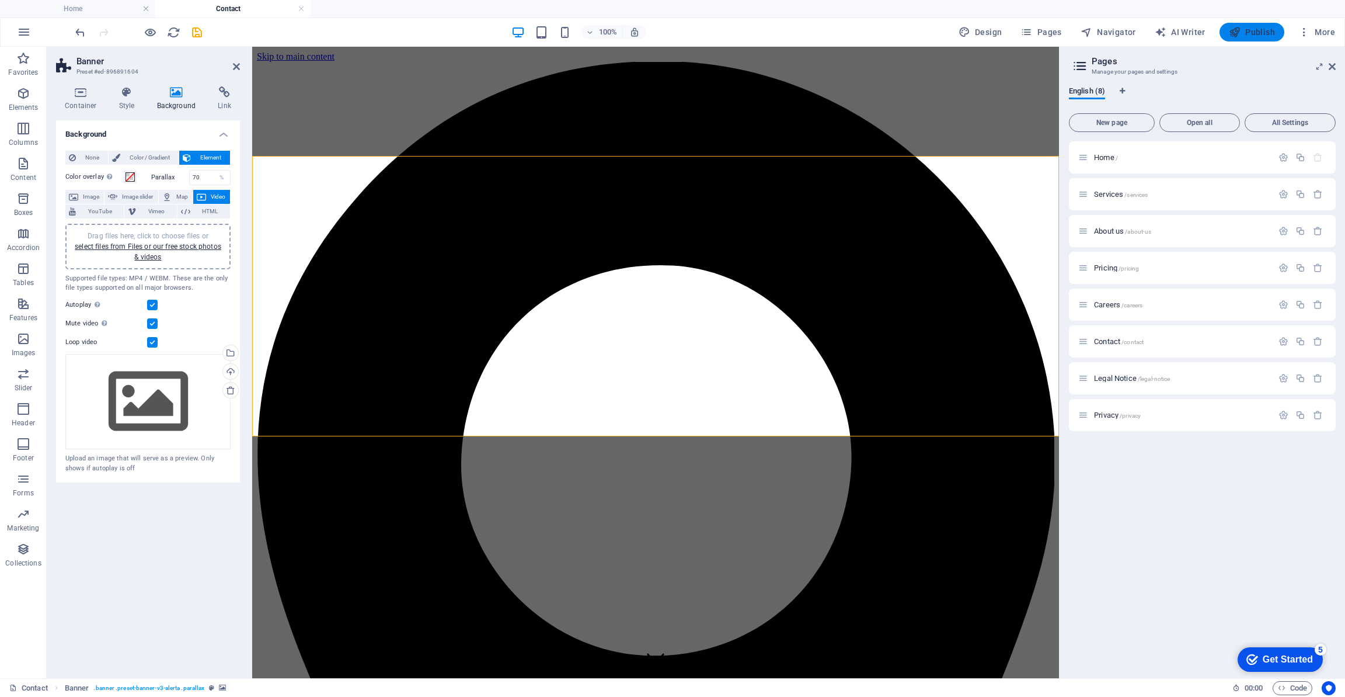
click at [1265, 30] on span "Publish" at bounding box center [1252, 32] width 46 height 12
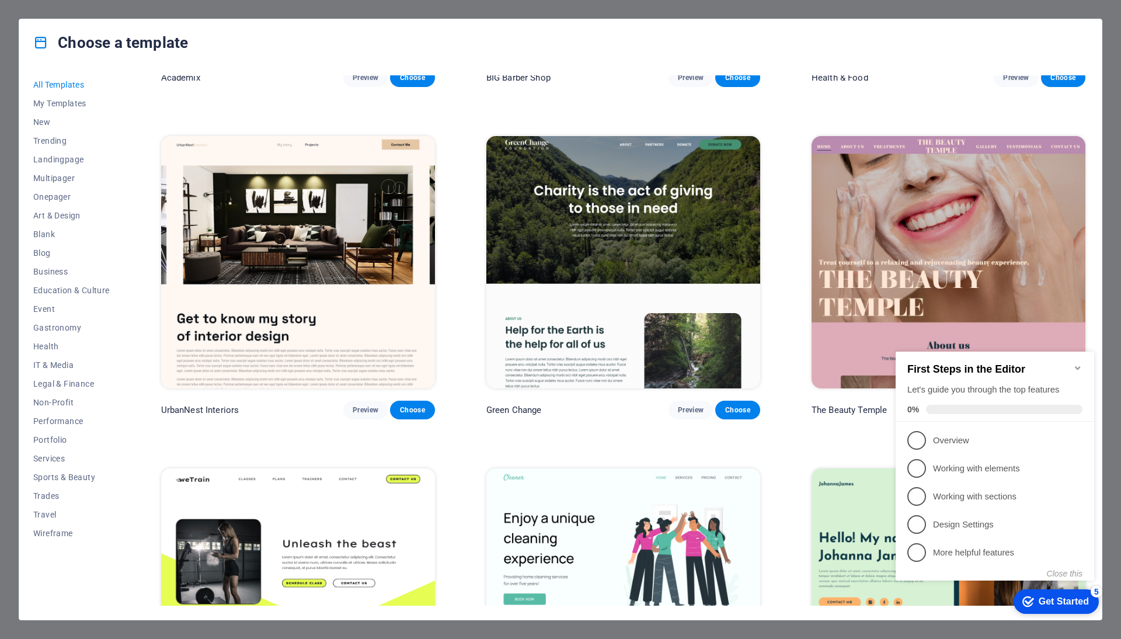
scroll to position [1580, 0]
